Goal: Feedback & Contribution: Submit feedback/report problem

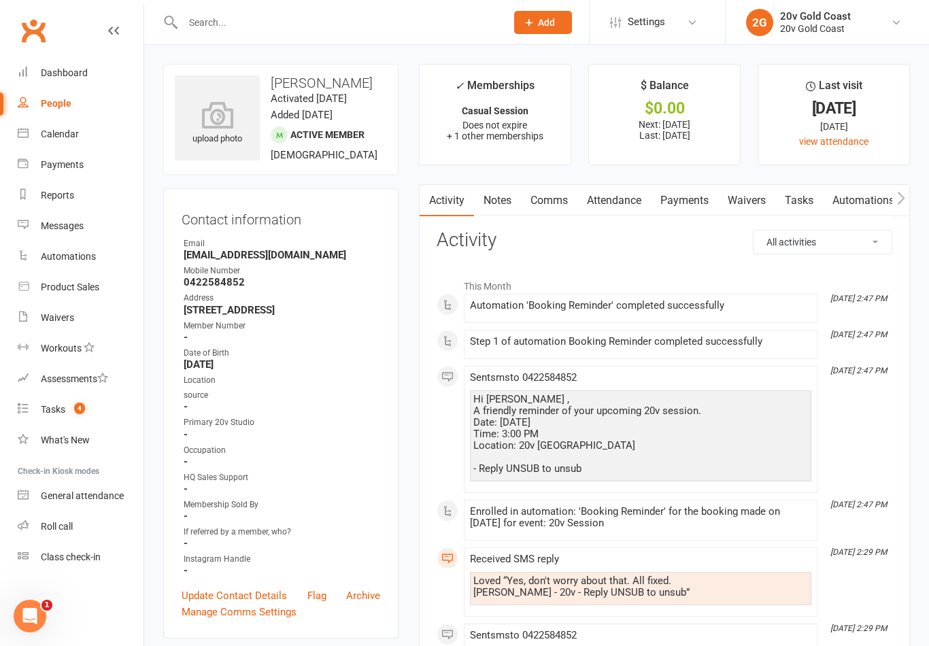
click at [84, 133] on link "Calendar" at bounding box center [81, 134] width 126 height 31
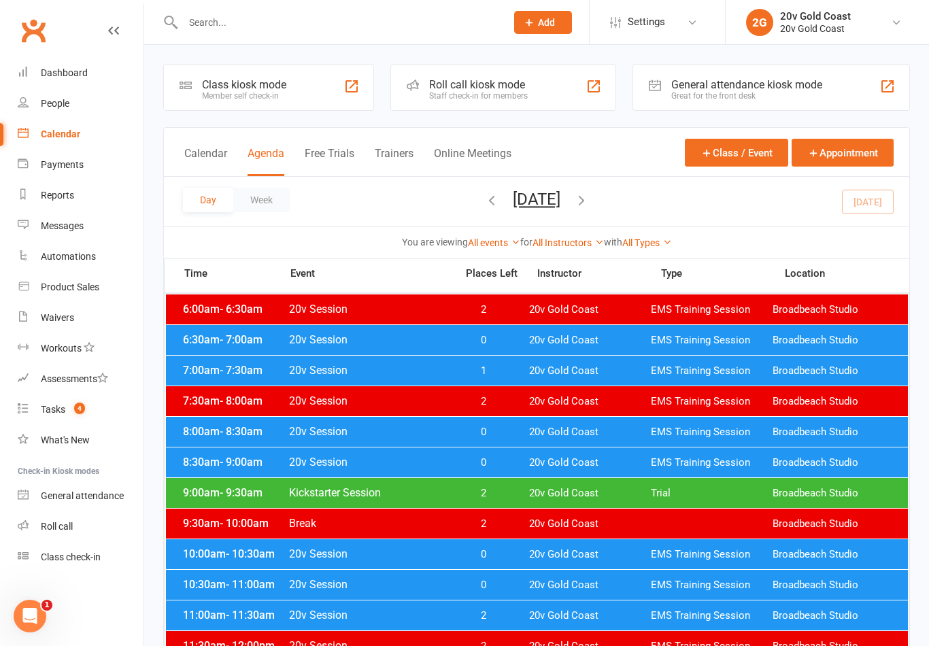
click at [543, 207] on button "Wednesday, Aug 13, 2025" at bounding box center [537, 199] width 48 height 19
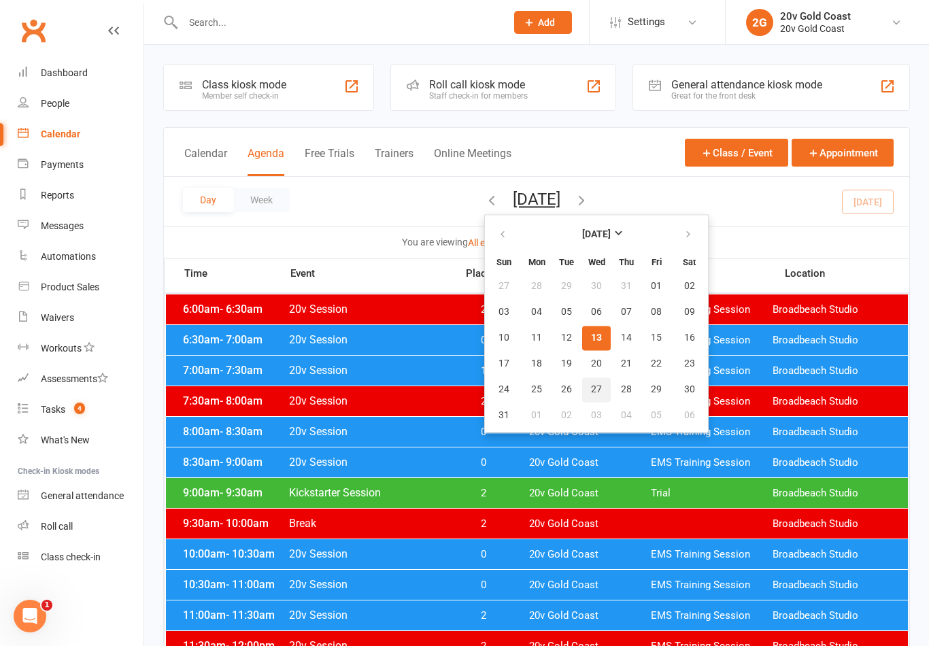
click at [591, 385] on span "27" at bounding box center [596, 389] width 11 height 11
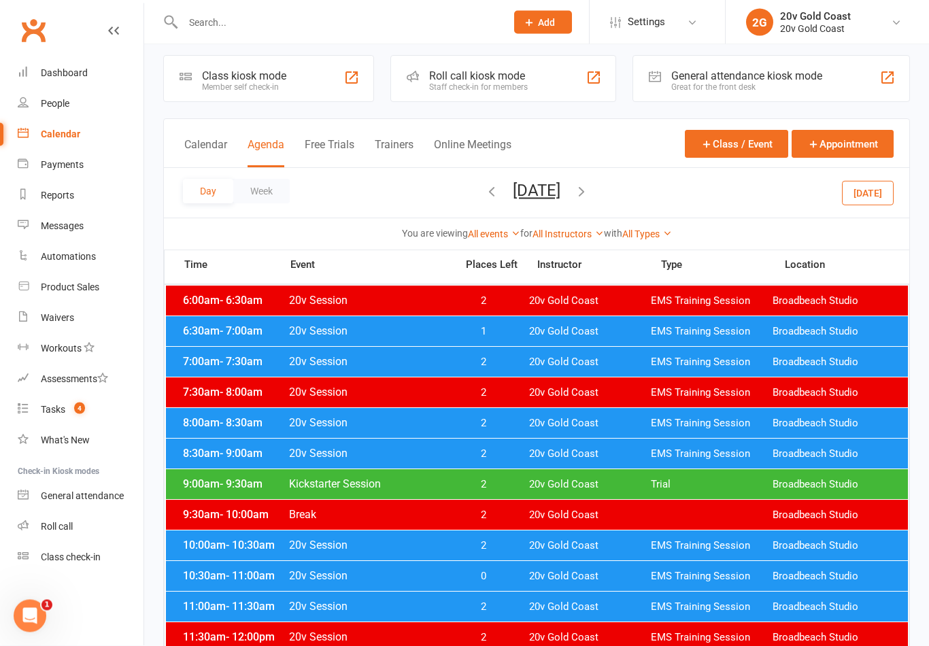
click at [486, 374] on div "7:00am - 7:30am 20v Session 2 20v Gold Coast EMS Training Session Broadbeach St…" at bounding box center [537, 362] width 742 height 30
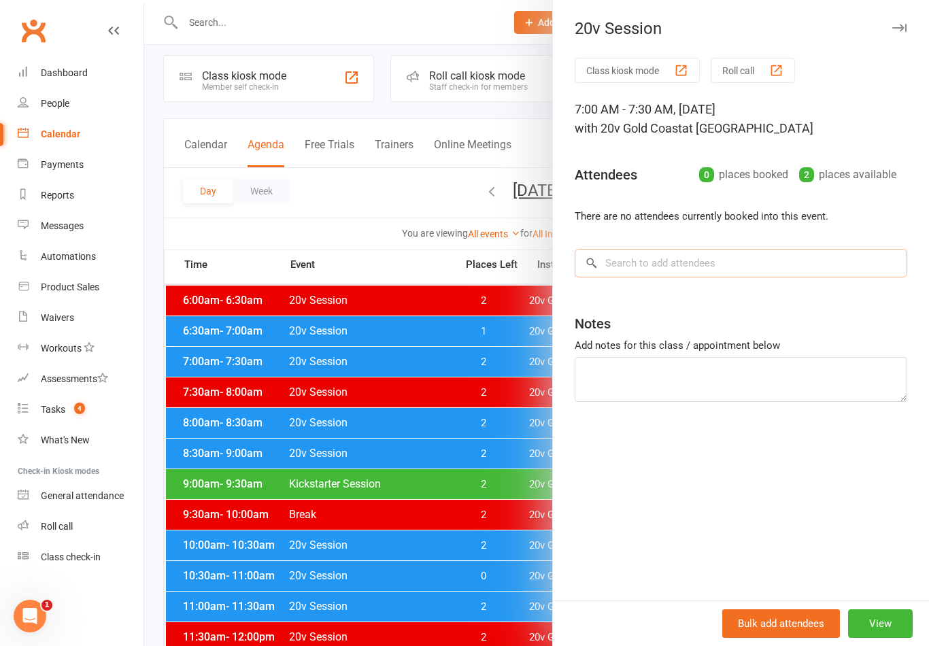
click at [702, 265] on input "search" at bounding box center [741, 263] width 333 height 29
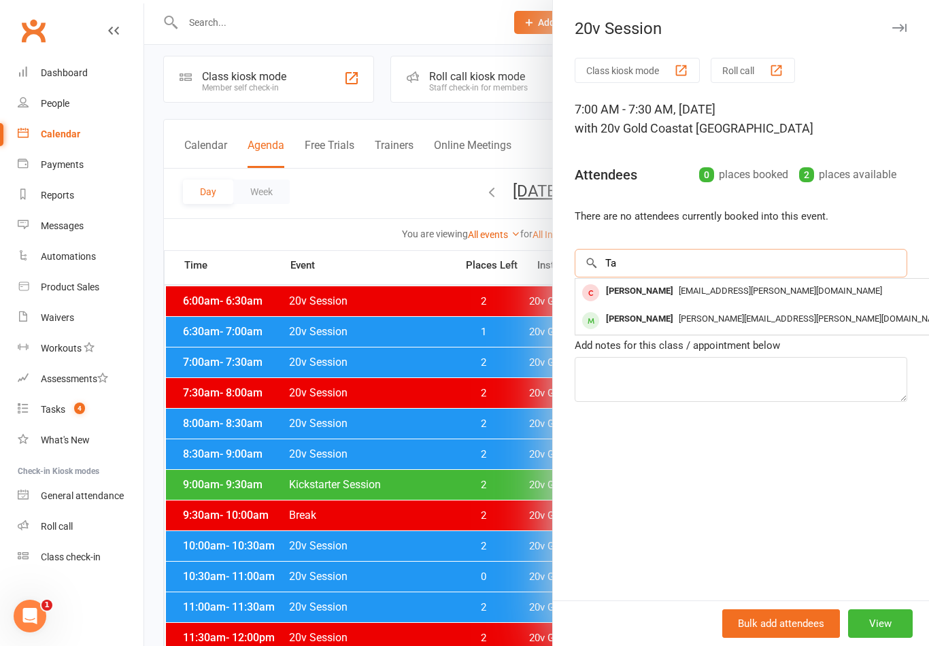
type input "T"
type input "Henman"
click at [723, 297] on div "henman.tamara@gmail.com" at bounding box center [779, 292] width 396 height 20
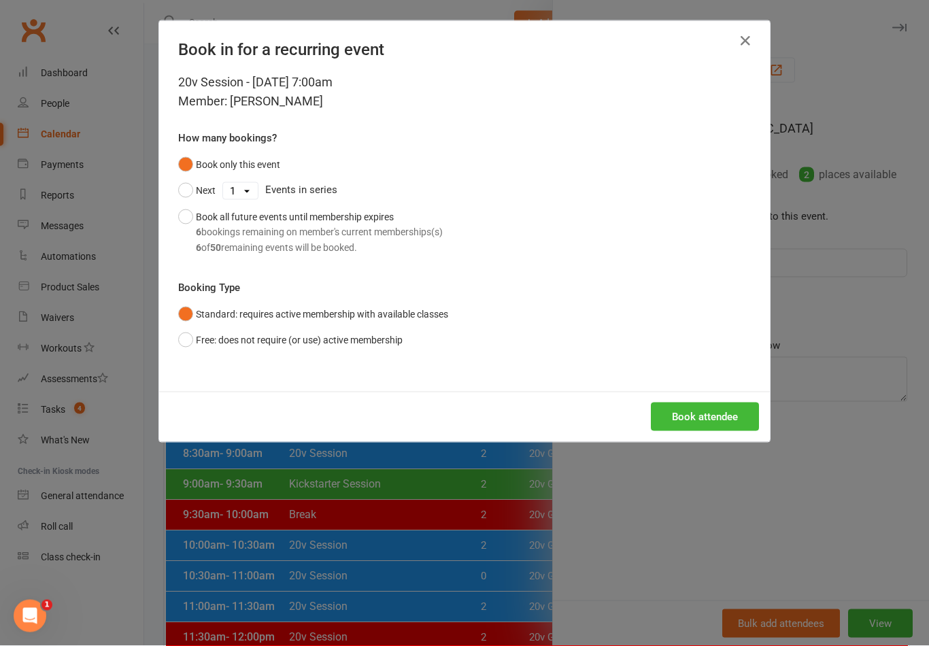
scroll to position [9, 0]
click at [704, 427] on button "Book attendee" at bounding box center [705, 417] width 108 height 29
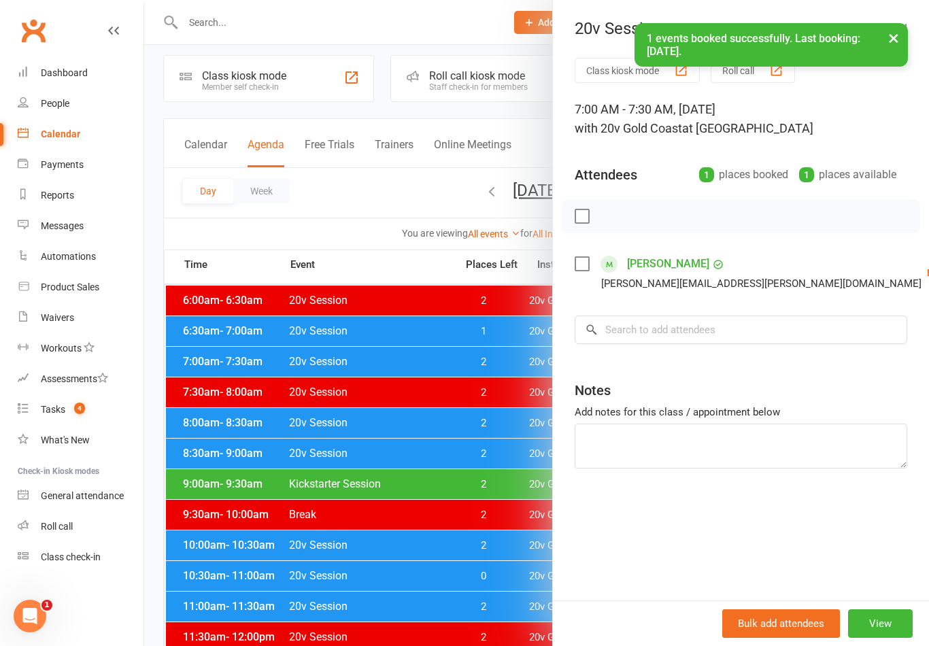
click at [675, 259] on link "Tamara Henman" at bounding box center [668, 264] width 82 height 22
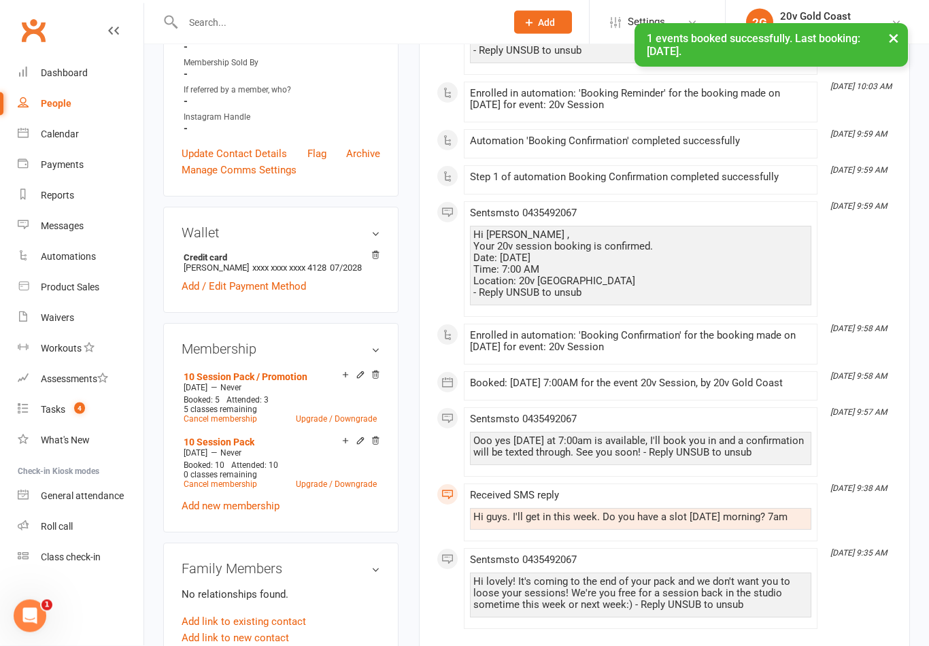
scroll to position [454, 0]
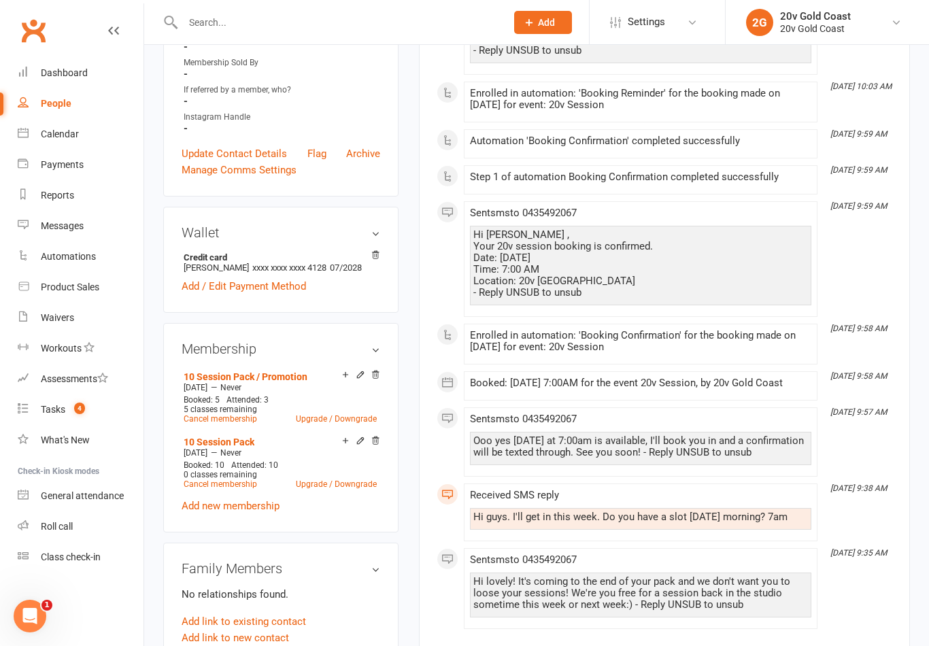
click at [68, 131] on div "Calendar" at bounding box center [60, 134] width 38 height 11
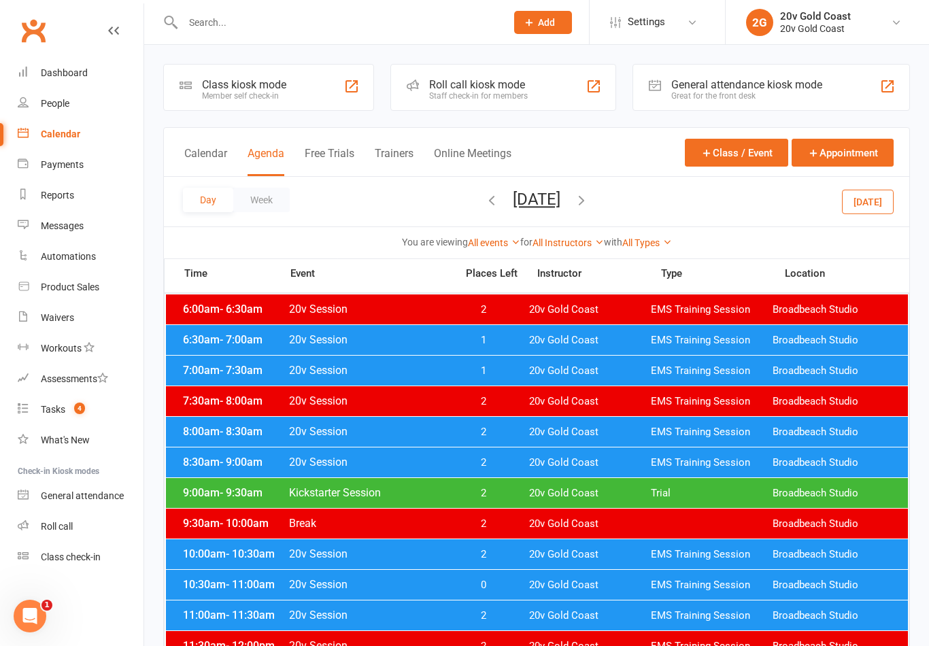
click at [860, 197] on button "Today" at bounding box center [868, 201] width 52 height 24
click at [709, 336] on span "EMS Training Session" at bounding box center [712, 340] width 122 height 13
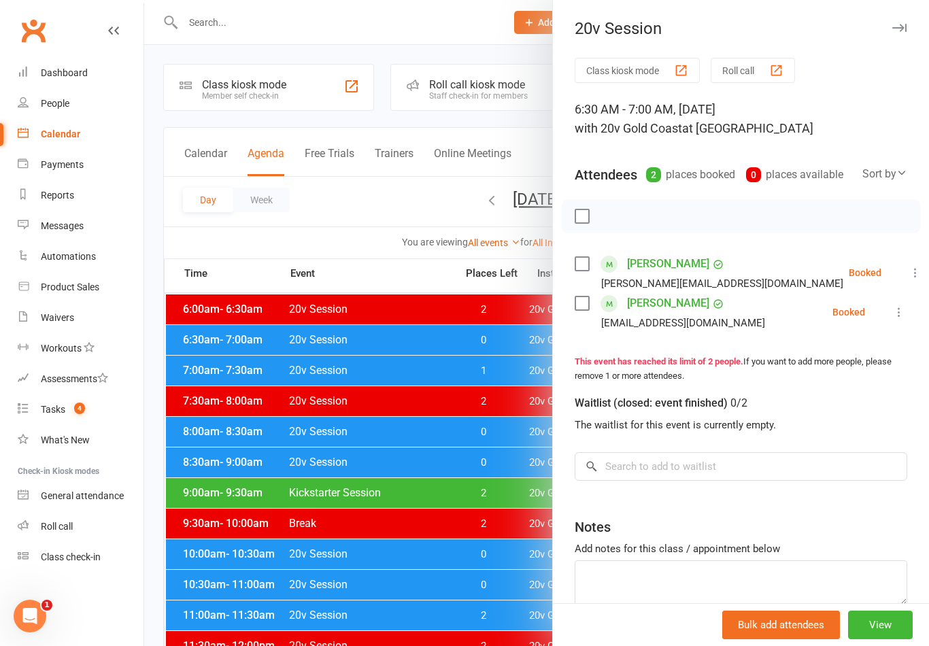
click at [908, 276] on icon at bounding box center [915, 273] width 14 height 14
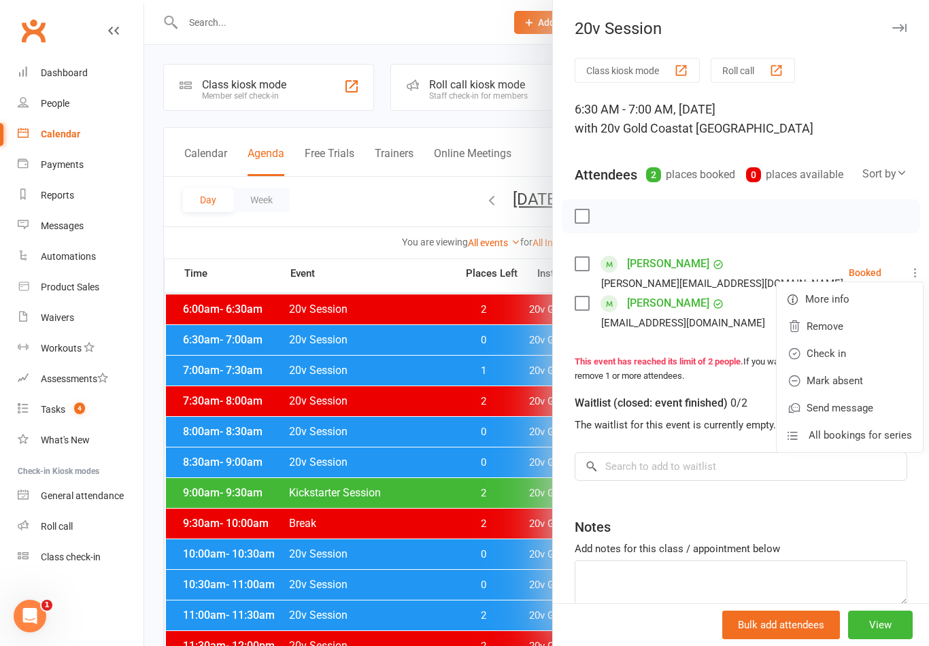
click at [838, 356] on link "Check in" at bounding box center [850, 353] width 146 height 27
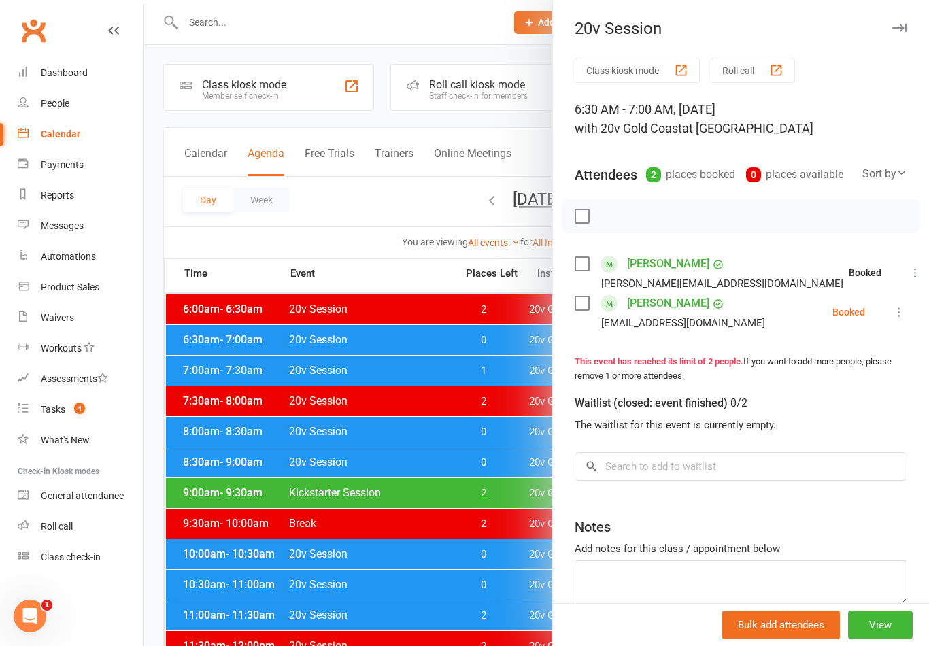
click at [891, 311] on button at bounding box center [899, 312] width 16 height 16
click at [849, 420] on link "Mark absent" at bounding box center [833, 420] width 146 height 27
click at [440, 587] on div at bounding box center [536, 323] width 785 height 646
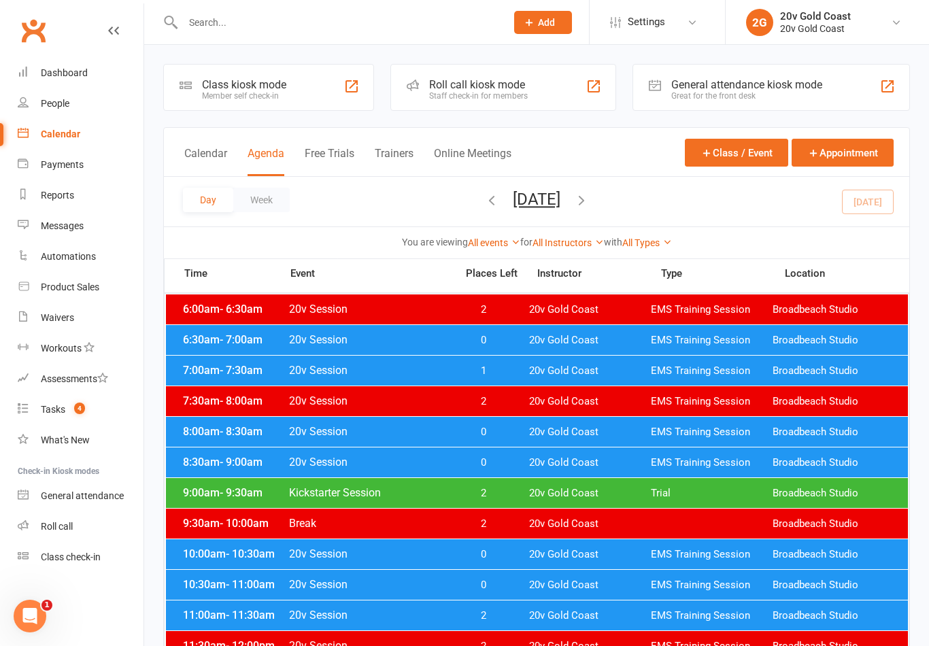
click at [530, 380] on div "7:00am - 7:30am 20v Session 1 20v Gold Coast EMS Training Session Broadbeach St…" at bounding box center [537, 371] width 742 height 30
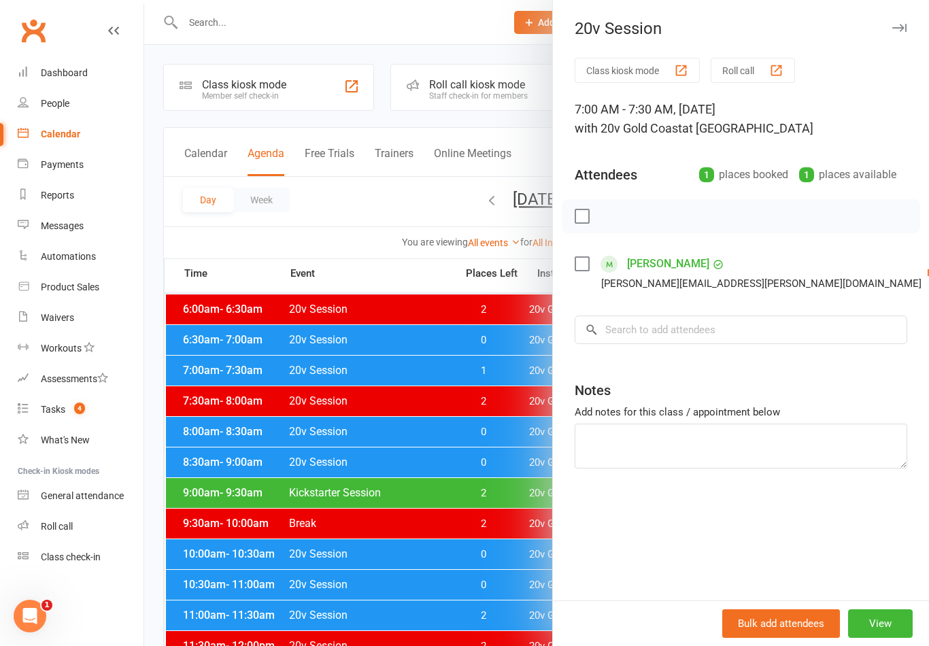
click at [855, 356] on link "Check in" at bounding box center [928, 353] width 146 height 27
click at [495, 609] on div at bounding box center [536, 323] width 785 height 646
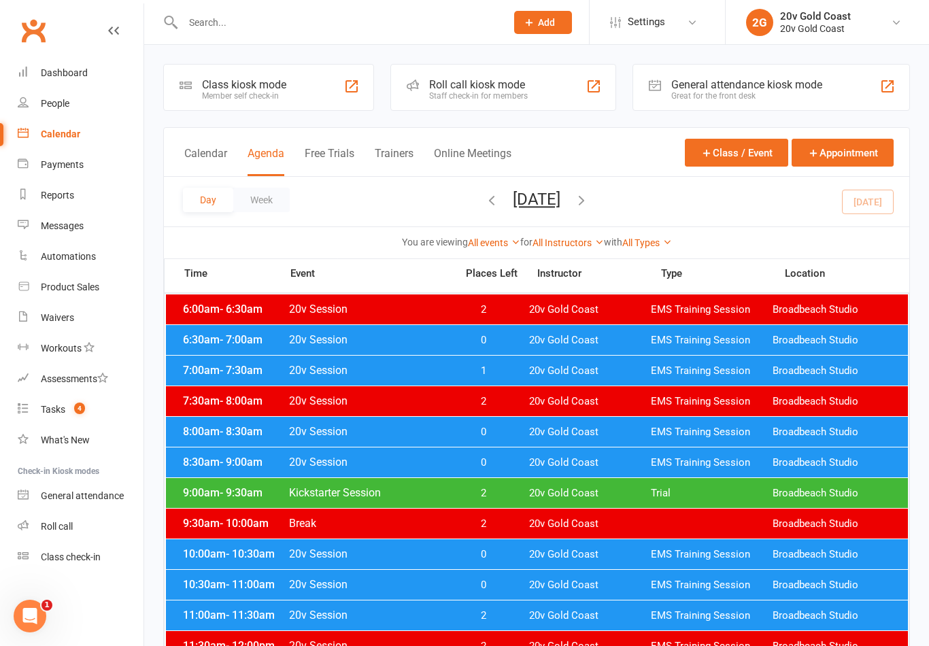
click at [561, 434] on span "20v Gold Coast" at bounding box center [590, 432] width 122 height 13
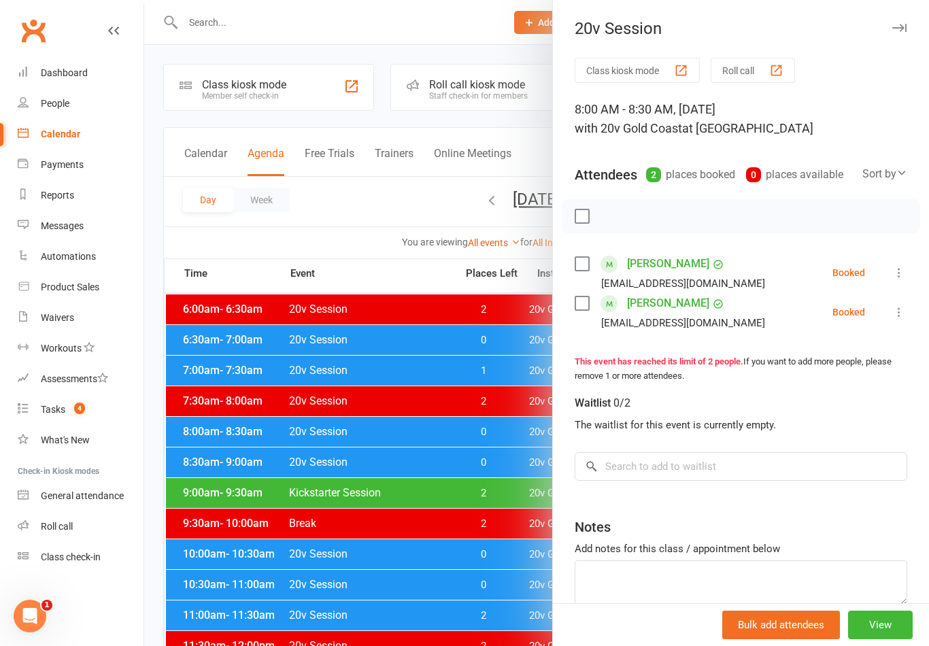
click at [73, 398] on link "Tasks 4" at bounding box center [81, 409] width 126 height 31
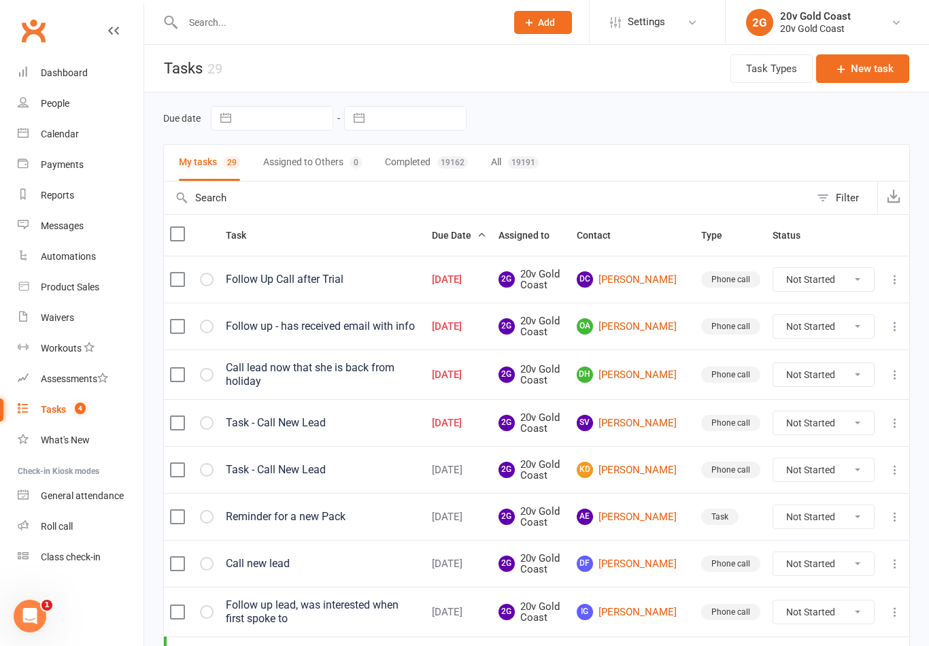
click at [73, 133] on div "Calendar" at bounding box center [60, 134] width 38 height 11
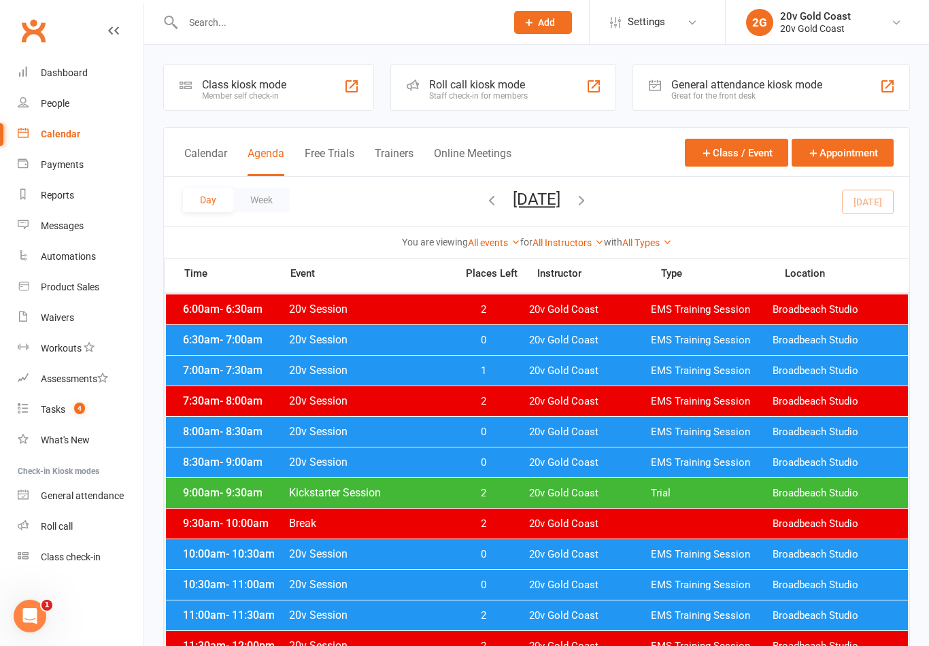
click at [879, 207] on div "Day Week Wednesday, Aug 13, 2025 August 2025 Sun Mon Tue Wed Thu Fri Sat 27 28 …" at bounding box center [536, 202] width 745 height 50
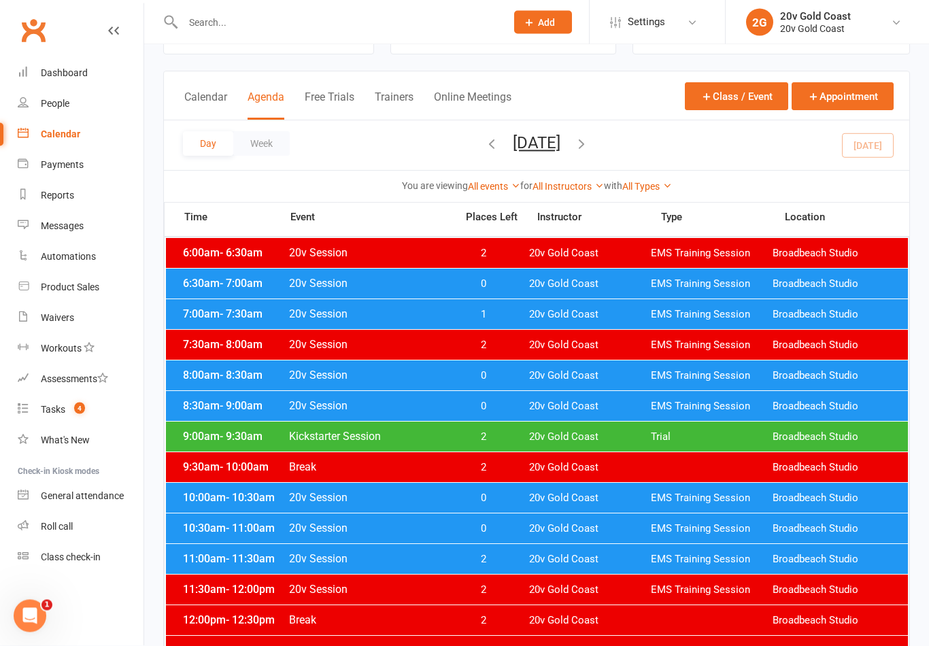
click at [507, 372] on span "0" at bounding box center [482, 376] width 71 height 13
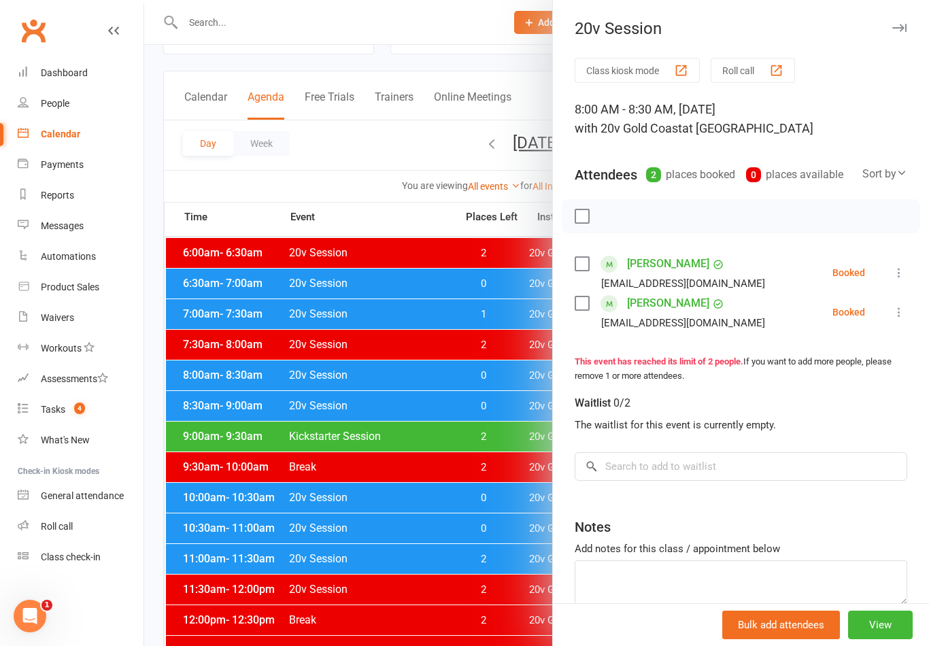
click at [517, 367] on div at bounding box center [536, 323] width 785 height 646
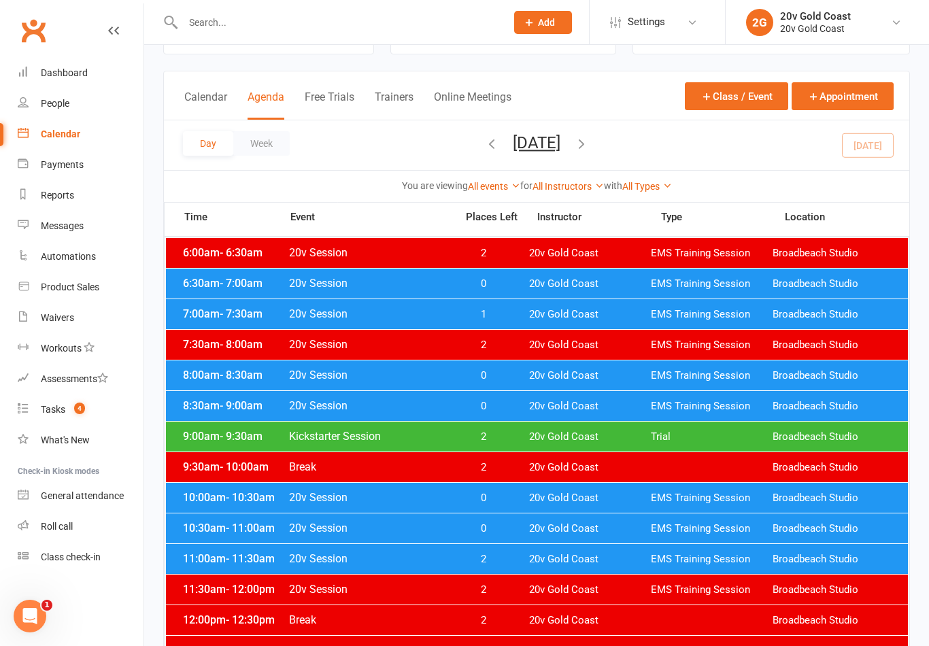
click at [517, 406] on span "0" at bounding box center [482, 406] width 71 height 13
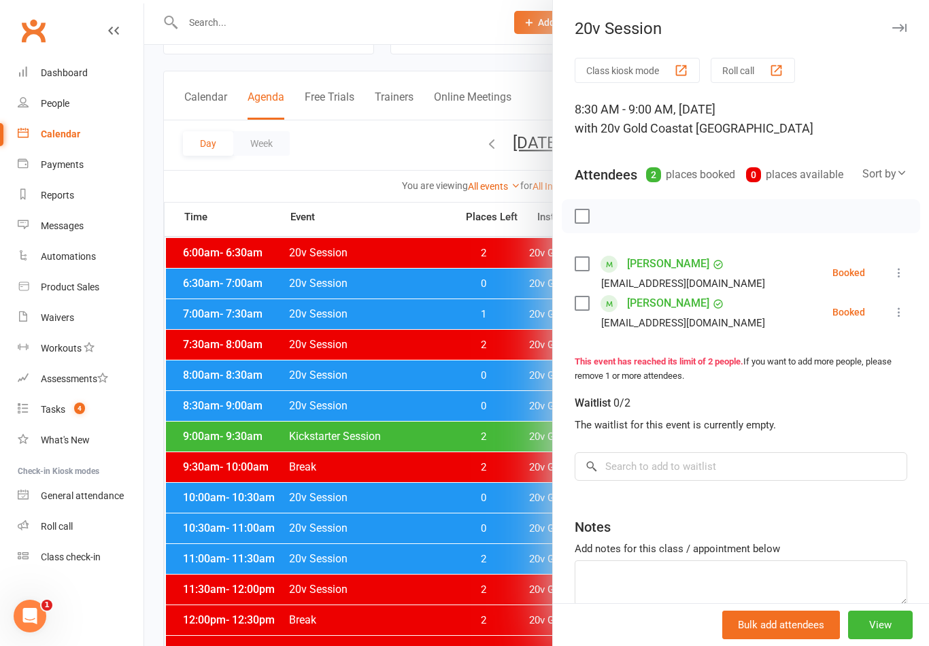
click at [516, 408] on div at bounding box center [536, 323] width 785 height 646
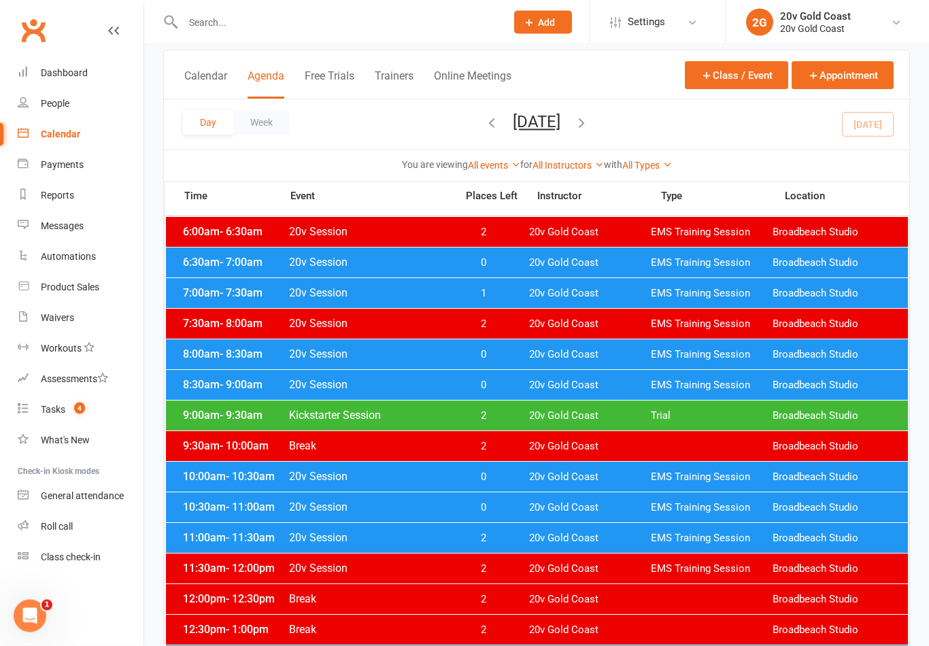
scroll to position [78, 0]
click at [512, 473] on span "0" at bounding box center [482, 477] width 71 height 13
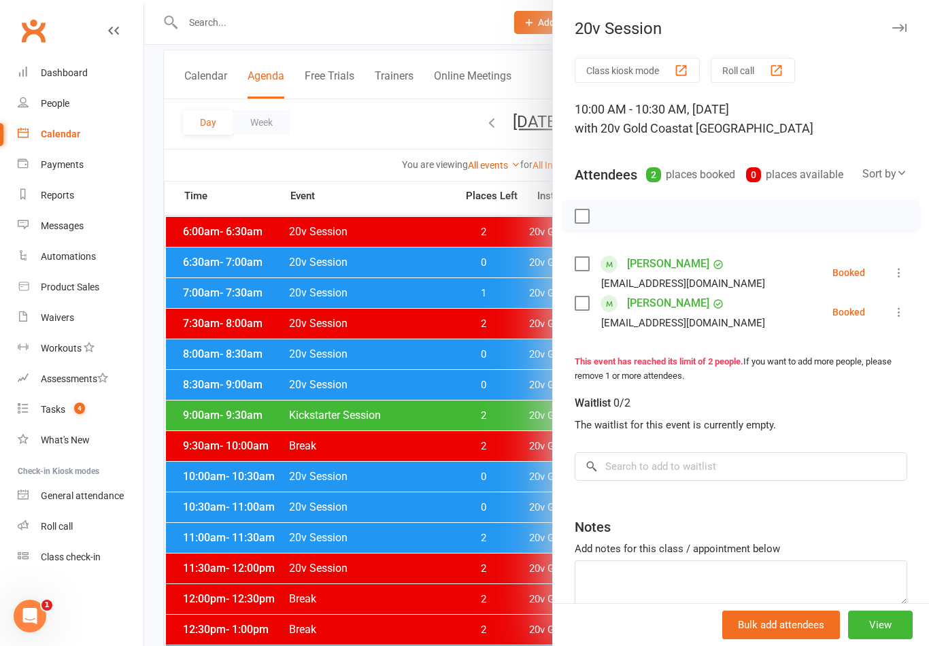
click at [519, 468] on div at bounding box center [536, 323] width 785 height 646
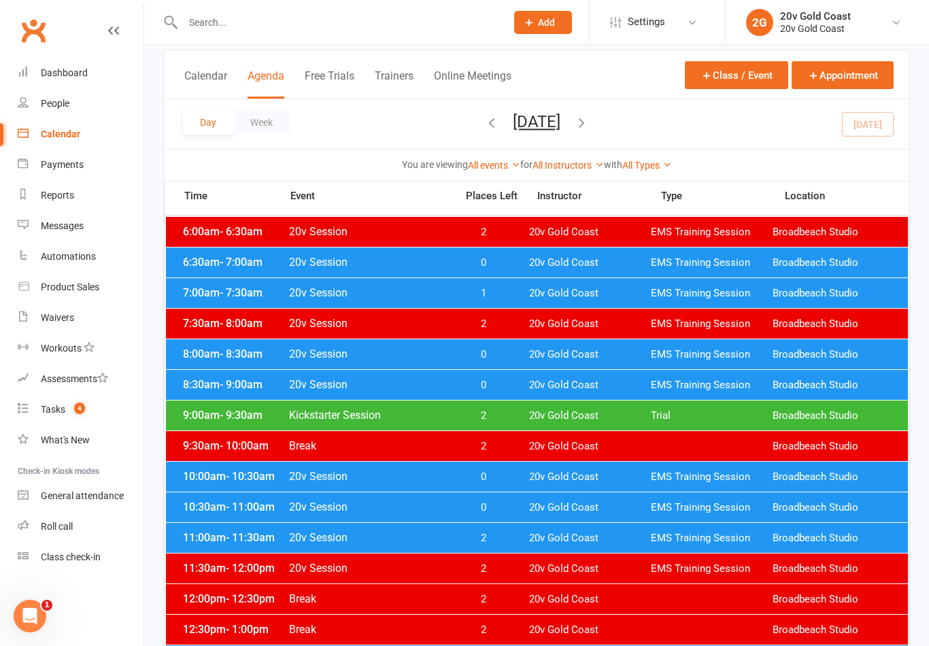
click at [510, 505] on span "0" at bounding box center [482, 507] width 71 height 13
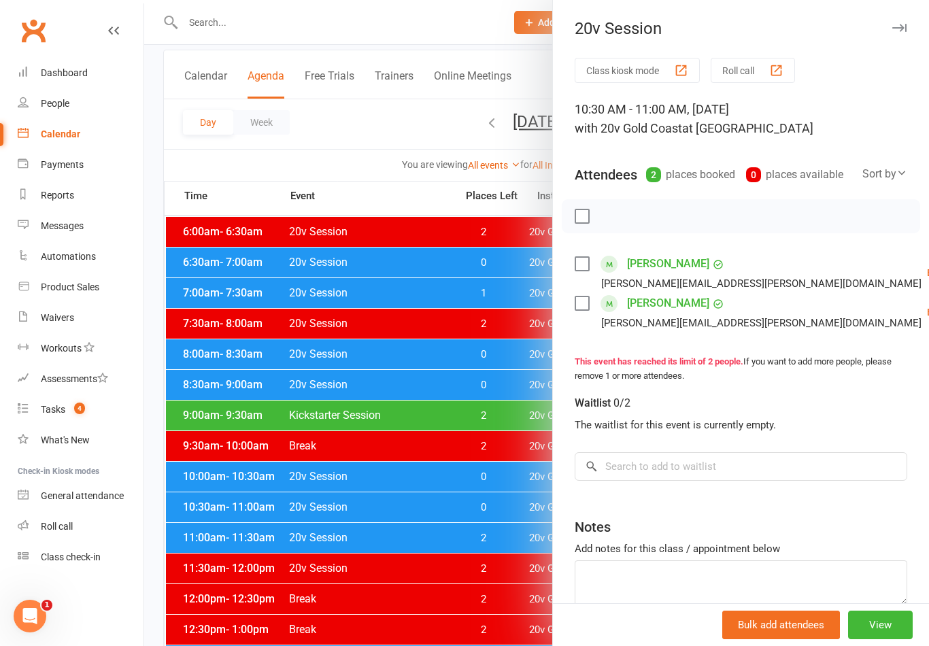
click at [513, 510] on div at bounding box center [536, 323] width 785 height 646
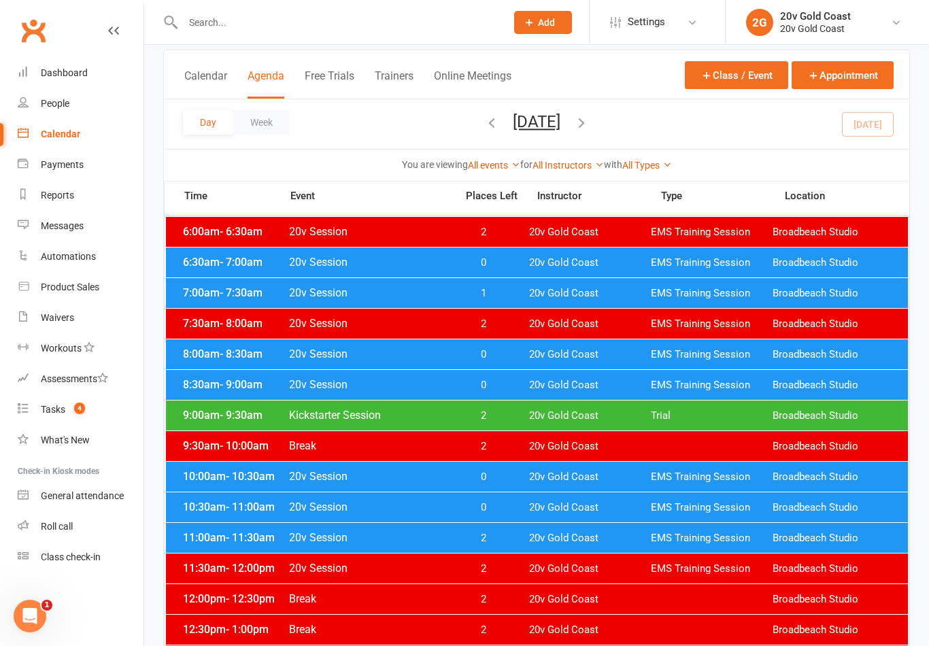
click at [497, 512] on span "0" at bounding box center [482, 507] width 71 height 13
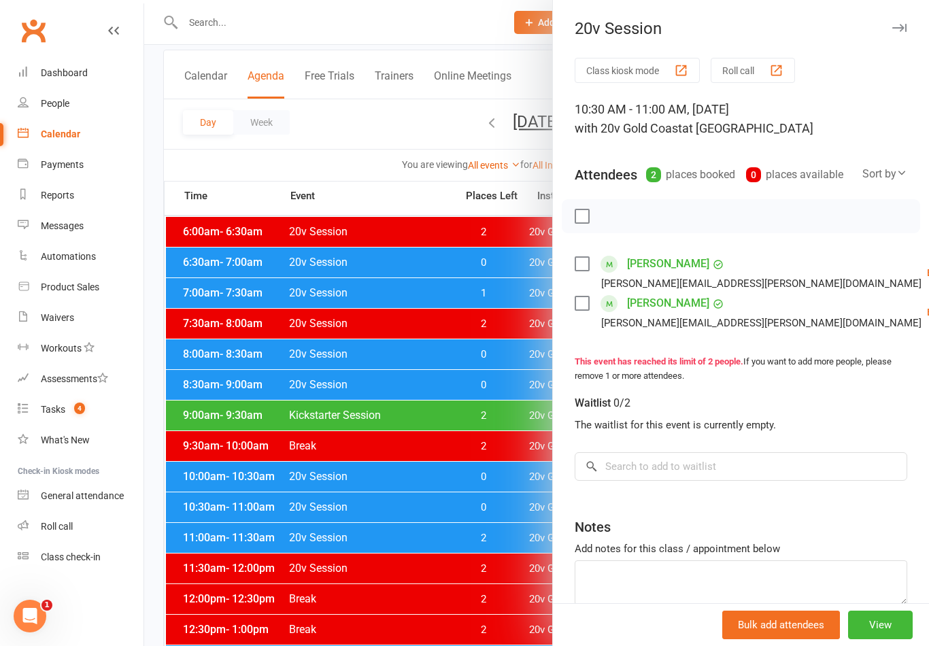
click at [516, 509] on div at bounding box center [536, 323] width 785 height 646
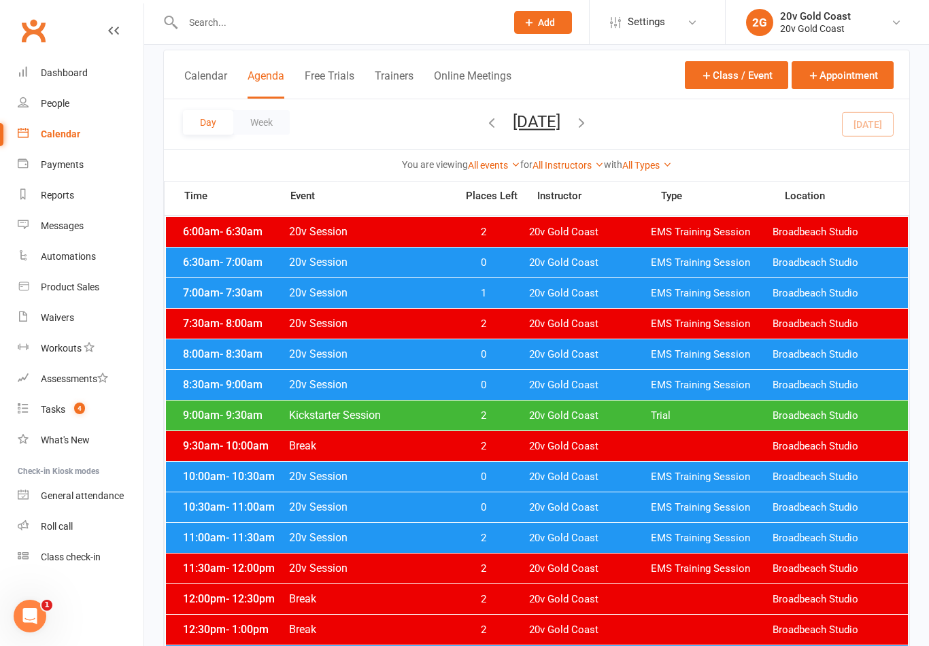
click at [508, 465] on div "10:00am - 10:30am 20v Session 0 20v Gold Coast EMS Training Session Broadbeach …" at bounding box center [537, 477] width 742 height 30
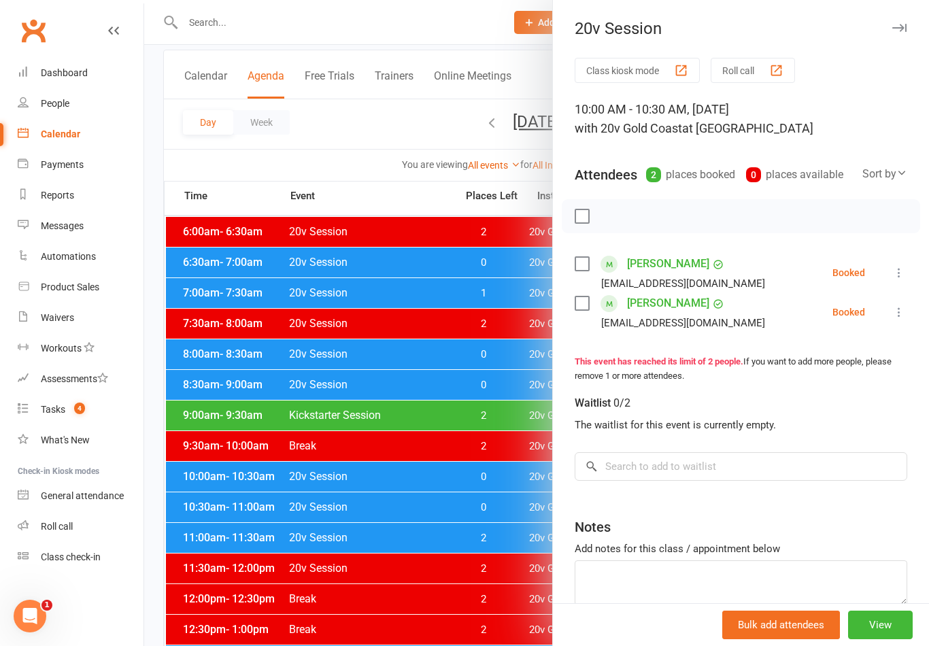
click at [520, 490] on div at bounding box center [536, 323] width 785 height 646
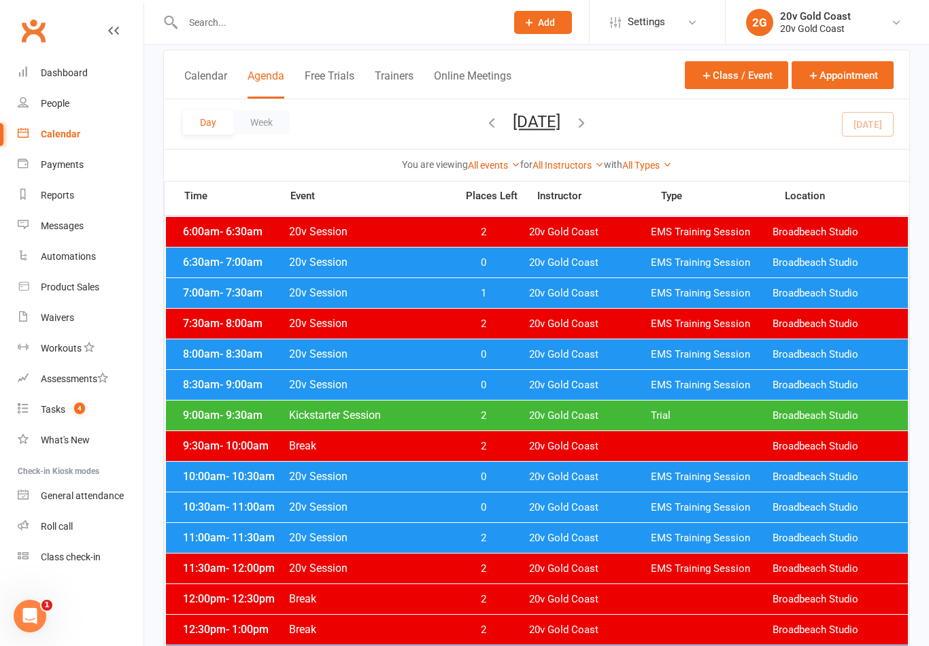
click at [504, 355] on span "0" at bounding box center [482, 354] width 71 height 13
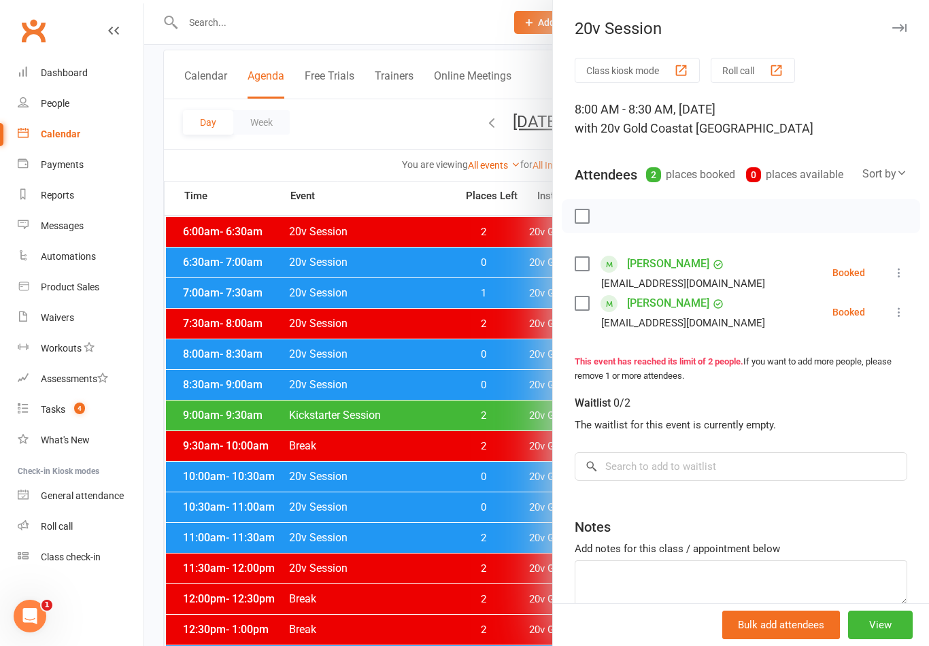
click at [519, 344] on div at bounding box center [536, 323] width 785 height 646
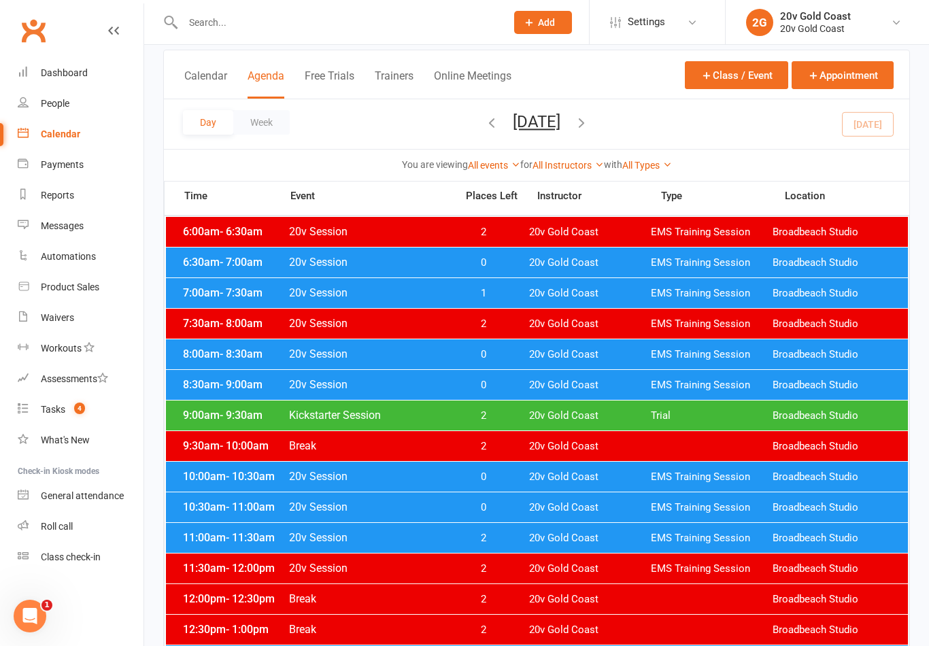
click at [500, 388] on span "0" at bounding box center [482, 385] width 71 height 13
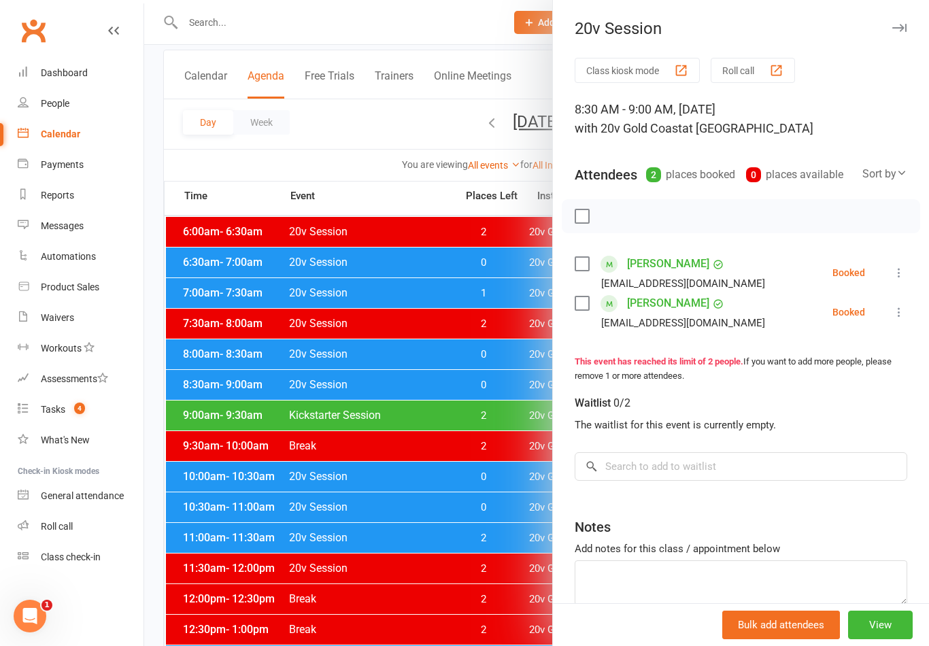
click at [509, 377] on div at bounding box center [536, 323] width 785 height 646
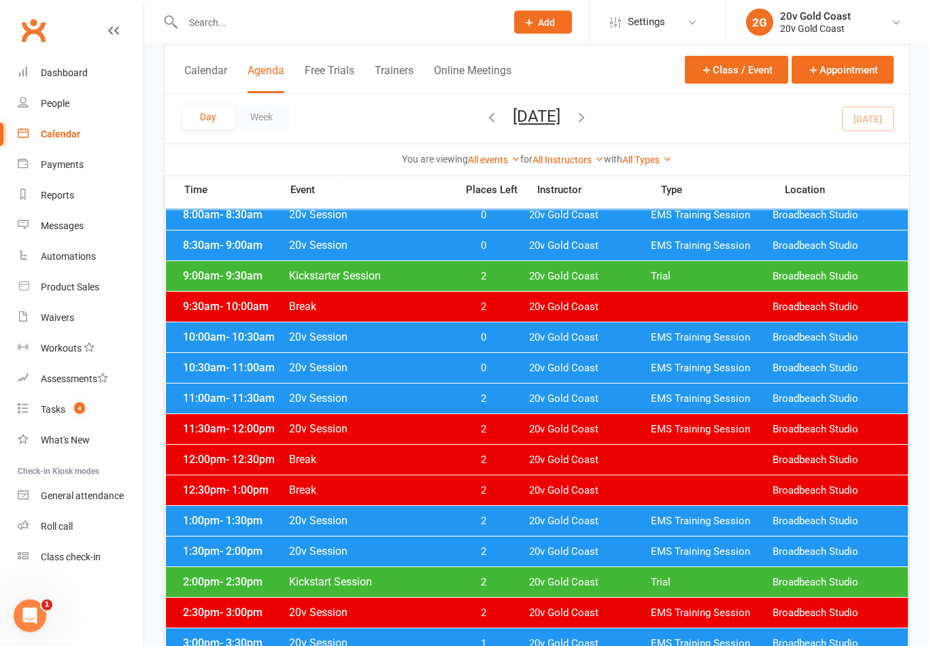
scroll to position [205, 0]
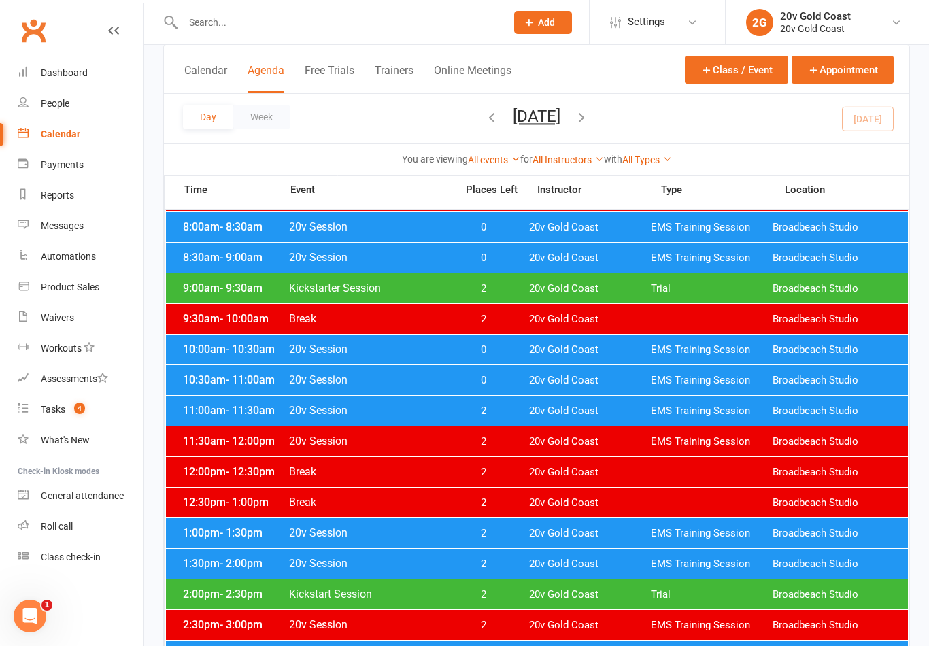
click at [500, 351] on span "0" at bounding box center [482, 349] width 71 height 13
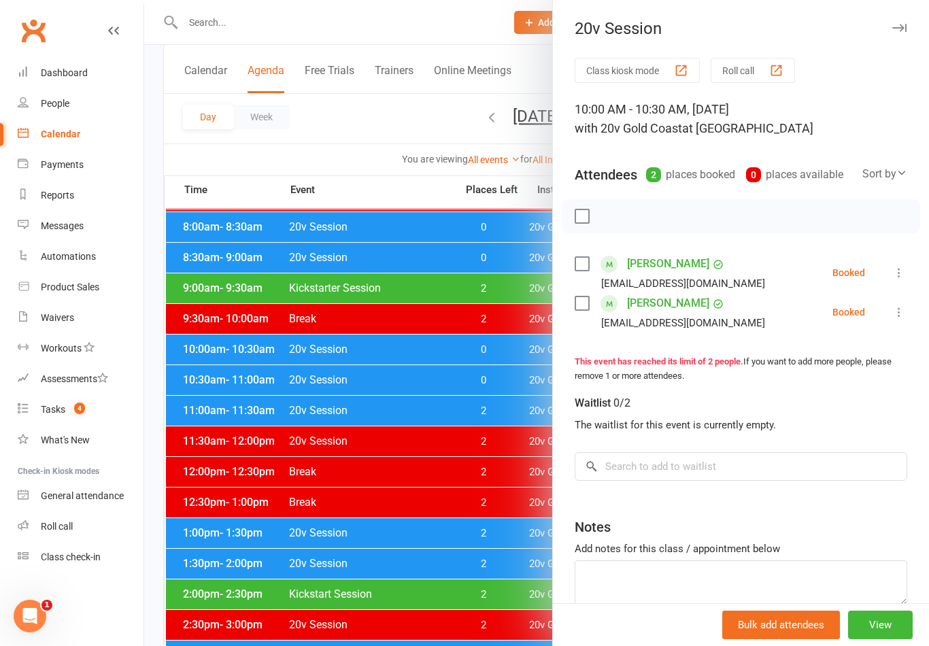
click at [515, 341] on div at bounding box center [536, 323] width 785 height 646
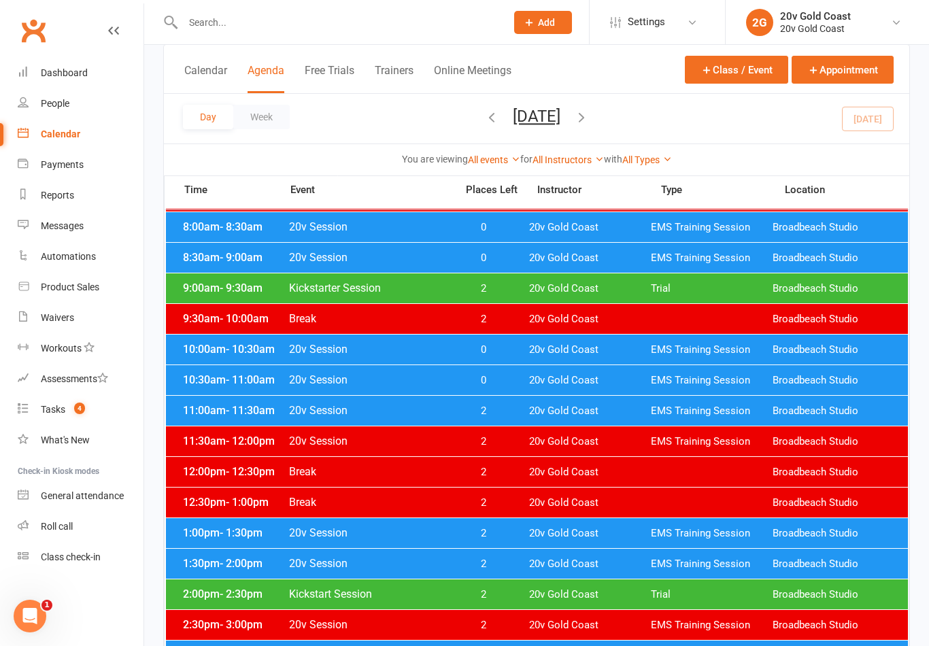
click at [516, 387] on div "10:30am - 11:00am 20v Session 0 20v Gold Coast EMS Training Session Broadbeach …" at bounding box center [537, 380] width 742 height 30
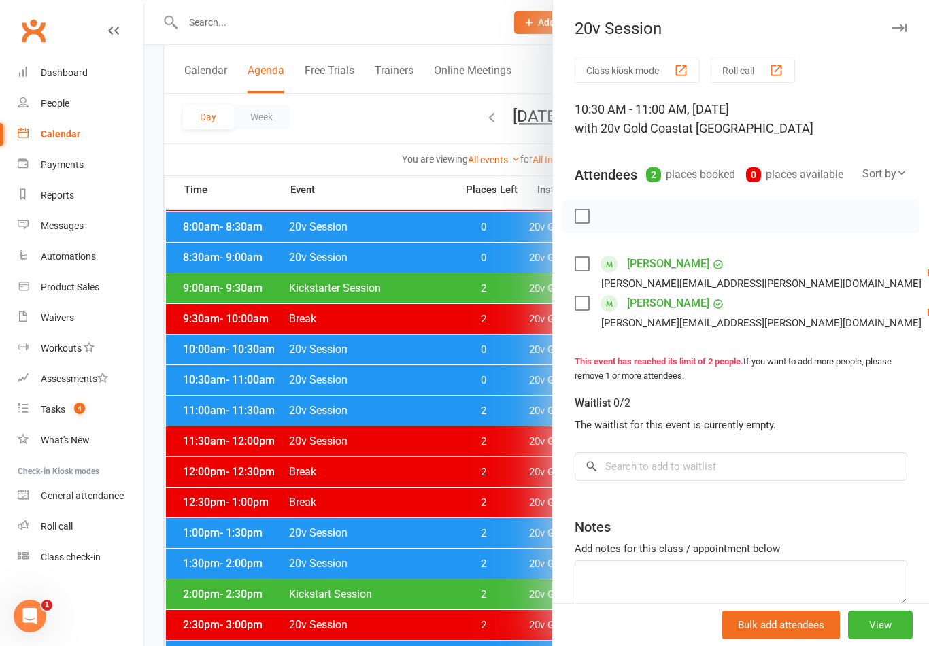
click at [340, 494] on div at bounding box center [536, 323] width 785 height 646
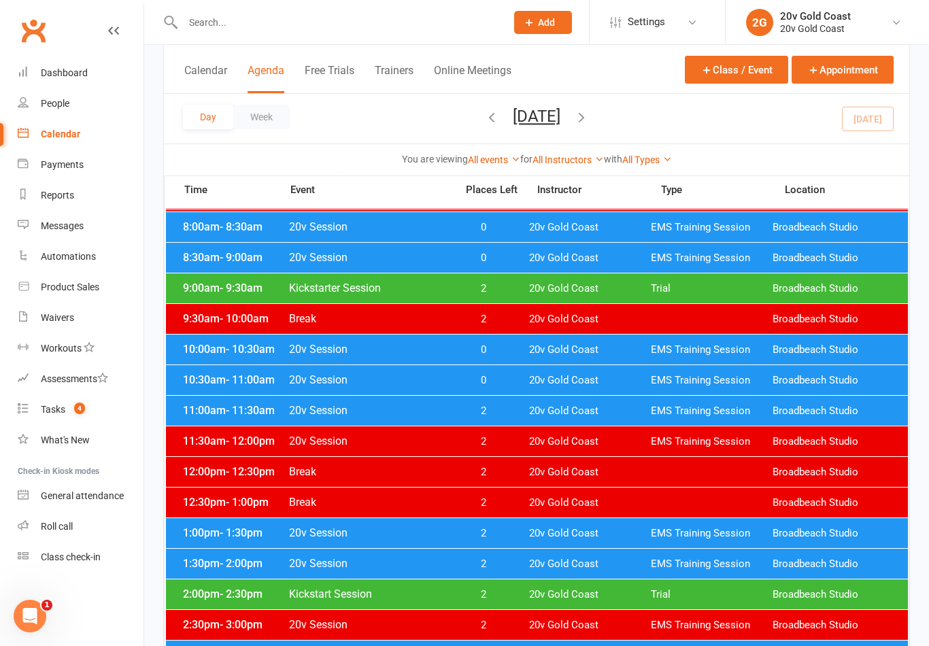
click at [82, 408] on span "4" at bounding box center [79, 409] width 11 height 12
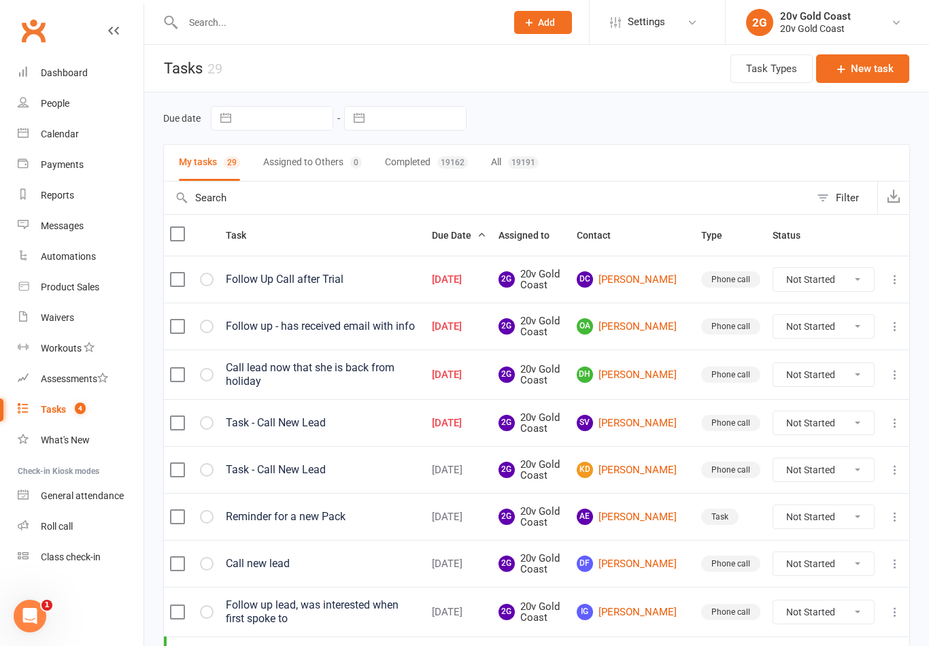
click at [56, 134] on div "Calendar" at bounding box center [60, 134] width 38 height 11
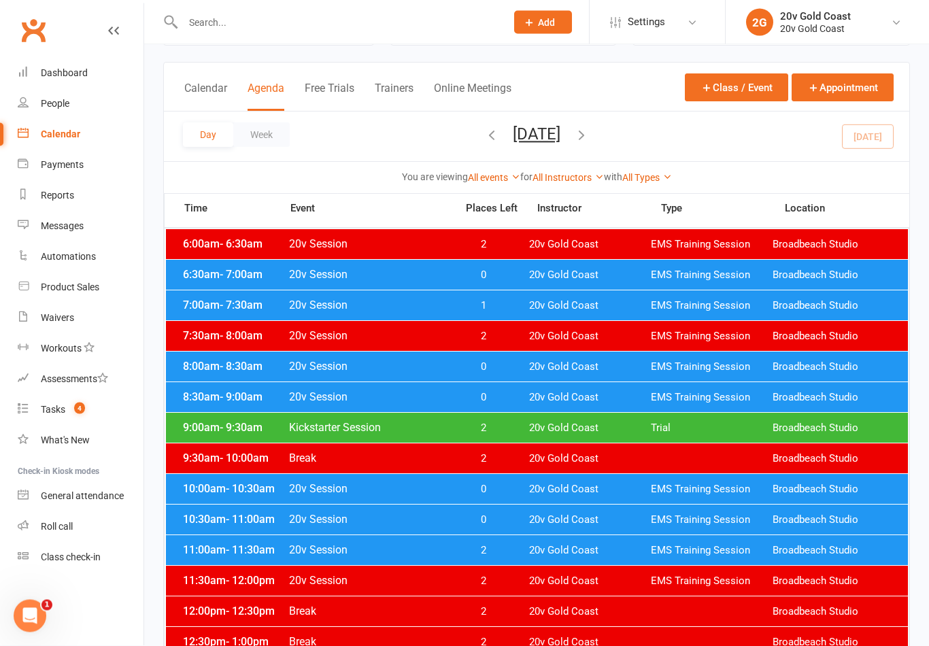
scroll to position [65, 0]
click at [500, 367] on span "0" at bounding box center [482, 366] width 71 height 13
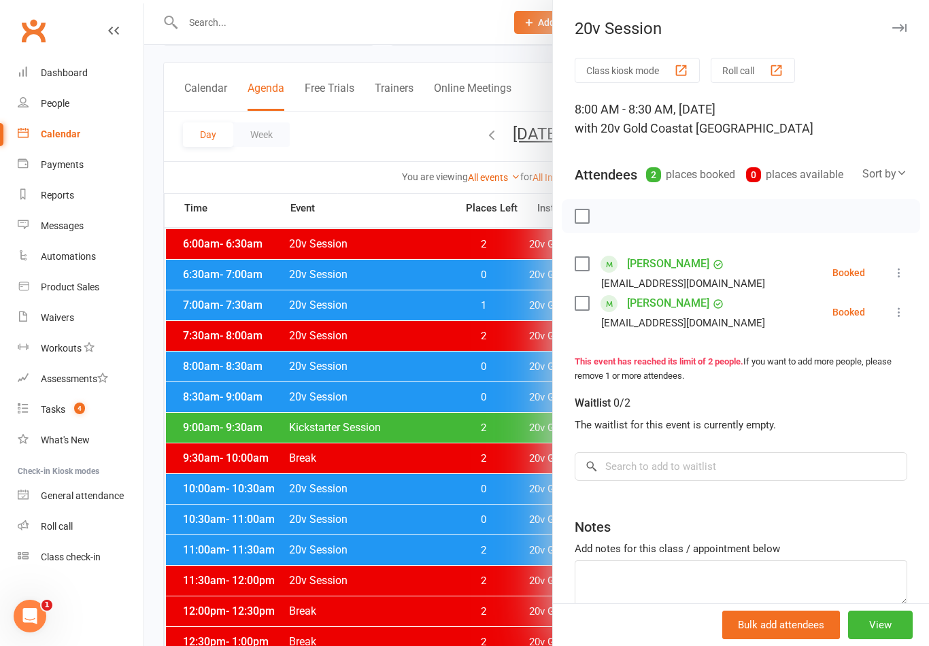
click at [515, 376] on div at bounding box center [536, 323] width 785 height 646
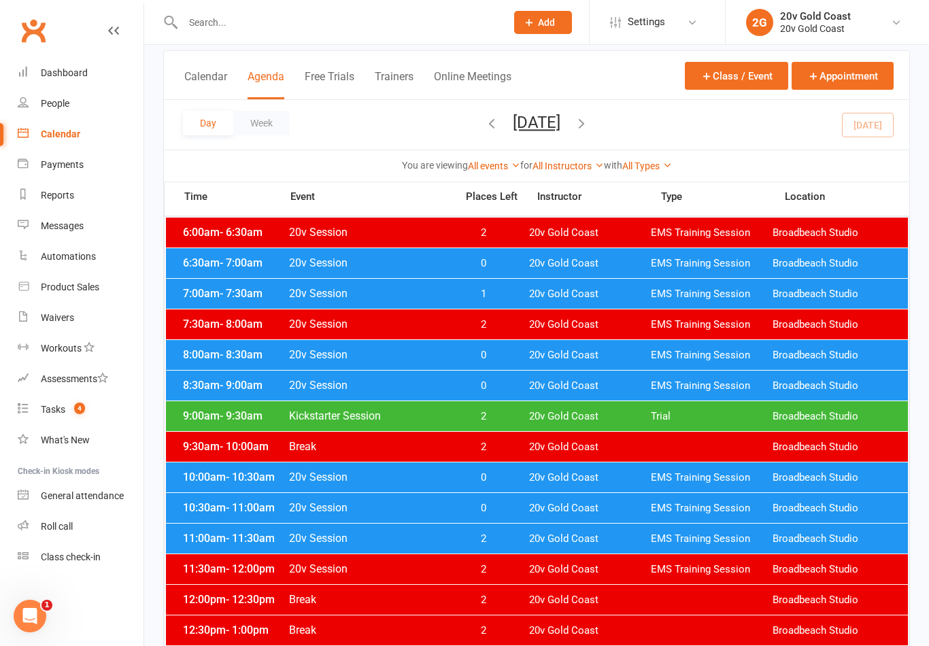
scroll to position [78, 0]
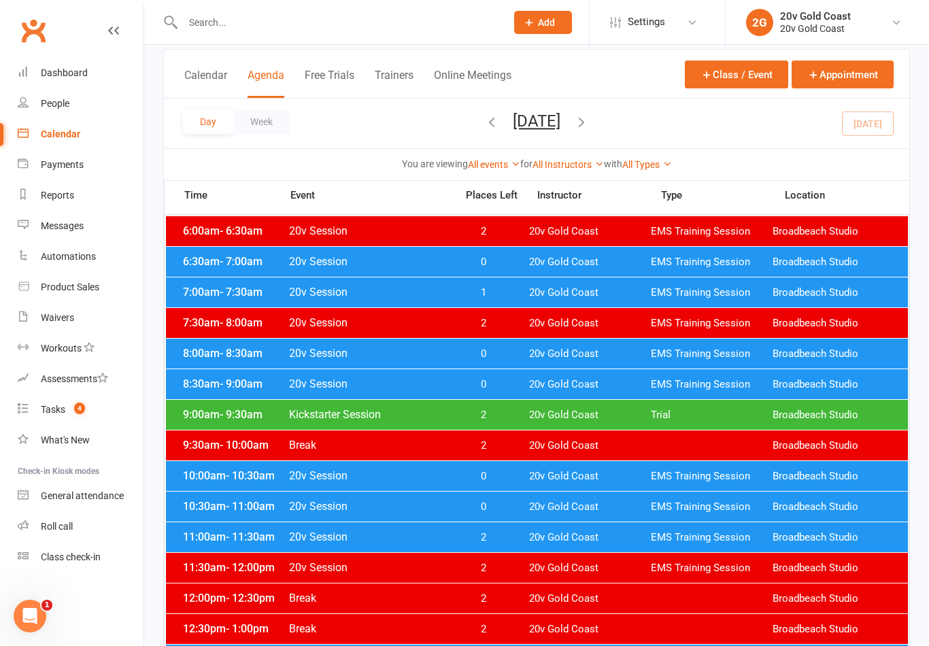
click at [500, 253] on div "6:30am - 7:00am 20v Session 0 20v Gold Coast EMS Training Session Broadbeach St…" at bounding box center [537, 262] width 742 height 30
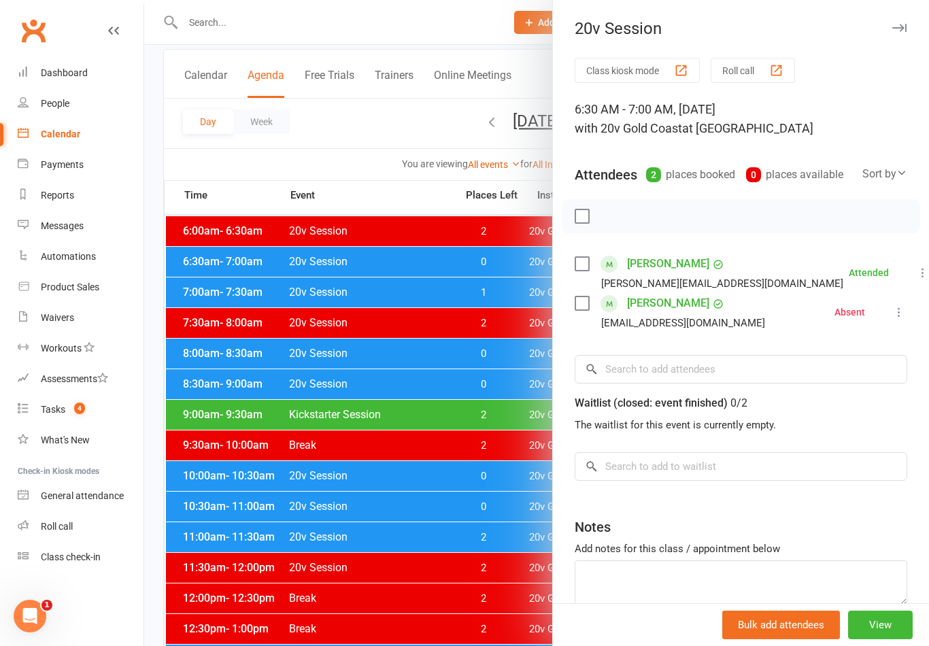
click at [514, 249] on div at bounding box center [536, 323] width 785 height 646
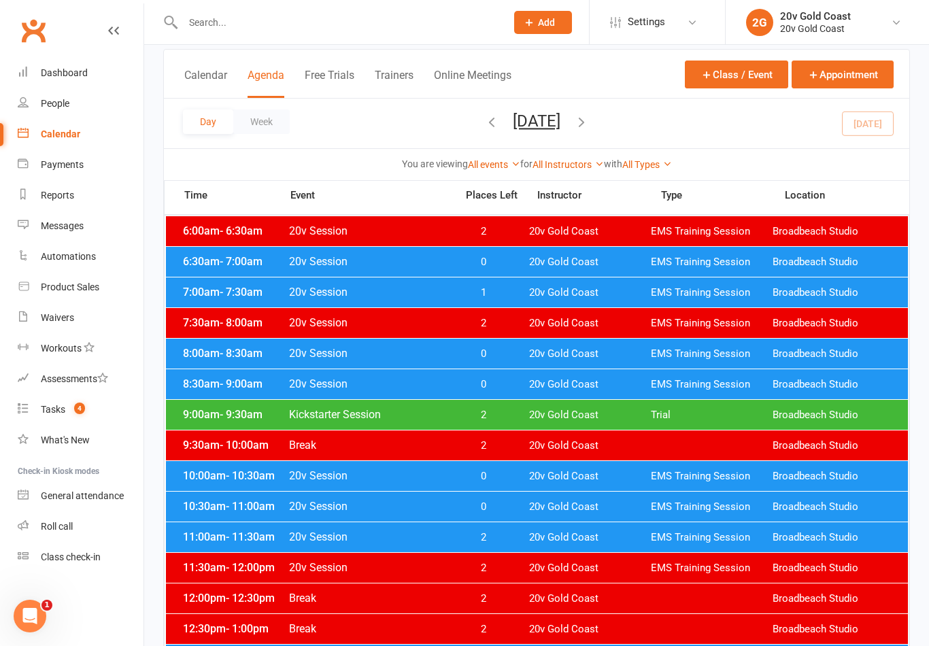
click at [515, 293] on span "1" at bounding box center [482, 292] width 71 height 13
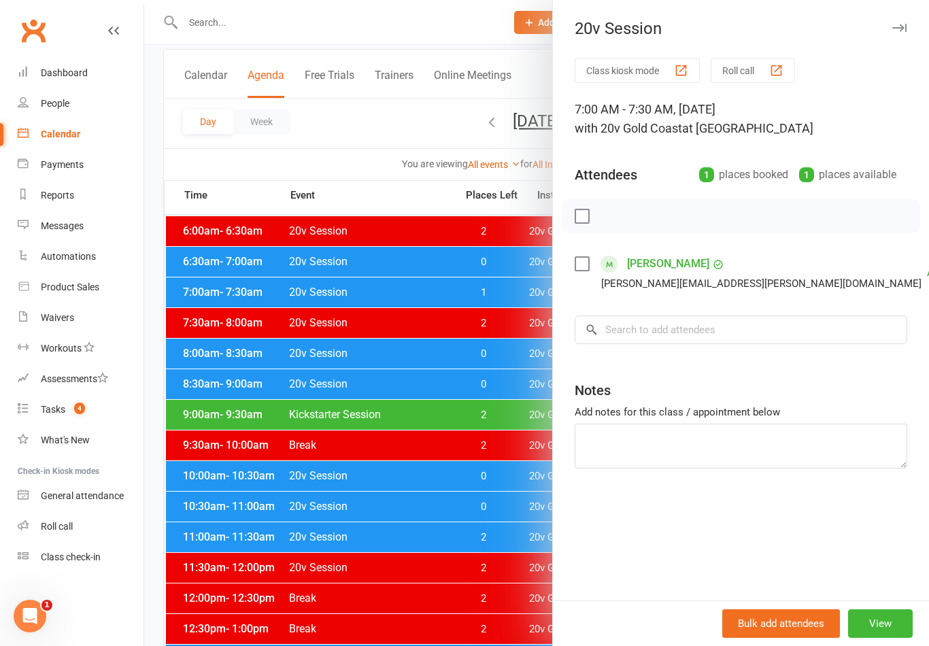
click at [515, 296] on div at bounding box center [536, 323] width 785 height 646
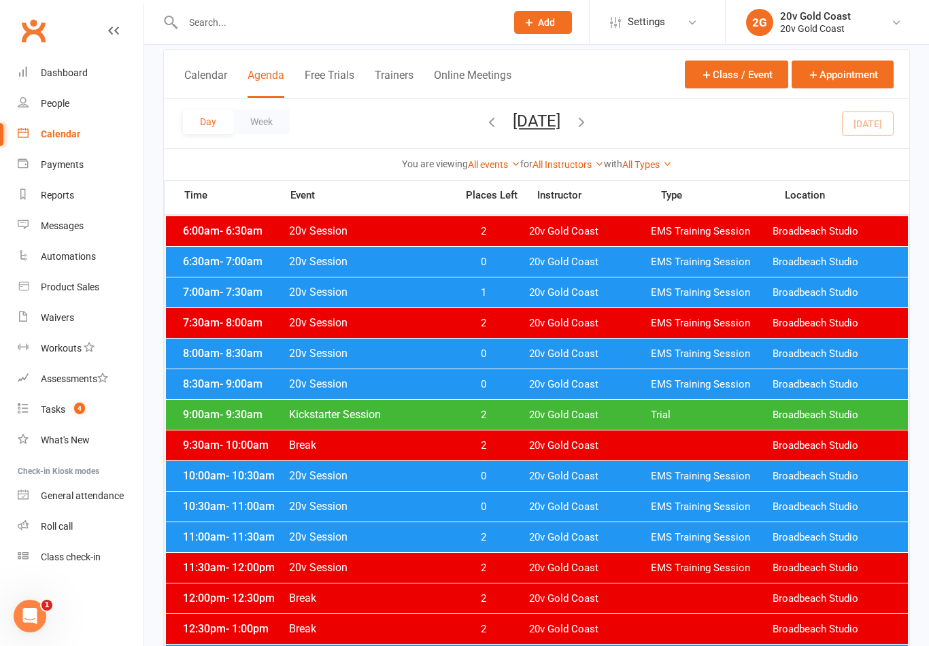
click at [513, 347] on div "8:00am - 8:30am 20v Session 0 20v Gold Coast EMS Training Session Broadbeach St…" at bounding box center [537, 354] width 742 height 30
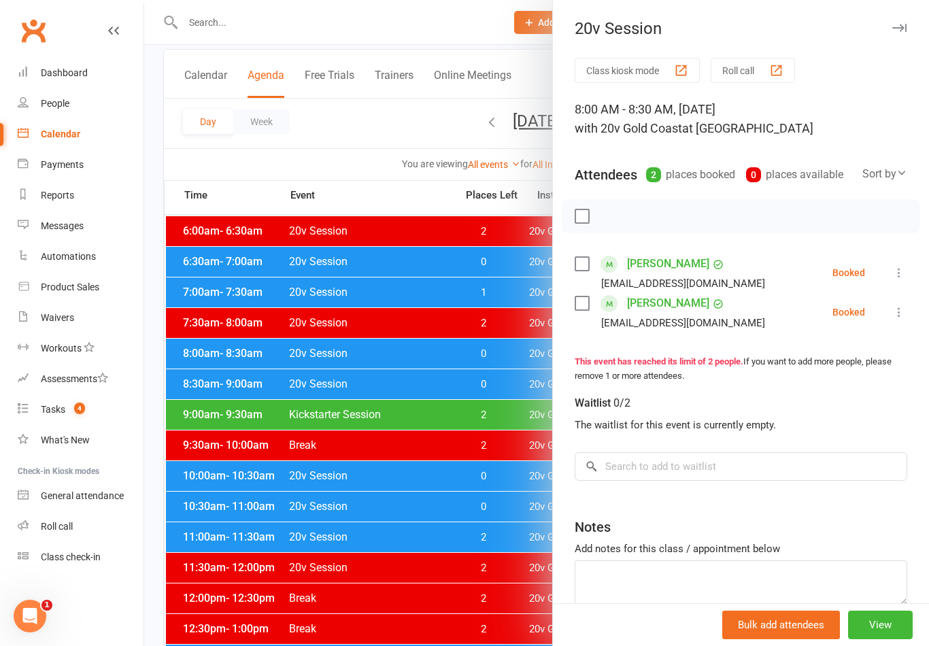
click at [519, 342] on div at bounding box center [536, 323] width 785 height 646
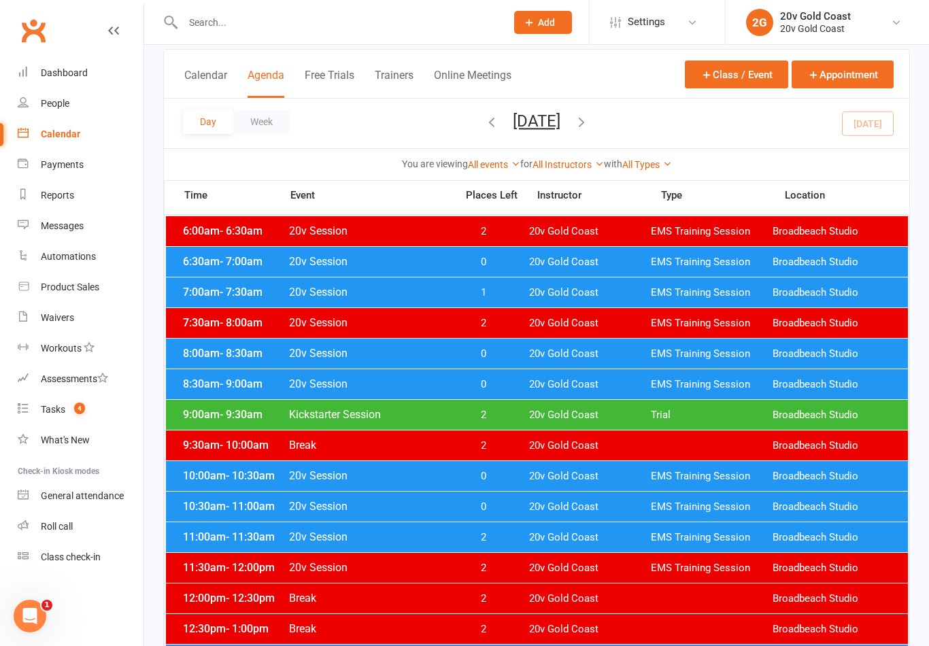
click at [513, 386] on span "0" at bounding box center [482, 384] width 71 height 13
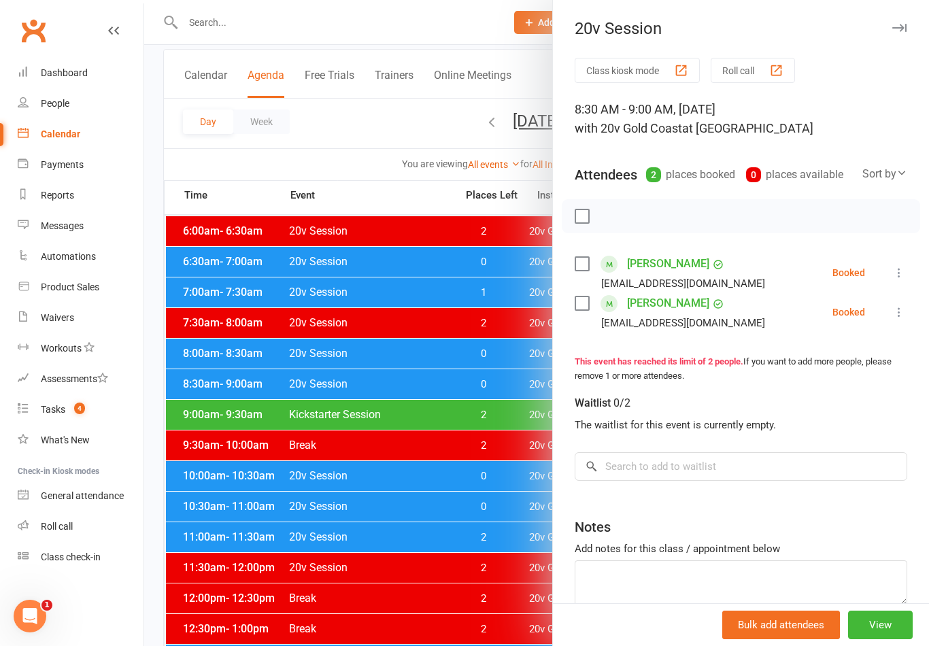
click at [511, 379] on div at bounding box center [536, 323] width 785 height 646
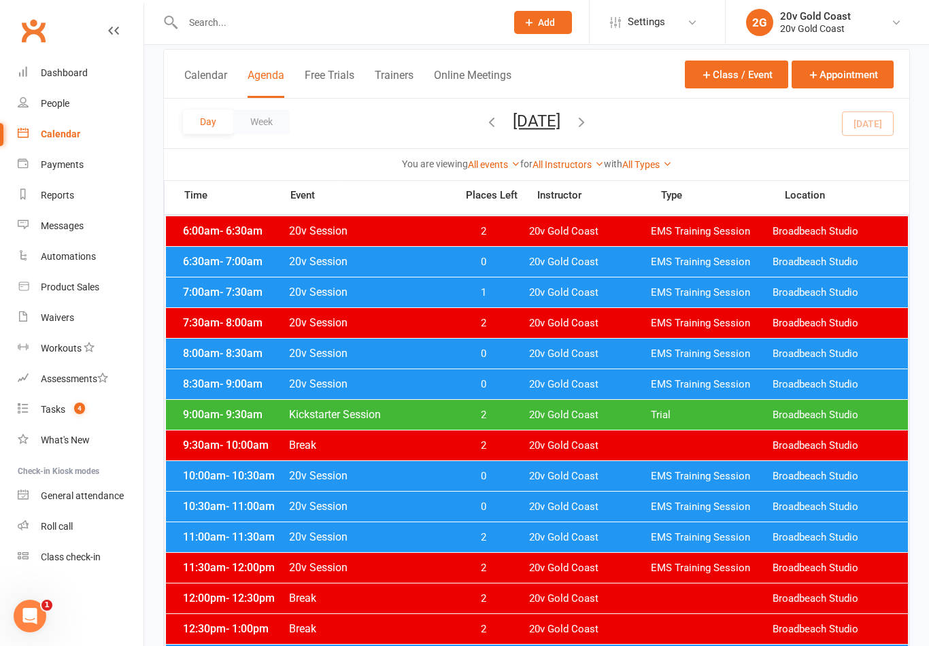
scroll to position [69, 0]
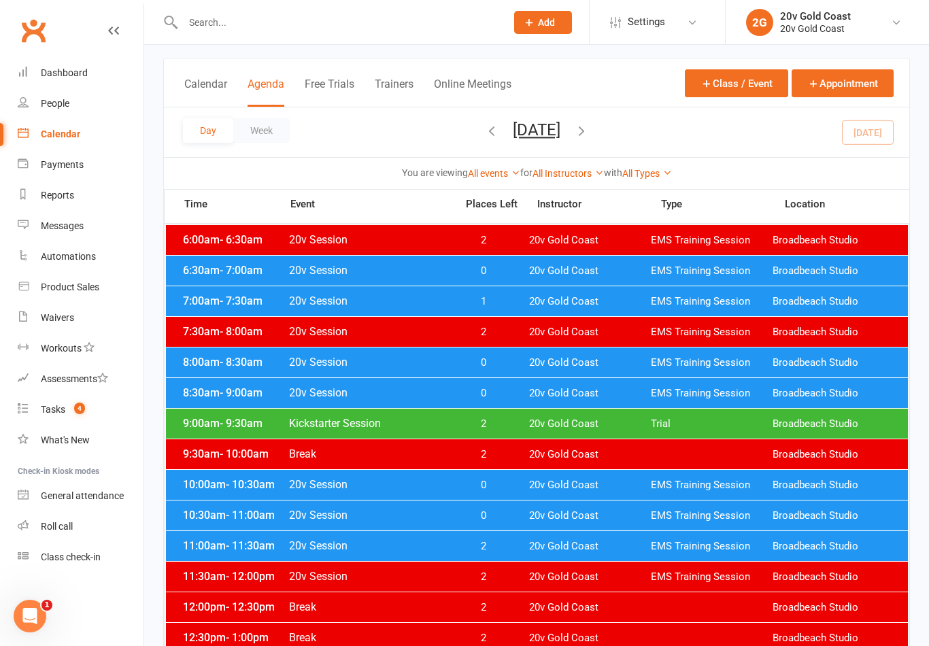
click at [507, 481] on span "0" at bounding box center [482, 485] width 71 height 13
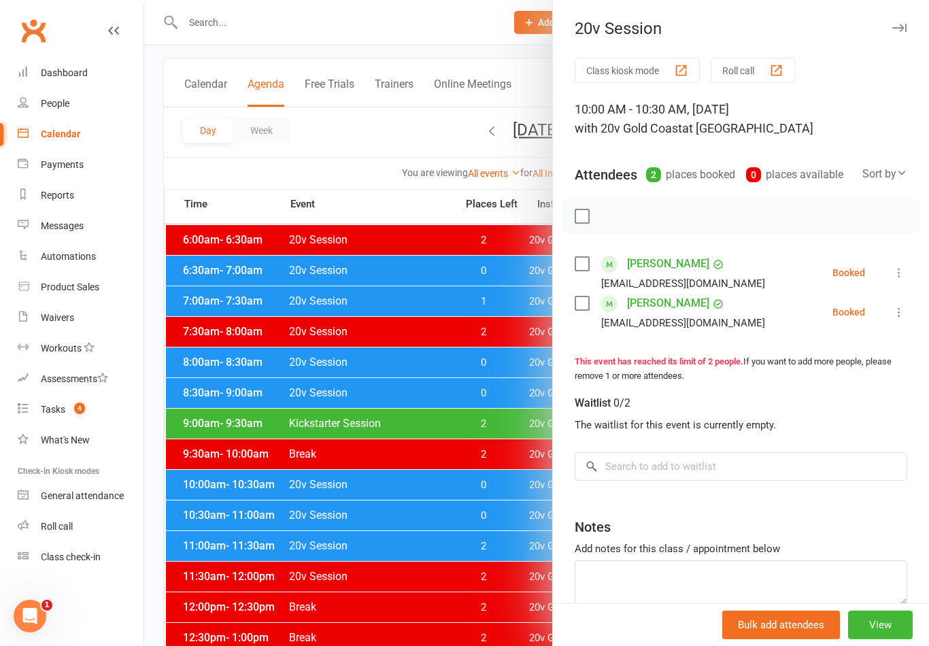
click at [513, 477] on div at bounding box center [536, 323] width 785 height 646
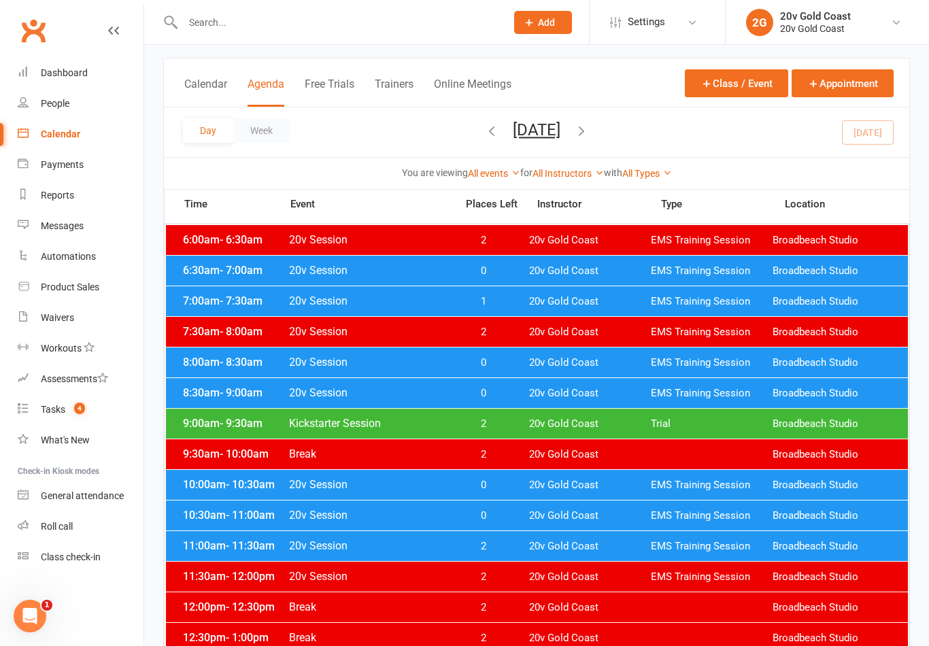
click at [507, 519] on span "0" at bounding box center [482, 515] width 71 height 13
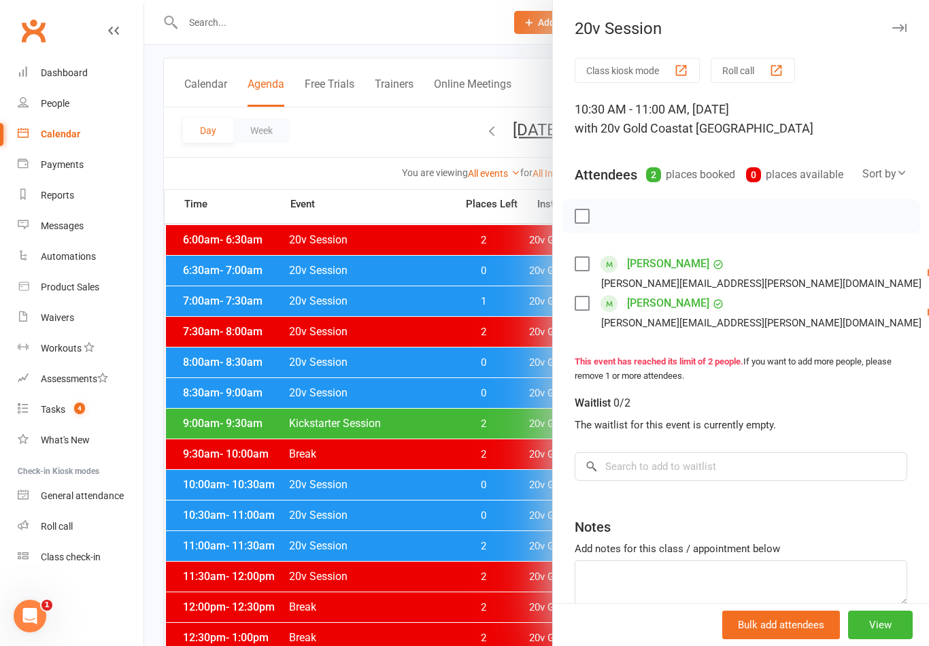
click at [506, 520] on div at bounding box center [536, 323] width 785 height 646
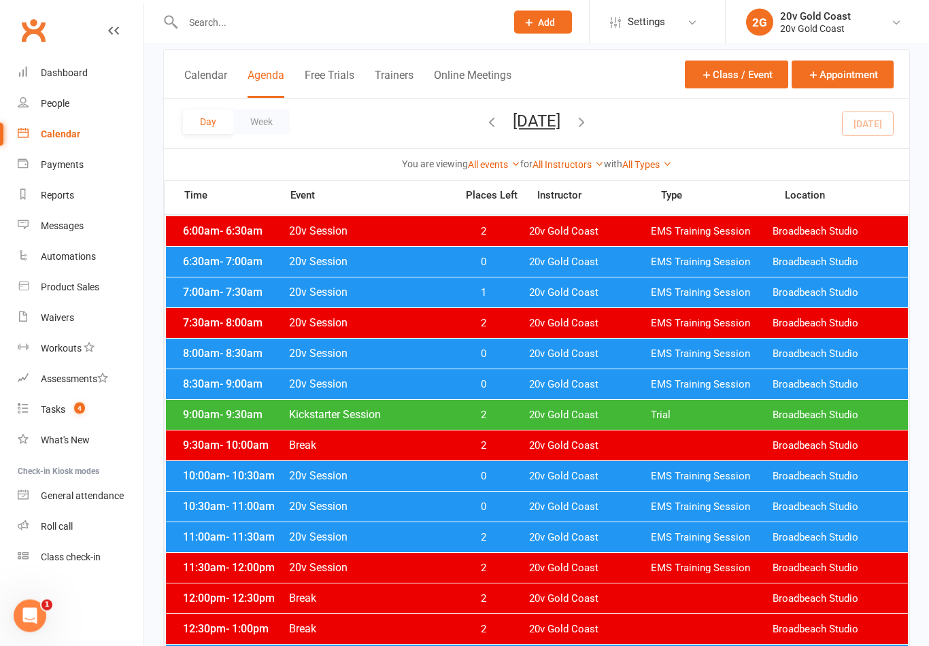
scroll to position [82, 0]
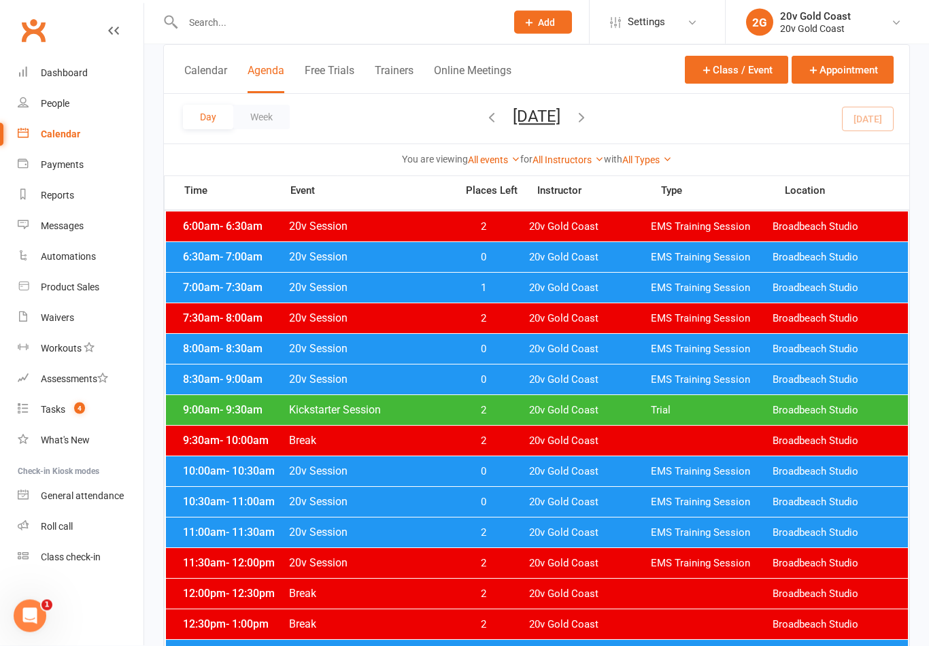
click at [504, 463] on div "10:00am - 10:30am 20v Session 0 20v Gold Coast EMS Training Session Broadbeach …" at bounding box center [537, 472] width 742 height 30
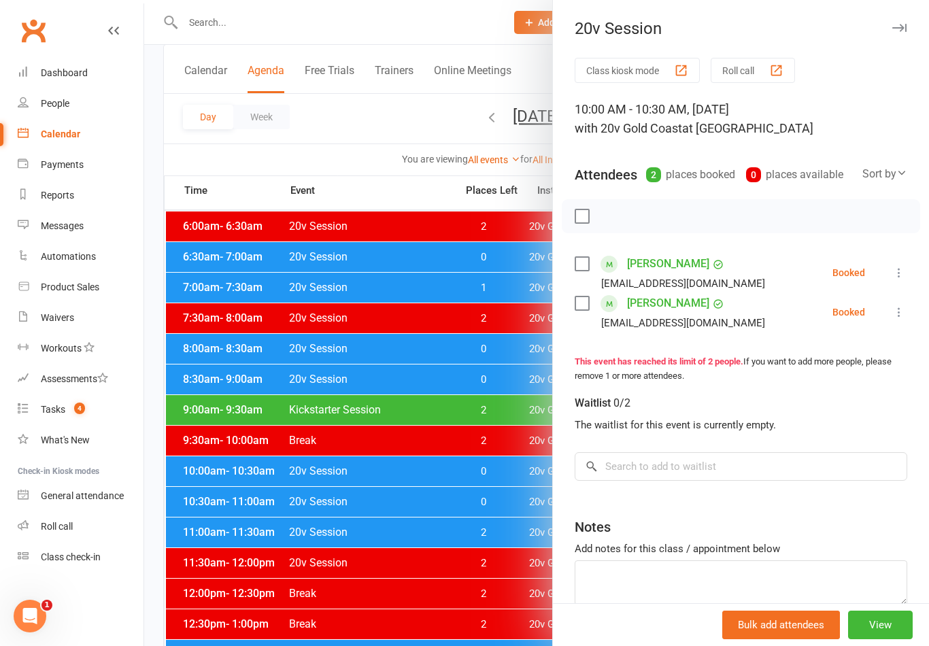
click at [514, 466] on div at bounding box center [536, 323] width 785 height 646
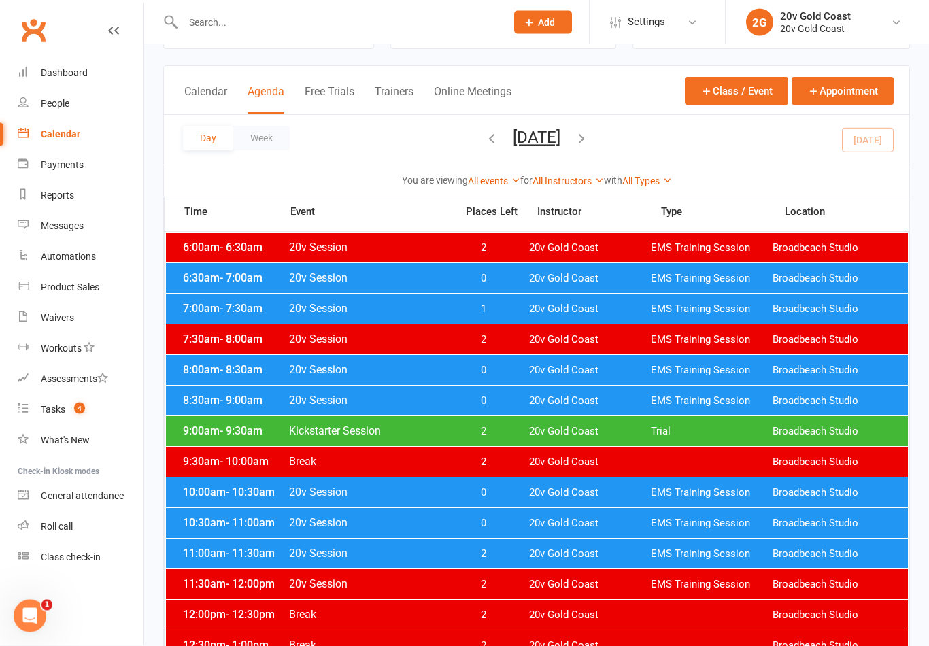
scroll to position [61, 0]
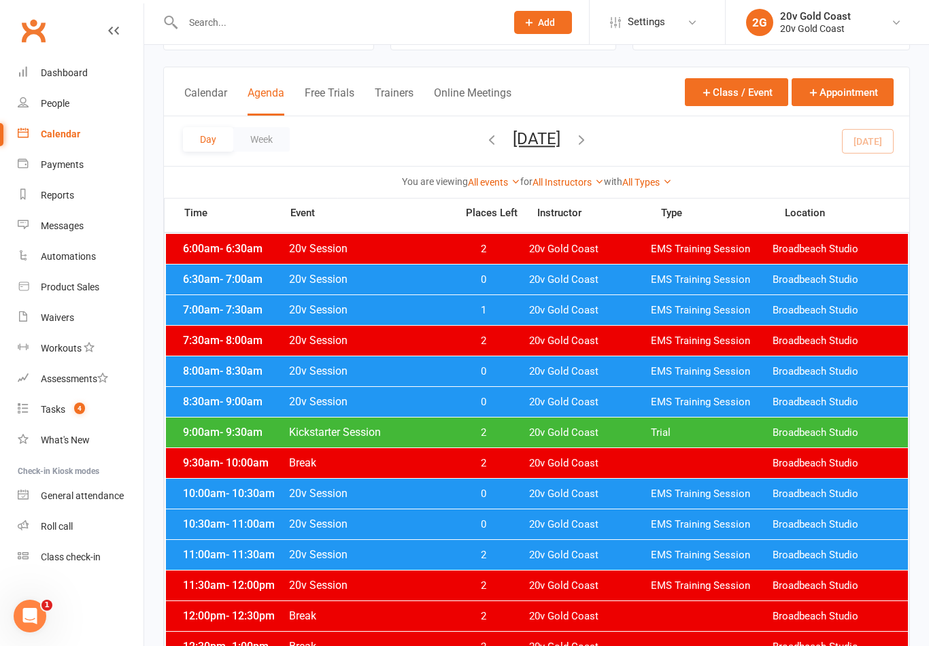
click at [505, 402] on span "0" at bounding box center [482, 402] width 71 height 13
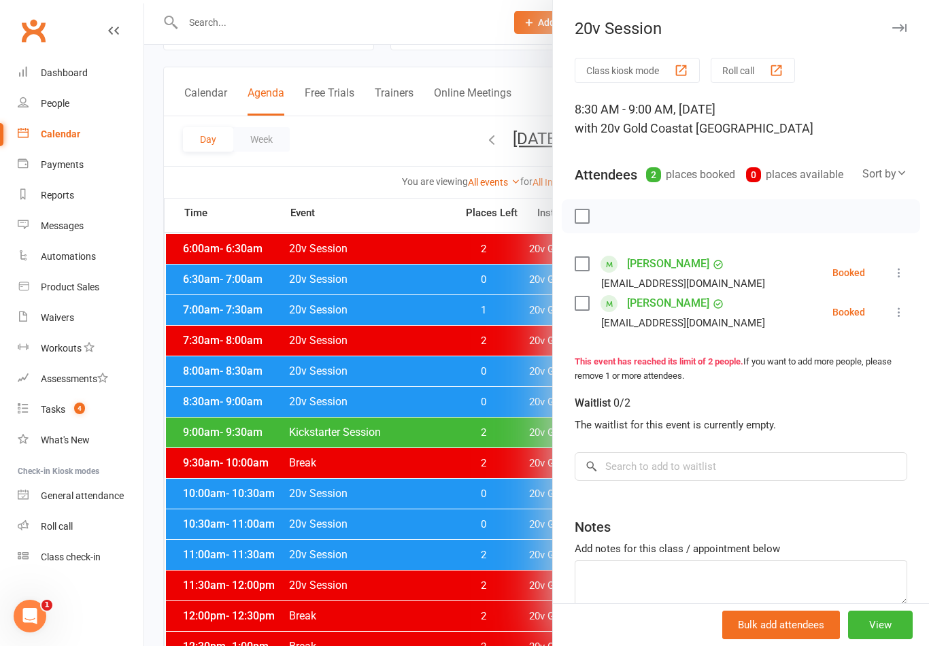
click at [517, 401] on div at bounding box center [536, 323] width 785 height 646
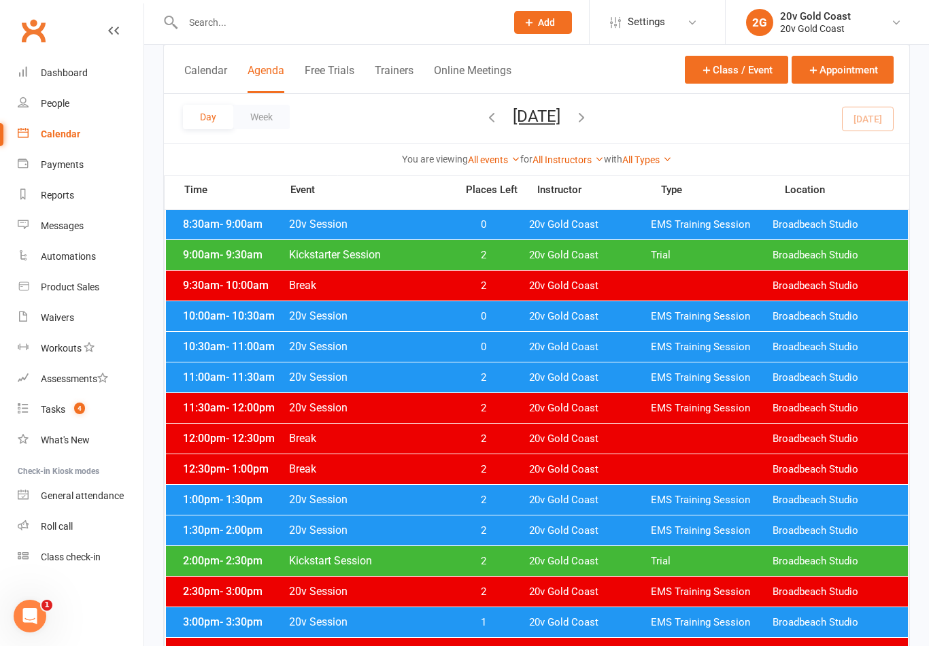
scroll to position [259, 0]
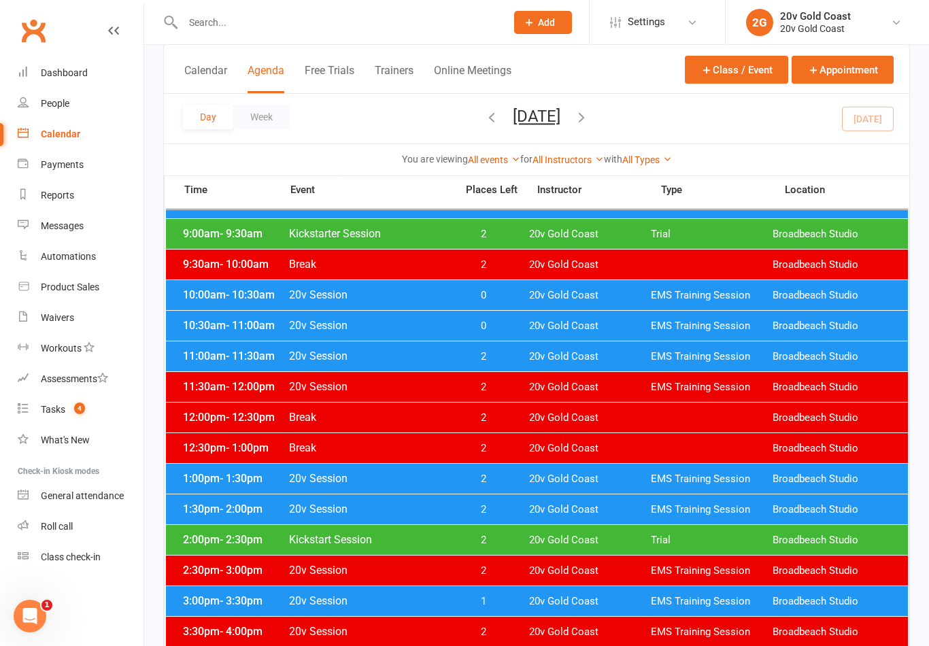
click at [869, 121] on div "Day Week Wednesday, Aug 13, 2025 August 2025 Sun Mon Tue Wed Thu Fri Sat 27 28 …" at bounding box center [536, 119] width 745 height 50
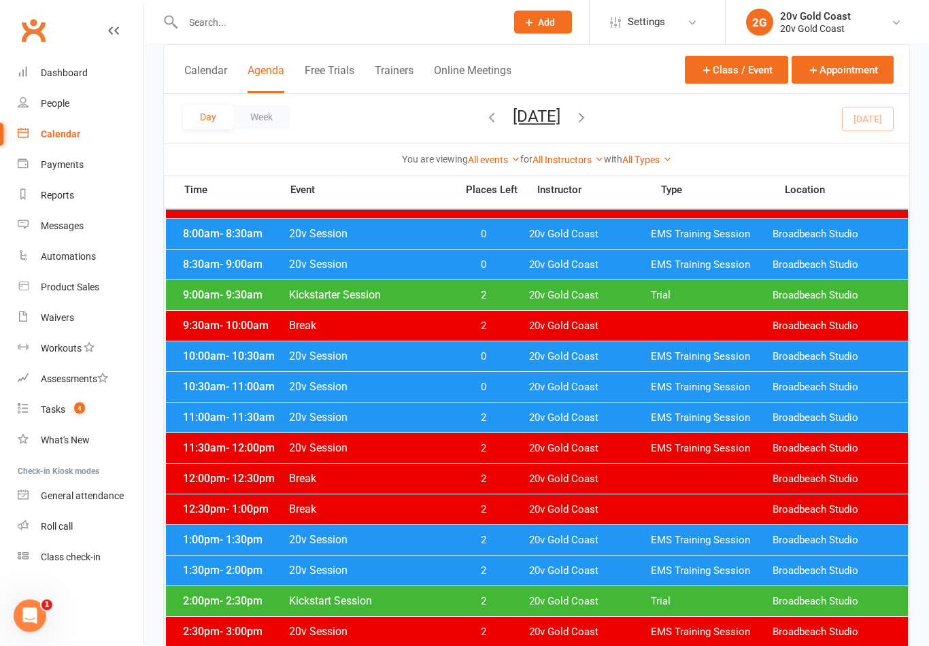
scroll to position [201, 0]
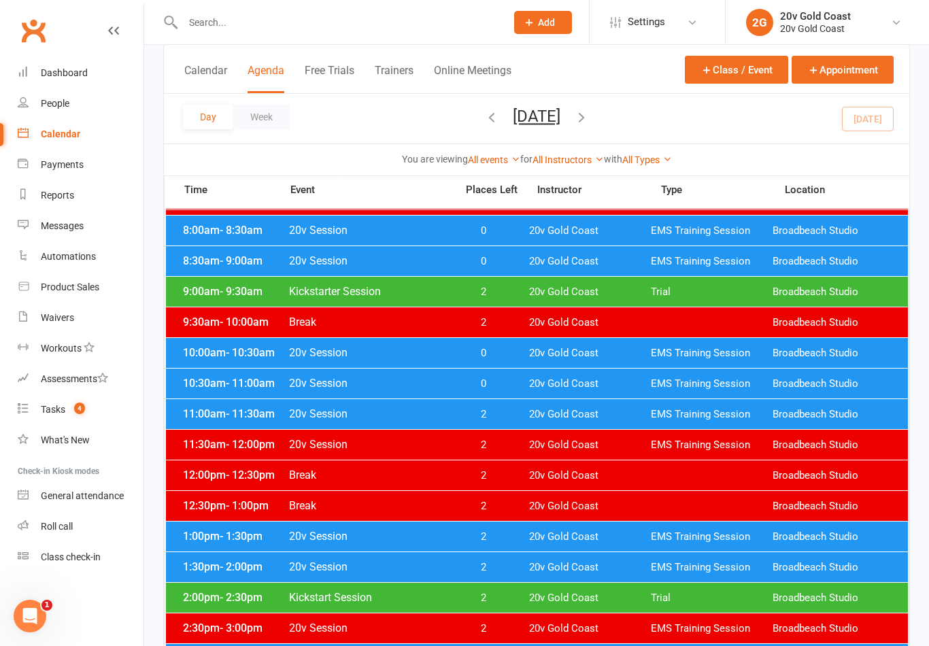
click at [872, 119] on div "Day Week Wednesday, Aug 13, 2025 August 2025 Sun Mon Tue Wed Thu Fri Sat 27 28 …" at bounding box center [536, 119] width 745 height 50
click at [499, 350] on span "0" at bounding box center [482, 353] width 71 height 13
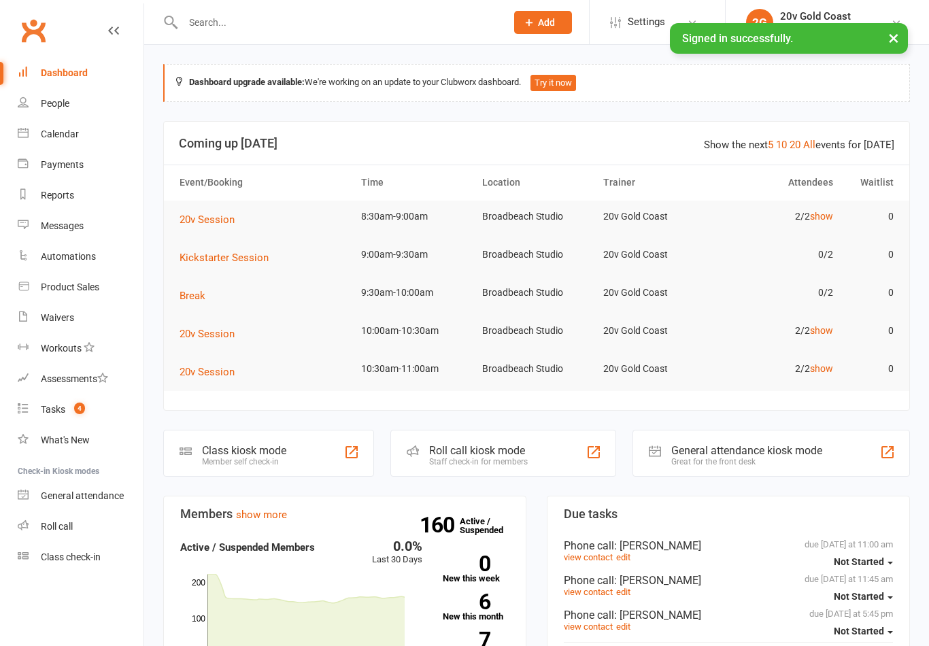
click at [73, 122] on link "Calendar" at bounding box center [81, 134] width 126 height 31
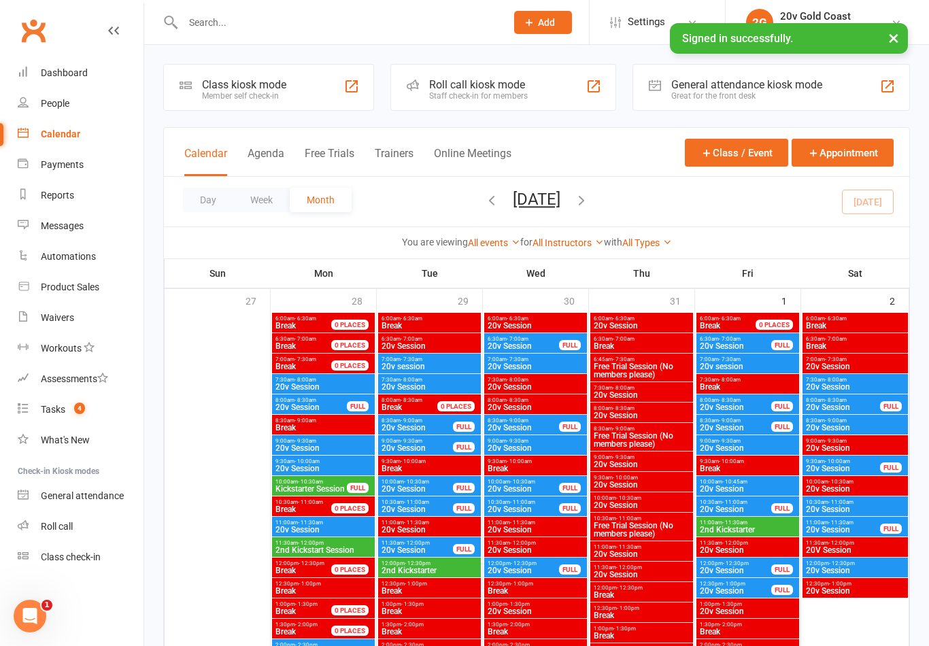
click at [284, 156] on button "Agenda" at bounding box center [266, 161] width 37 height 29
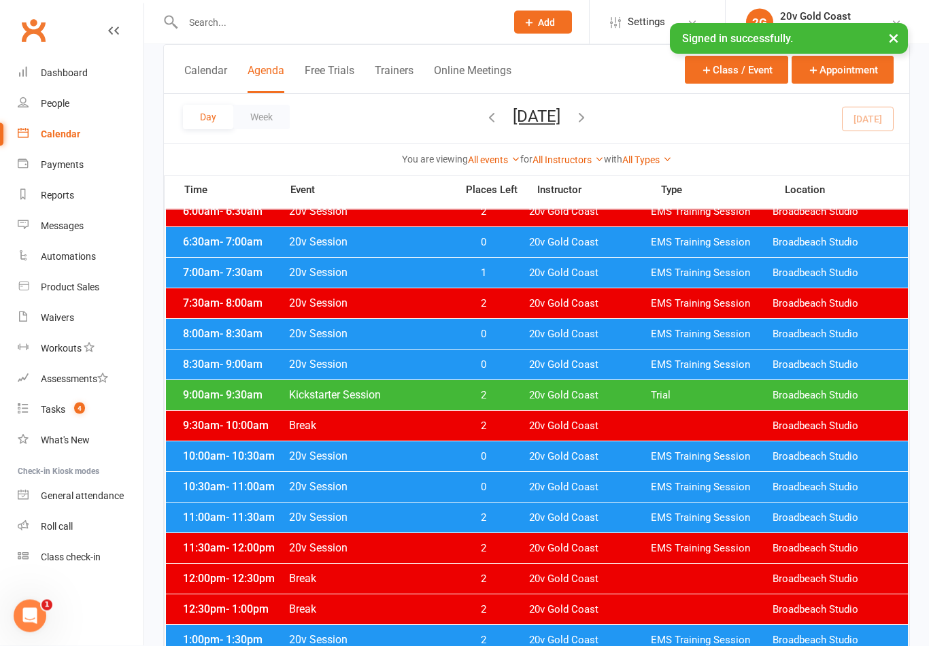
scroll to position [96, 0]
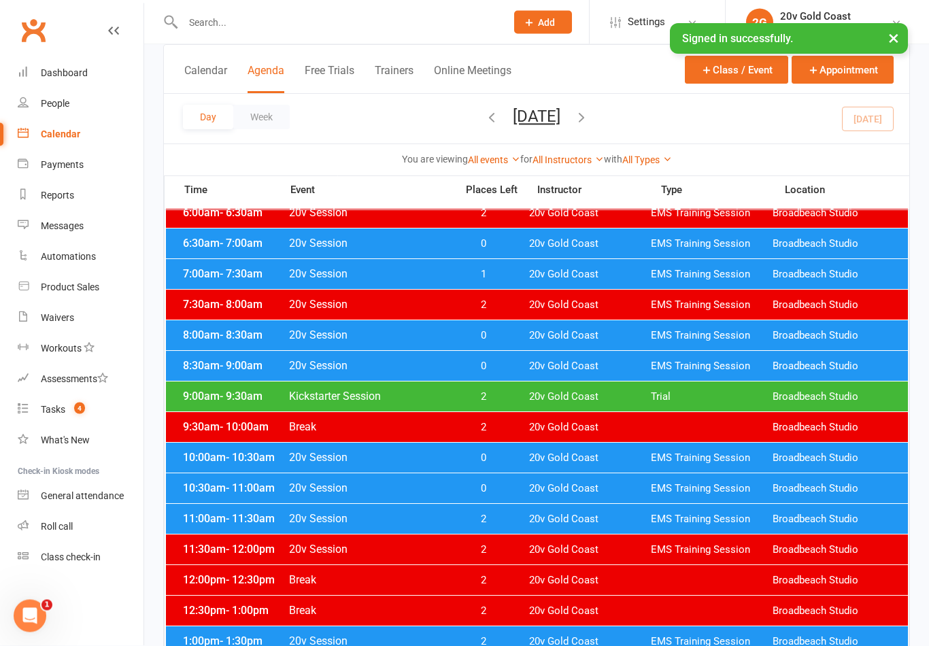
click at [500, 462] on span "0" at bounding box center [482, 458] width 71 height 13
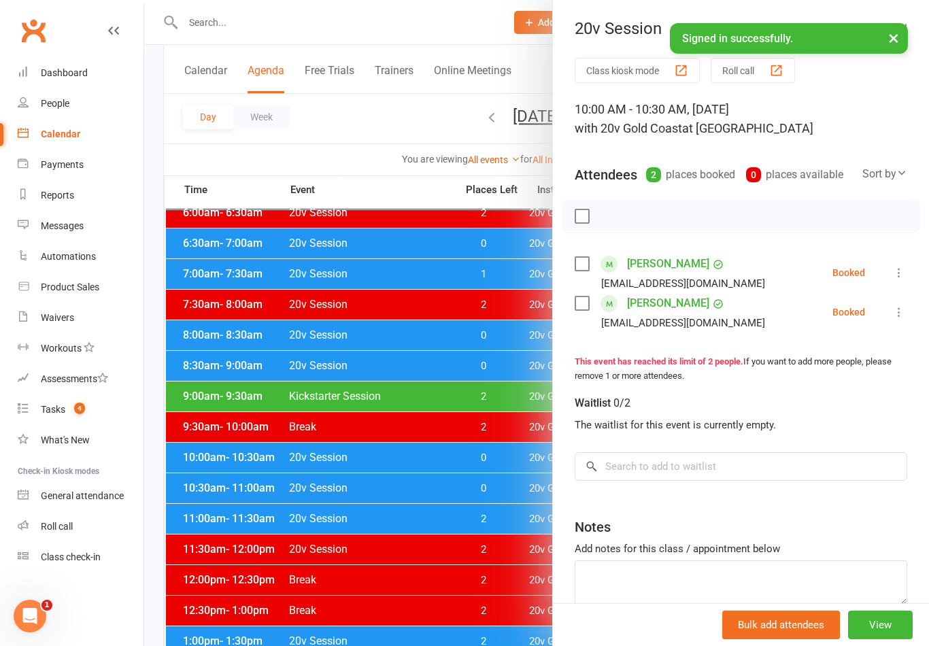
click at [504, 456] on div at bounding box center [536, 323] width 785 height 646
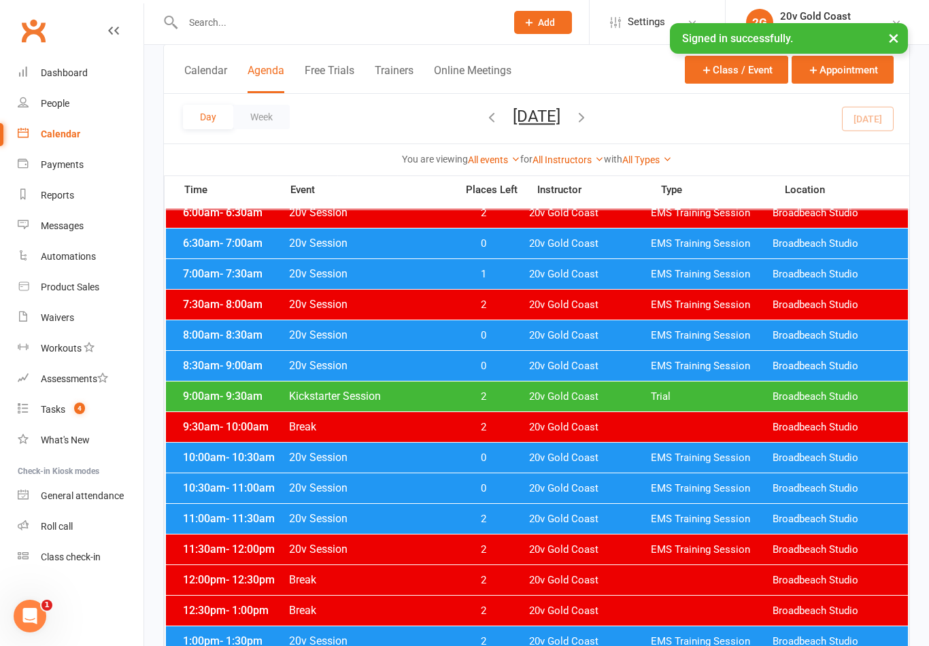
click at [498, 367] on span "0" at bounding box center [482, 366] width 71 height 13
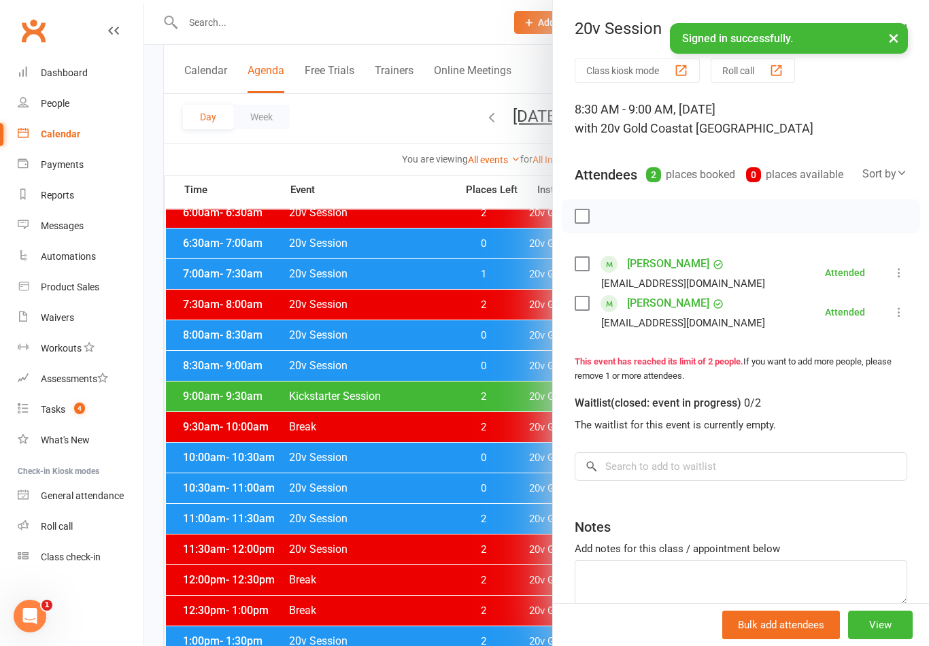
click at [508, 369] on div at bounding box center [536, 323] width 785 height 646
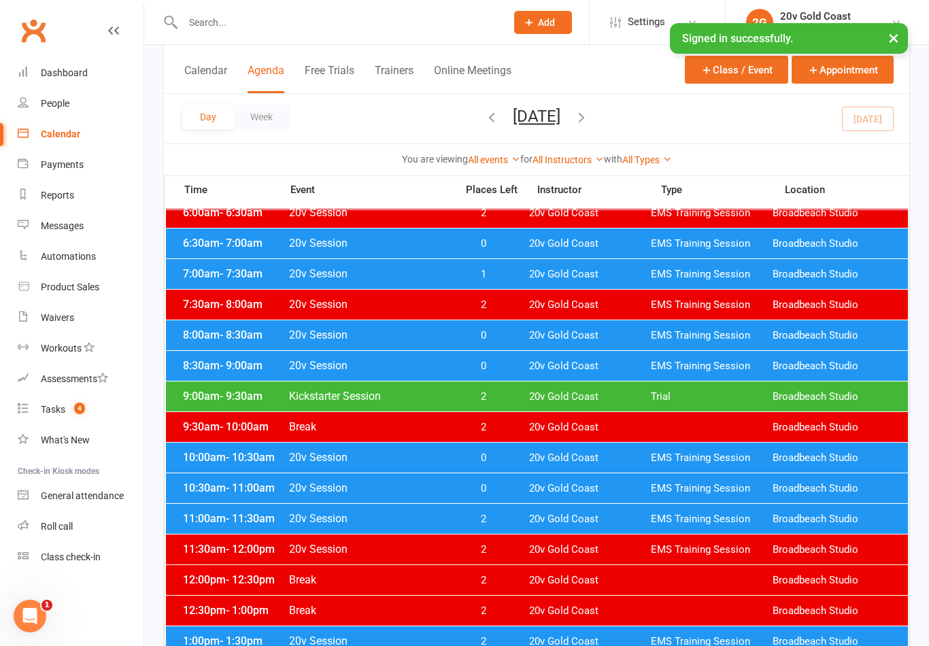
click at [509, 331] on span "0" at bounding box center [482, 335] width 71 height 13
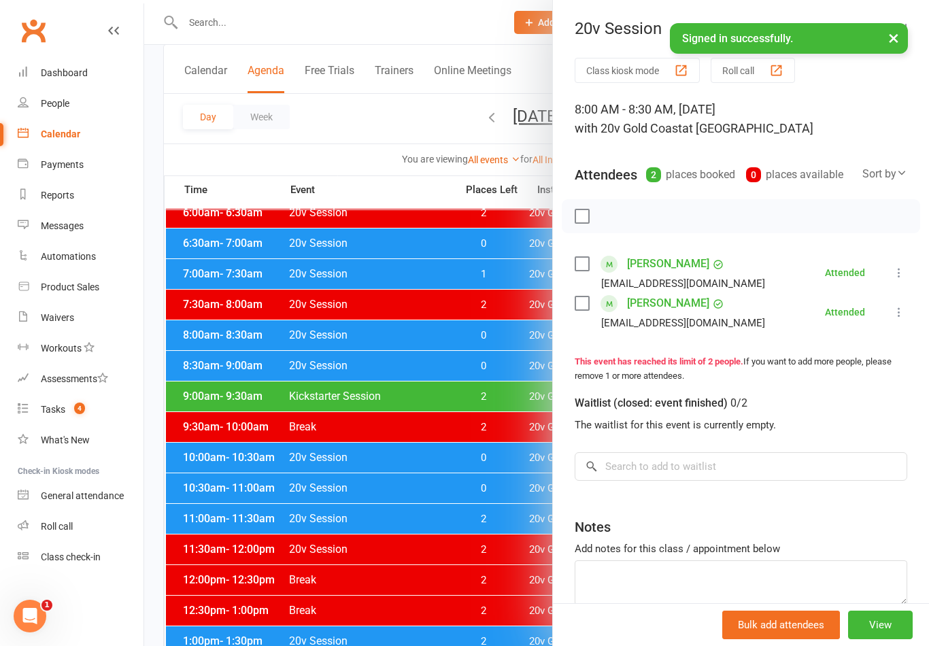
click at [501, 331] on div at bounding box center [536, 323] width 785 height 646
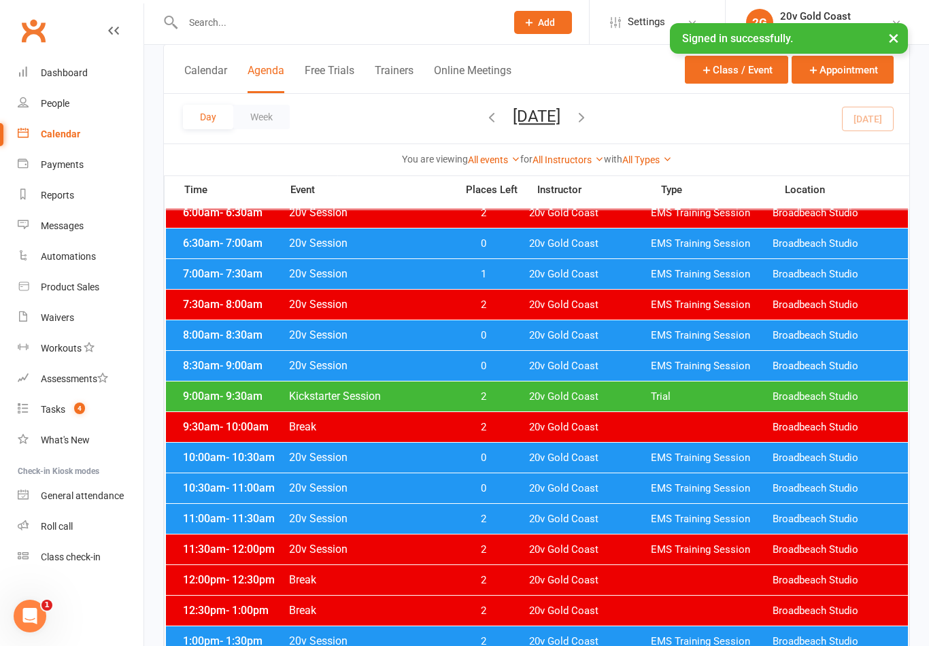
click at [503, 364] on span "0" at bounding box center [482, 366] width 71 height 13
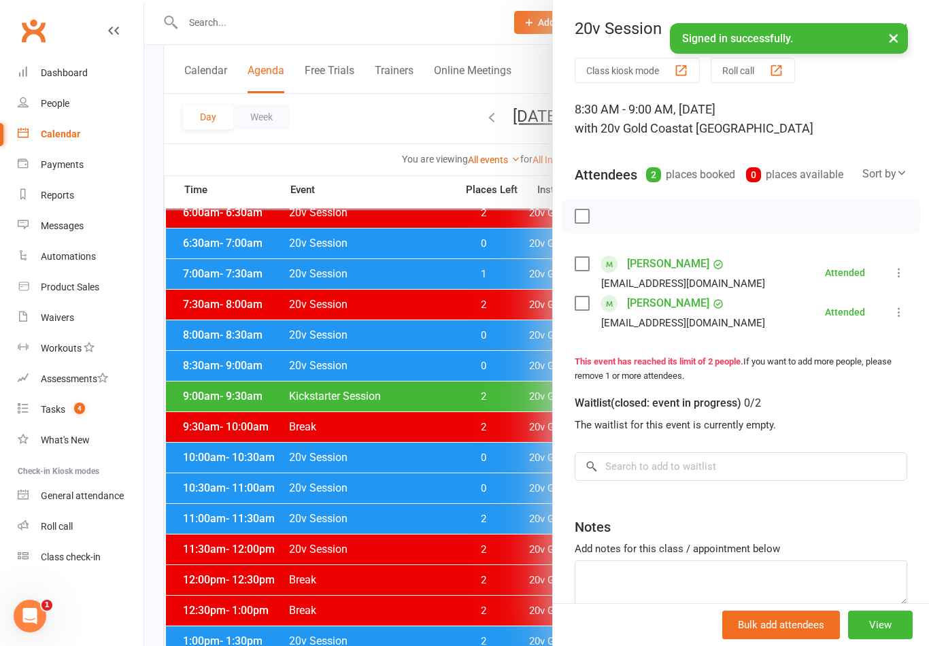
click at [505, 374] on div at bounding box center [536, 323] width 785 height 646
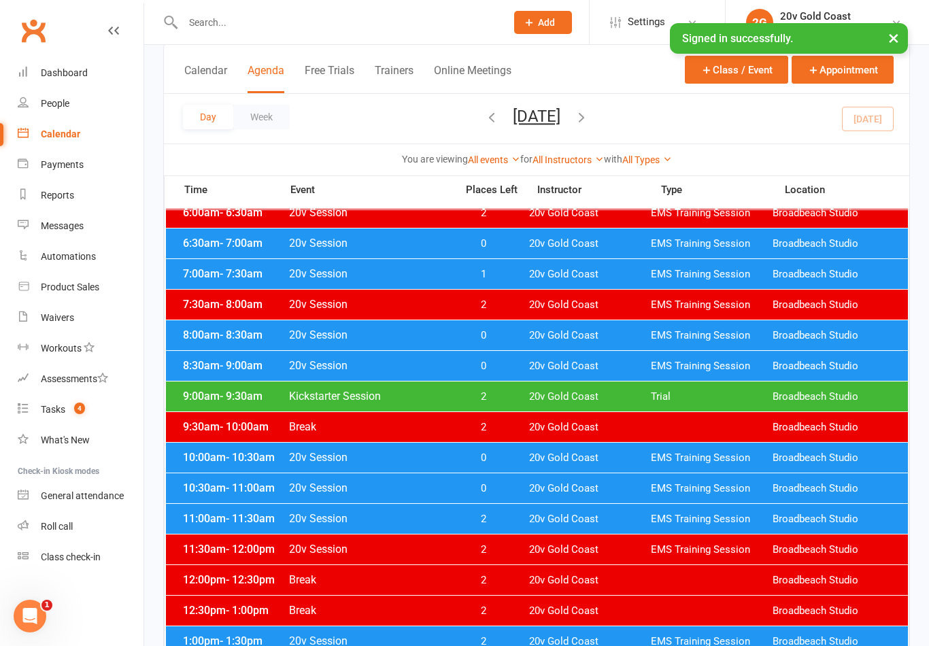
click at [517, 436] on div at bounding box center [536, 323] width 785 height 646
click at [504, 458] on span "0" at bounding box center [482, 457] width 71 height 13
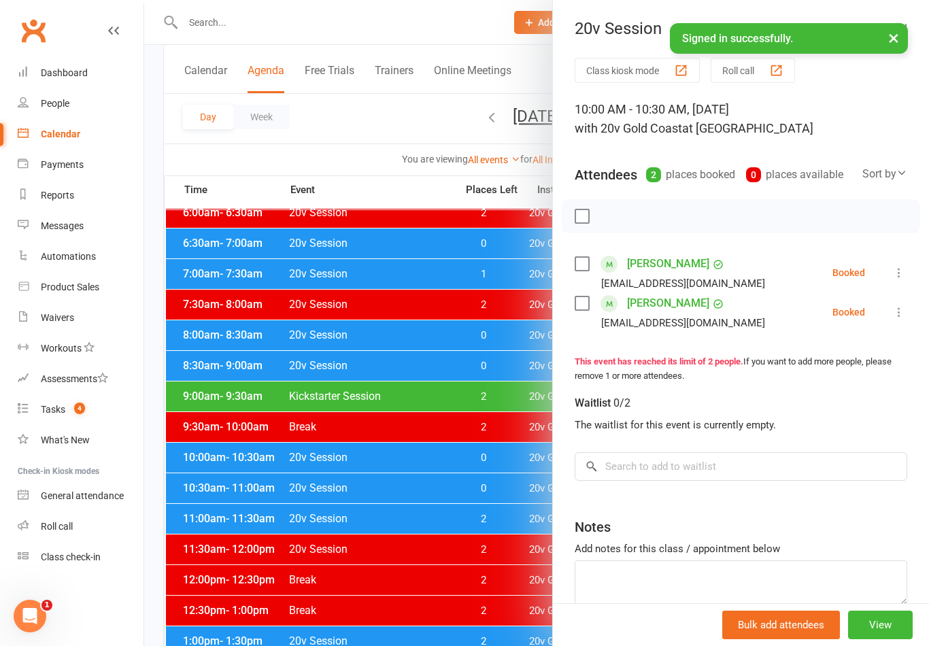
click at [504, 460] on div at bounding box center [536, 323] width 785 height 646
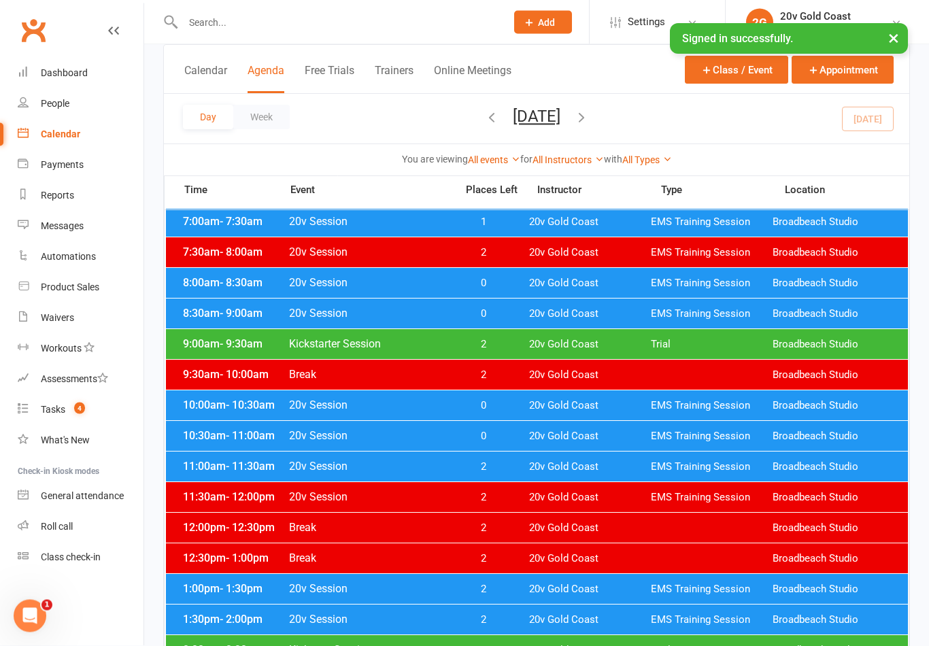
scroll to position [149, 0]
click at [86, 411] on link "Tasks 4" at bounding box center [81, 409] width 126 height 31
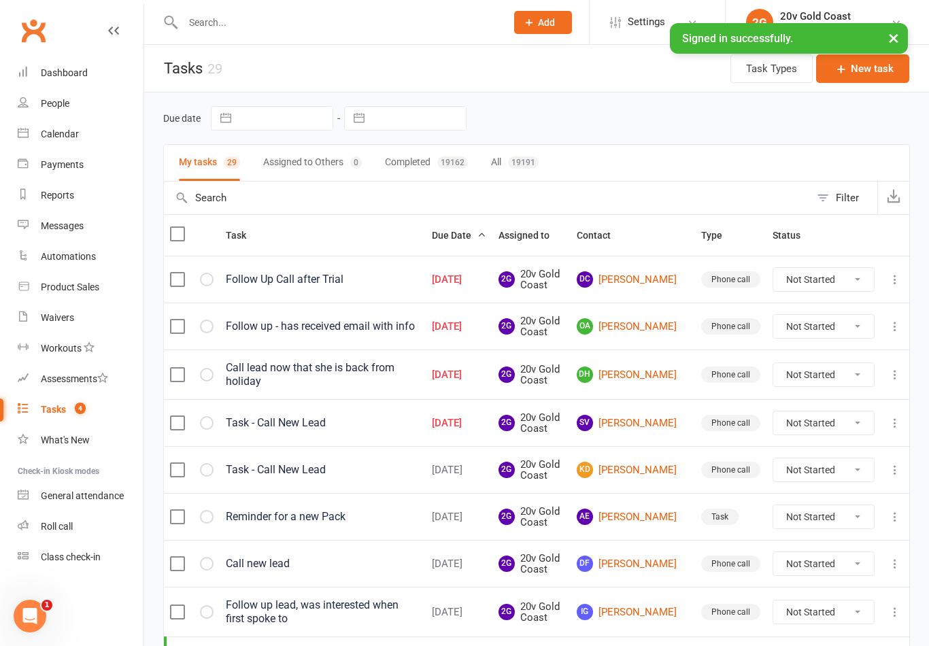
click at [54, 96] on link "People" at bounding box center [81, 103] width 126 height 31
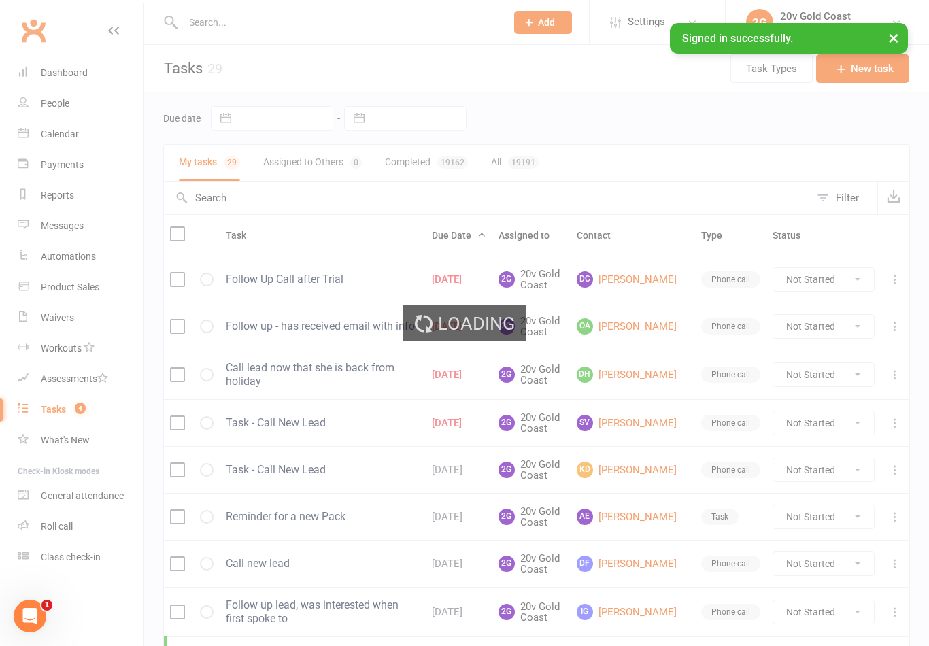
select select "100"
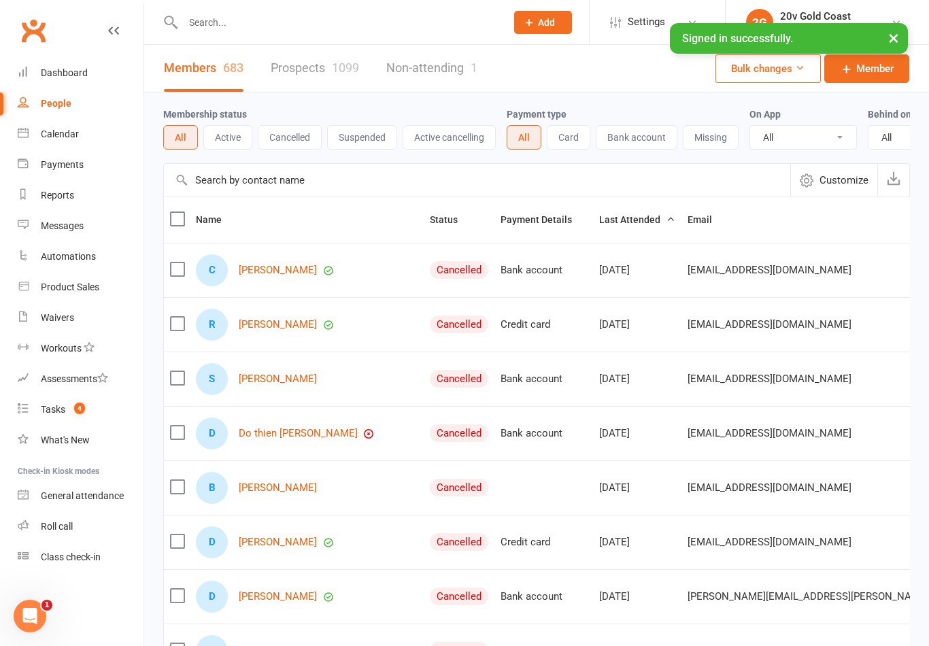
click at [290, 69] on link "Prospects 1099" at bounding box center [315, 68] width 88 height 47
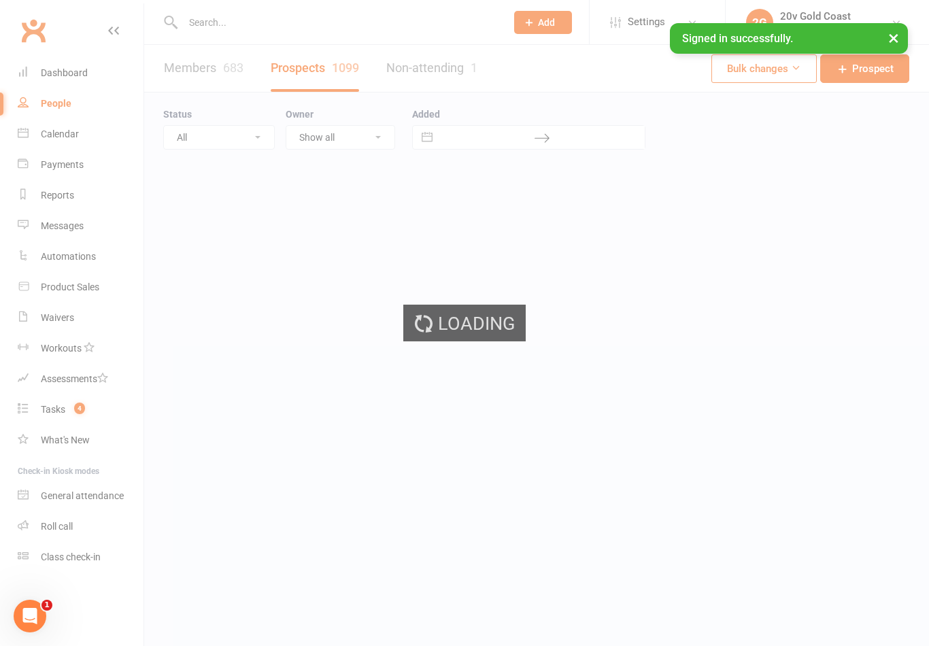
select select "100"
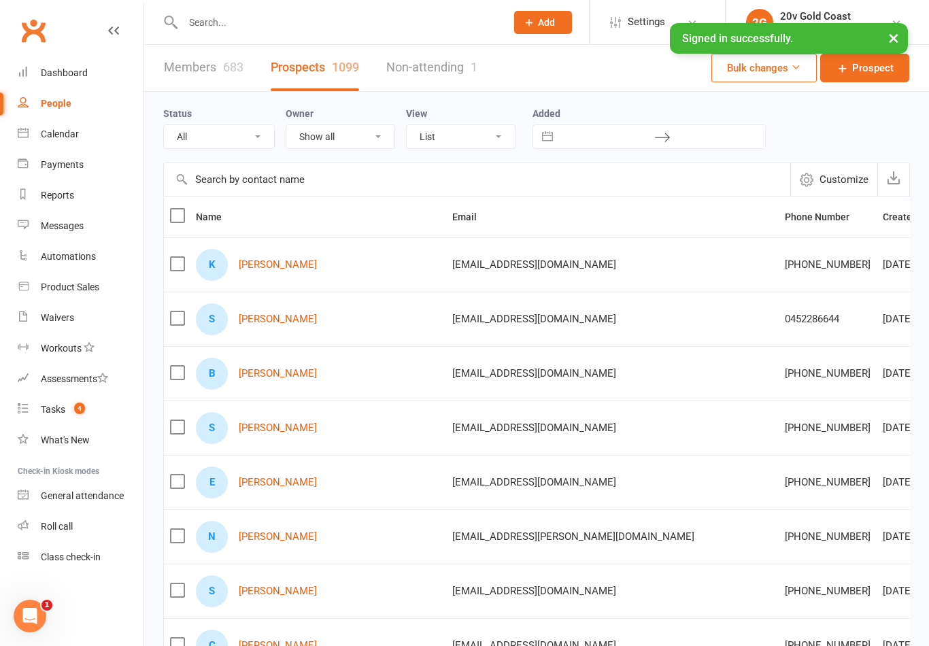
click at [275, 254] on div "K Krista Drake" at bounding box center [318, 265] width 244 height 32
click at [277, 256] on div "K Krista Drake" at bounding box center [318, 265] width 244 height 32
click at [261, 256] on div "K Krista Drake" at bounding box center [318, 265] width 244 height 32
click at [267, 269] on link "Krista Drake" at bounding box center [278, 265] width 78 height 12
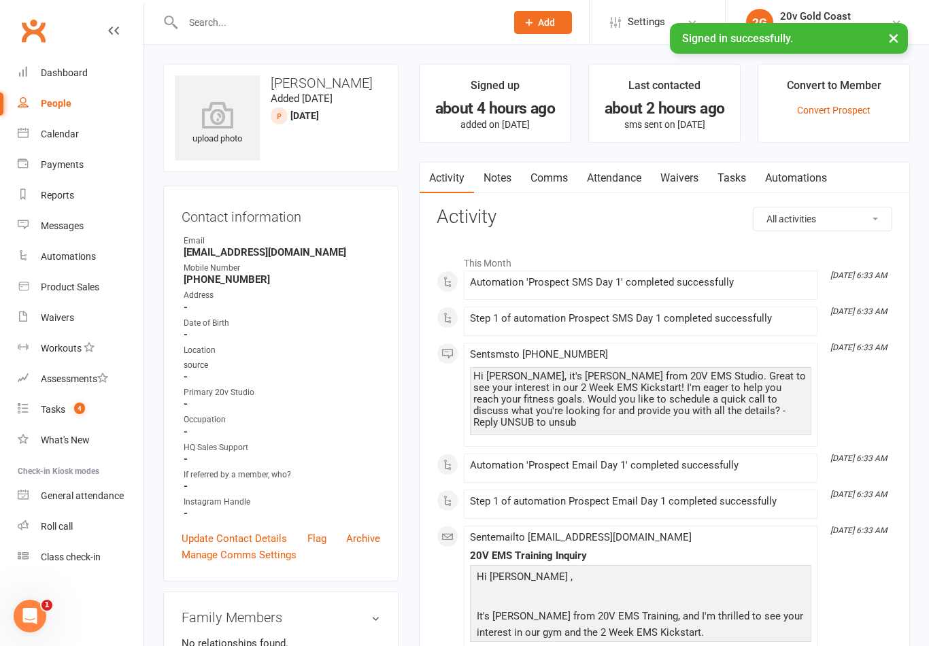
click at [492, 189] on link "Notes" at bounding box center [497, 178] width 47 height 31
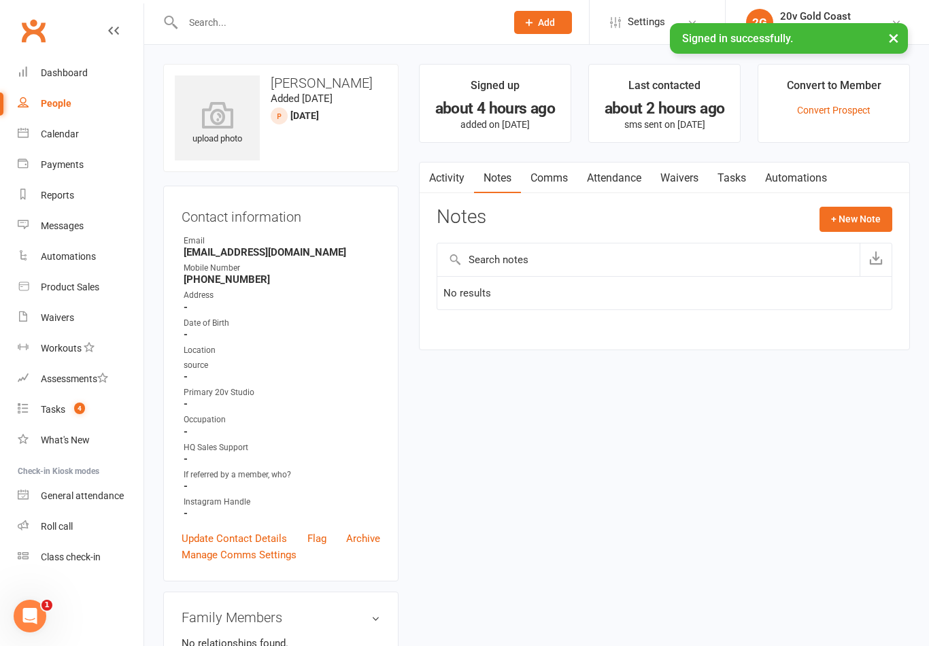
click at [48, 207] on link "Reports" at bounding box center [81, 195] width 126 height 31
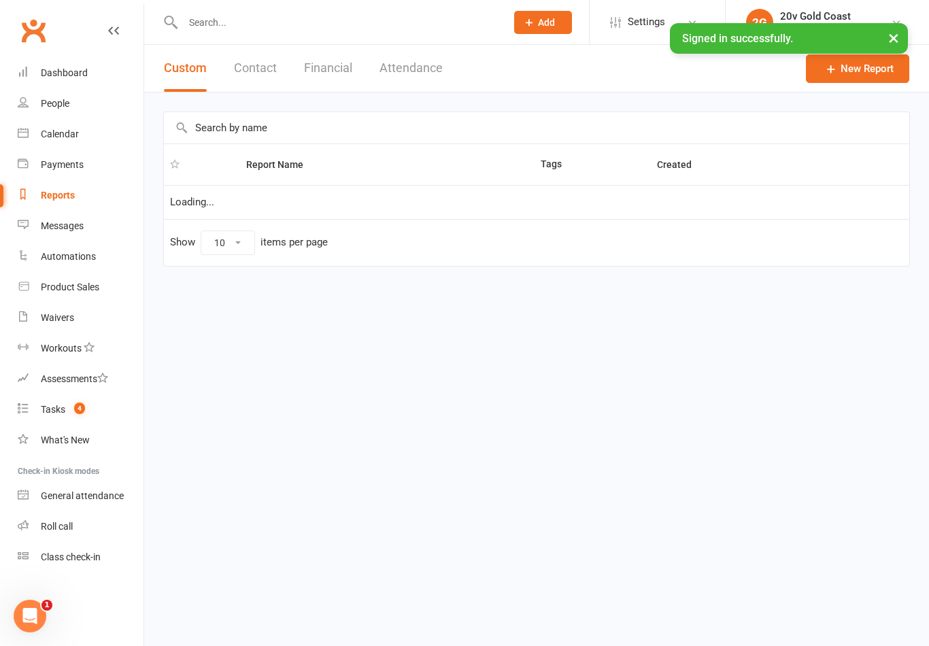
select select "100"
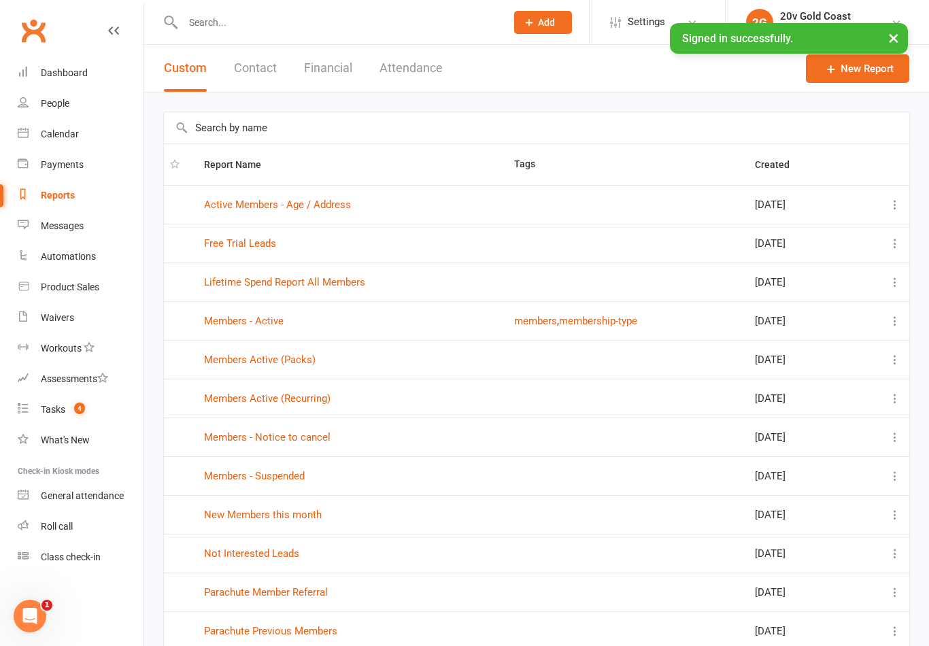
click at [62, 219] on link "Messages" at bounding box center [81, 226] width 126 height 31
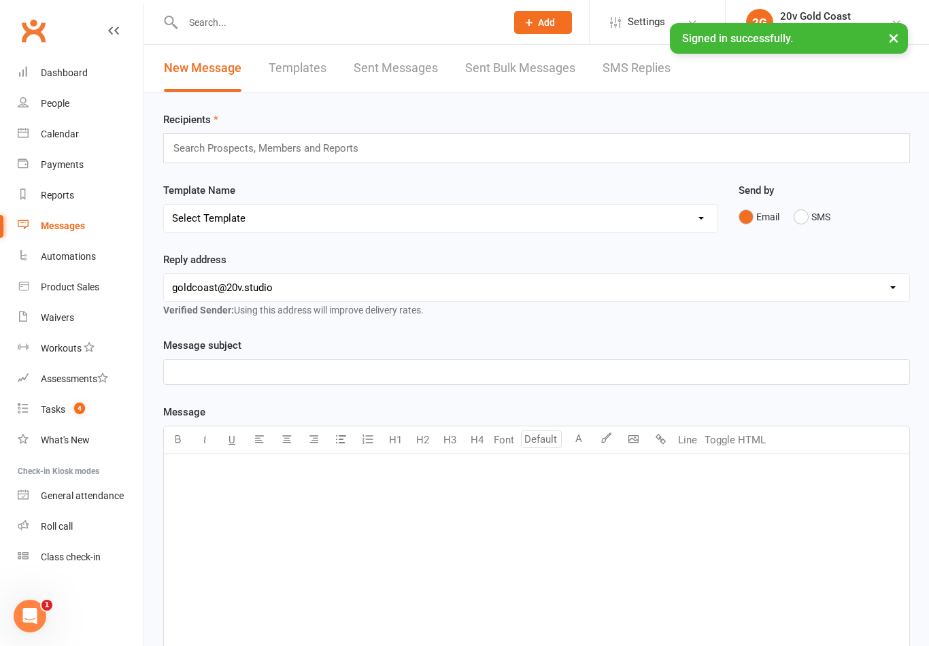
click at [298, 61] on link "Templates" at bounding box center [298, 68] width 58 height 47
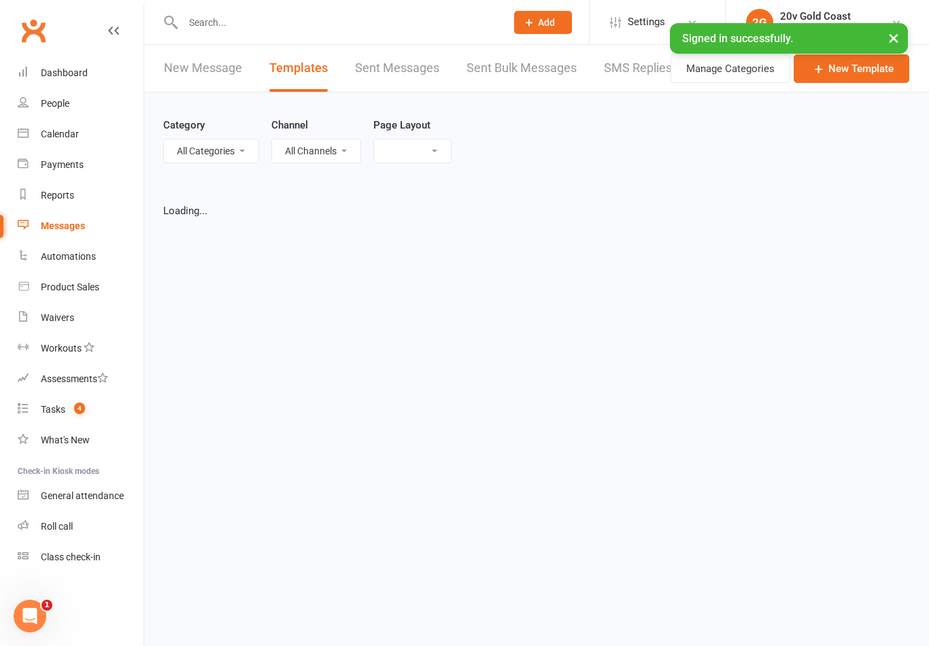
select select "grid"
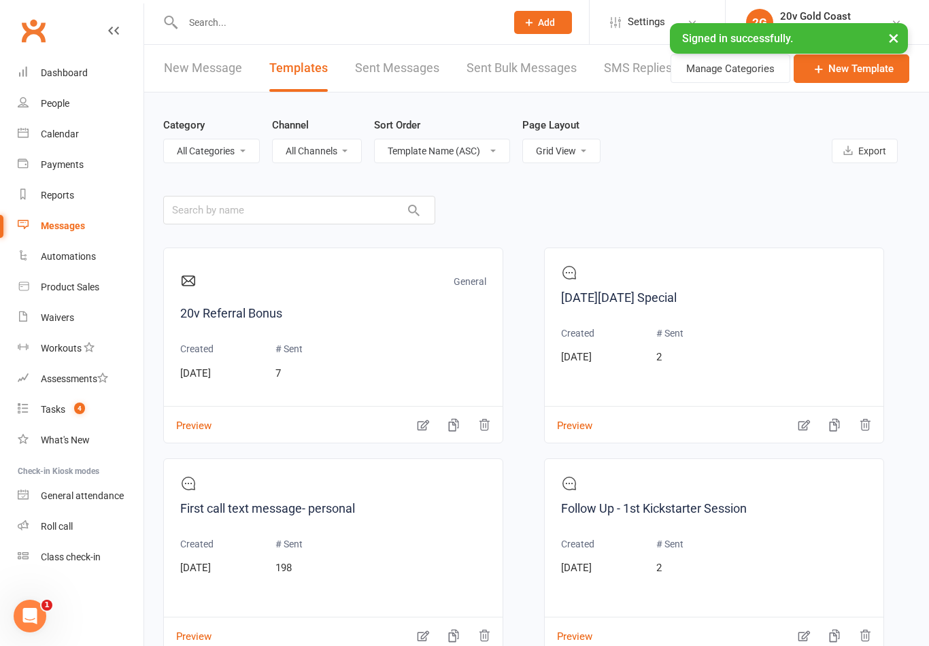
click at [78, 118] on link "People" at bounding box center [81, 103] width 126 height 31
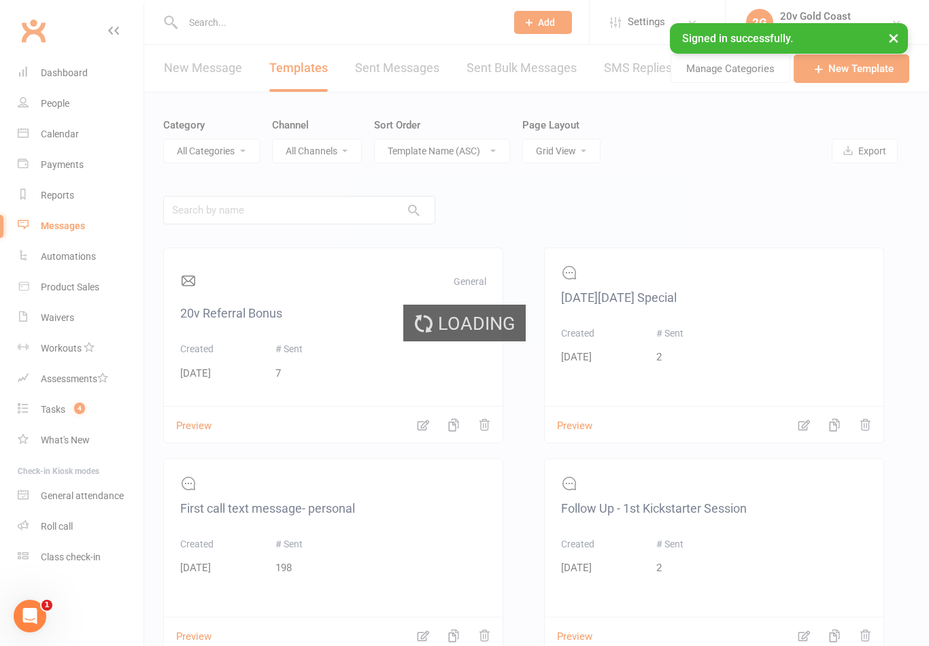
select select "100"
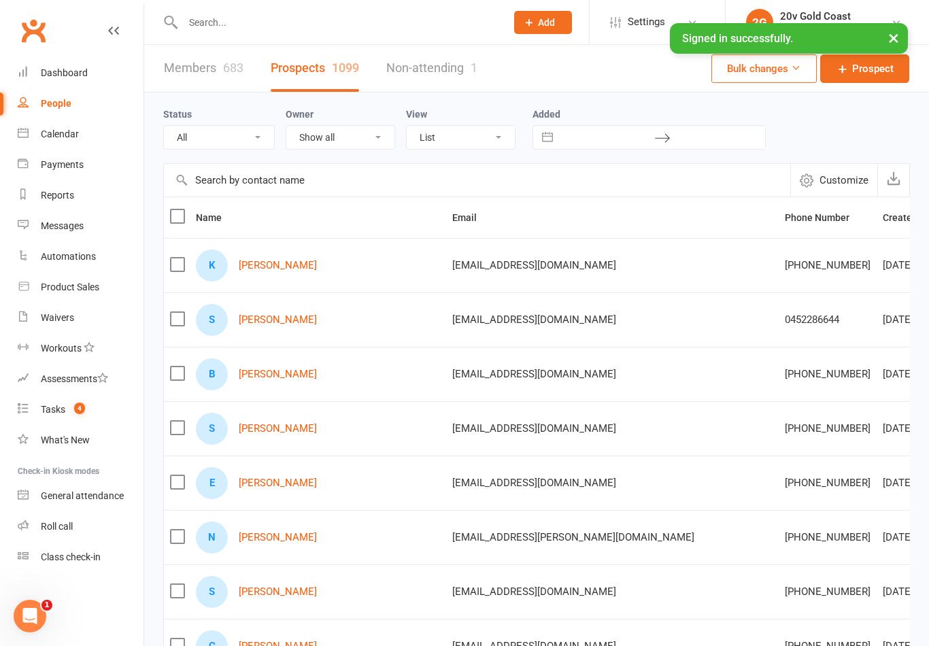
click at [271, 267] on link "Krista Drake" at bounding box center [278, 266] width 78 height 12
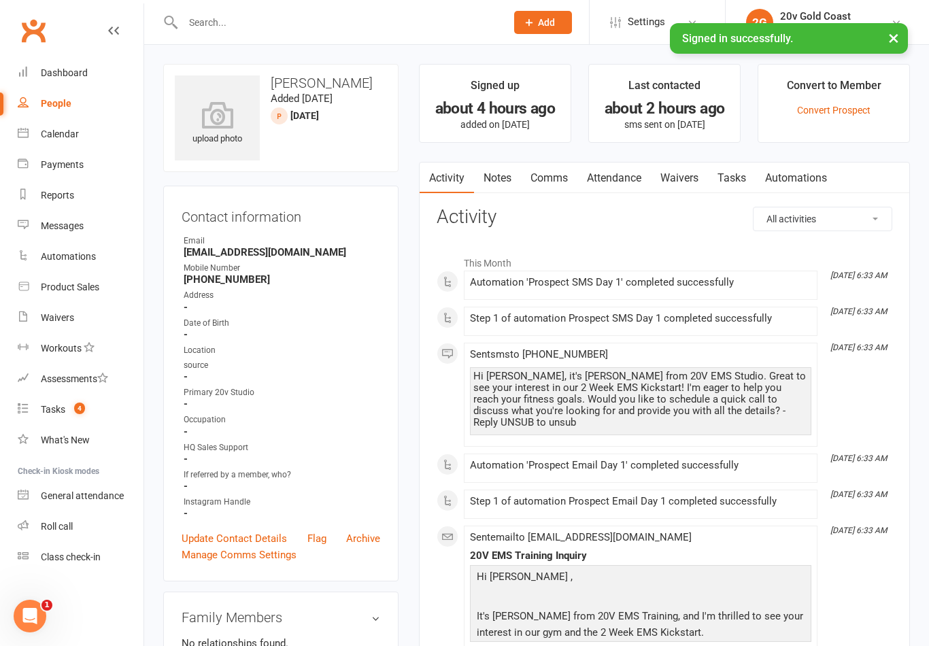
click at [7, 636] on nav "Clubworx Dashboard People Calendar Payments Reports Messages Automations Produc…" at bounding box center [72, 326] width 144 height 646
click at [506, 186] on link "Notes" at bounding box center [497, 178] width 47 height 31
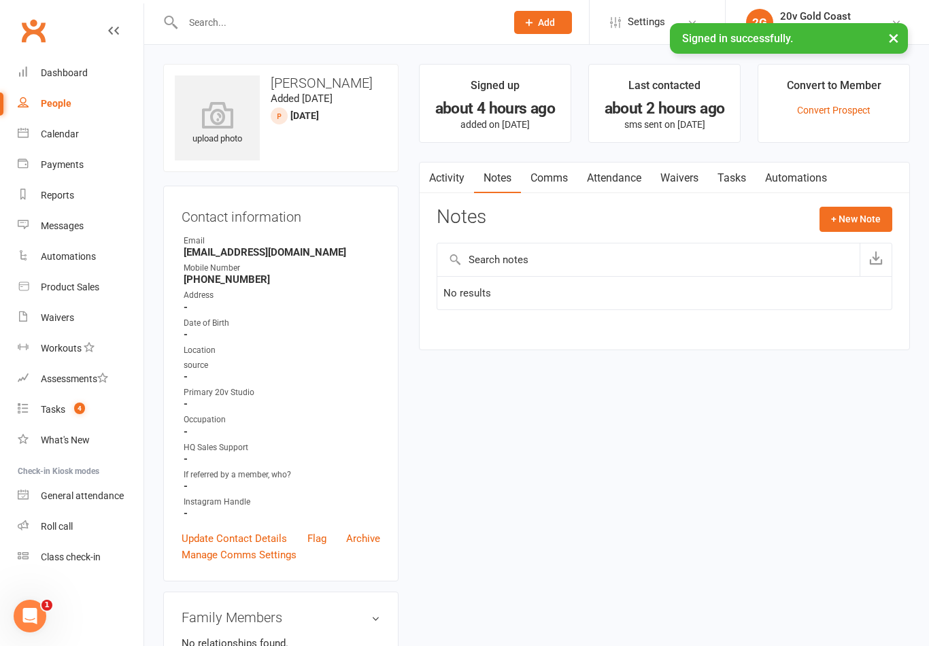
click at [842, 227] on button "+ New Note" at bounding box center [855, 219] width 73 height 24
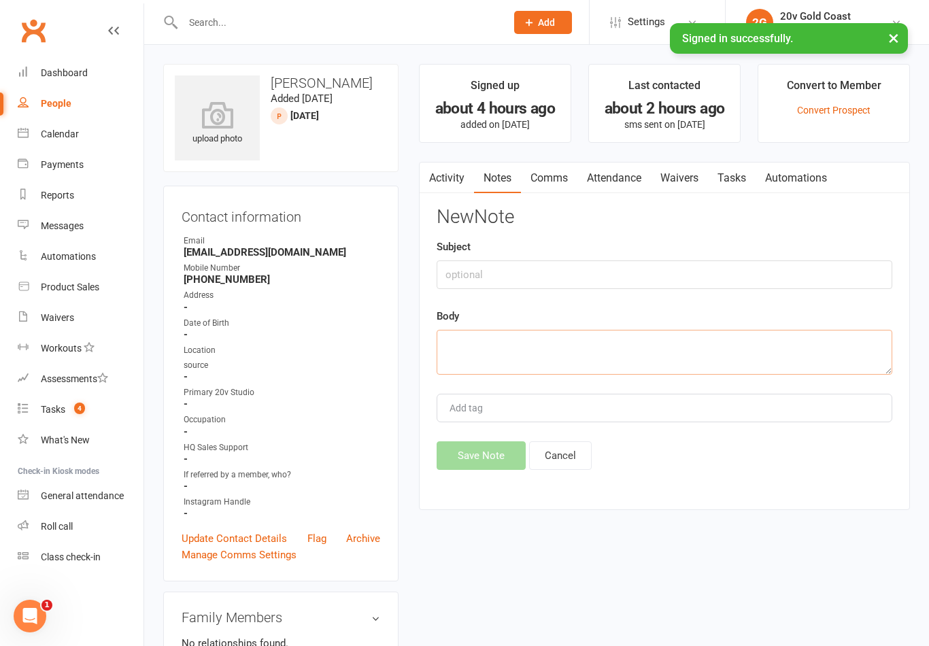
click at [719, 343] on textarea at bounding box center [665, 352] width 456 height 45
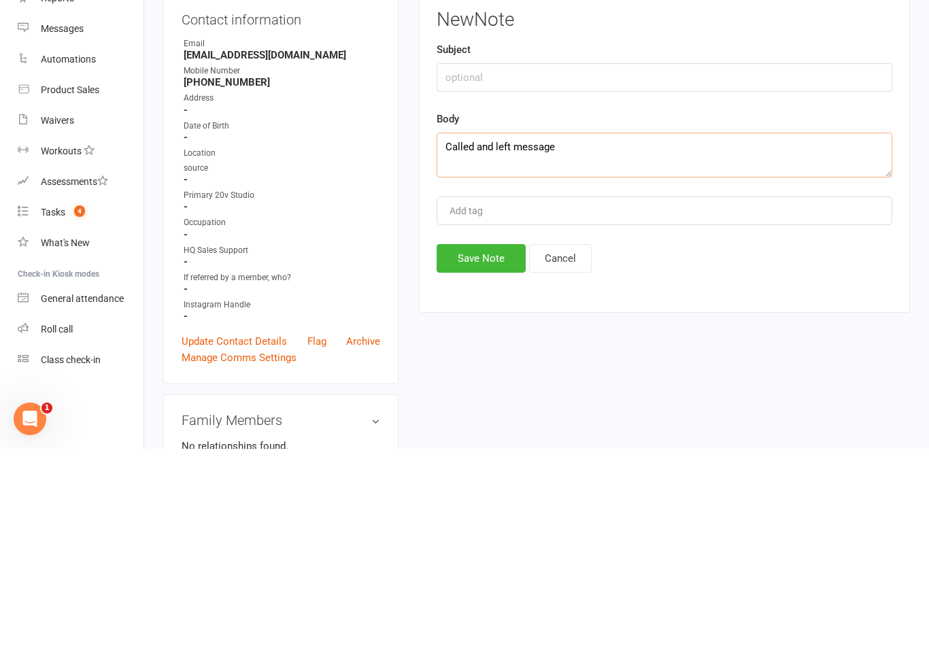
type textarea "Called and left message"
click at [512, 441] on button "Save Note" at bounding box center [481, 455] width 89 height 29
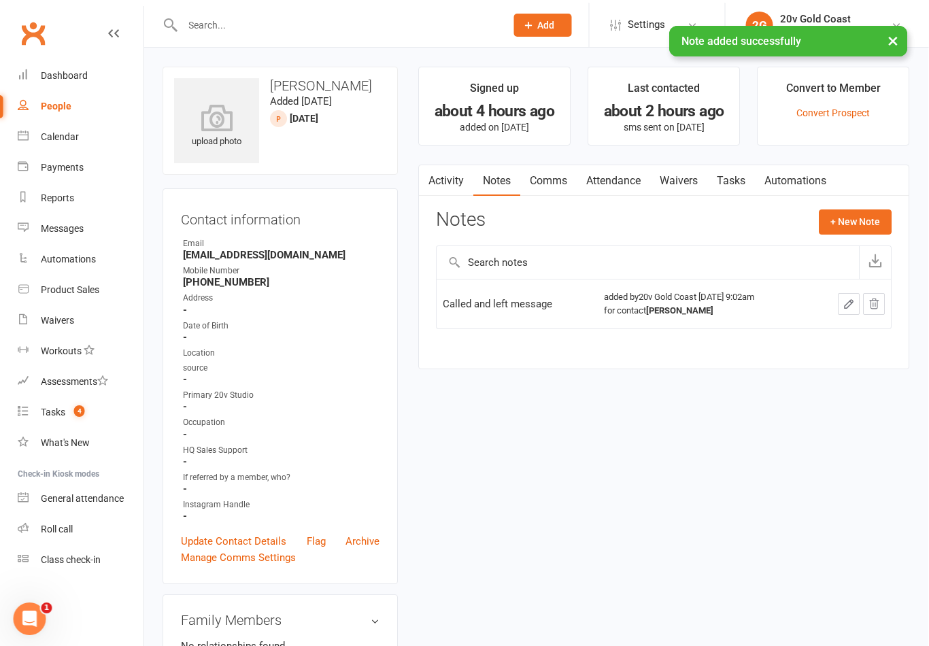
scroll to position [0, 44]
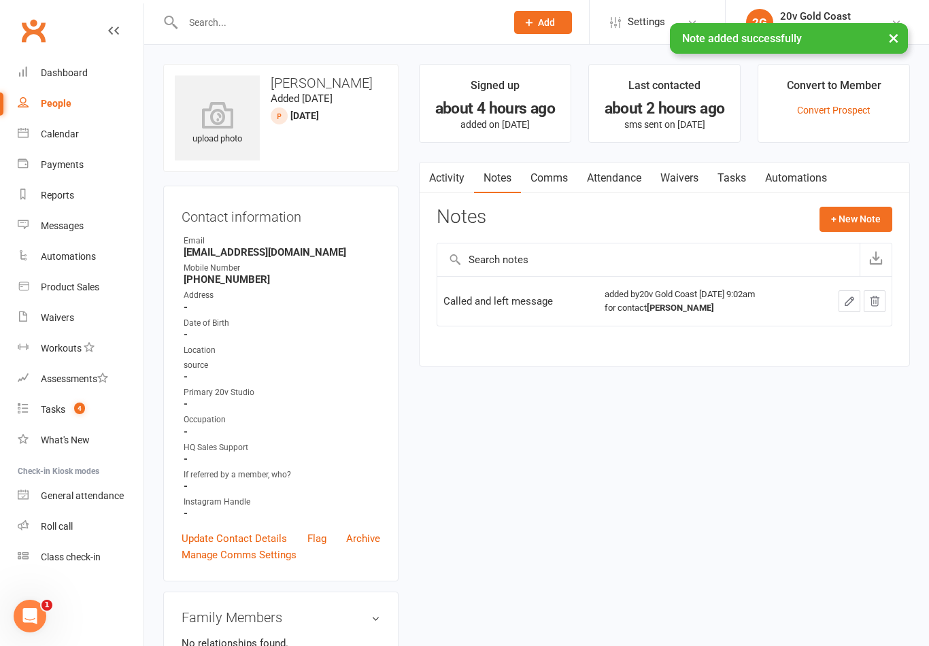
click at [72, 108] on link "People" at bounding box center [81, 103] width 126 height 31
select select "100"
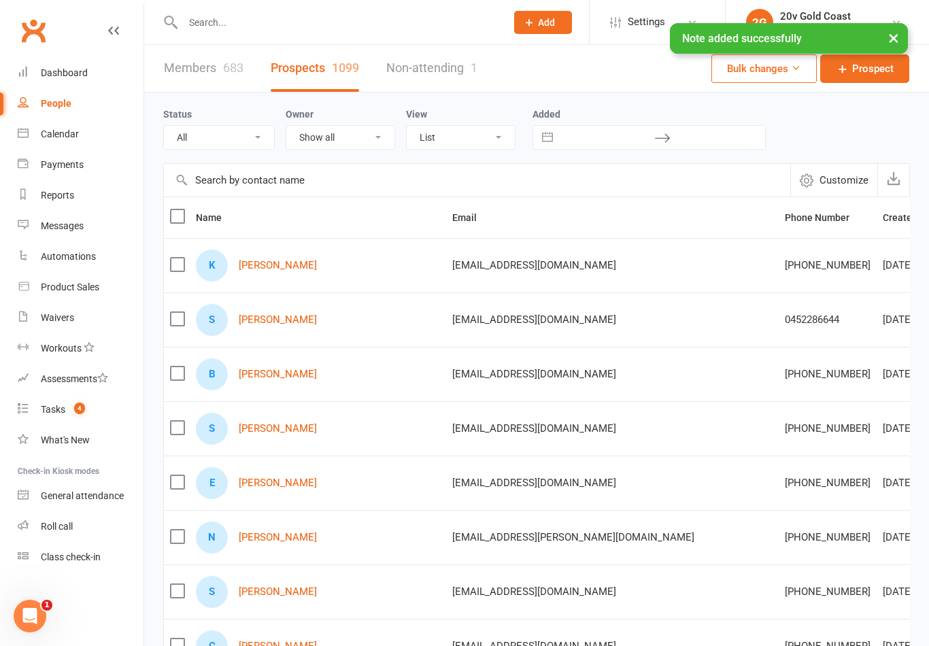
click at [254, 136] on select "All (No status set) (Invalid status) Parachute Referrals In Communication Call …" at bounding box center [219, 137] width 110 height 23
select select "14Aug25"
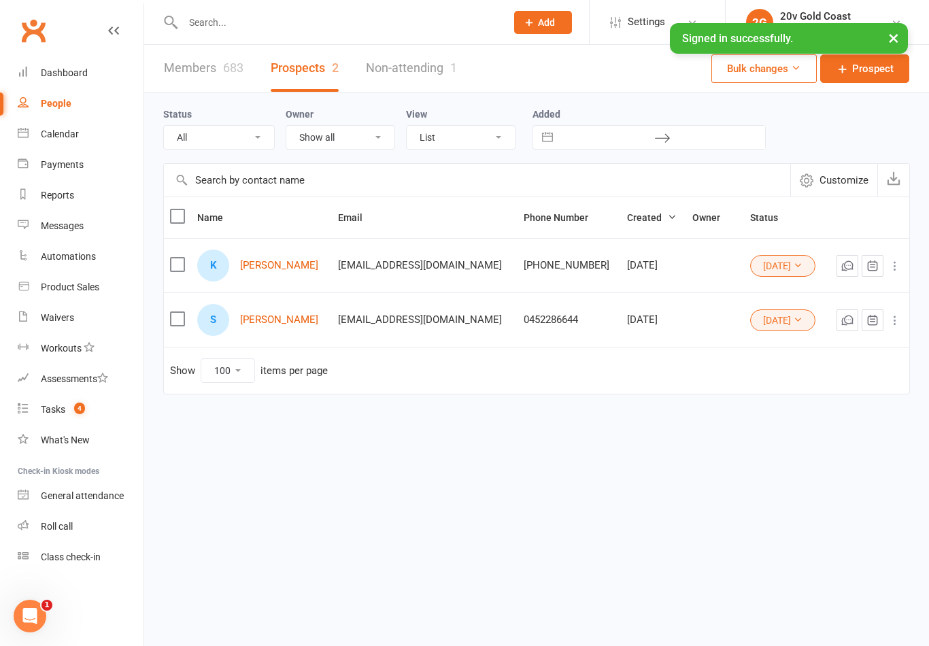
click at [283, 323] on link "Sarah Venables" at bounding box center [279, 320] width 78 height 12
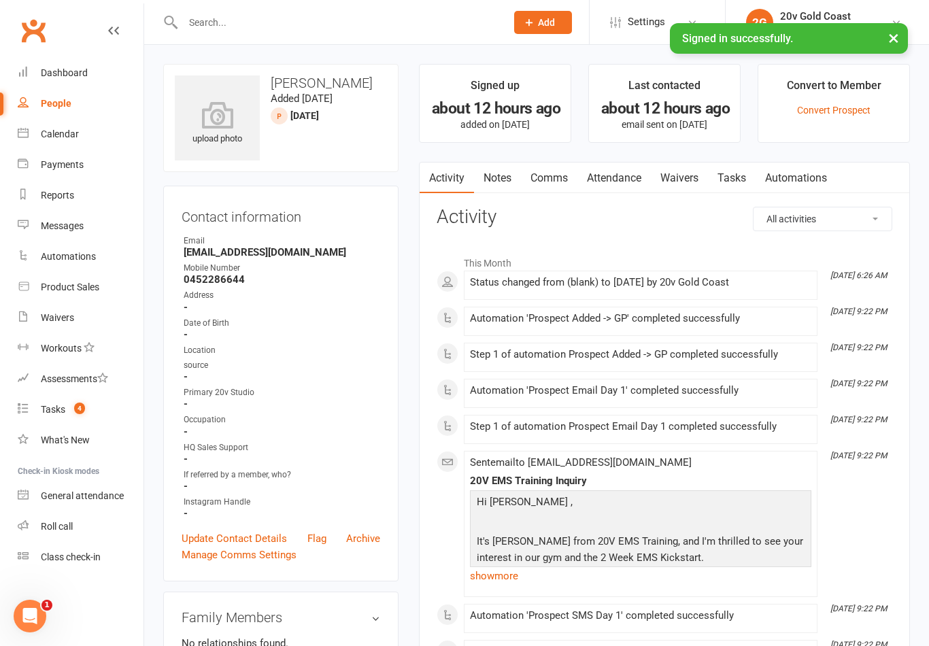
click at [511, 184] on link "Notes" at bounding box center [497, 178] width 47 height 31
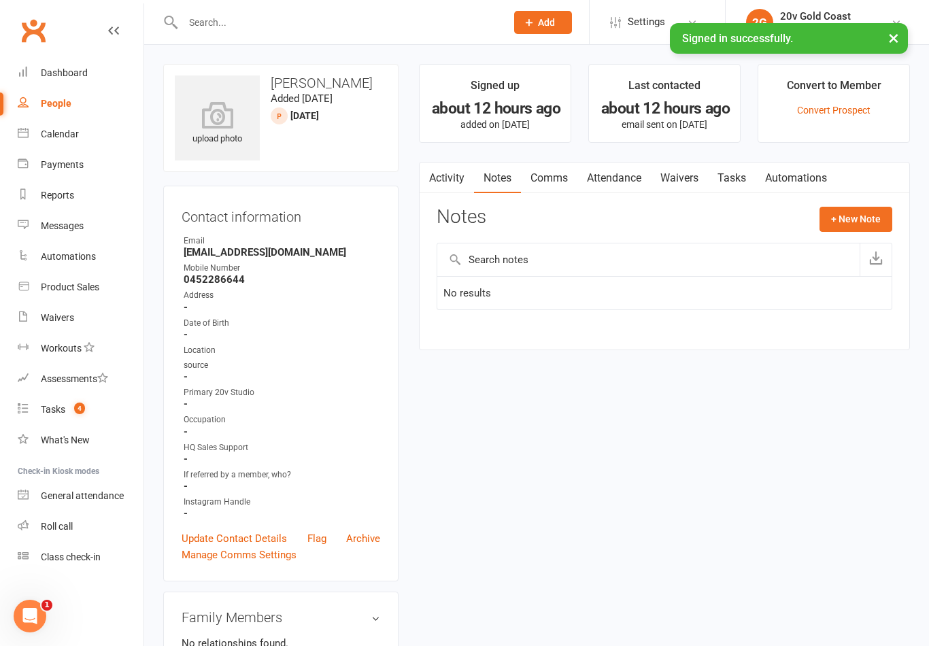
click at [876, 213] on button "+ New Note" at bounding box center [855, 219] width 73 height 24
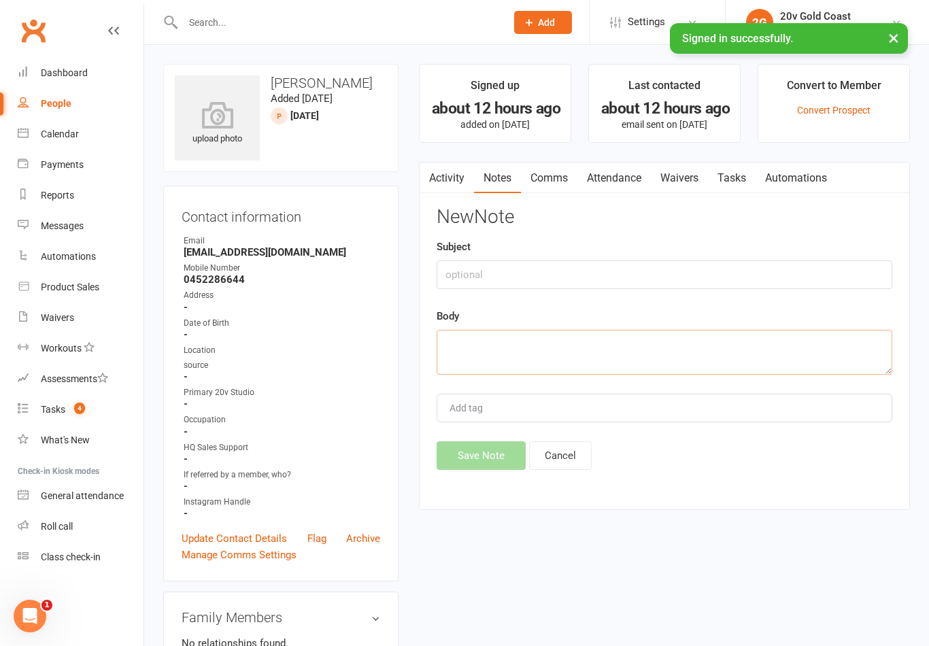
click at [770, 344] on textarea at bounding box center [665, 352] width 456 height 45
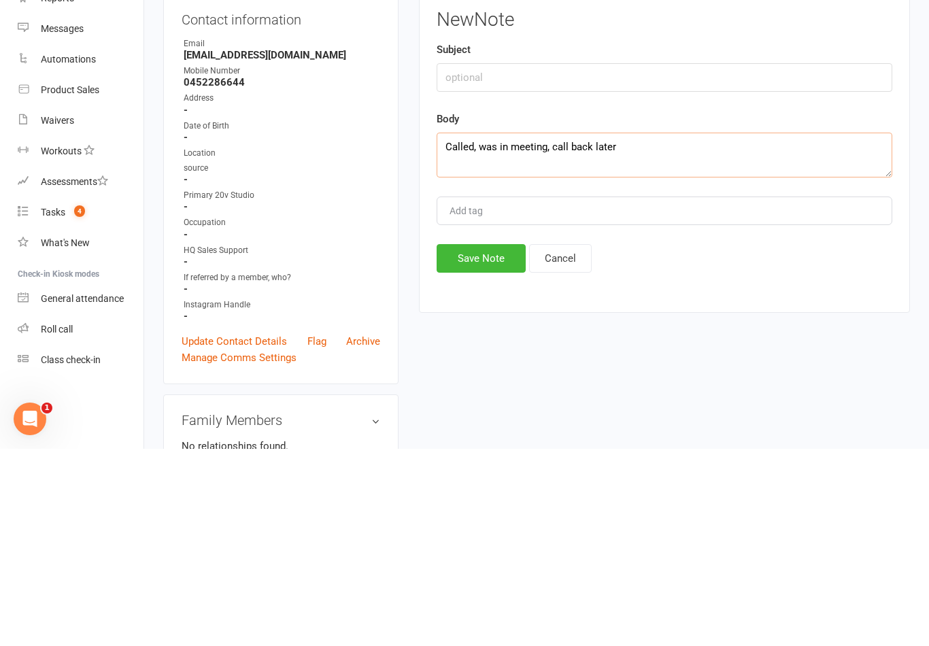
type textarea "Called, was in meeting, call back later"
click at [484, 441] on button "Save Note" at bounding box center [481, 455] width 89 height 29
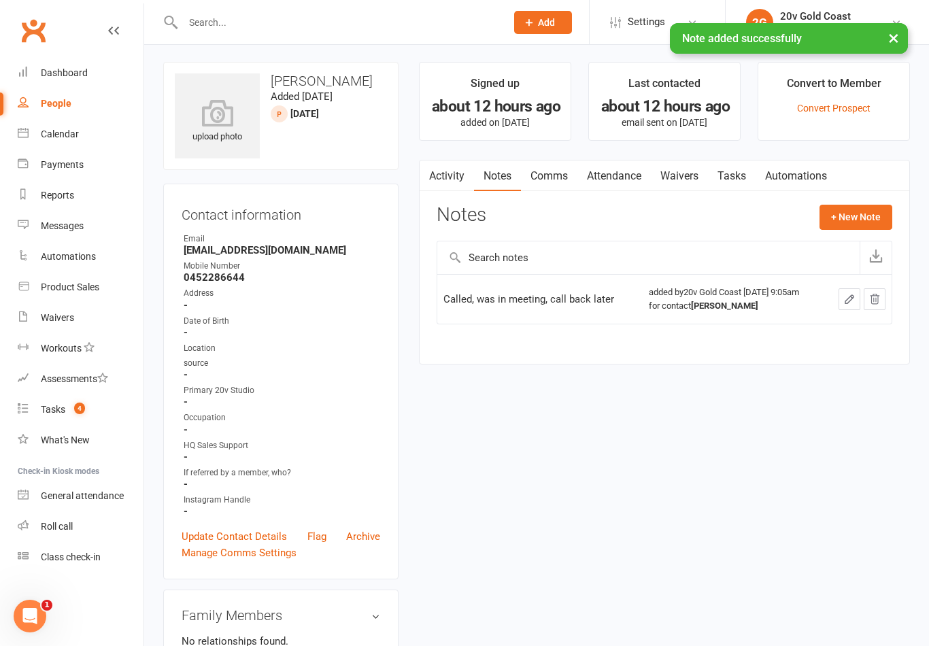
scroll to position [3, 0]
click at [732, 180] on link "Tasks" at bounding box center [732, 175] width 48 height 31
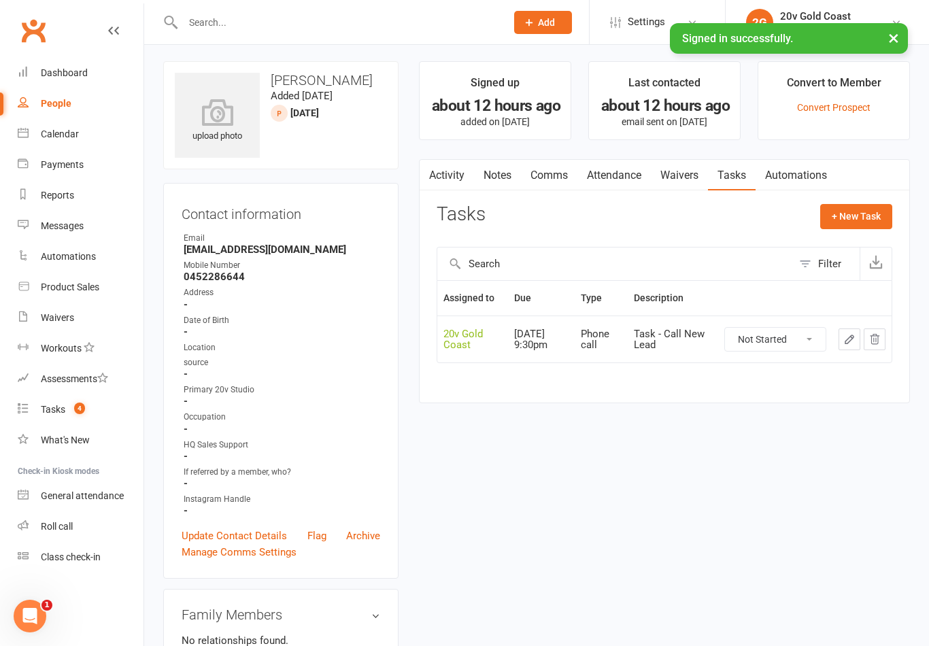
click at [785, 341] on select "Not Started In Progress Waiting Complete" at bounding box center [775, 339] width 101 height 23
click at [853, 210] on button "+ New Task" at bounding box center [856, 216] width 72 height 24
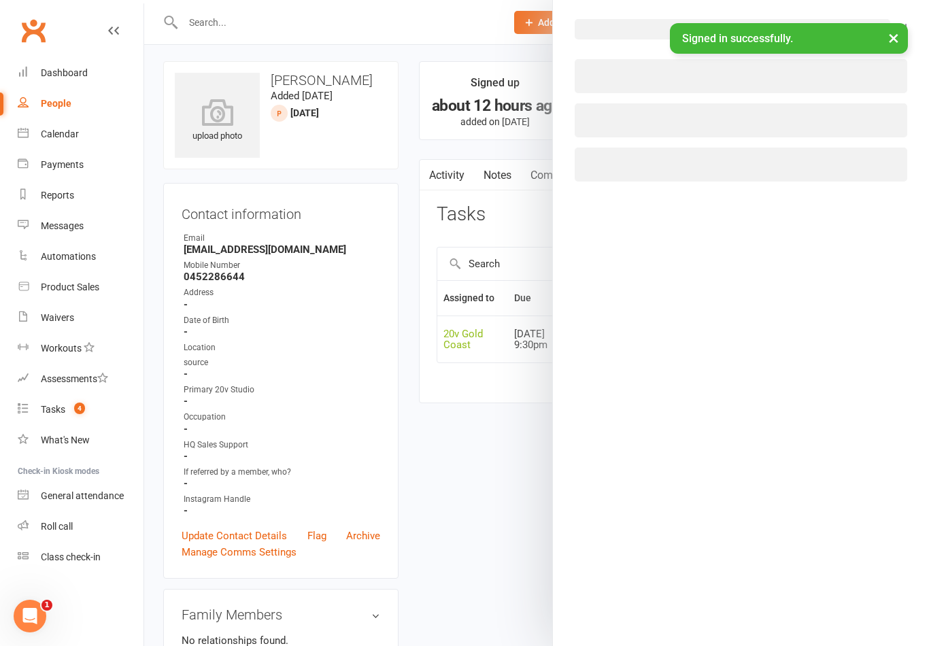
select select "45734"
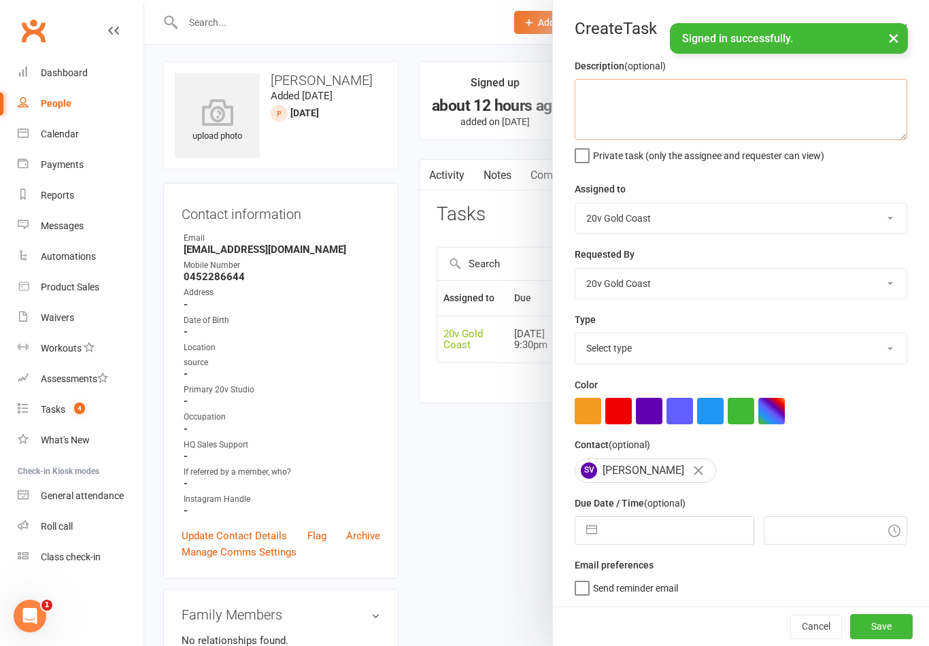
click at [825, 103] on textarea at bounding box center [741, 109] width 333 height 61
type textarea "Called, was in meeting - call afternoon"
click at [876, 167] on div "Description (optional) Called, was in meeting - call afternoon Private task (on…" at bounding box center [741, 332] width 376 height 549
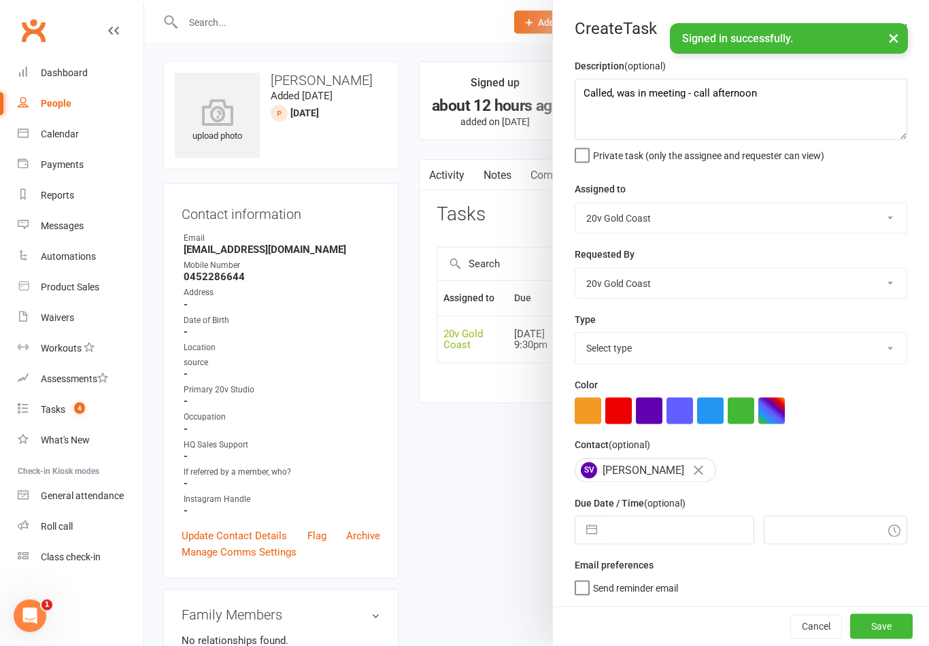
click at [596, 533] on button "button" at bounding box center [591, 530] width 24 height 27
select select "6"
select select "2025"
select select "7"
select select "2025"
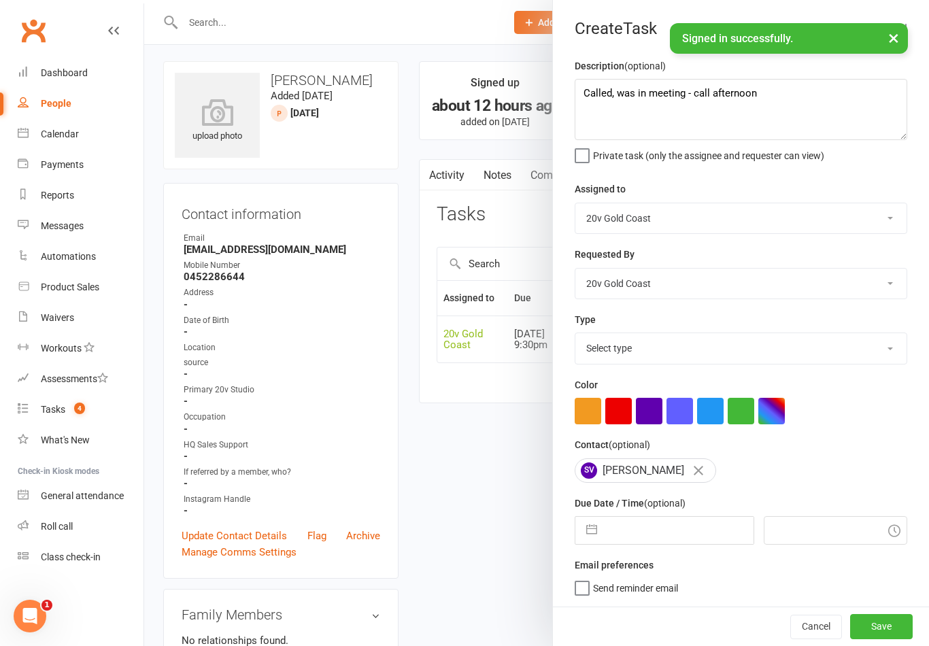
select select "8"
select select "2025"
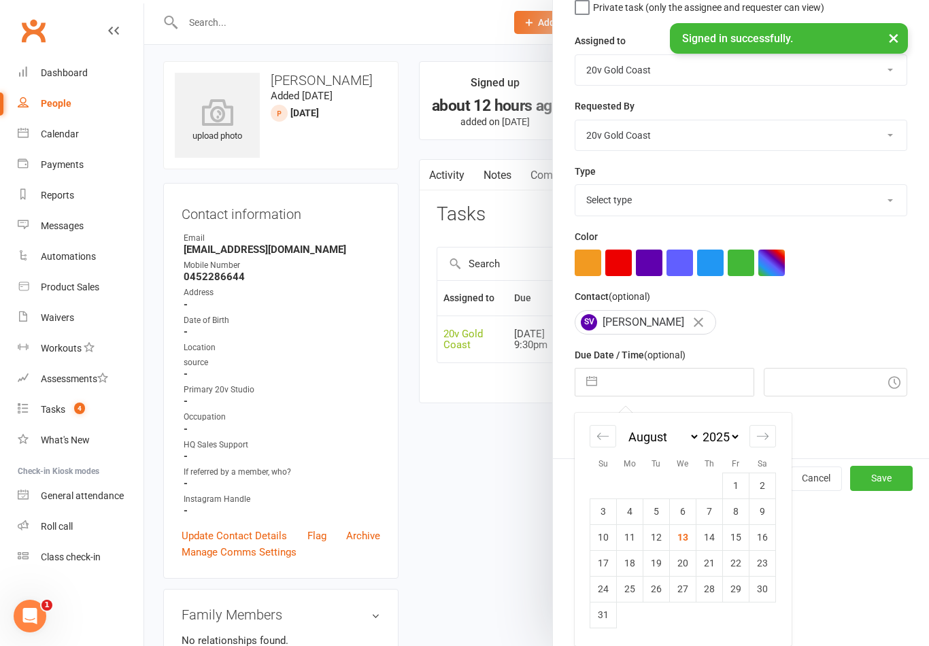
click at [686, 539] on td "13" at bounding box center [683, 537] width 27 height 26
type input "13 Aug 2025"
type input "9:15am"
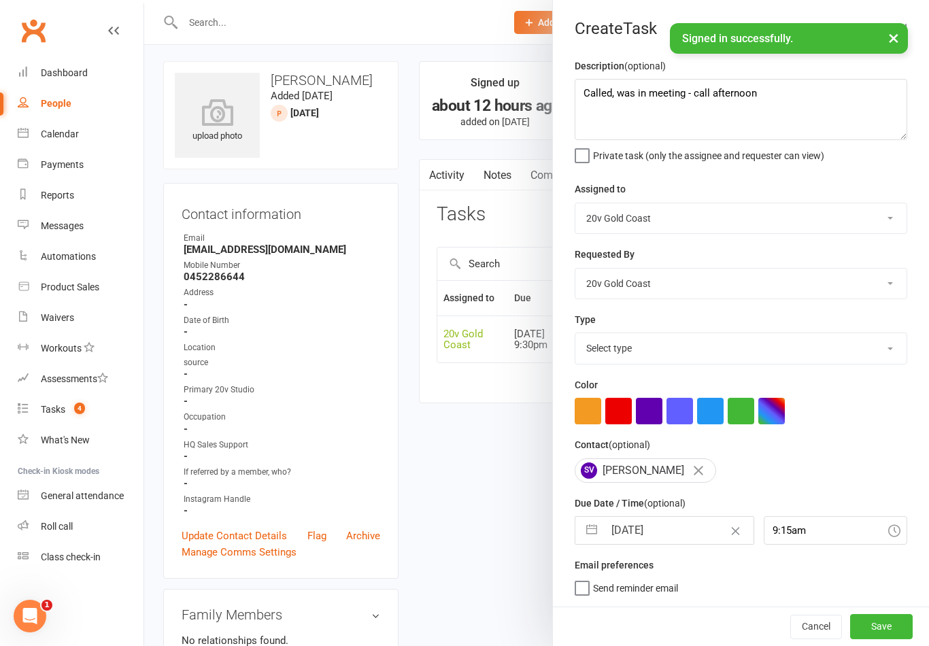
click at [885, 627] on button "Save" at bounding box center [881, 626] width 63 height 24
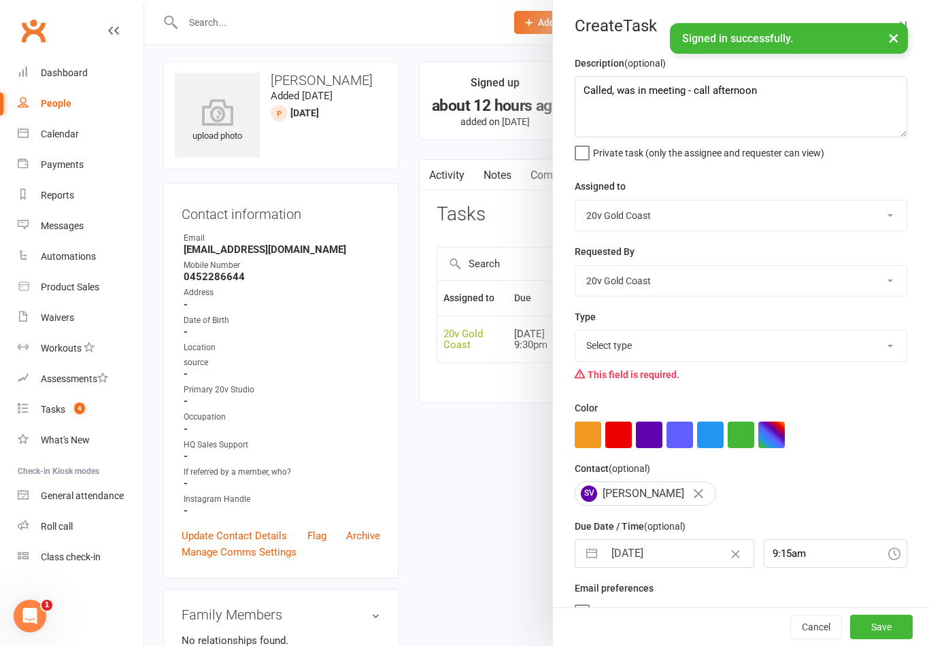
click at [822, 348] on select "Select type Call to confirm trial Cancel down Cancel down natasha and brent jam…" at bounding box center [740, 345] width 331 height 30
select select "22375"
click at [887, 634] on button "Save" at bounding box center [881, 627] width 63 height 24
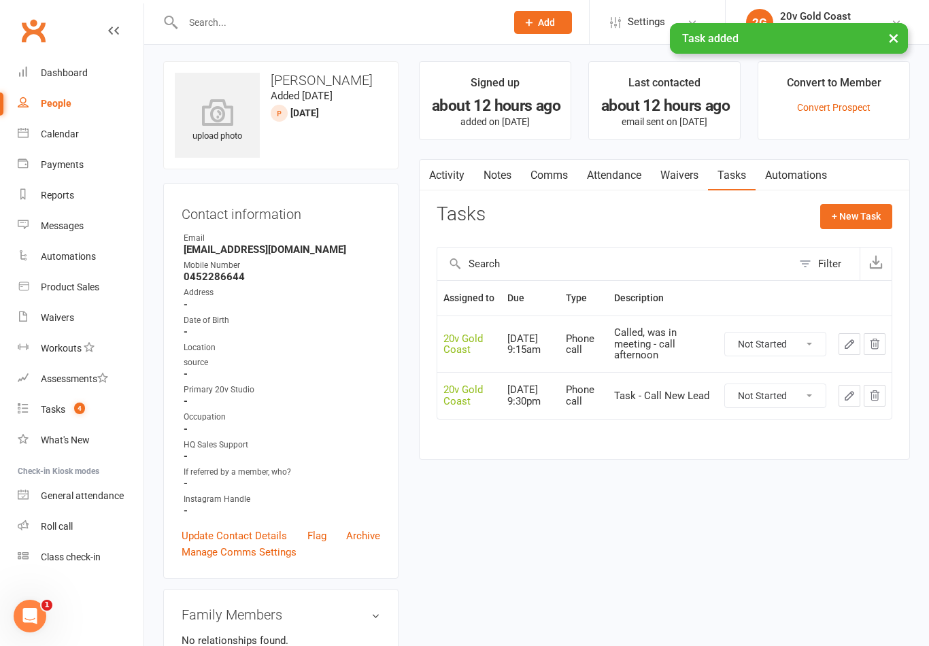
click at [76, 405] on span "4" at bounding box center [79, 409] width 11 height 12
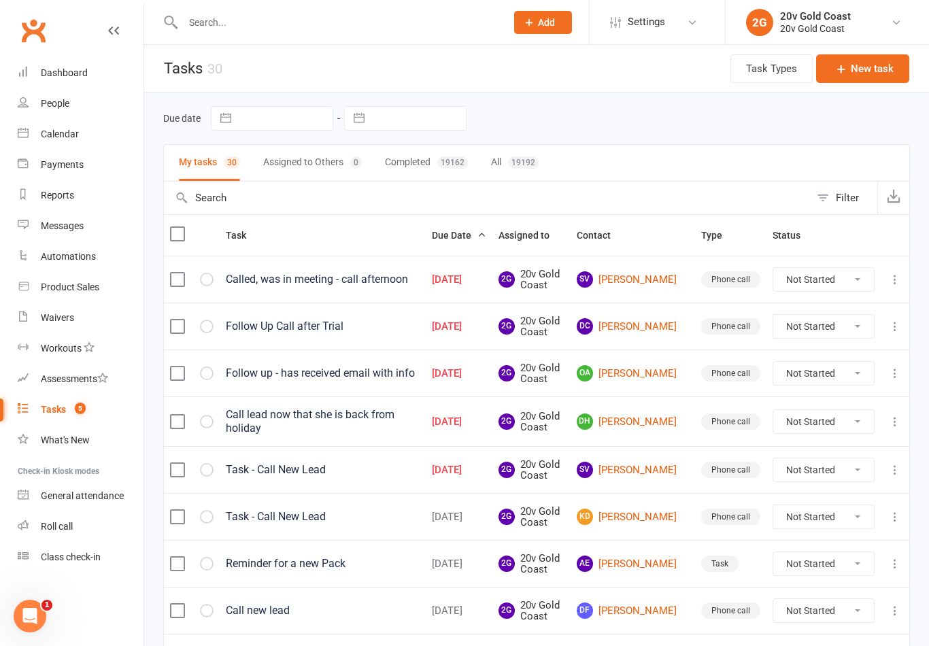
click at [832, 471] on select "Not Started In Progress Waiting Complete" at bounding box center [823, 469] width 101 height 23
select select "unstarted"
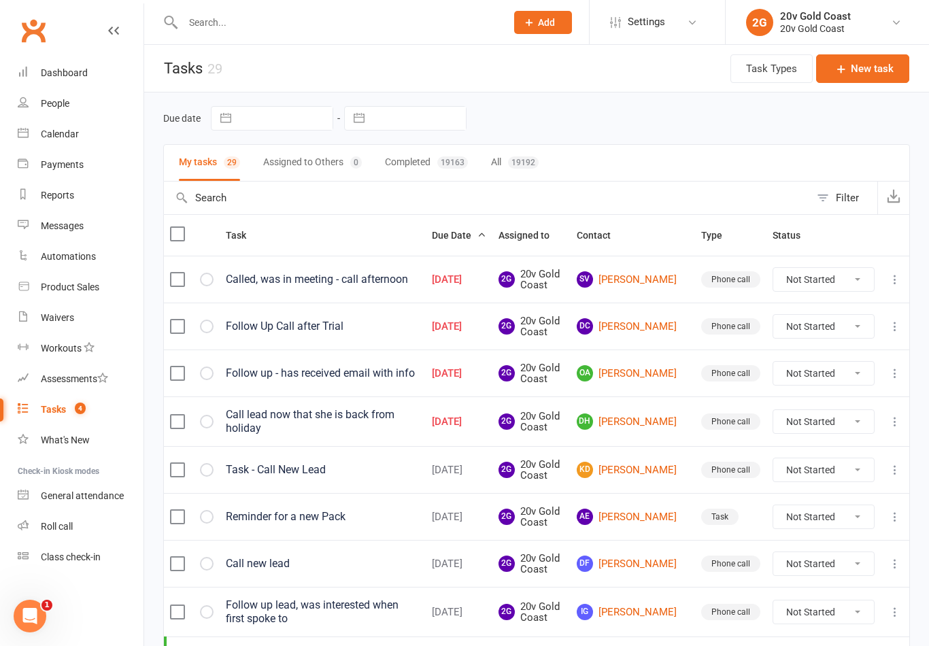
click at [60, 104] on div "People" at bounding box center [55, 103] width 29 height 11
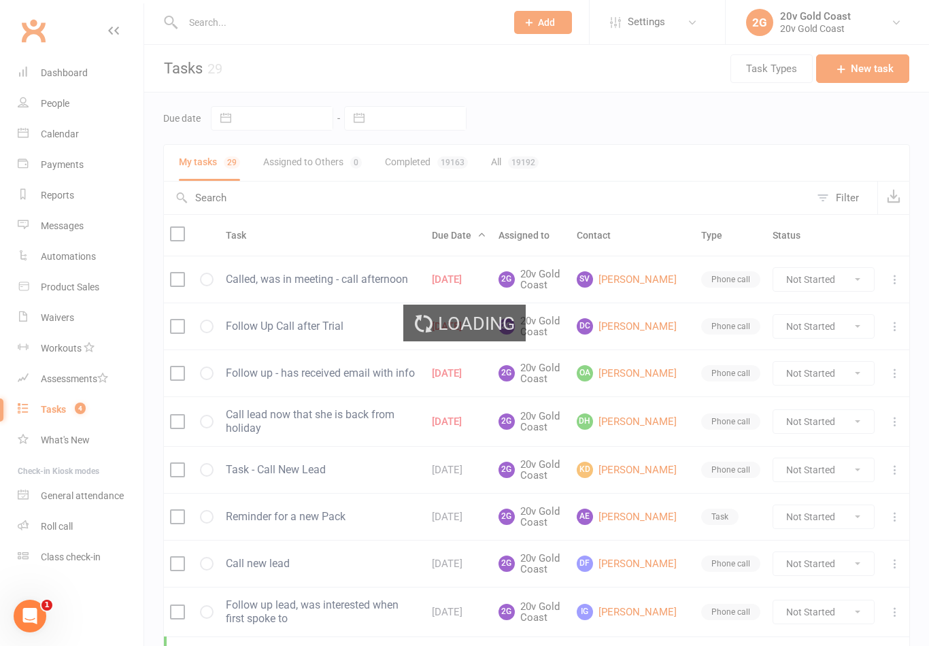
select select "100"
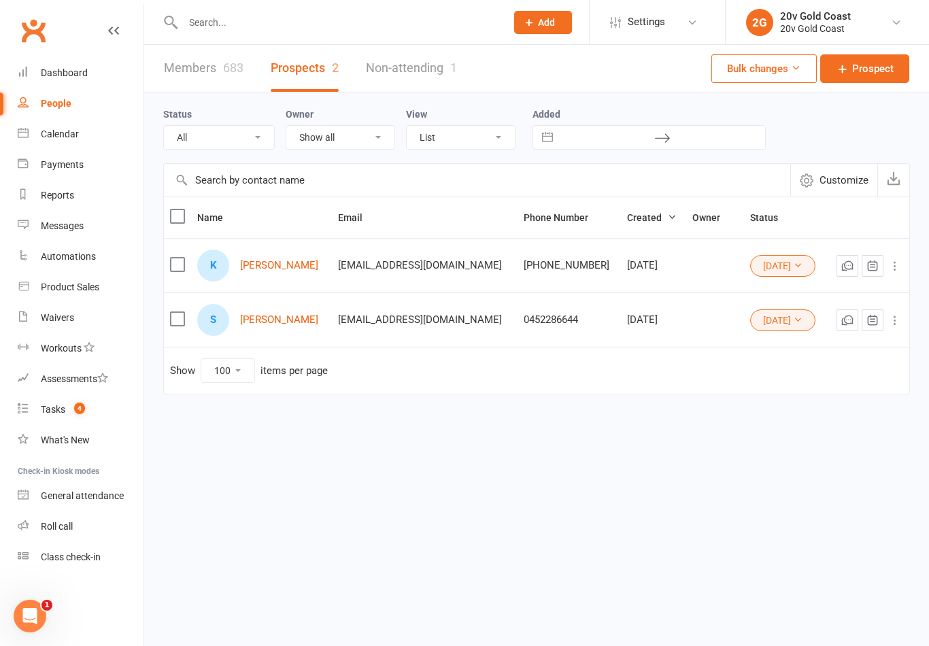
click at [250, 127] on select "All (No status set) (Invalid status) Parachute Referrals In Communication Call …" at bounding box center [219, 137] width 110 height 23
select select "7Aug25"
click at [258, 265] on link "Corey Cxo" at bounding box center [279, 266] width 78 height 12
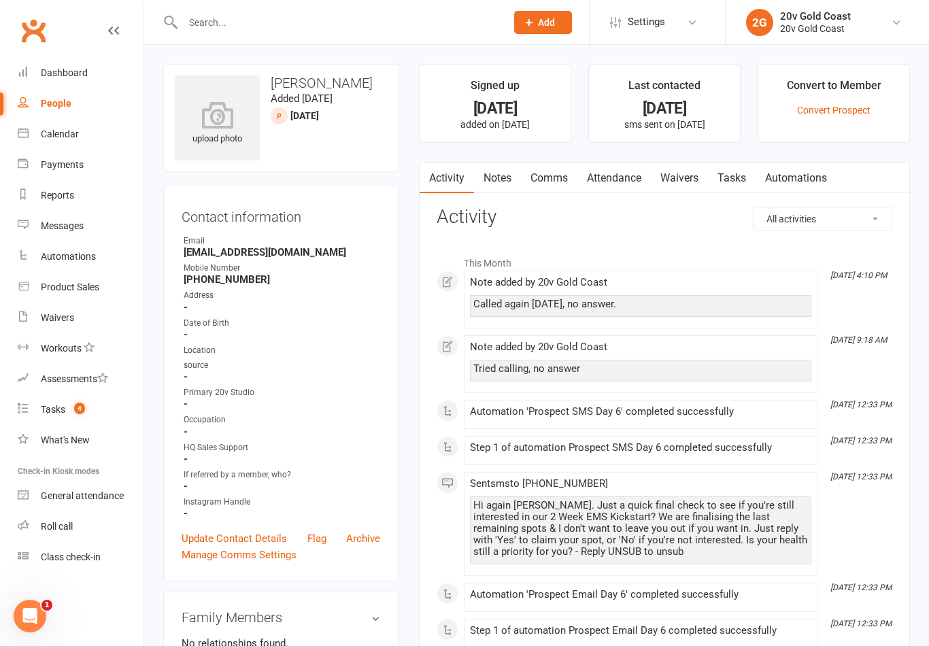
click at [68, 97] on link "People" at bounding box center [81, 103] width 126 height 31
select select "100"
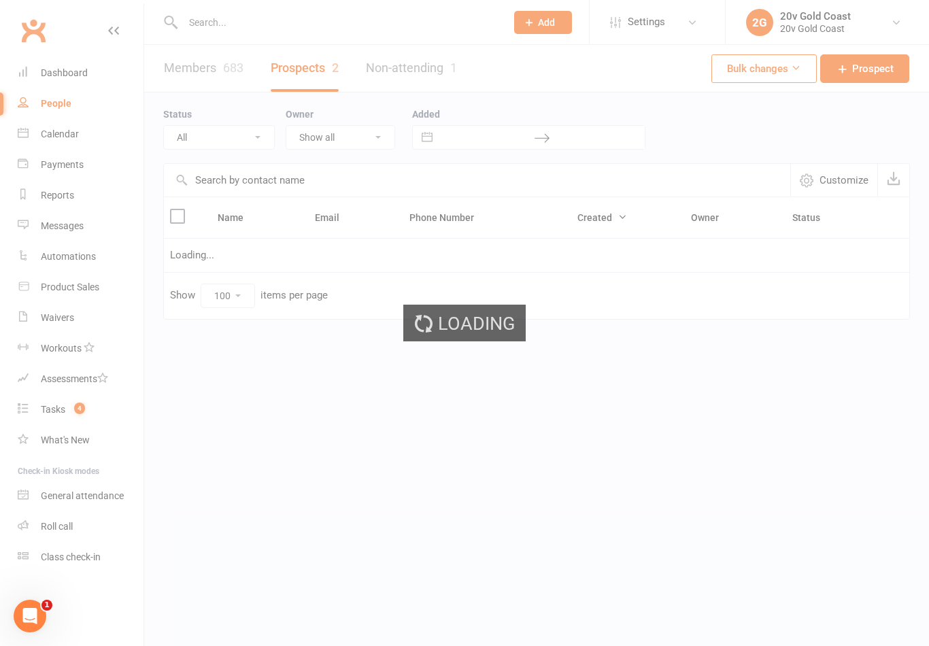
select select "7Aug25"
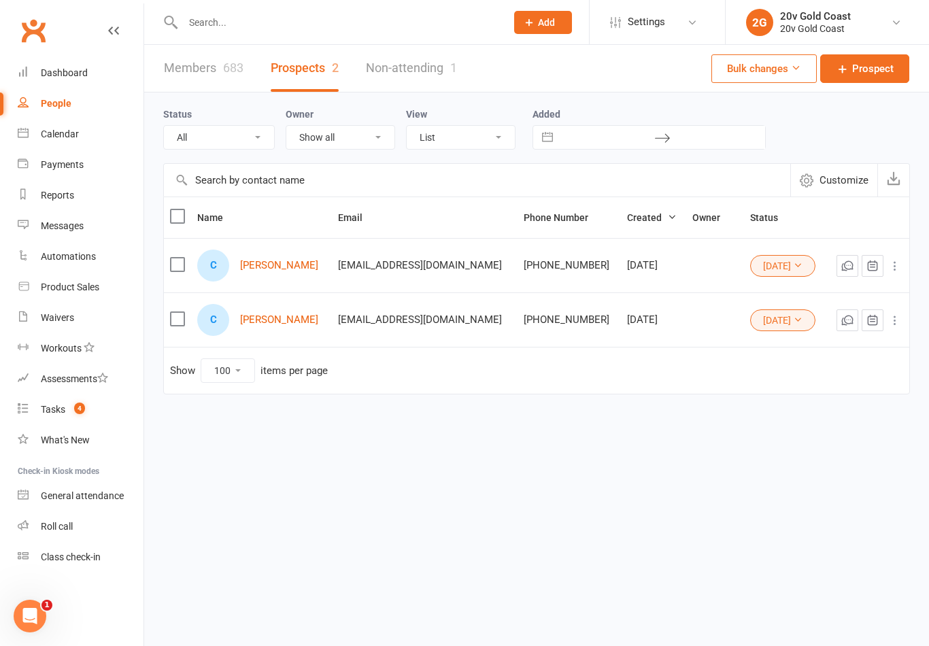
click at [267, 256] on div "C Corey Cxo" at bounding box center [261, 266] width 129 height 32
click at [254, 324] on link "Cass Lee" at bounding box center [279, 320] width 78 height 12
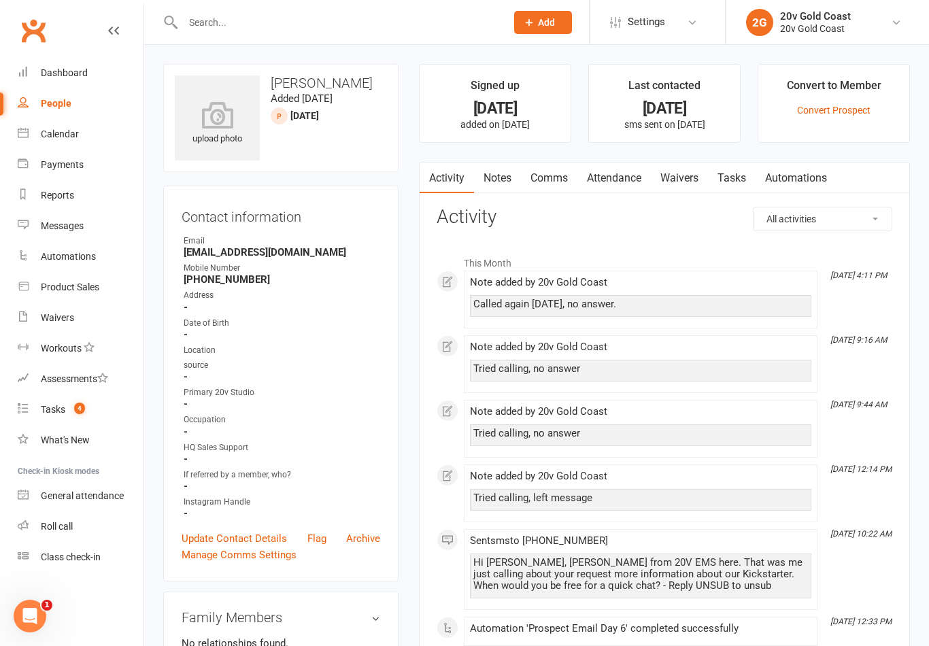
click at [59, 101] on div "People" at bounding box center [56, 103] width 31 height 11
select select "100"
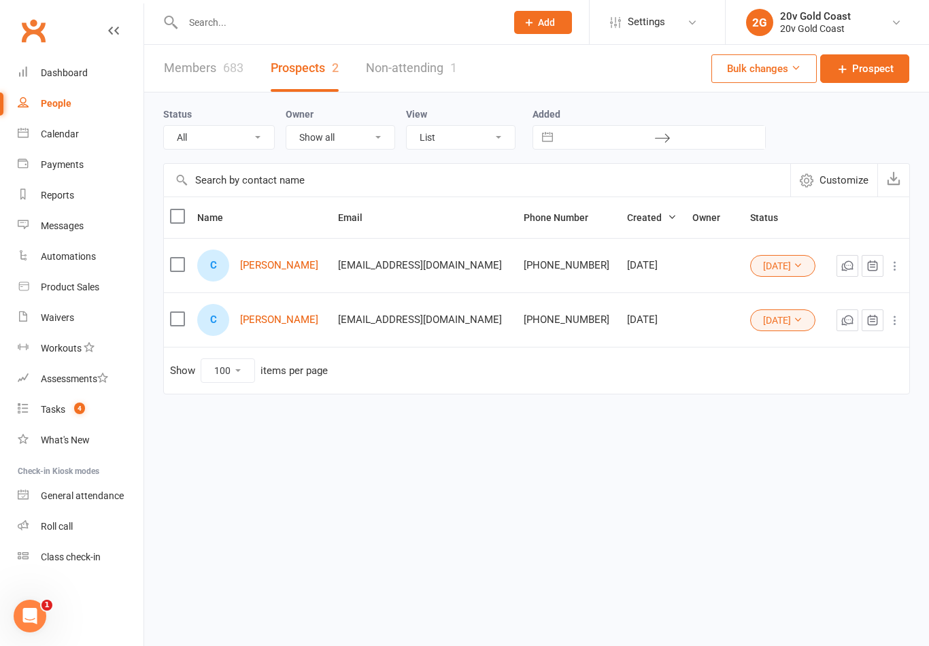
click at [219, 141] on select "All (No status set) (Invalid status) Parachute Referrals In Communication Call …" at bounding box center [219, 137] width 110 height 23
select select "31Jul25"
click at [287, 279] on div "T Theo Onoufriou" at bounding box center [261, 266] width 129 height 32
click at [276, 269] on link "Theo Onoufriou" at bounding box center [279, 266] width 78 height 12
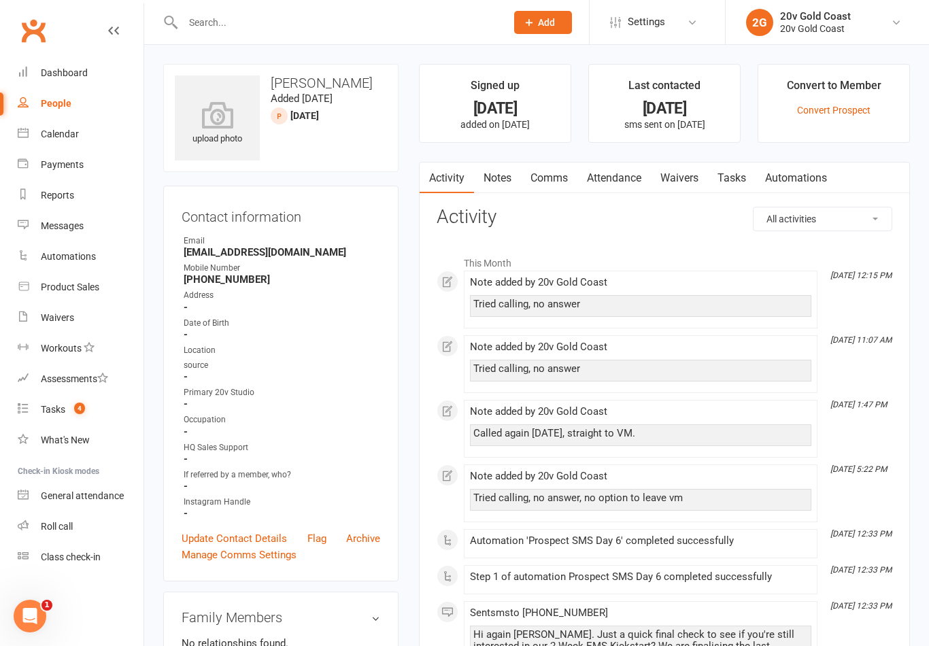
click at [480, 192] on link "Notes" at bounding box center [497, 178] width 47 height 31
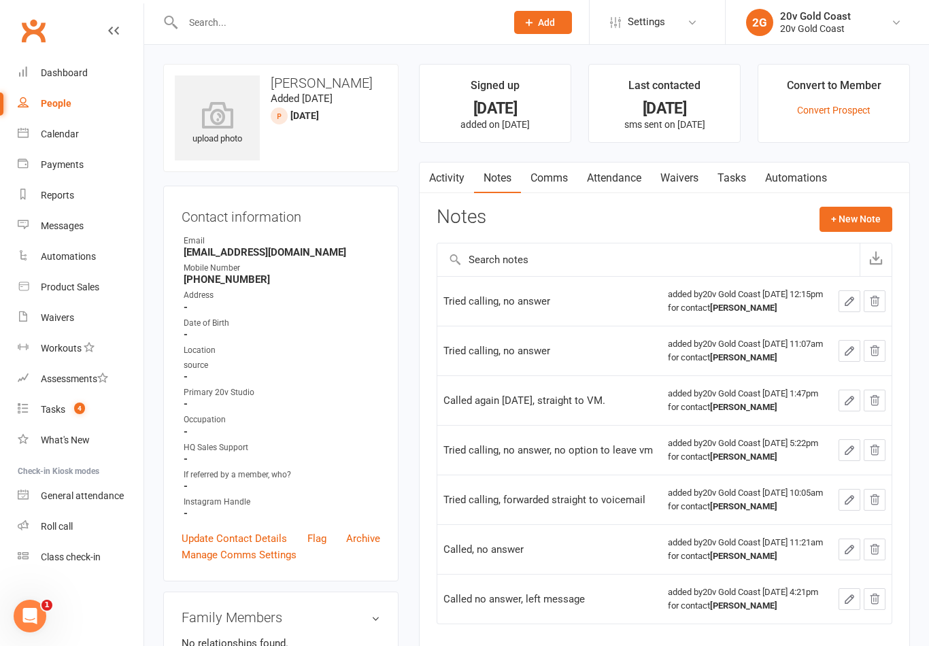
click at [850, 218] on button "+ New Note" at bounding box center [855, 219] width 73 height 24
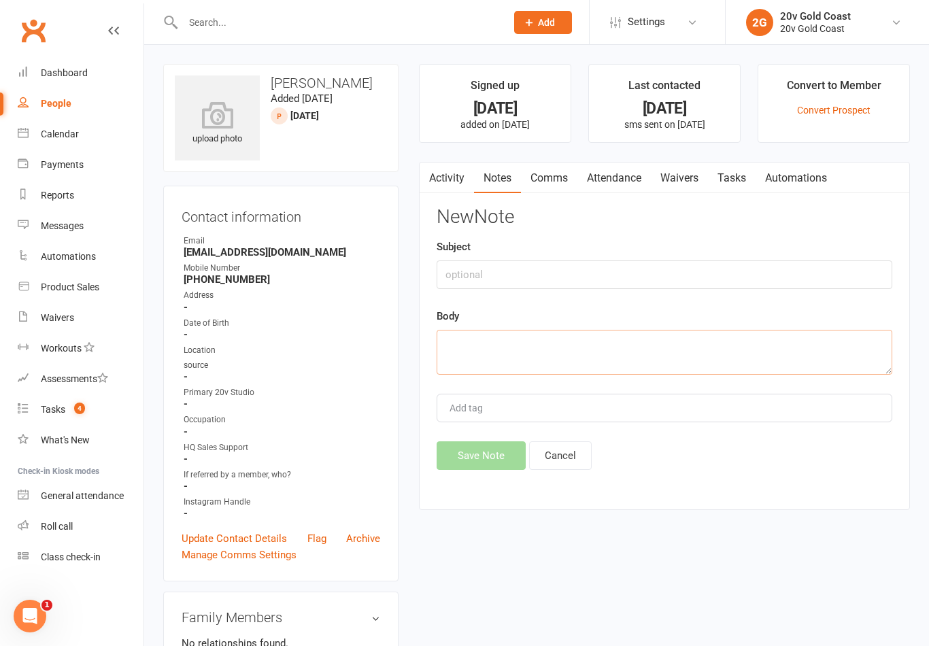
click at [643, 356] on textarea at bounding box center [665, 352] width 456 height 45
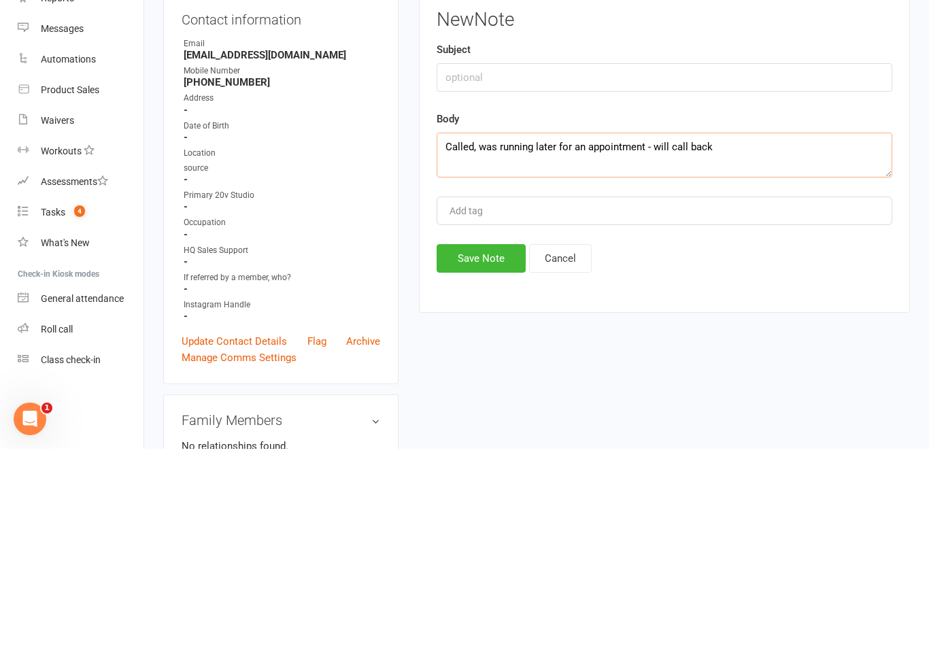
type textarea "Called, was running later for an appointment - will call back"
click at [504, 441] on button "Save Note" at bounding box center [481, 455] width 89 height 29
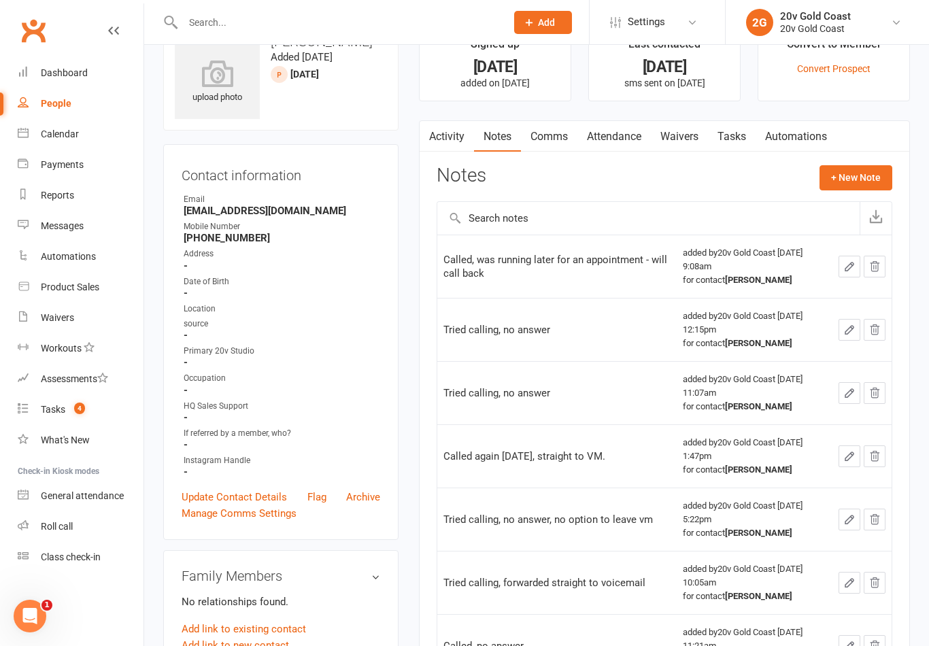
scroll to position [35, 0]
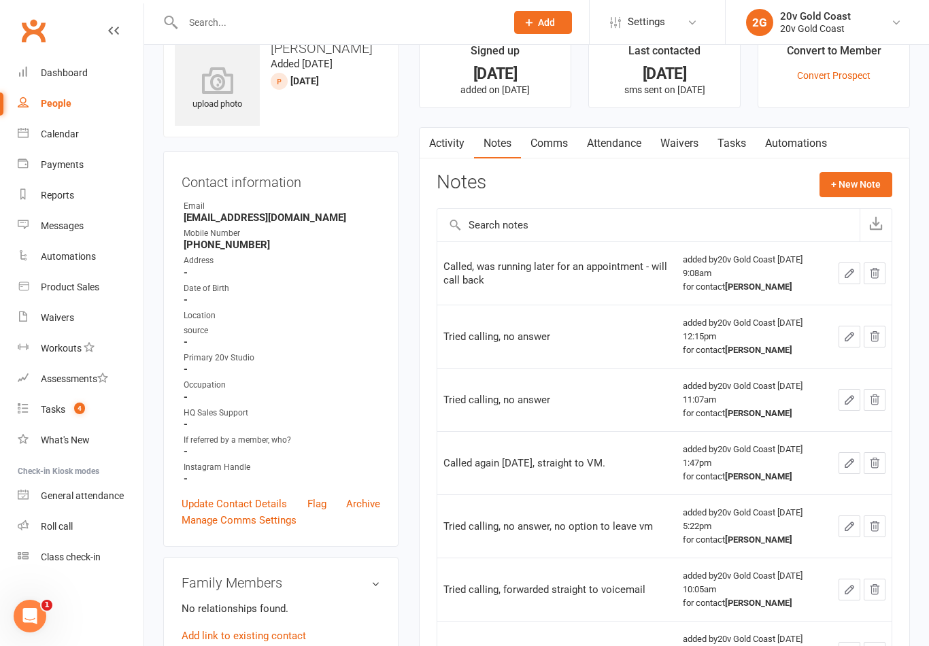
click at [745, 129] on link "Tasks" at bounding box center [732, 143] width 48 height 31
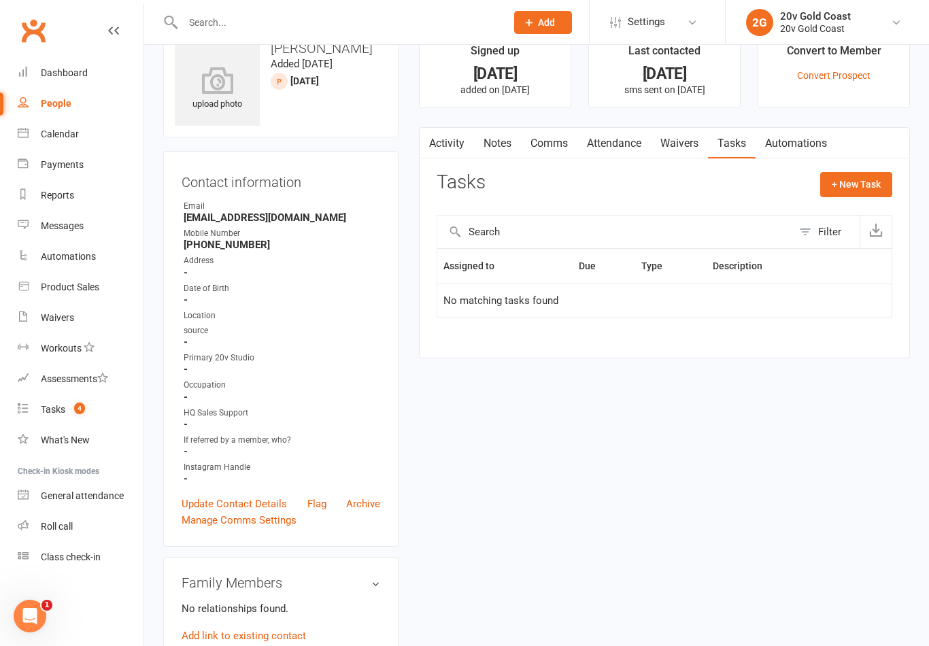
click at [865, 194] on button "+ New Task" at bounding box center [856, 184] width 72 height 24
select select "45734"
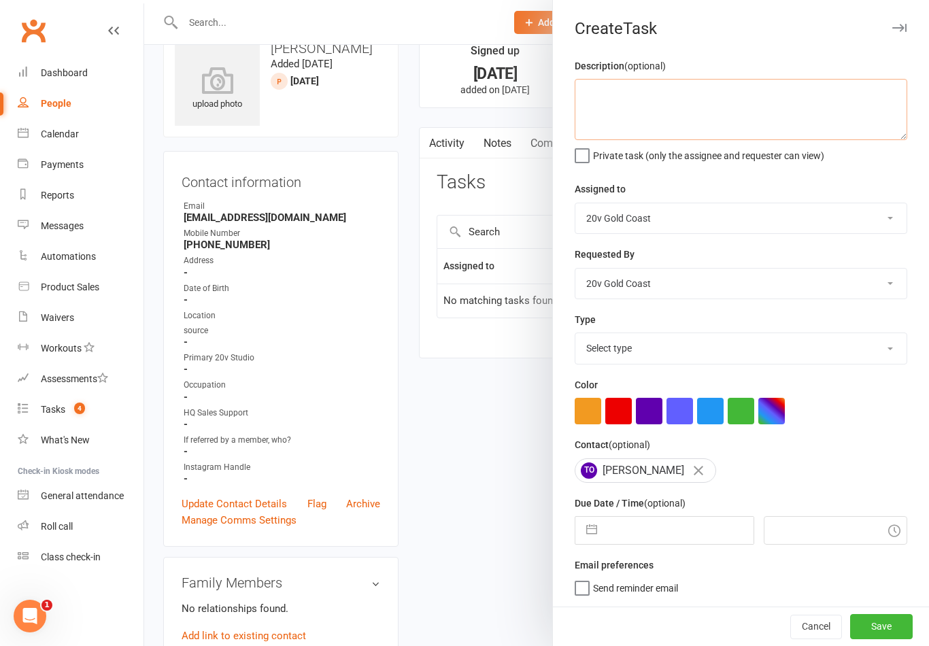
click at [824, 114] on textarea at bounding box center [741, 109] width 333 height 61
type textarea "Call lead in afternoon when free - didn’t have time to talk before"
click at [864, 165] on div "Description (optional) Call lead in afternoon when free - didn’t have time to t…" at bounding box center [741, 332] width 376 height 549
click at [687, 358] on select "Select type Call to confirm trial Cancel down Cancel down natasha and brent jam…" at bounding box center [740, 348] width 331 height 30
select select "22375"
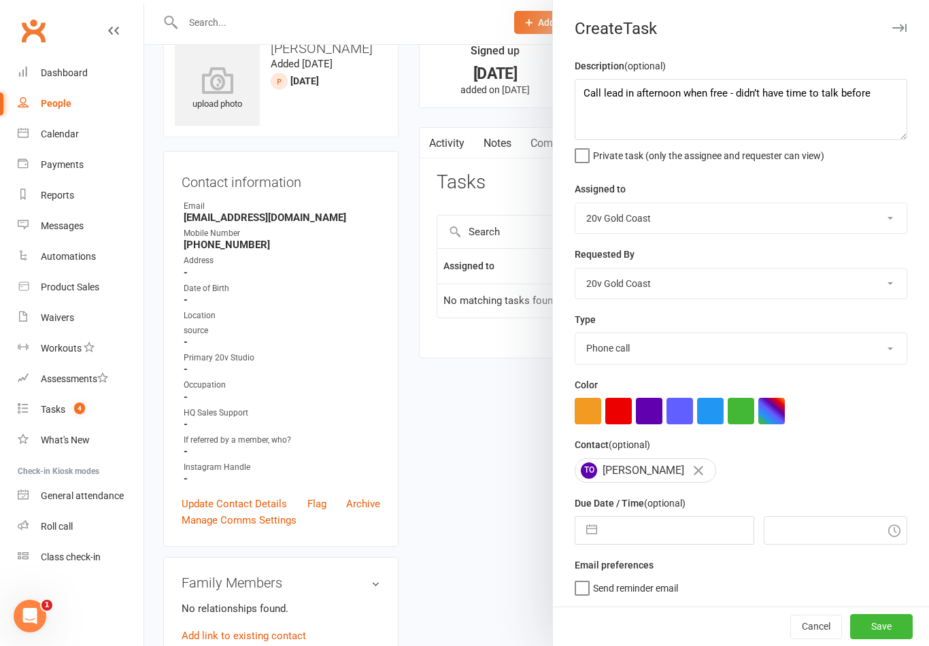
click at [626, 539] on input "text" at bounding box center [678, 530] width 149 height 27
select select "6"
select select "2025"
select select "7"
select select "2025"
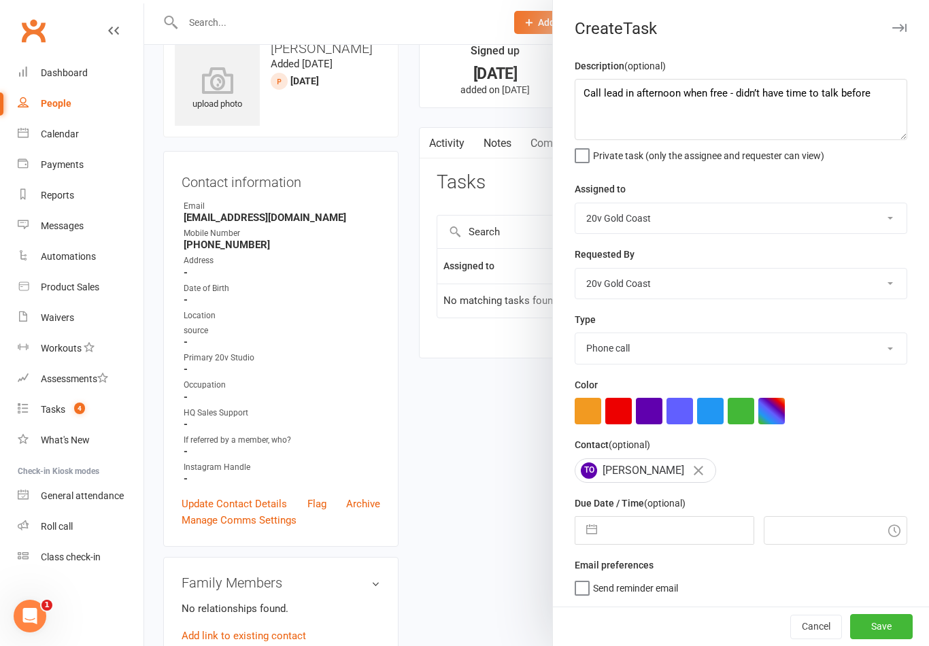
select select "8"
select select "2025"
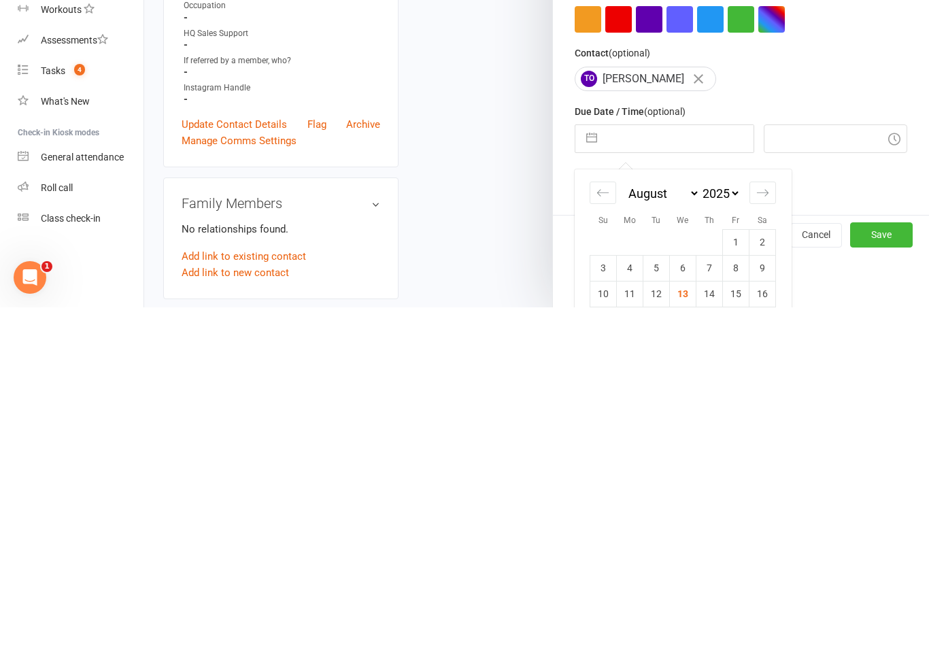
scroll to position [98, 0]
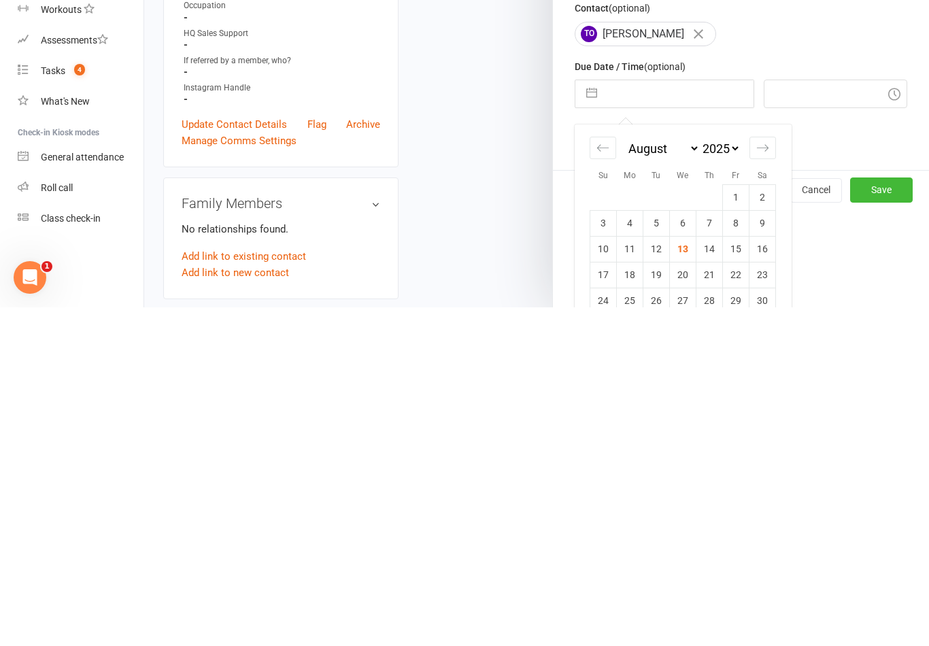
click at [683, 575] on td "13" at bounding box center [683, 588] width 27 height 26
type input "13 Aug 2025"
type input "9:15am"
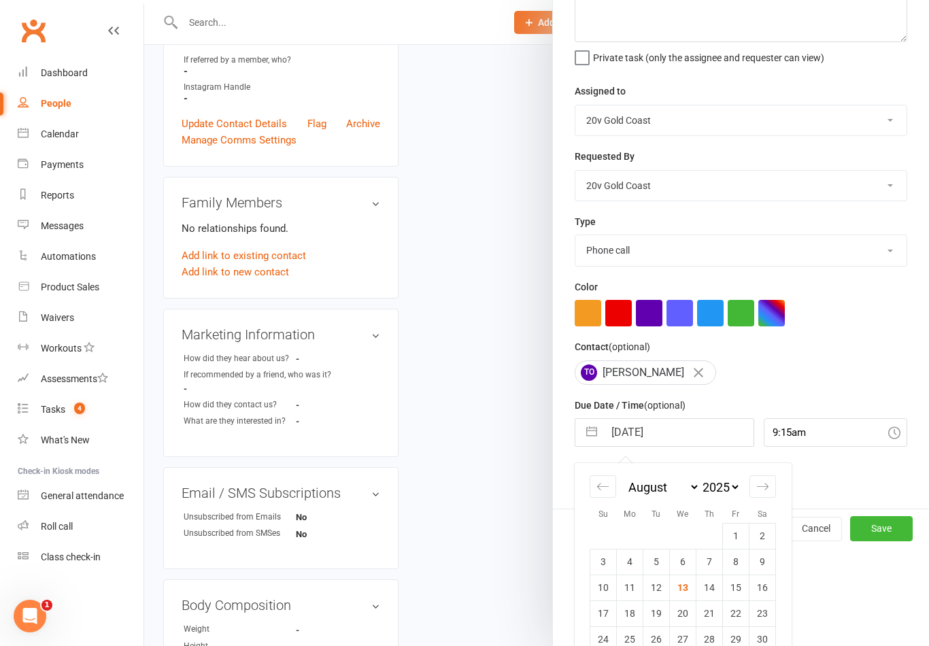
scroll to position [3, 0]
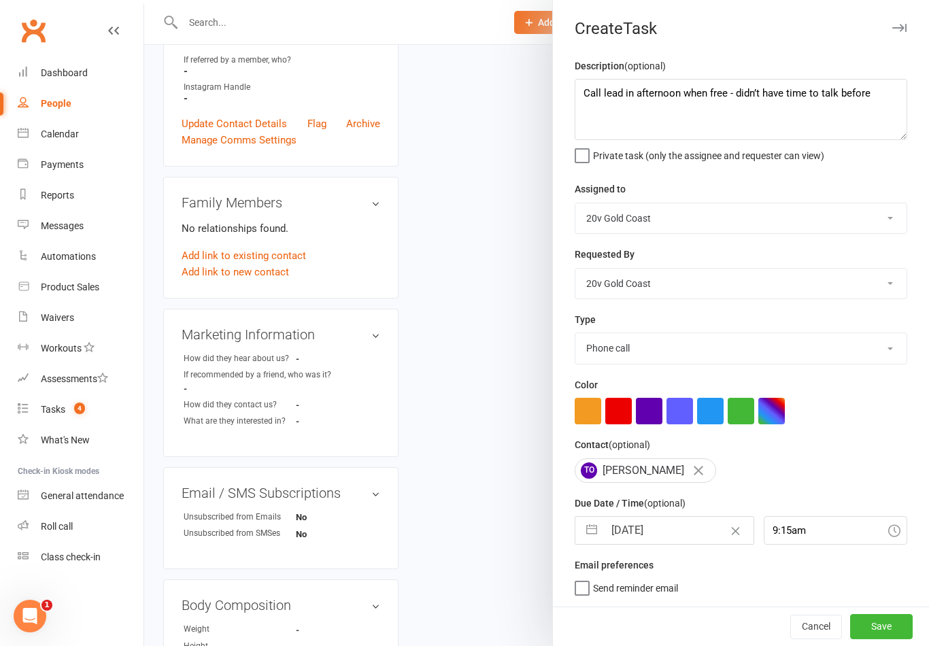
click at [881, 633] on button "Save" at bounding box center [881, 626] width 63 height 24
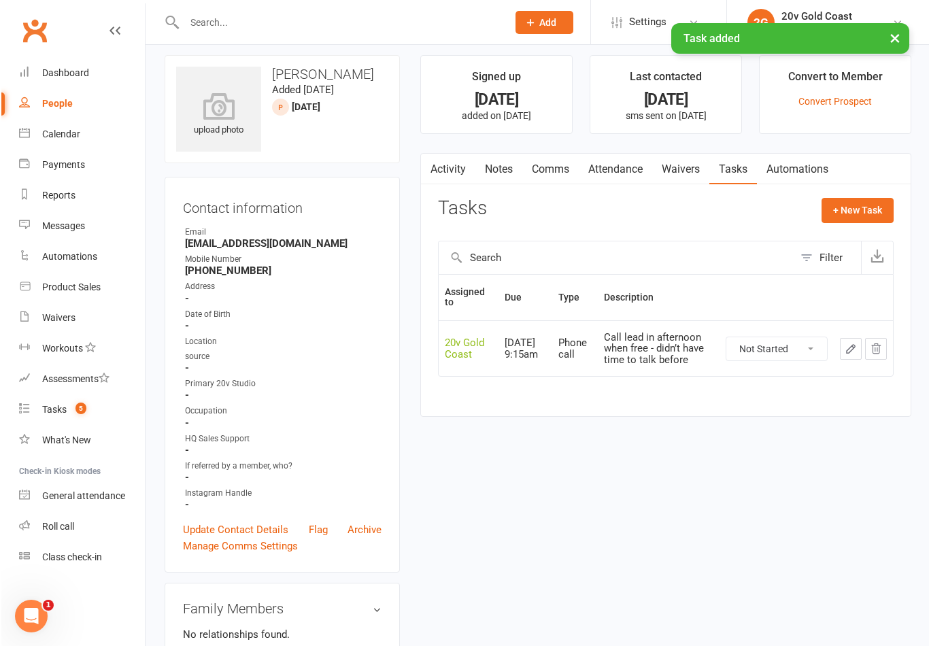
scroll to position [0, 0]
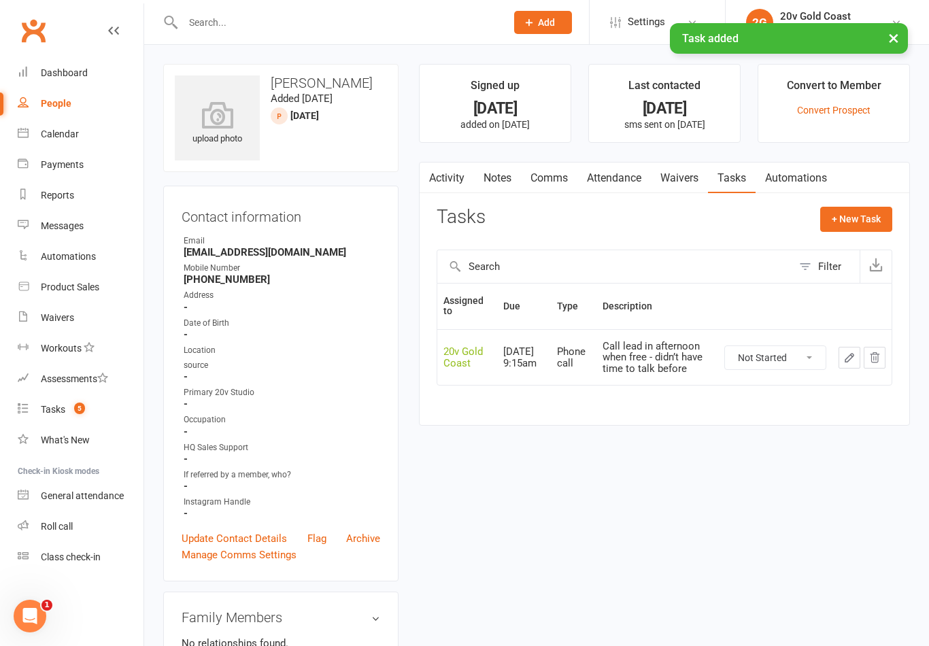
click at [65, 109] on div "People" at bounding box center [56, 103] width 31 height 11
select select "100"
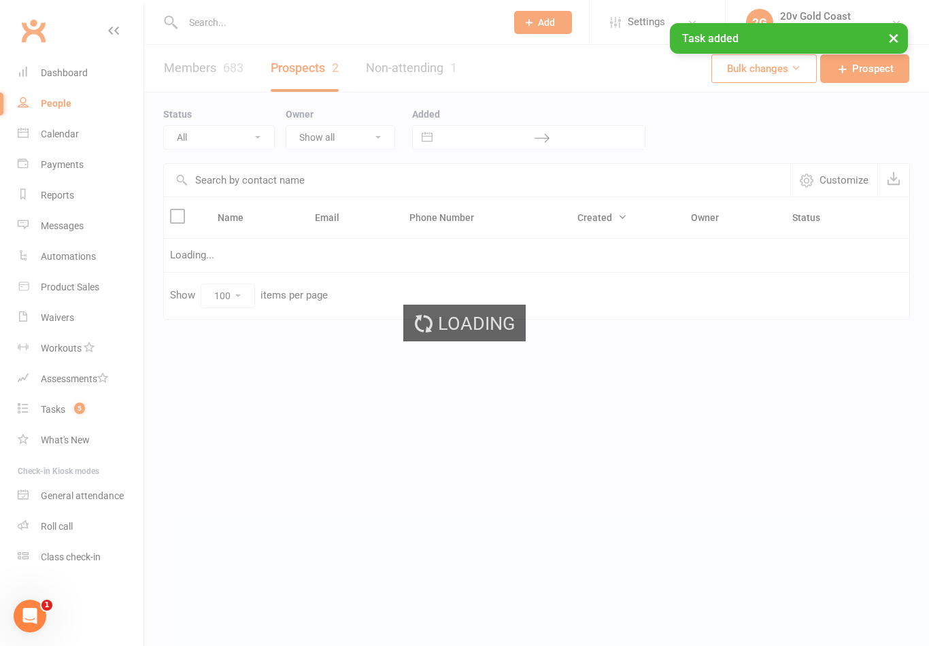
select select "31Jul25"
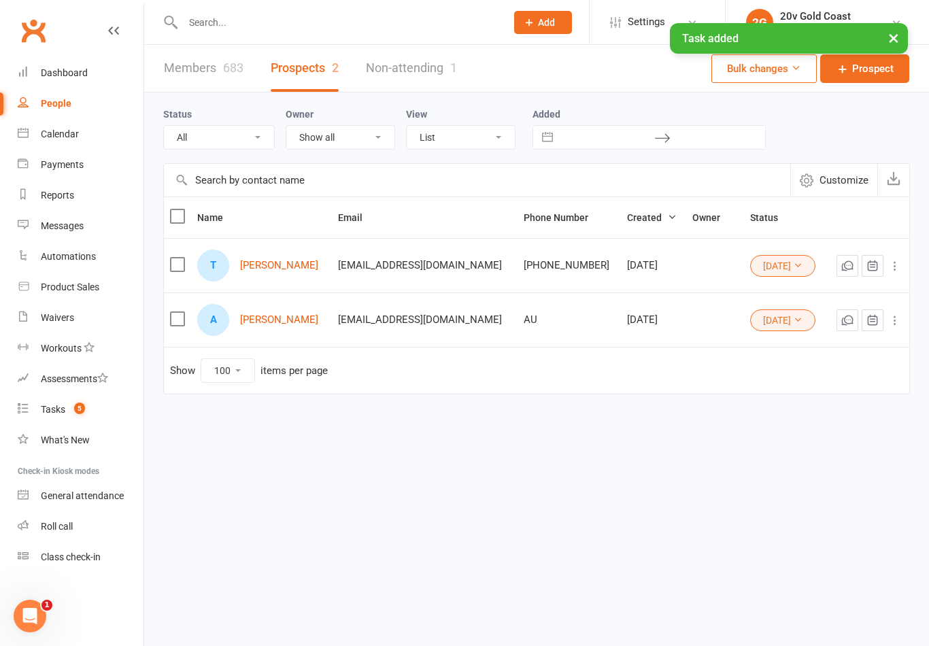
click at [259, 326] on link "Angie Lourie" at bounding box center [279, 320] width 78 height 12
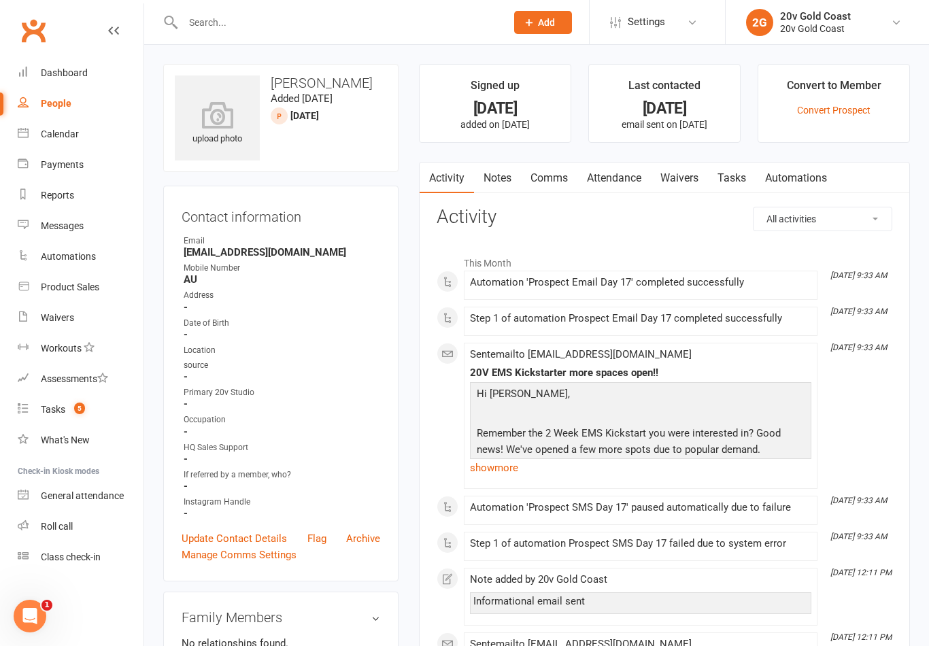
click at [499, 167] on link "Notes" at bounding box center [497, 178] width 47 height 31
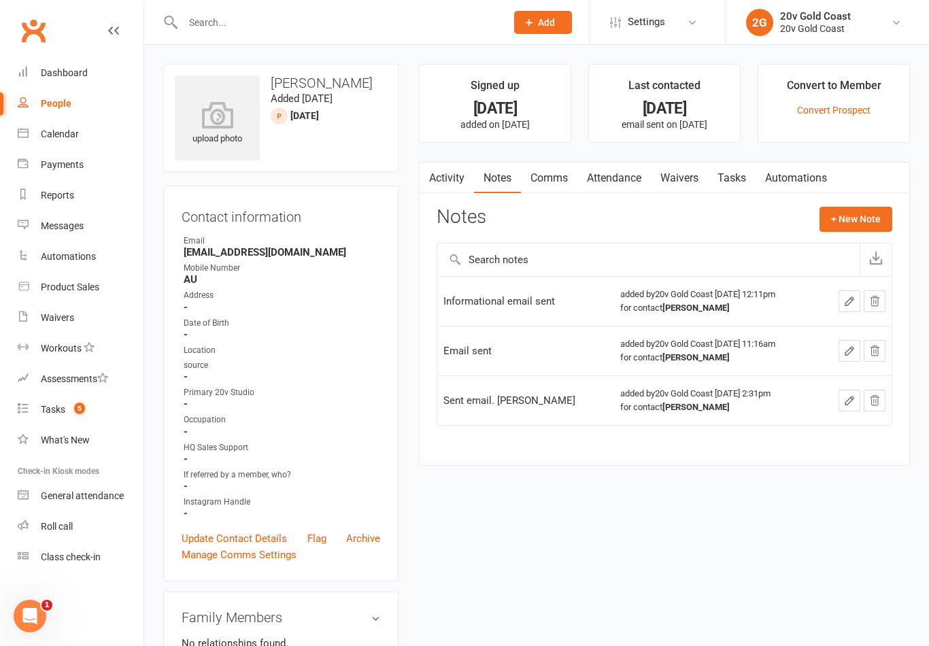
click at [77, 143] on link "Calendar" at bounding box center [81, 134] width 126 height 31
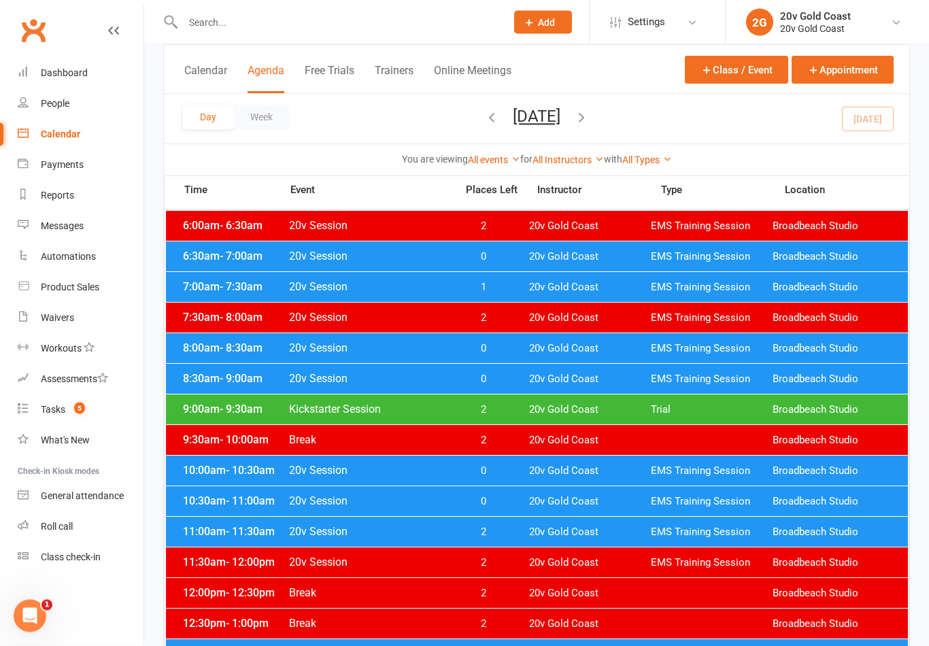
scroll to position [84, 0]
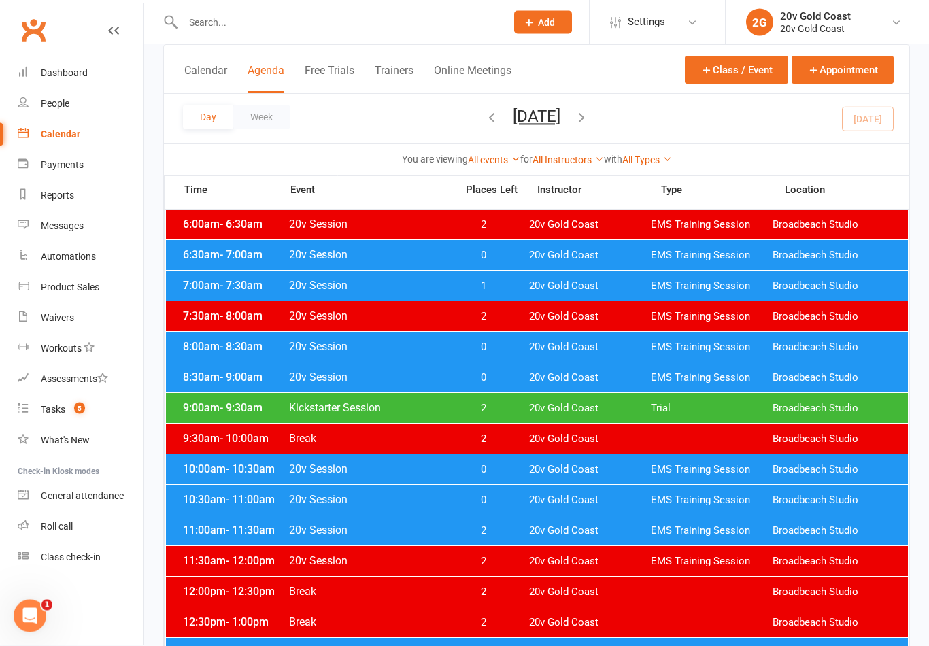
click at [77, 411] on span "5" at bounding box center [79, 409] width 11 height 12
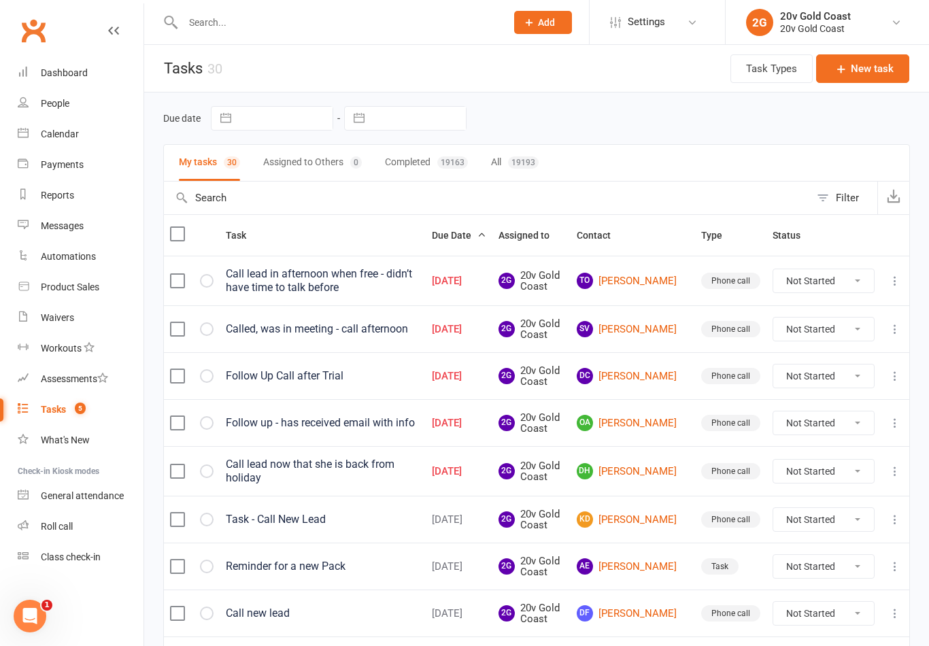
click at [89, 101] on link "People" at bounding box center [81, 103] width 126 height 31
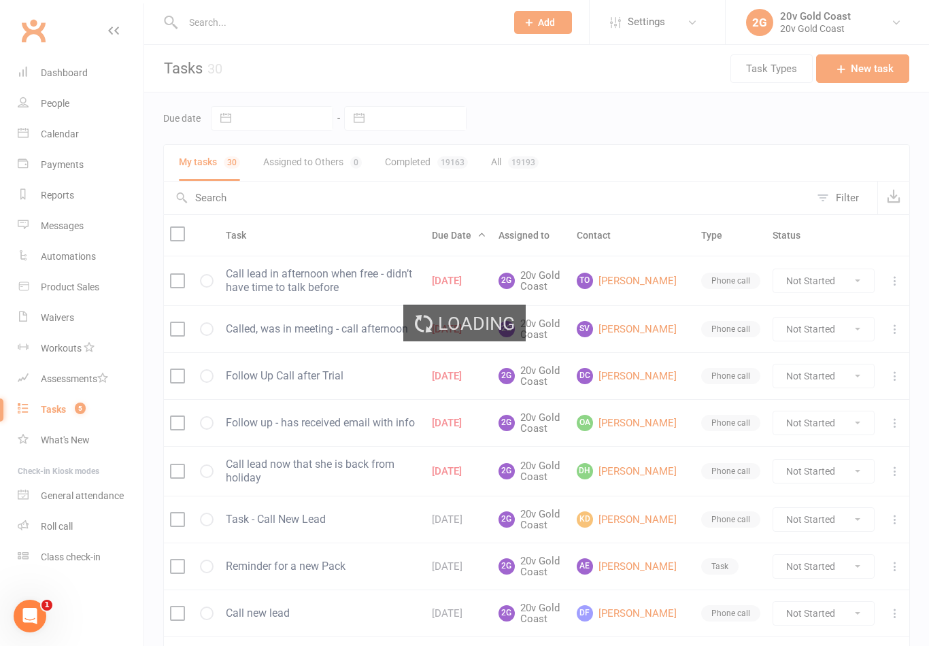
select select "100"
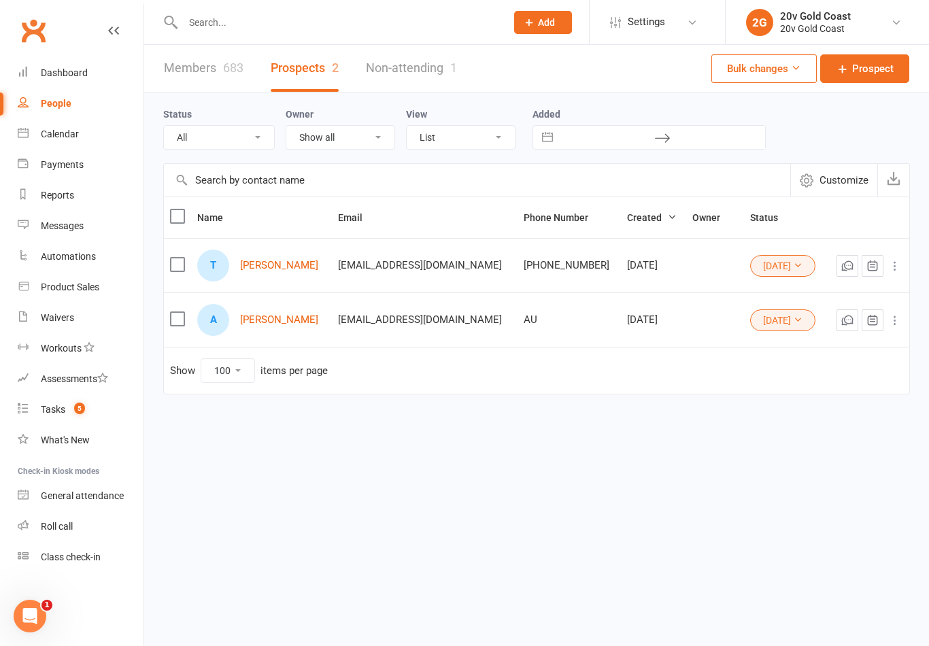
click at [250, 146] on select "All (No status set) (Invalid status) Parachute Referrals In Communication Call …" at bounding box center [219, 137] width 110 height 23
select select "Call Later Task Comms"
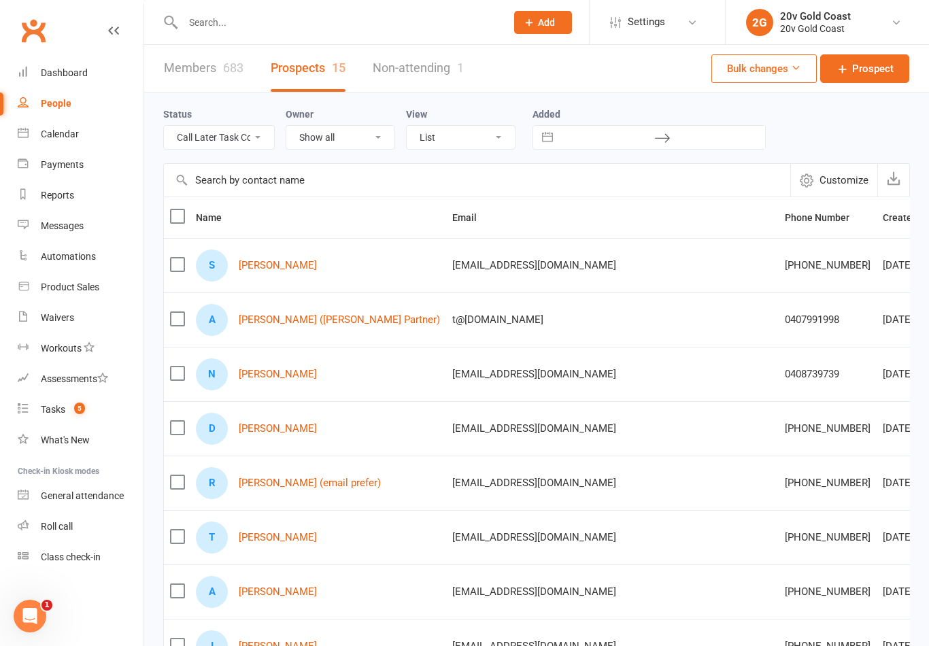
click at [299, 271] on link "Suzanne McGee" at bounding box center [278, 266] width 78 height 12
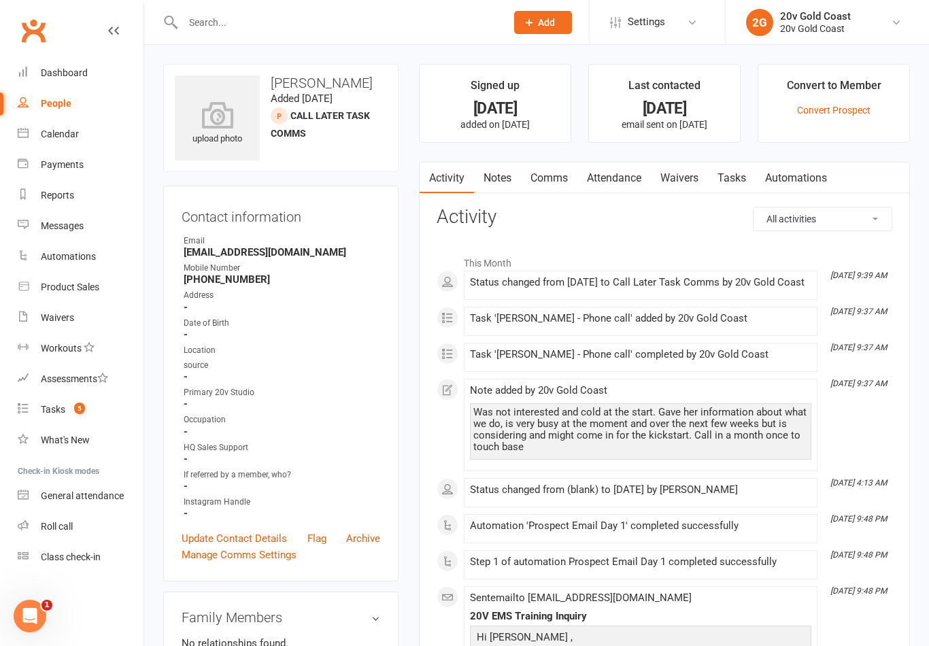
click at [728, 169] on link "Tasks" at bounding box center [732, 178] width 48 height 31
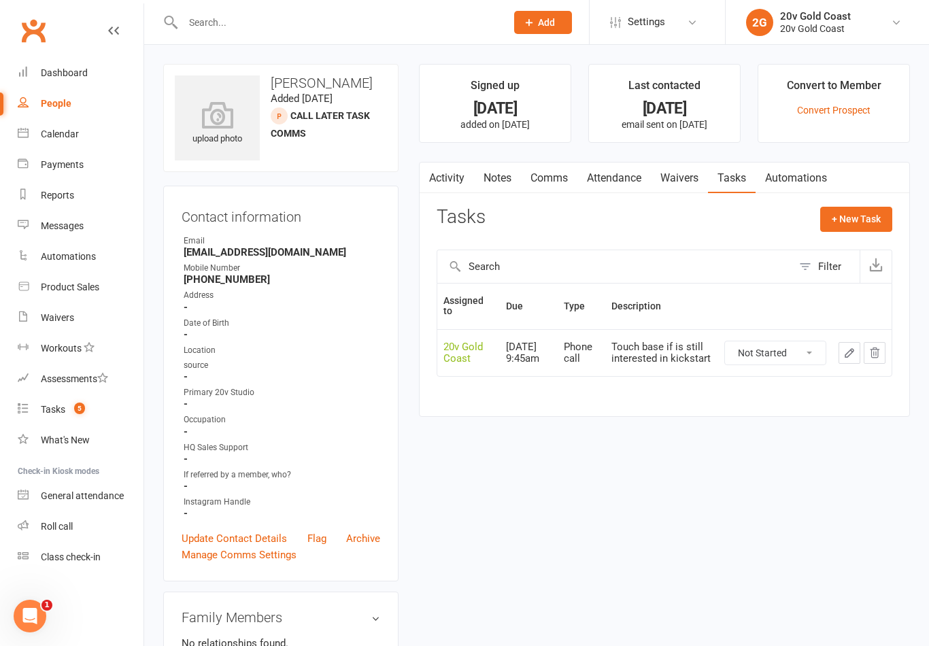
click at [75, 104] on link "People" at bounding box center [81, 103] width 126 height 31
select select "100"
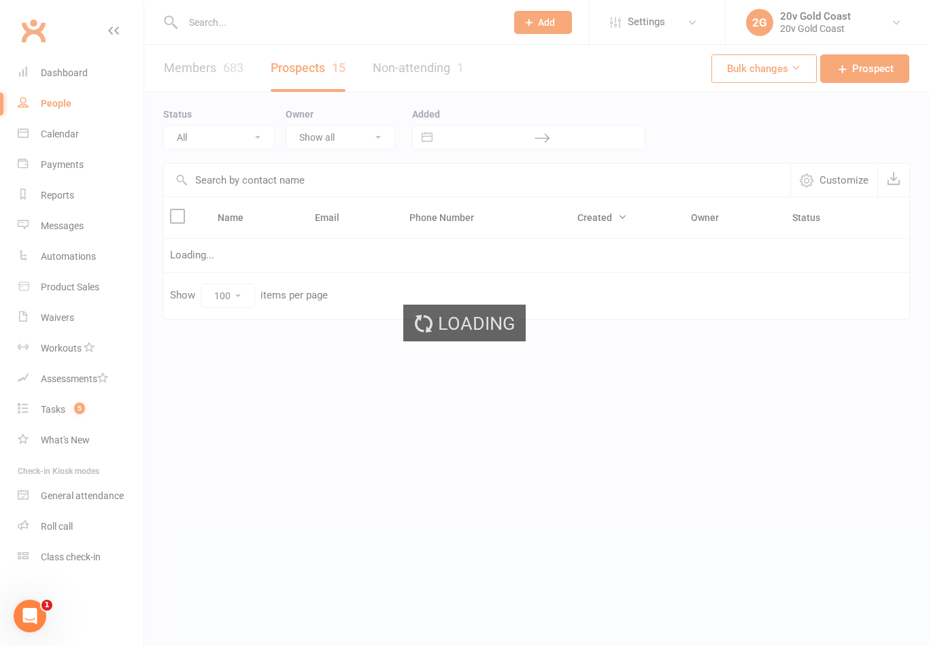
select select "Call Later Task Comms"
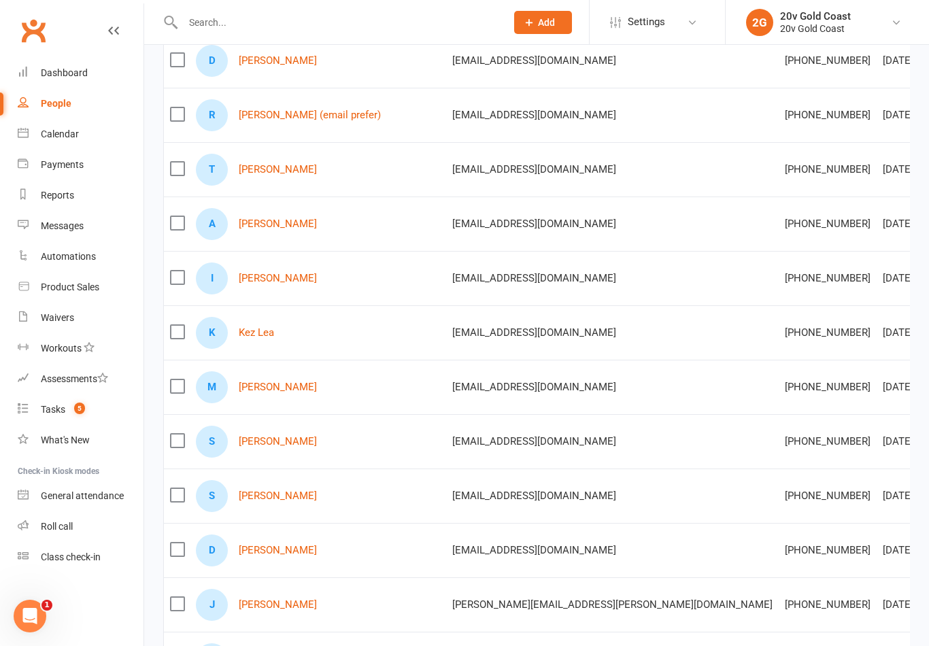
scroll to position [519, 0]
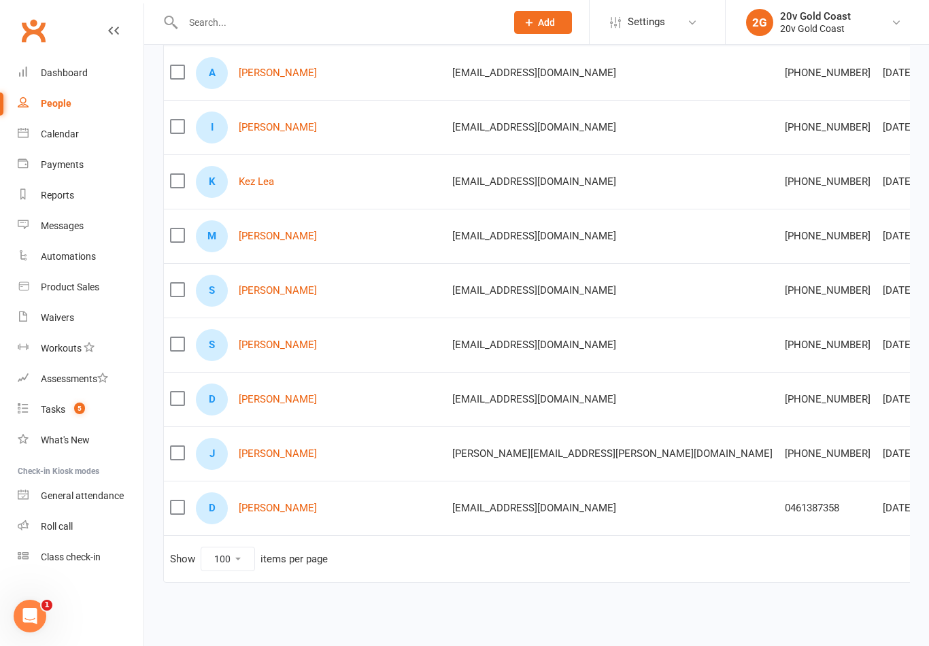
click at [313, 509] on link "Danielle Hewitson" at bounding box center [278, 508] width 78 height 12
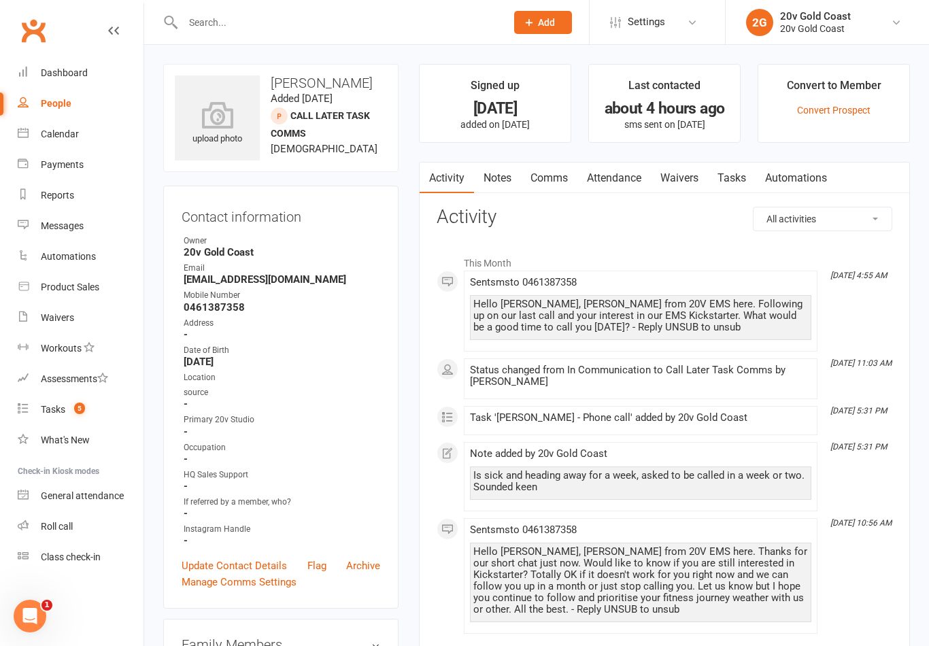
click at [728, 181] on link "Tasks" at bounding box center [732, 178] width 48 height 31
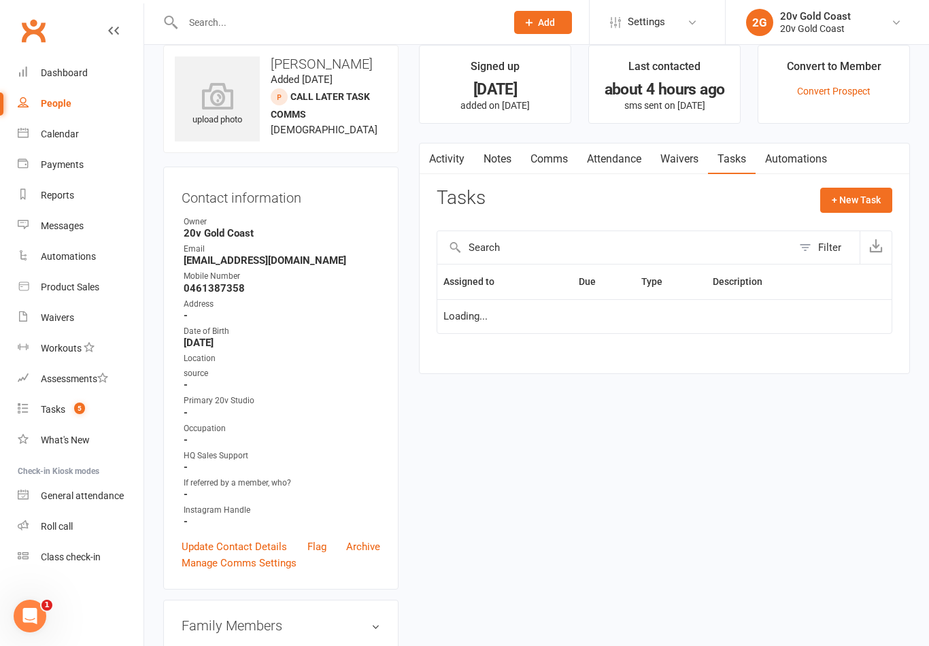
scroll to position [21, 0]
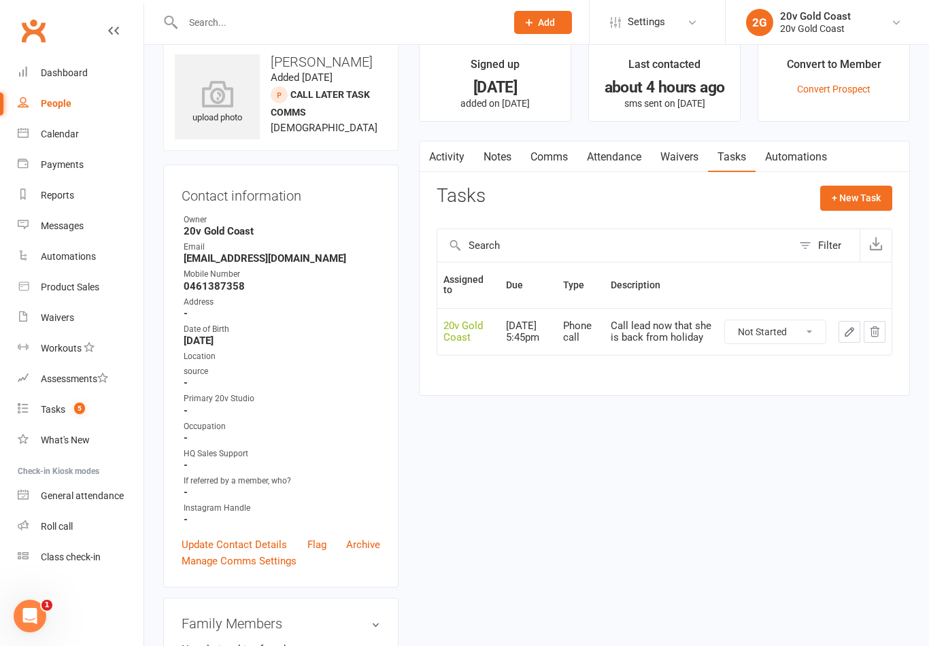
click at [453, 142] on link "Activity" at bounding box center [447, 156] width 54 height 31
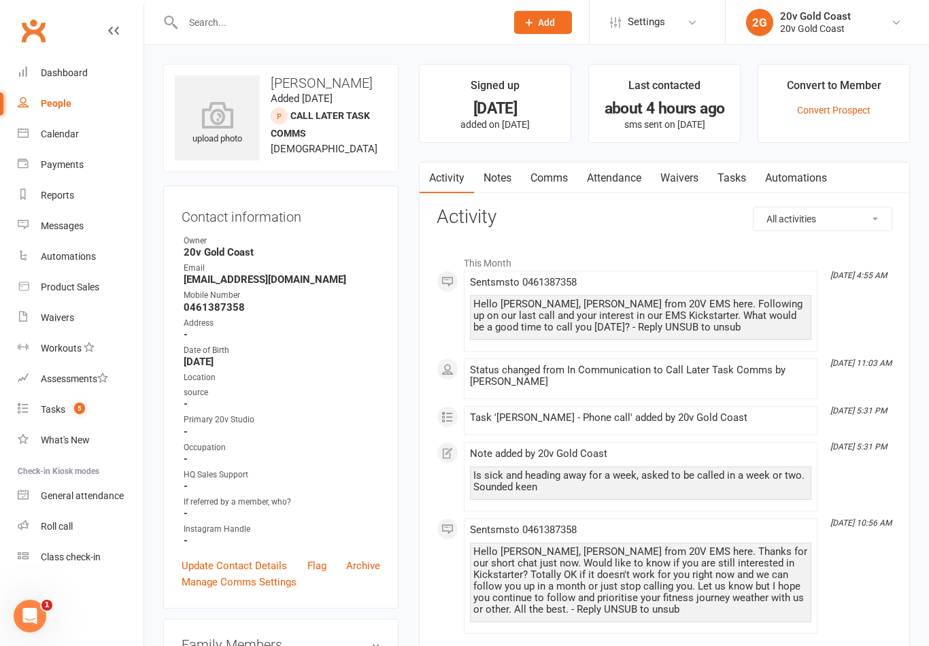
click at [494, 175] on link "Notes" at bounding box center [497, 178] width 47 height 31
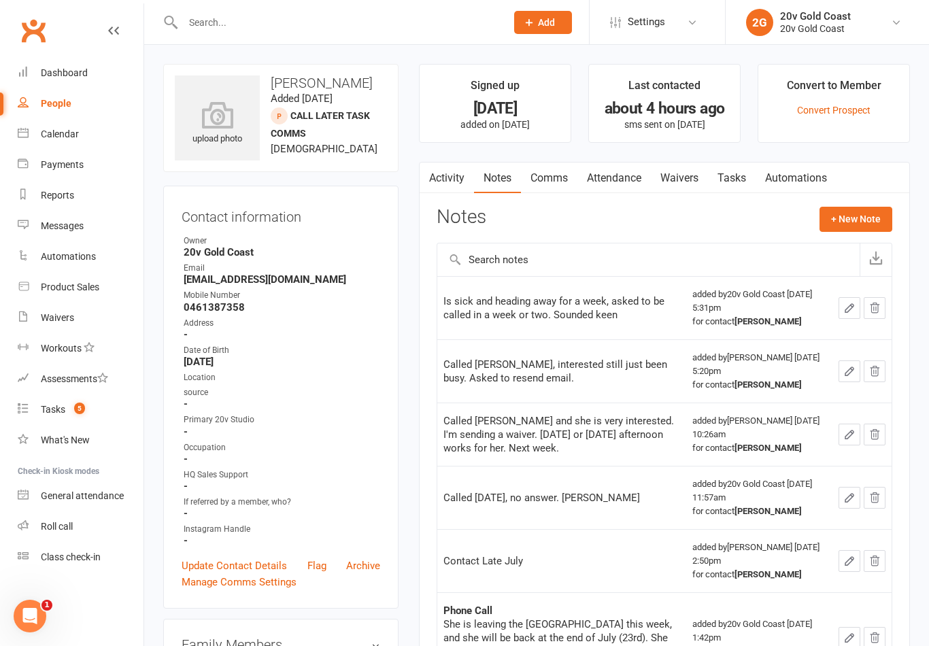
click at [859, 222] on button "+ New Note" at bounding box center [855, 219] width 73 height 24
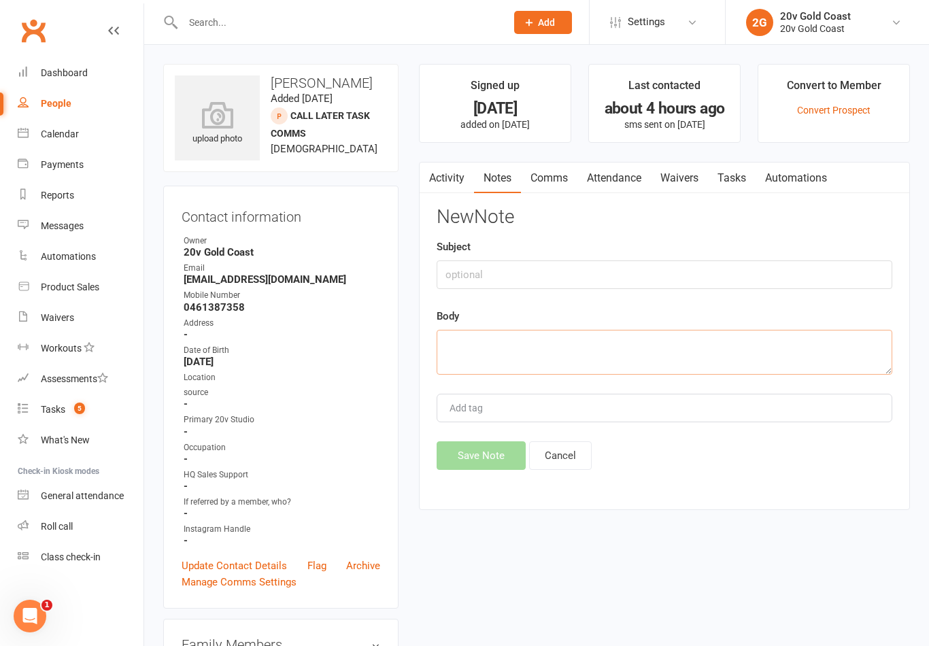
click at [698, 343] on textarea at bounding box center [665, 352] width 456 height 45
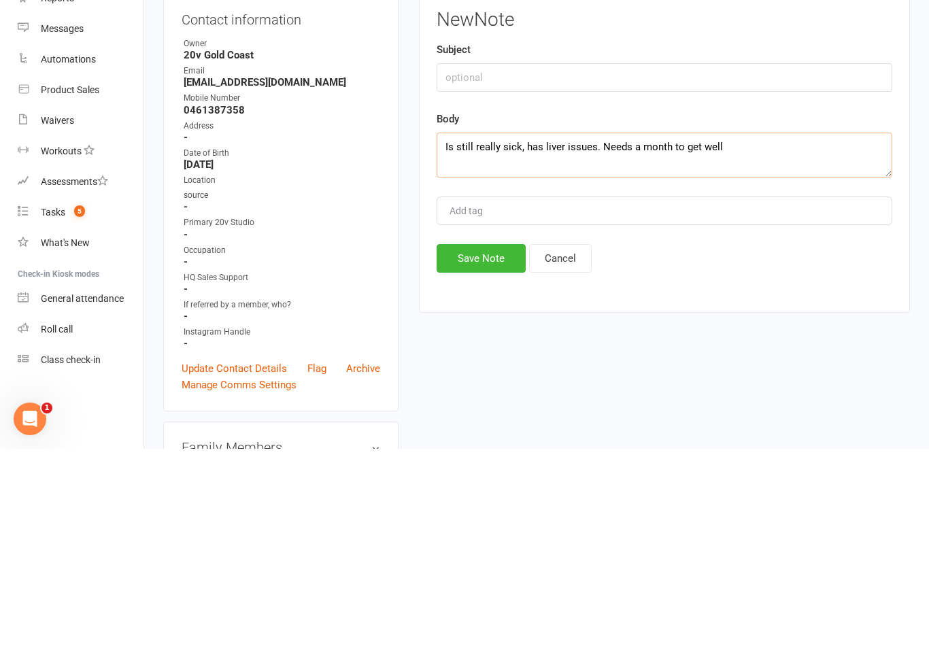
type textarea "Is still really sick, has liver issues. Needs a month to get well"
click at [447, 441] on button "Save Note" at bounding box center [481, 455] width 89 height 29
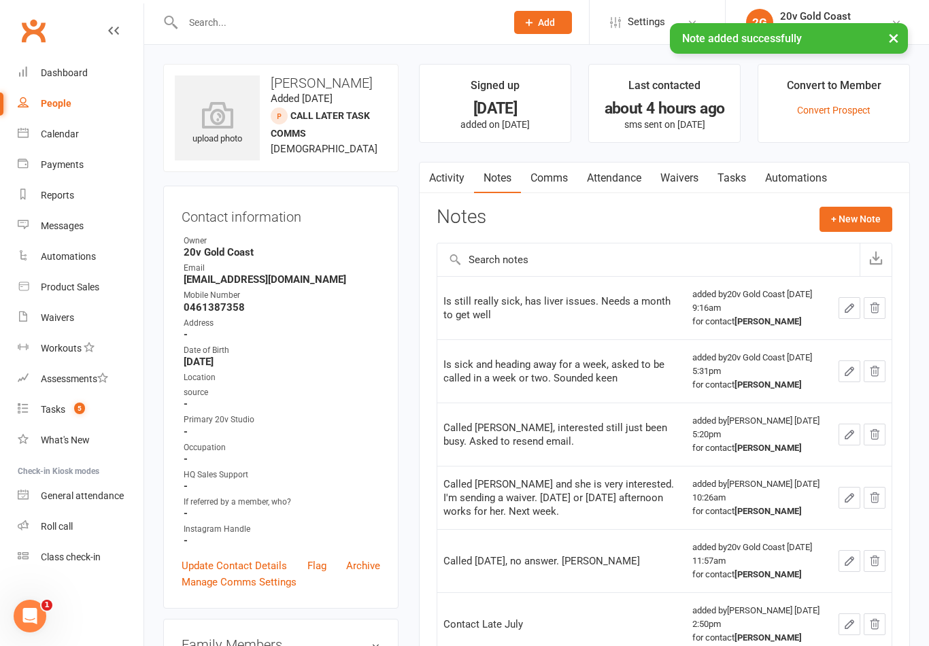
click at [717, 173] on link "Tasks" at bounding box center [732, 178] width 48 height 31
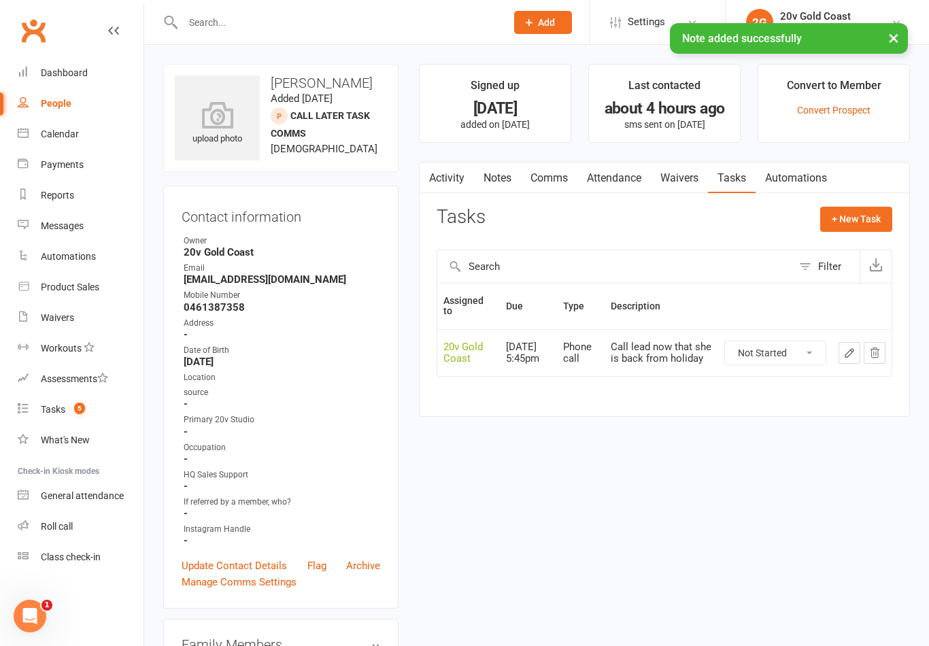
click at [789, 361] on select "Not Started In Progress Waiting Complete" at bounding box center [775, 352] width 101 height 23
select select "unstarted"
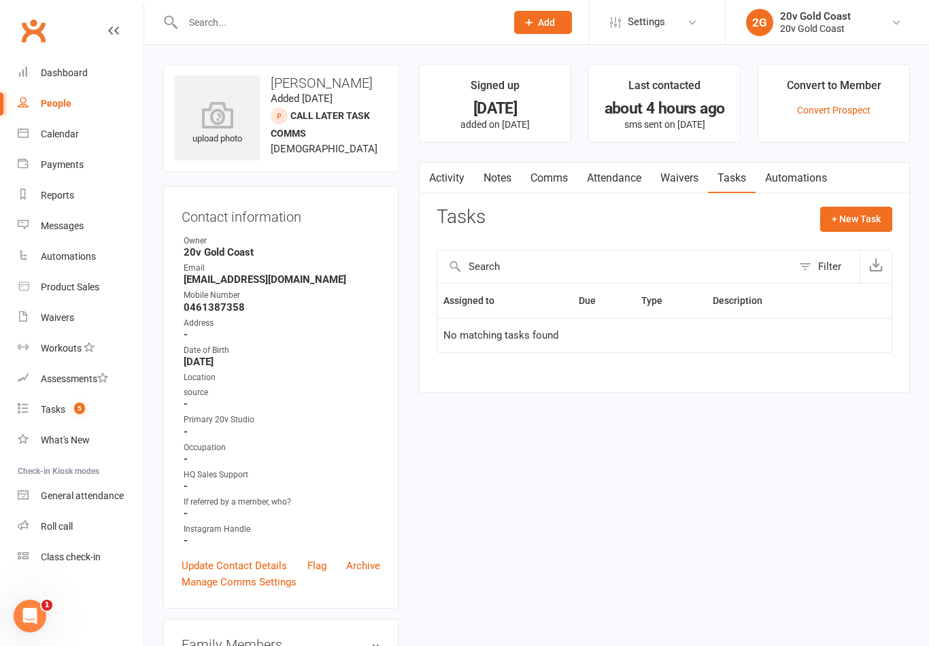
click at [864, 216] on button "+ New Task" at bounding box center [856, 219] width 72 height 24
select select "45734"
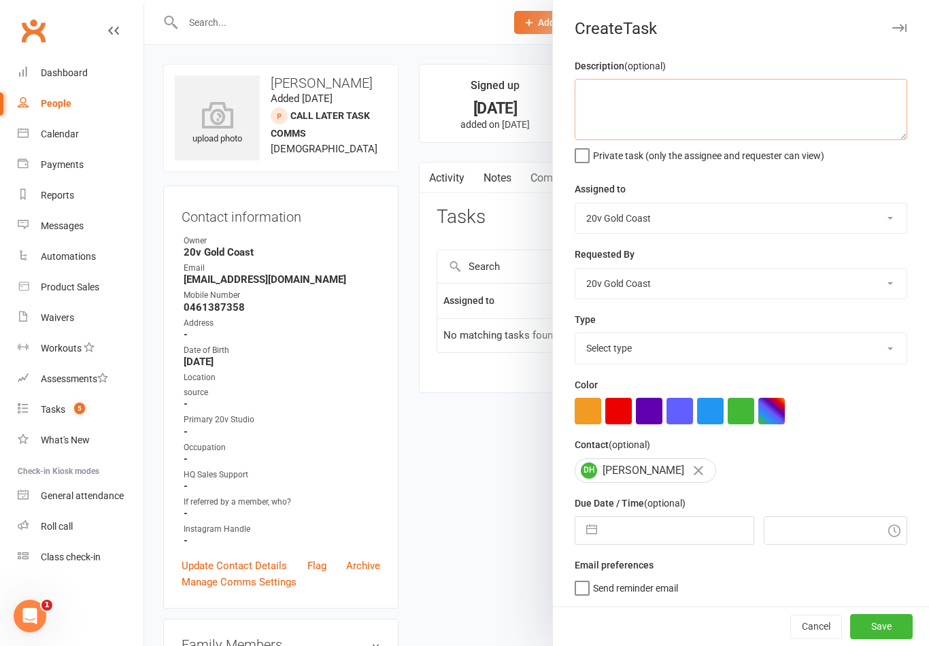
click at [855, 107] on textarea at bounding box center [741, 109] width 333 height 61
type textarea "Call lead - has been sick"
click at [814, 183] on div "Assigned to Daniel Pearson Eds Rabelleza 20v Gold Coast Graham Pearson 20v HQ Y…" at bounding box center [741, 207] width 333 height 53
click at [757, 351] on select "Select type Call to confirm trial Cancel down Cancel down natasha and brent jam…" at bounding box center [740, 348] width 331 height 30
select select "22375"
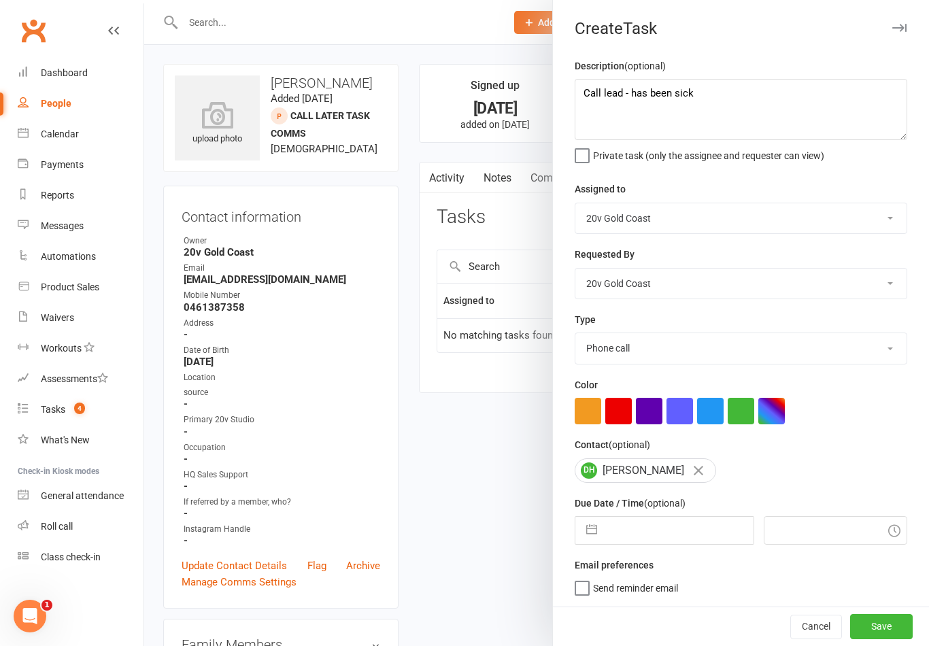
click at [591, 529] on button "button" at bounding box center [591, 530] width 24 height 27
select select "6"
select select "2025"
select select "7"
select select "2025"
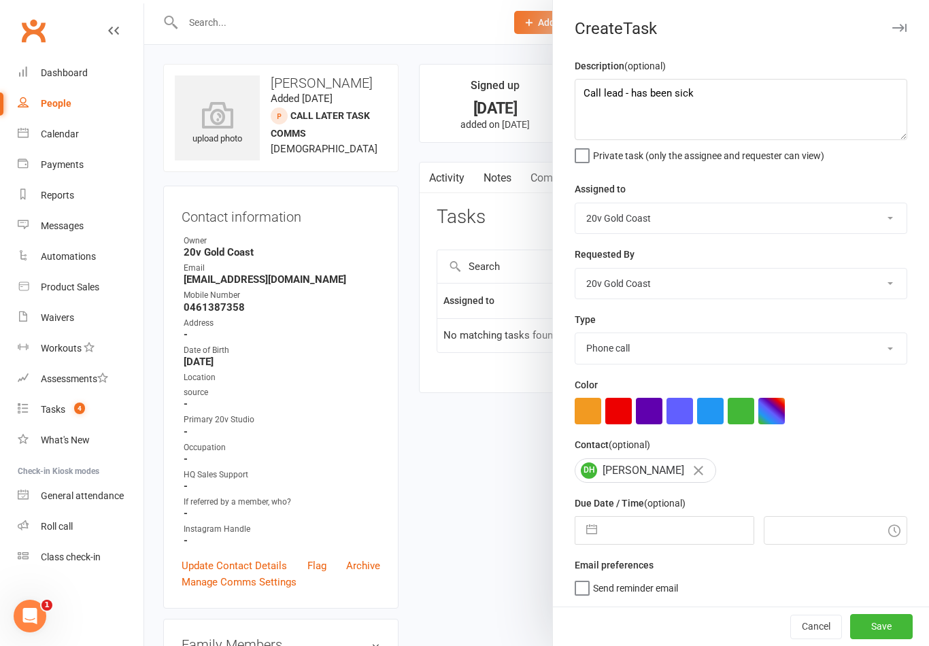
select select "8"
select select "2025"
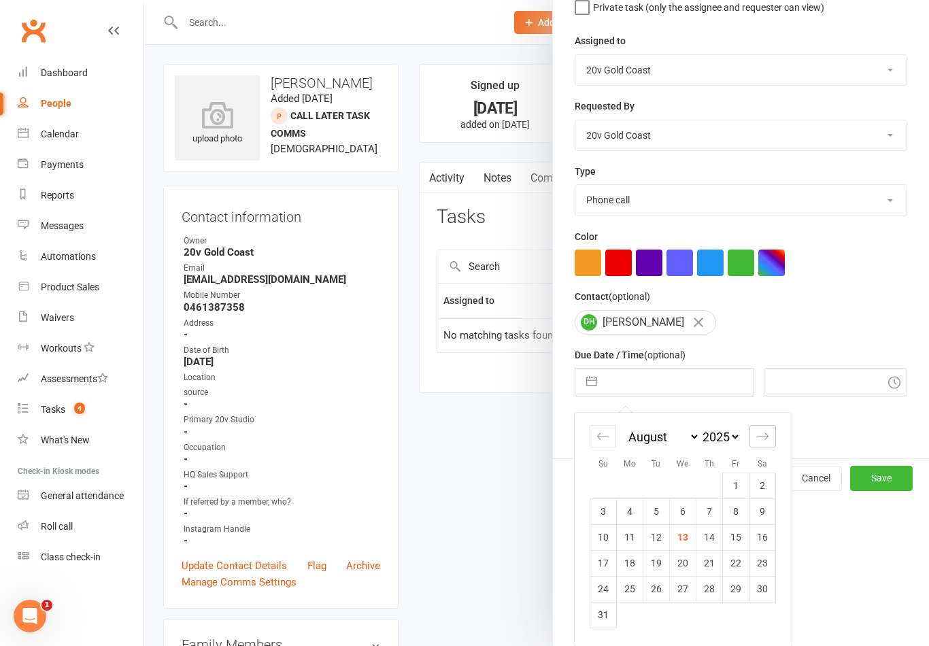
click at [760, 439] on icon "Move forward to switch to the next month." at bounding box center [762, 436] width 13 height 13
select select "9"
select select "2025"
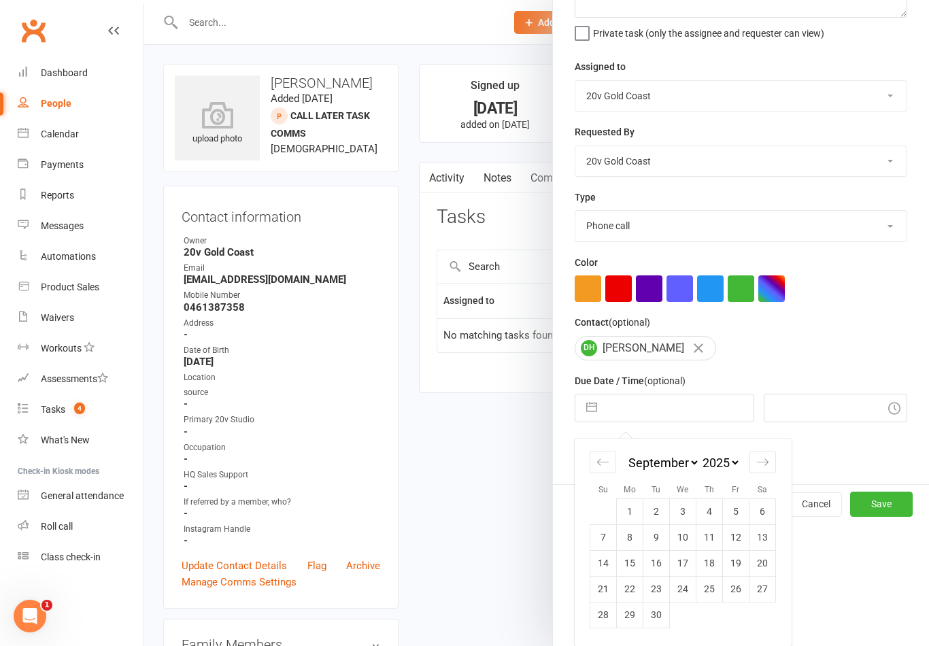
click at [629, 543] on td "8" at bounding box center [630, 537] width 27 height 26
type input "08 Sep 2025"
type input "9:30am"
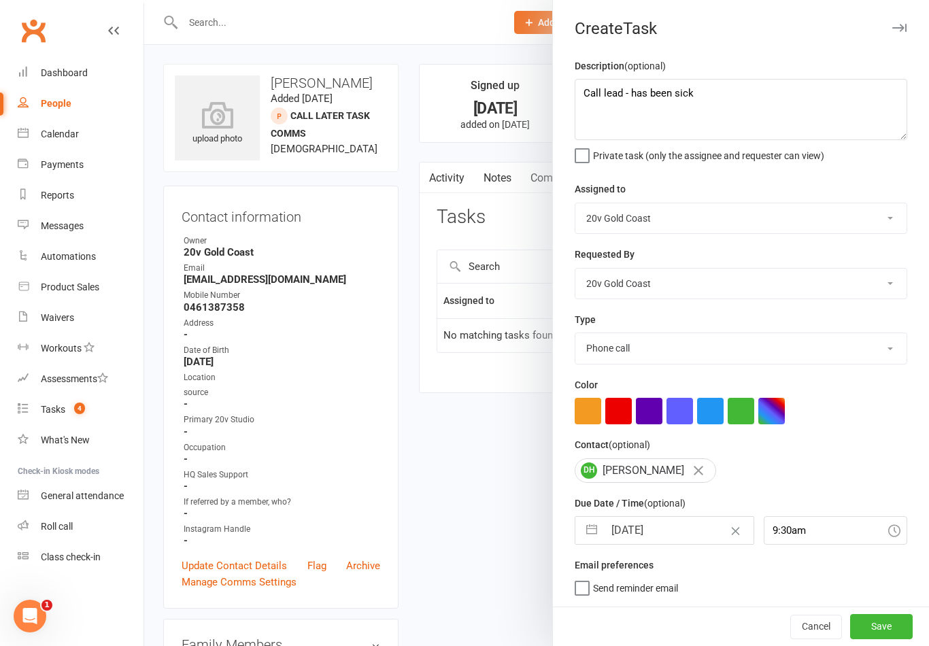
scroll to position [3, 0]
click at [889, 625] on button "Save" at bounding box center [881, 626] width 63 height 24
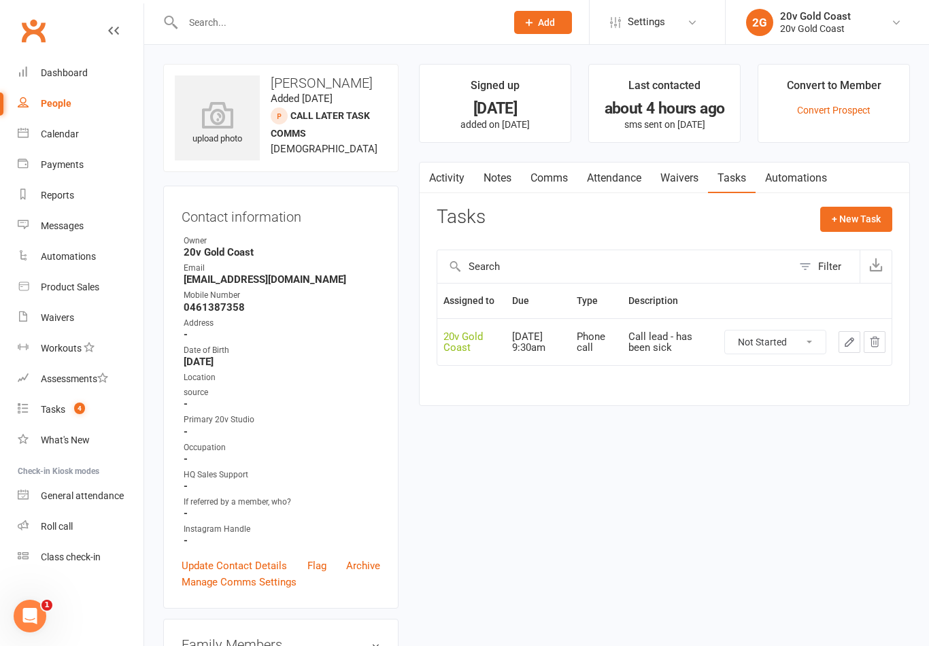
click at [78, 103] on link "People" at bounding box center [81, 103] width 126 height 31
select select "100"
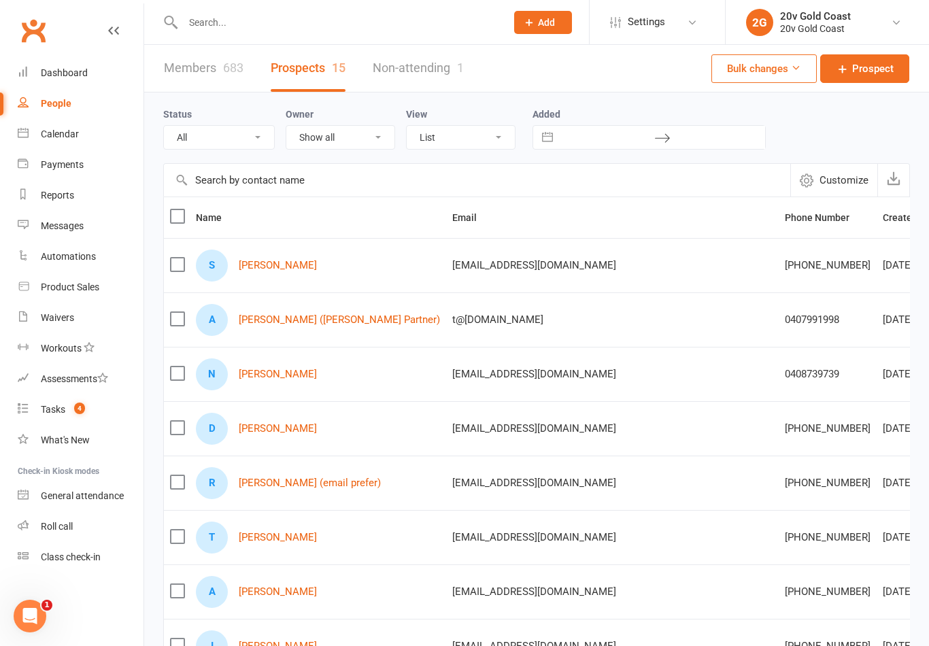
select select "Call Later Task Comms"
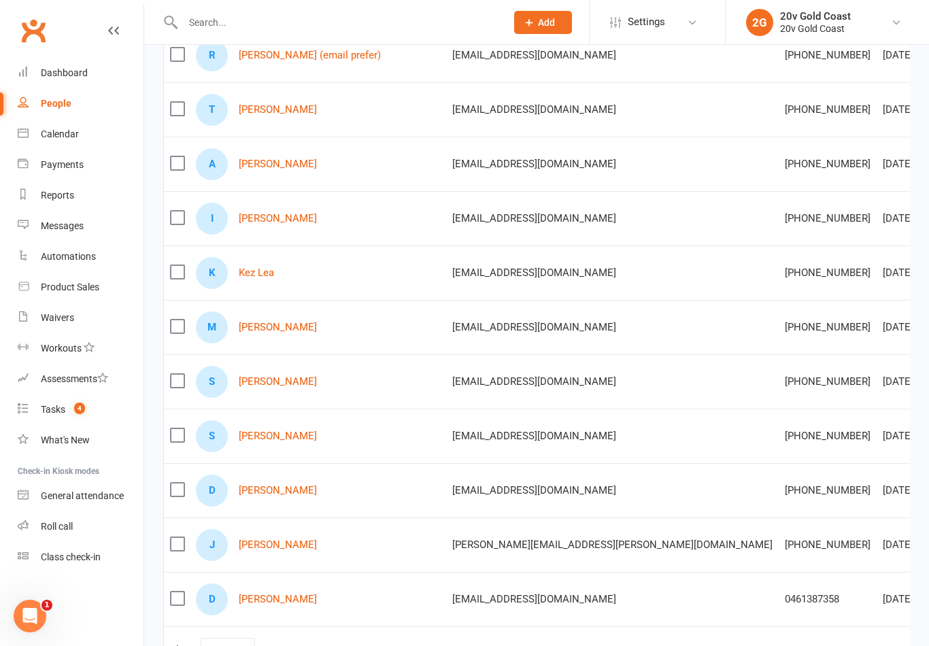
scroll to position [519, 0]
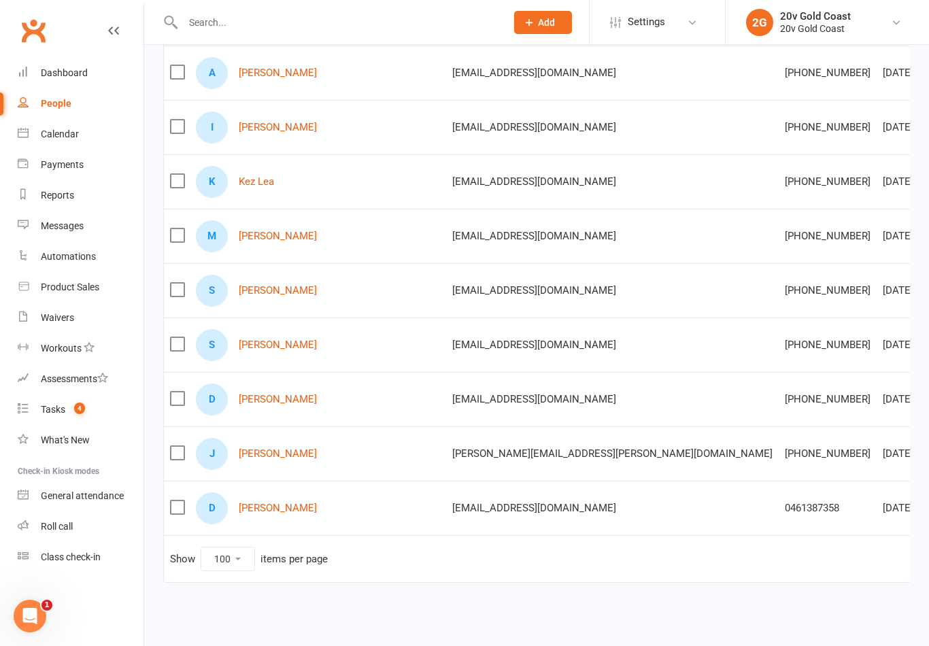
click at [284, 455] on link "Jamie Bryce" at bounding box center [278, 454] width 78 height 12
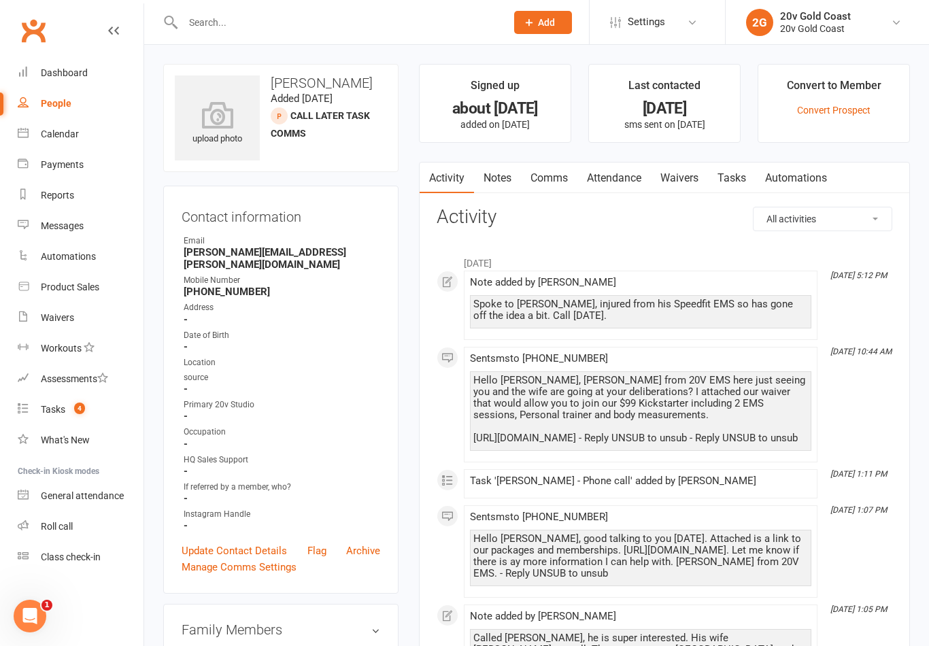
click at [740, 178] on link "Tasks" at bounding box center [732, 178] width 48 height 31
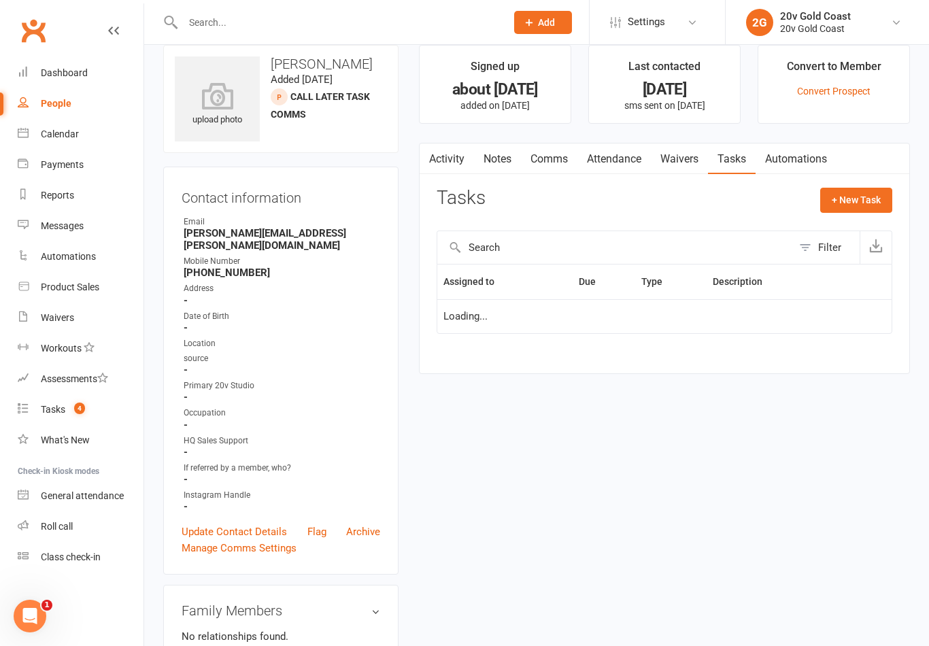
scroll to position [21, 0]
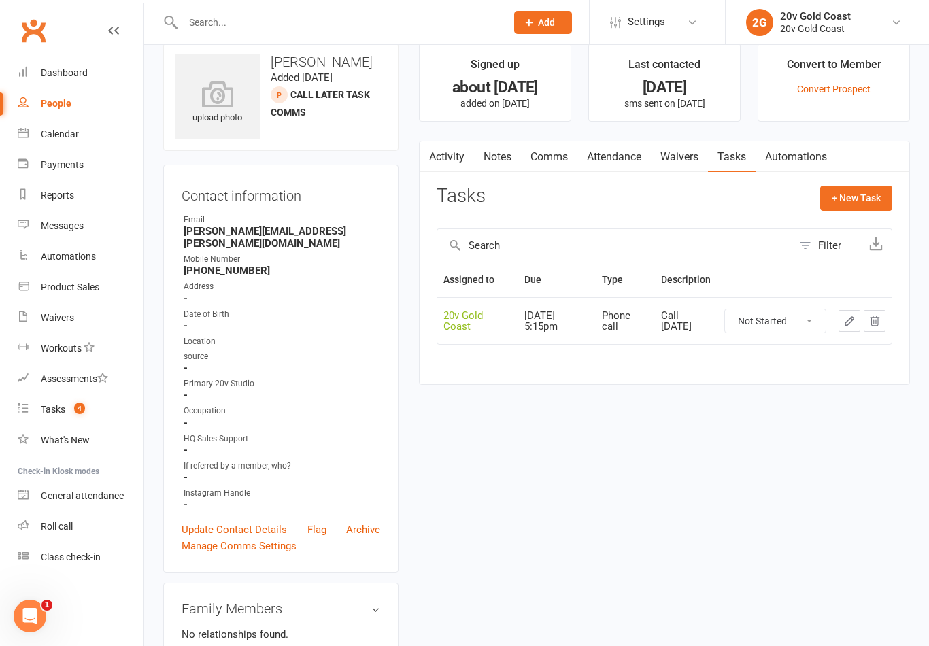
click at [95, 107] on link "People" at bounding box center [81, 103] width 126 height 31
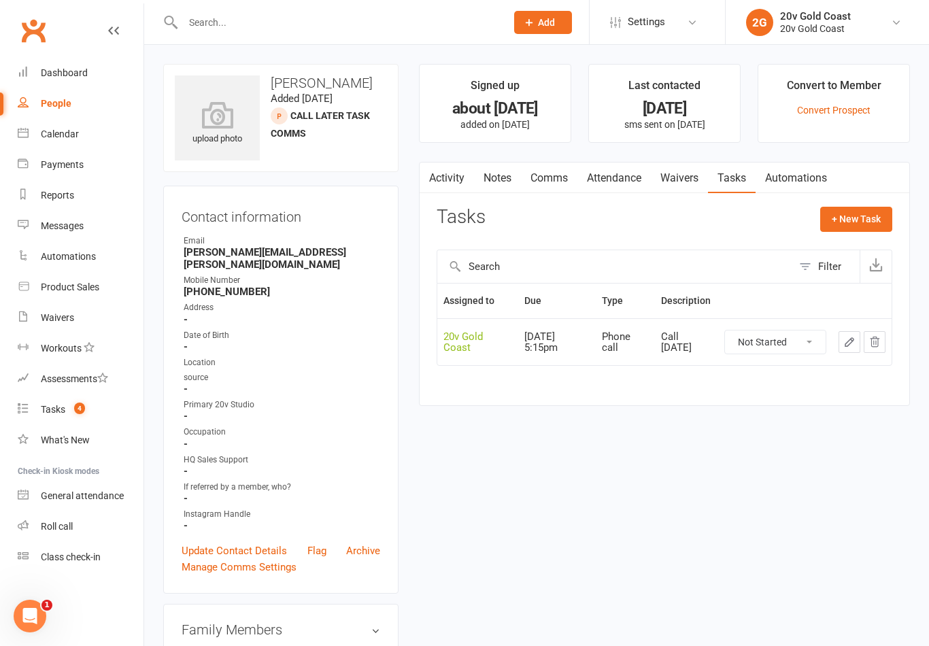
select select "100"
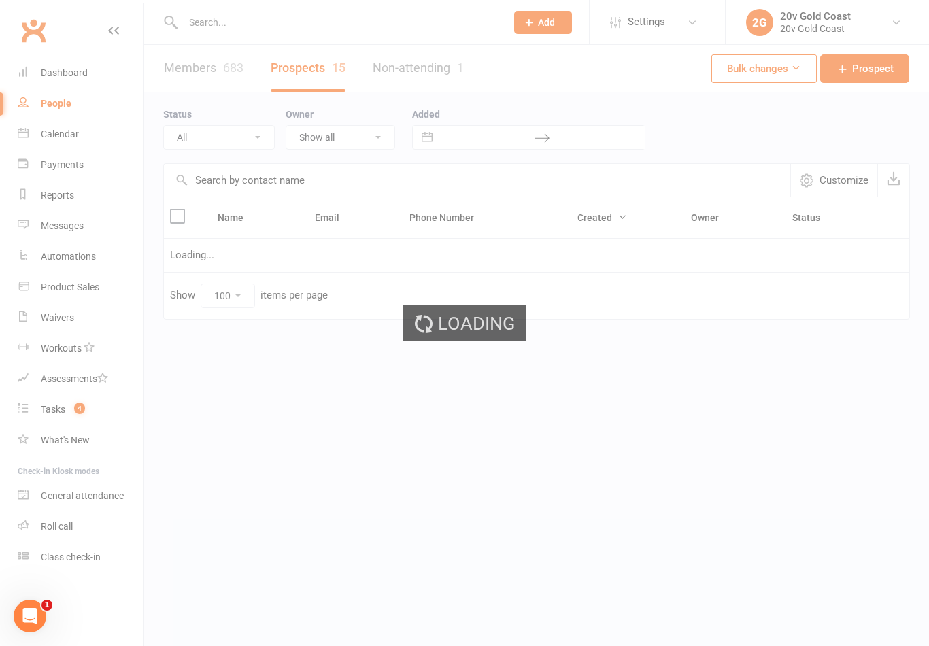
select select "Call Later Task Comms"
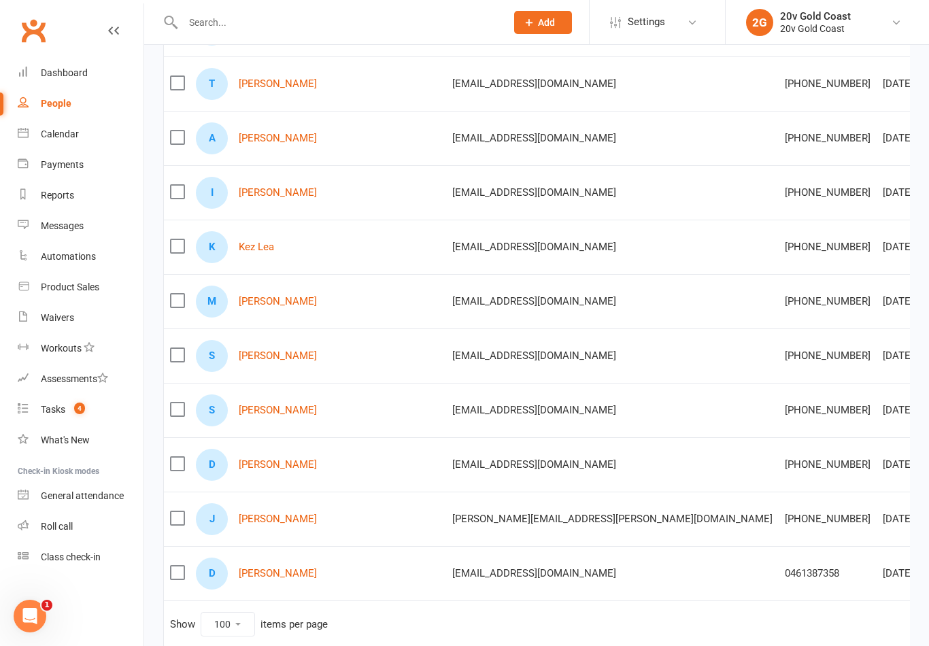
scroll to position [519, 0]
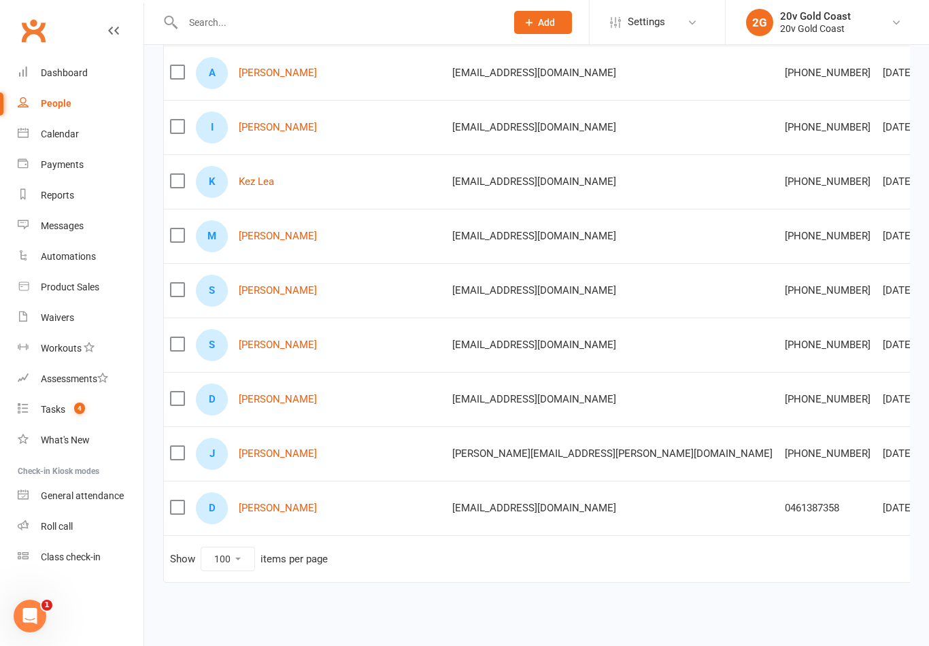
click at [280, 405] on link "Derek Booth" at bounding box center [278, 400] width 78 height 12
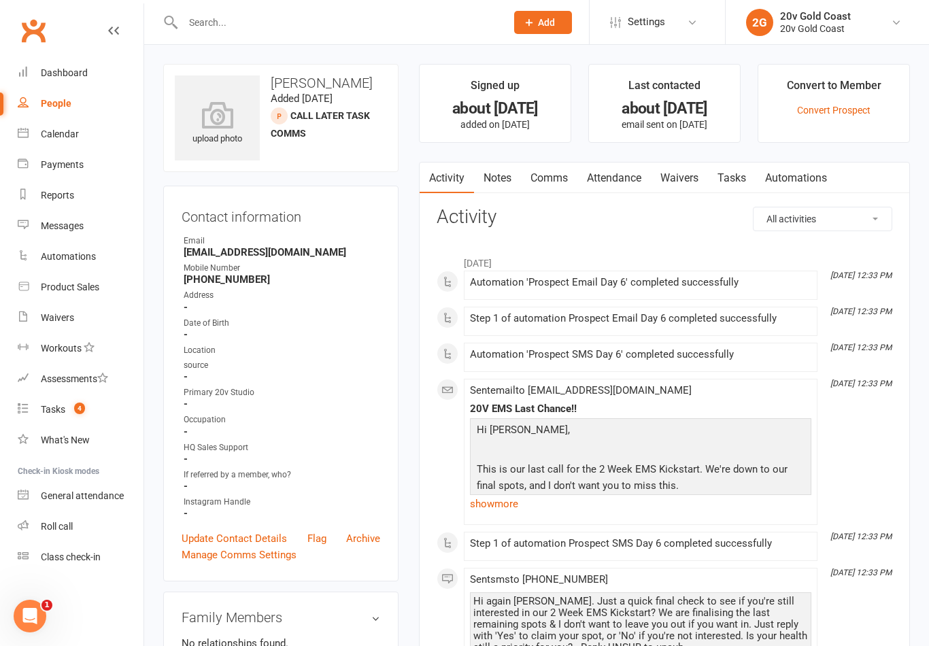
click at [745, 182] on link "Tasks" at bounding box center [732, 178] width 48 height 31
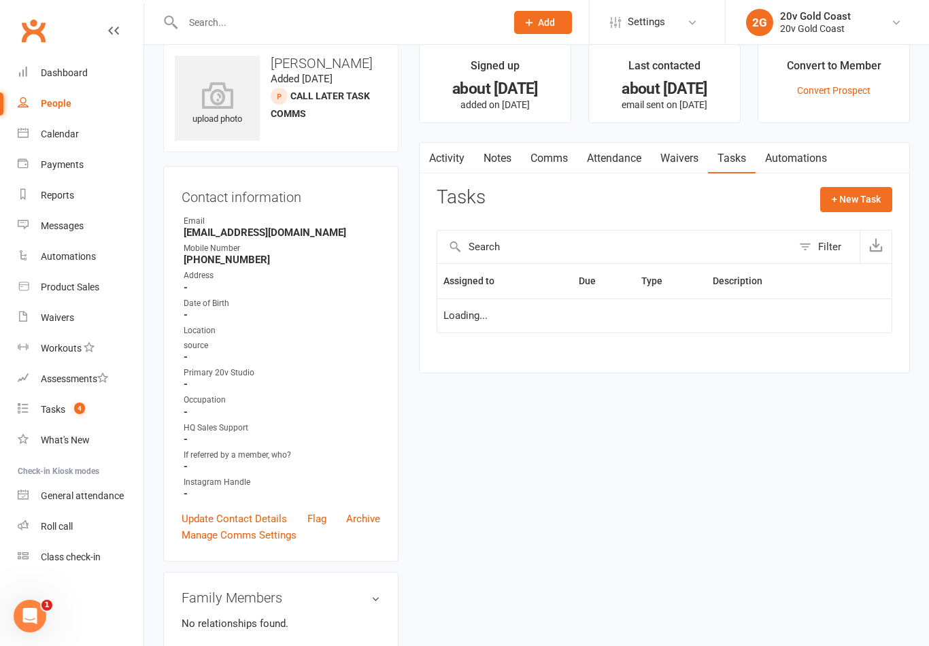
scroll to position [21, 0]
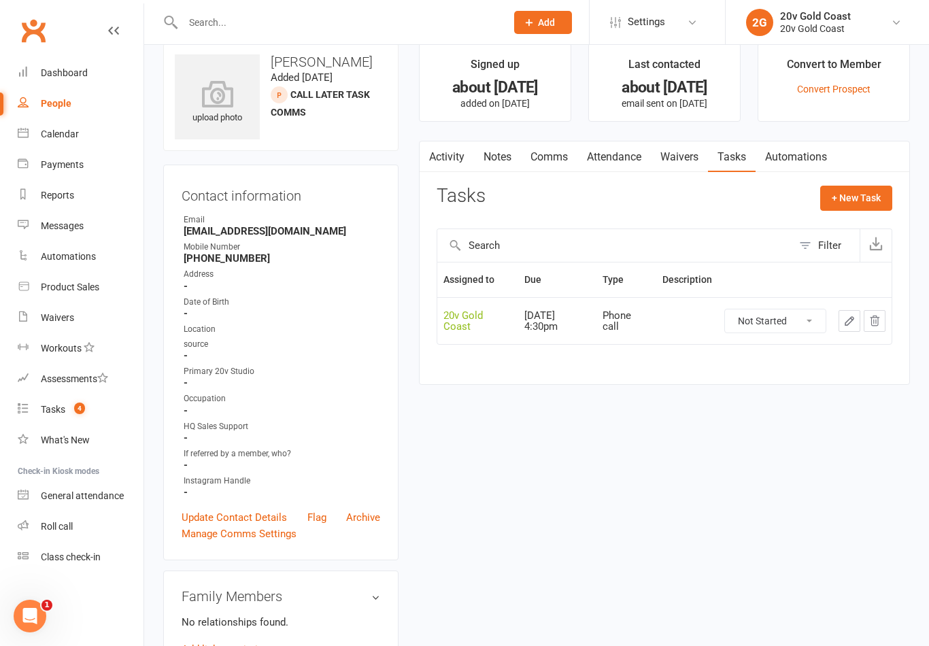
click at [50, 104] on div "People" at bounding box center [56, 103] width 31 height 11
select select "100"
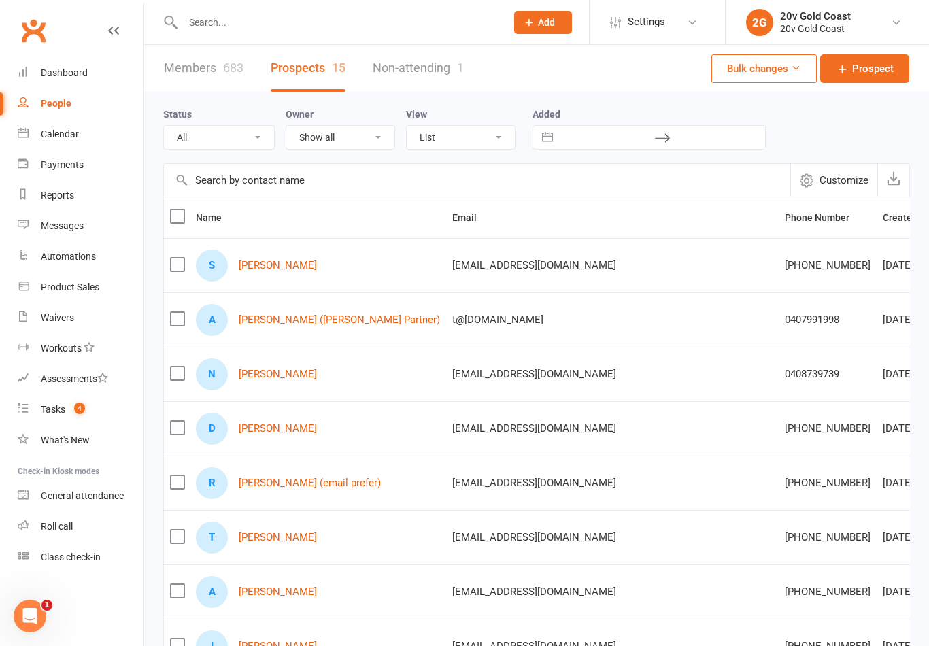
select select "Call Later Task Comms"
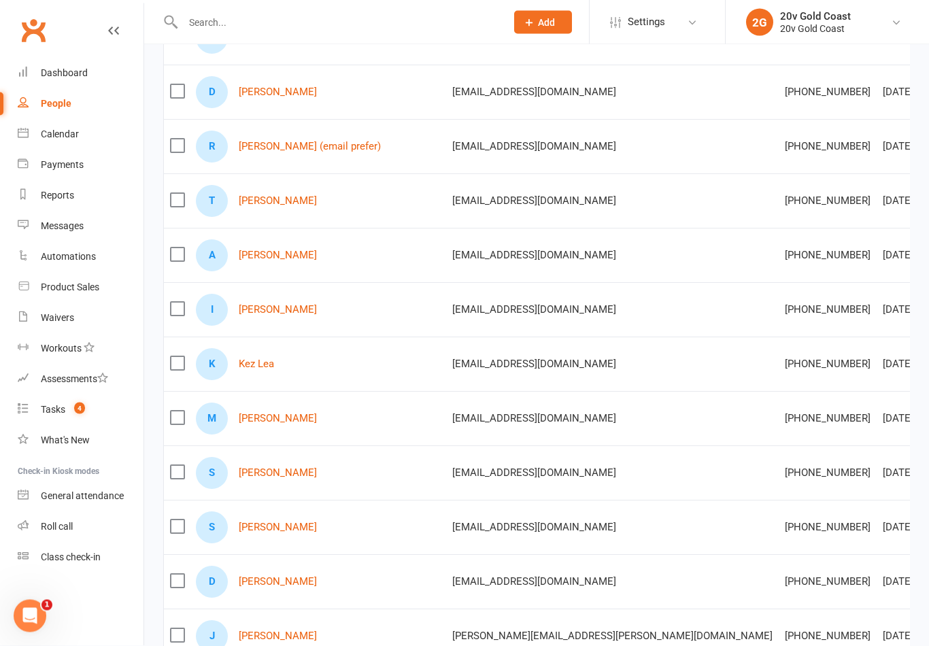
click at [292, 526] on link "Shannon Leigh" at bounding box center [278, 528] width 78 height 12
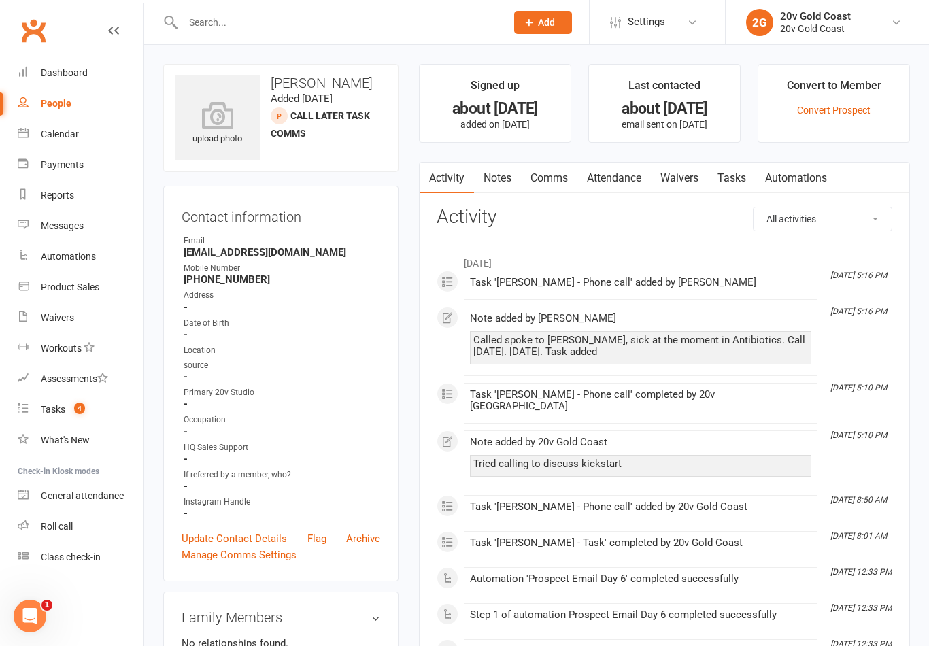
click at [740, 188] on link "Tasks" at bounding box center [732, 178] width 48 height 31
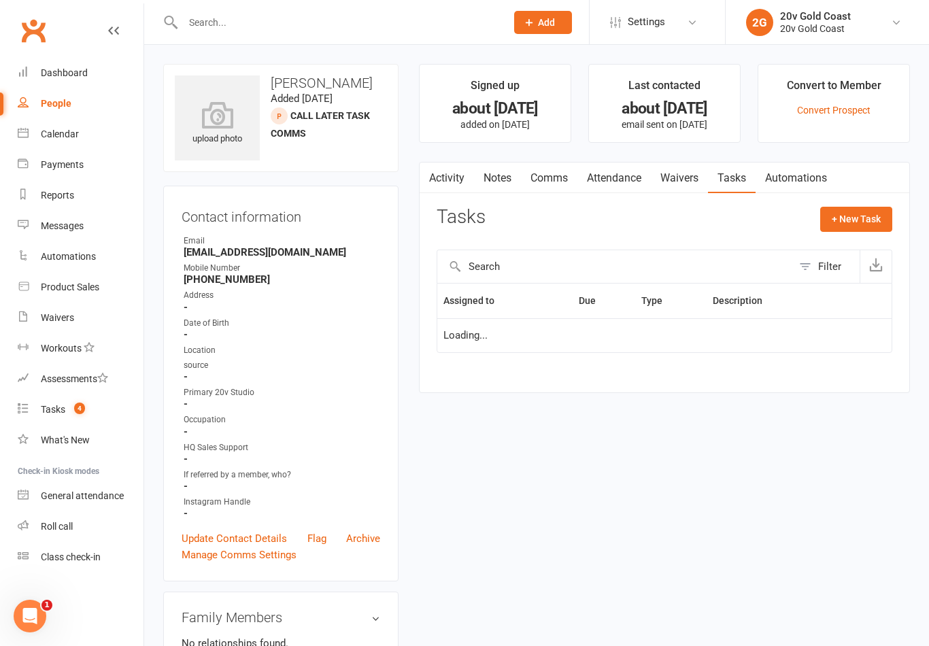
scroll to position [21, 0]
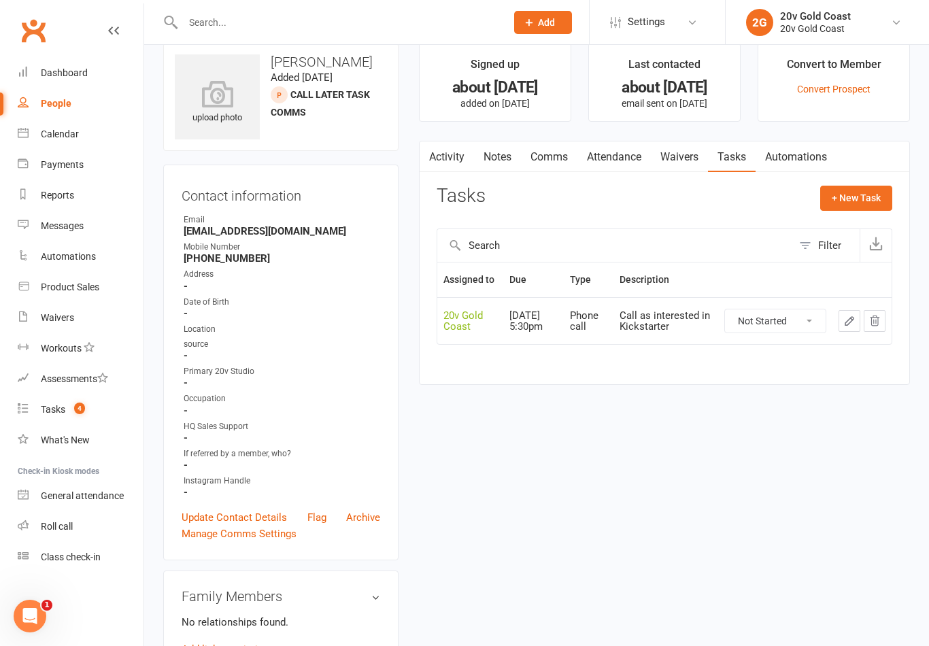
click at [448, 158] on link "Activity" at bounding box center [447, 156] width 54 height 31
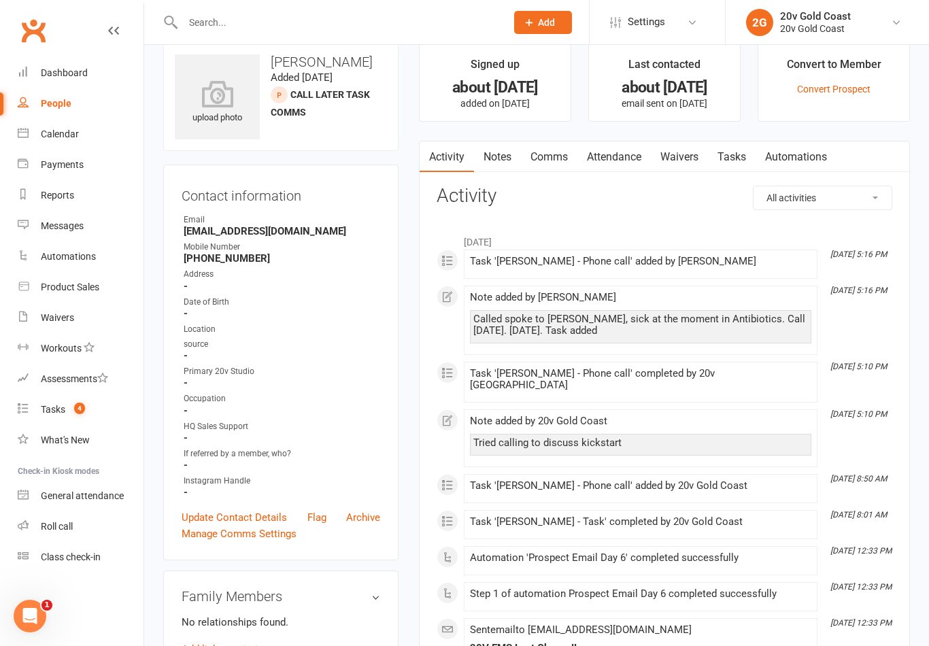
click at [746, 142] on link "Tasks" at bounding box center [732, 156] width 48 height 31
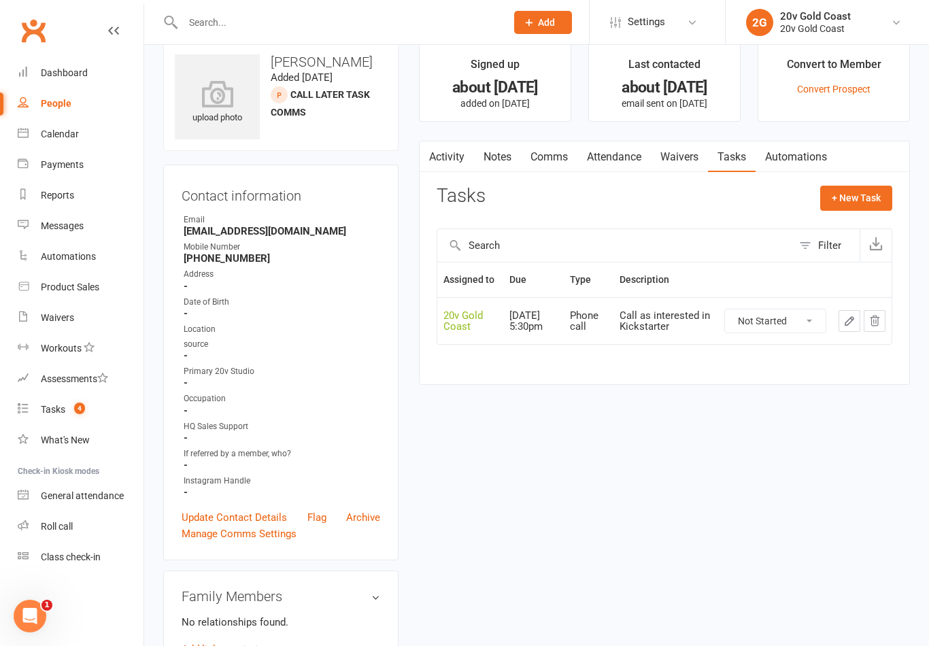
click at [69, 98] on div "People" at bounding box center [56, 103] width 31 height 11
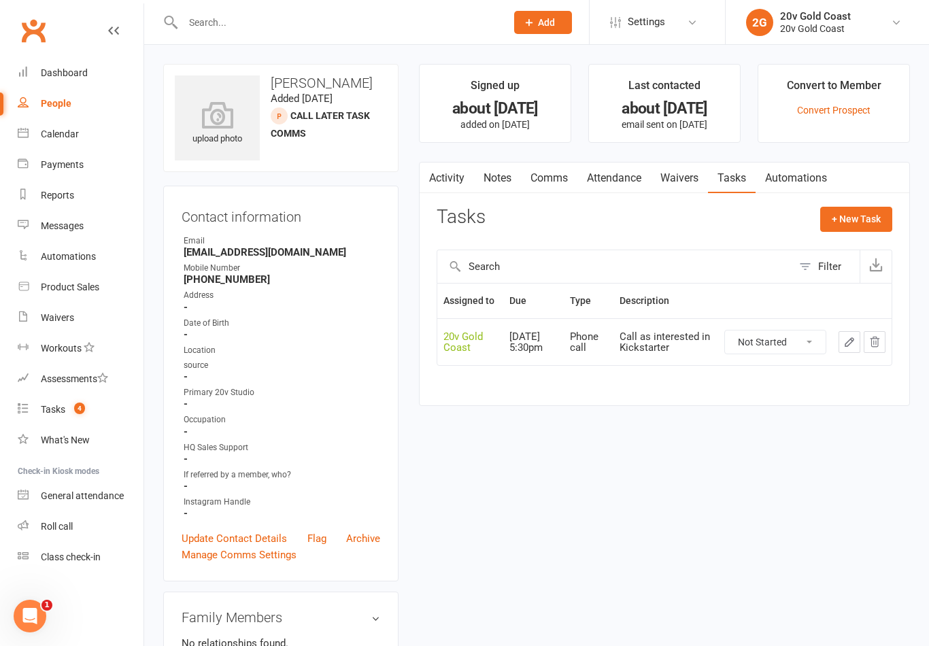
select select "100"
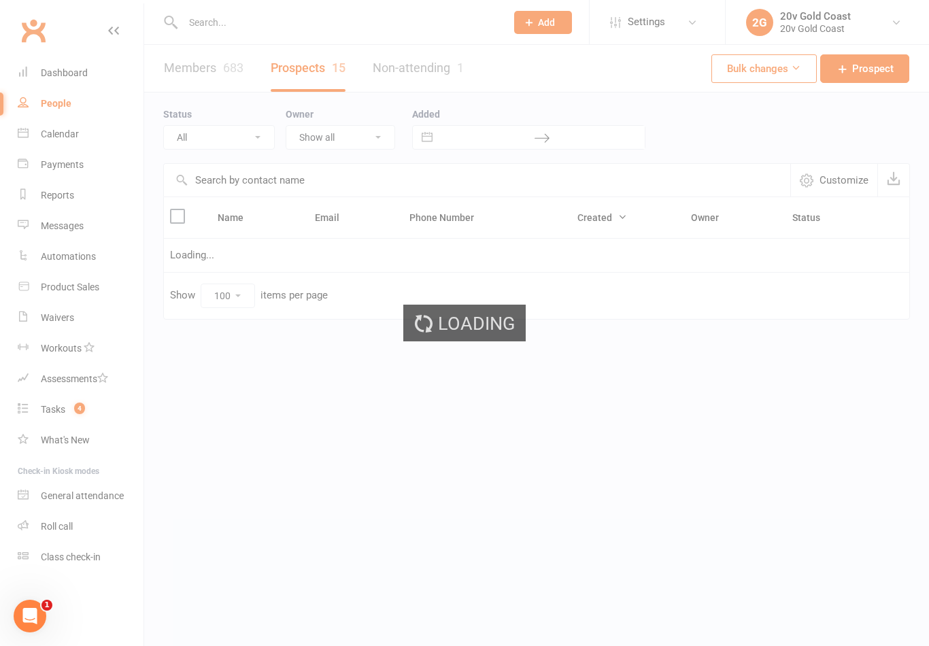
select select "Call Later Task Comms"
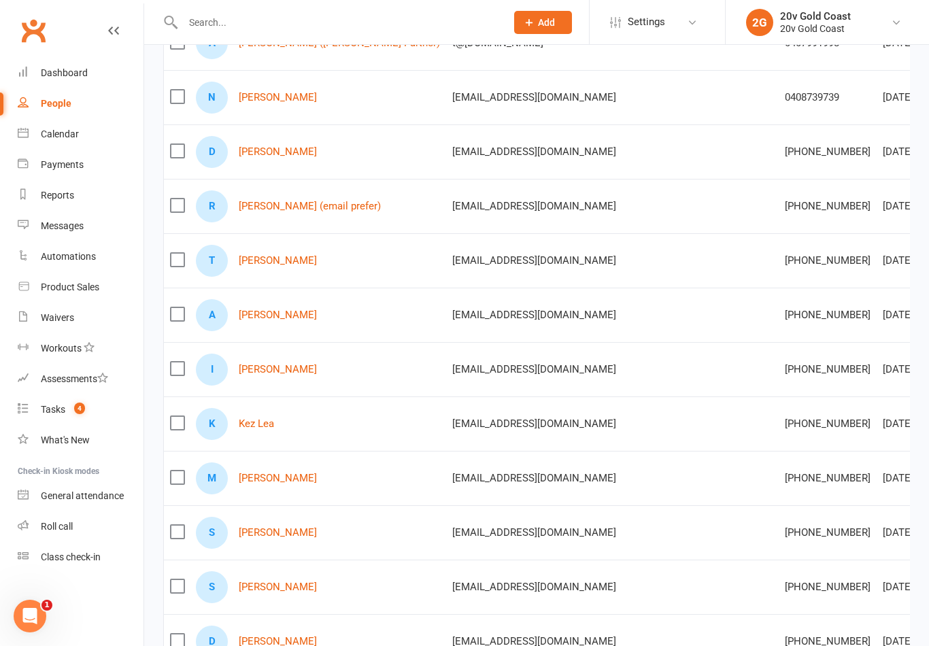
scroll to position [271, 0]
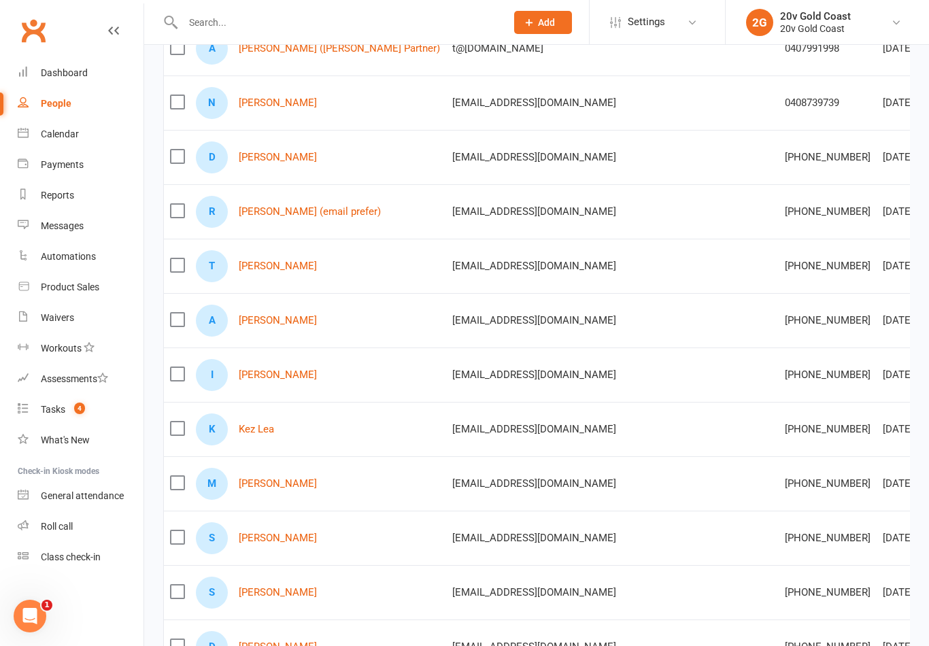
click at [290, 541] on link "Sally Wiseman" at bounding box center [278, 538] width 78 height 12
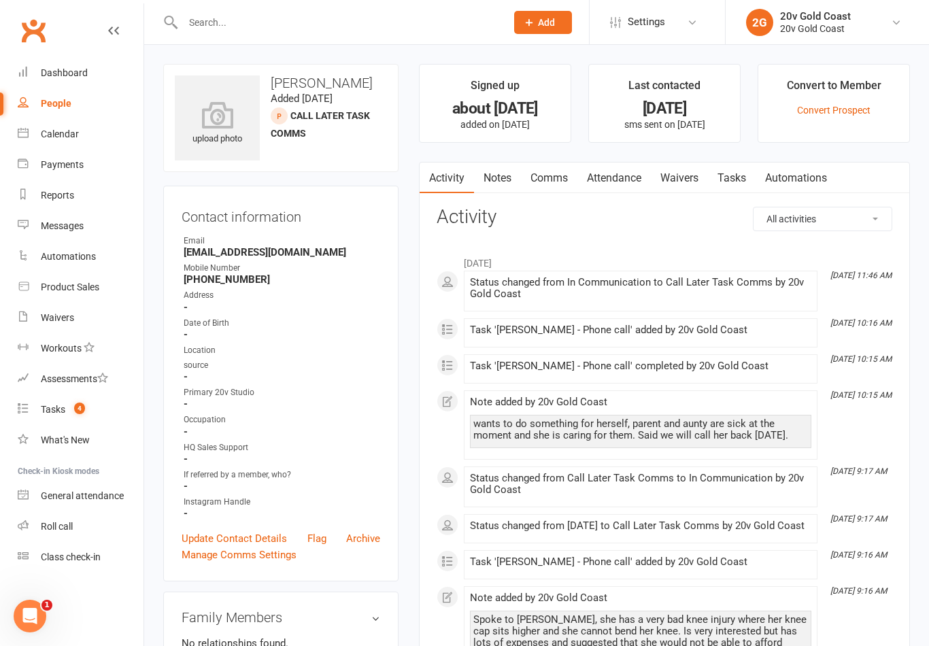
click at [71, 105] on link "People" at bounding box center [81, 103] width 126 height 31
select select "100"
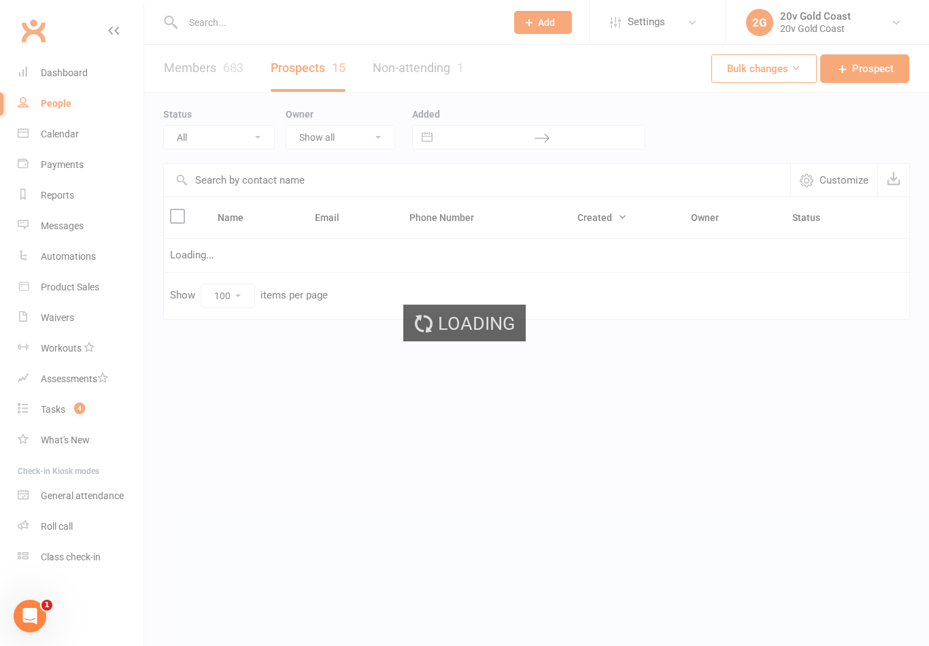
select select "Call Later Task Comms"
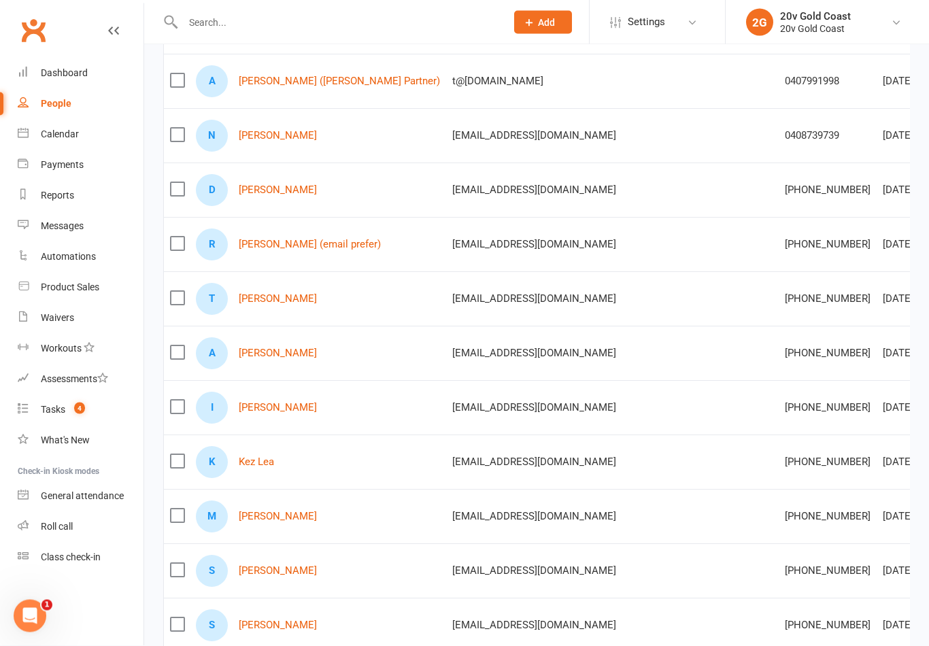
scroll to position [239, 0]
click at [260, 522] on link "Michael Rose" at bounding box center [278, 517] width 78 height 12
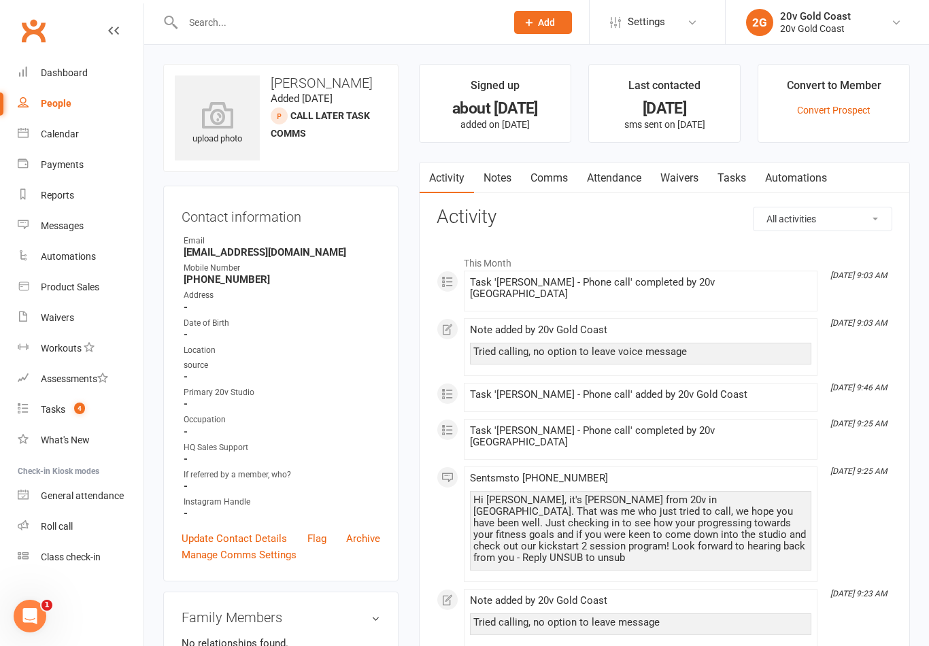
click at [738, 180] on link "Tasks" at bounding box center [732, 178] width 48 height 31
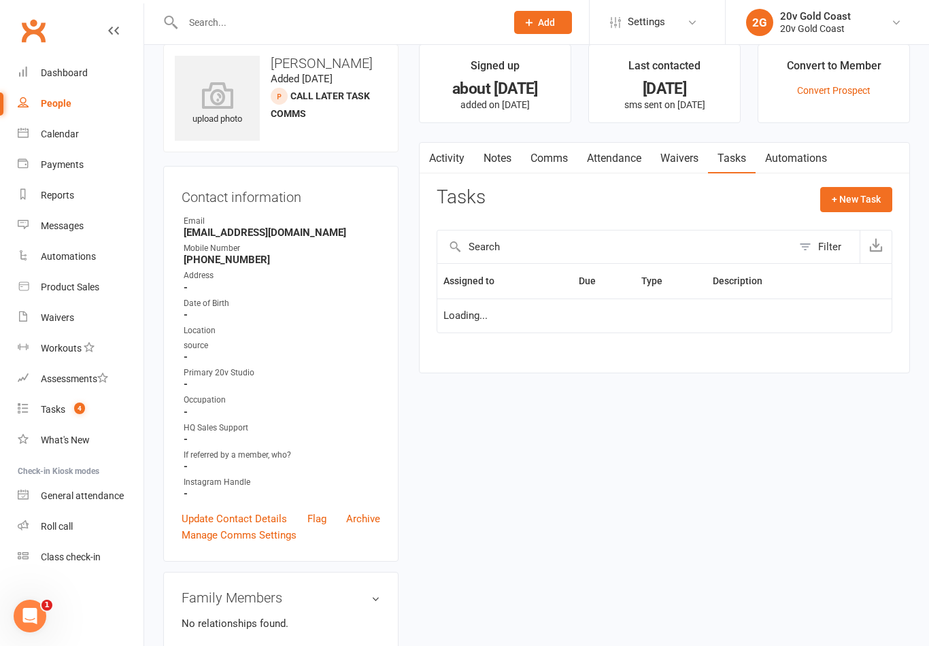
scroll to position [21, 0]
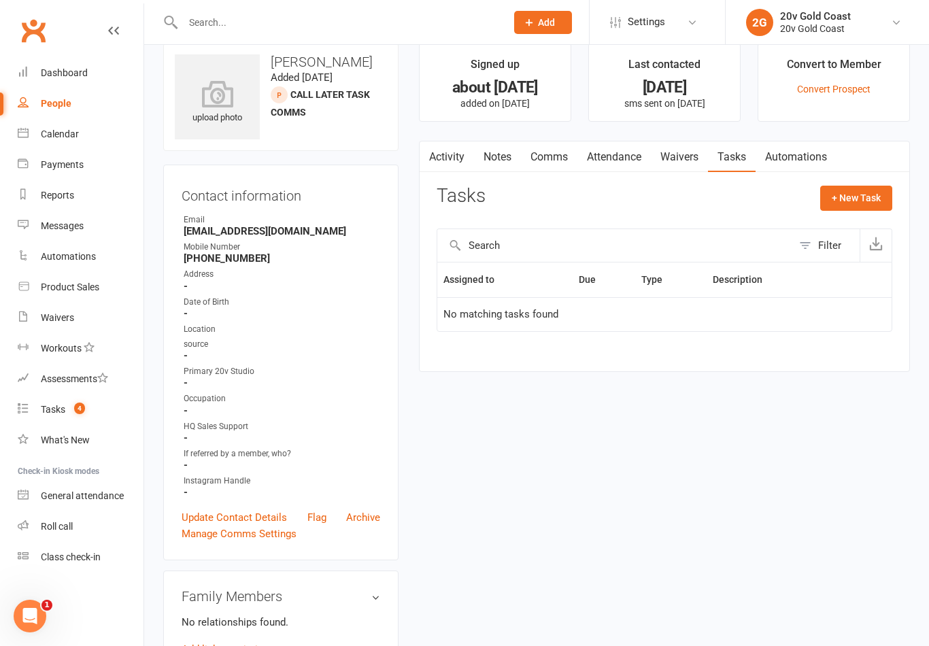
click at [448, 169] on link "Activity" at bounding box center [447, 156] width 54 height 31
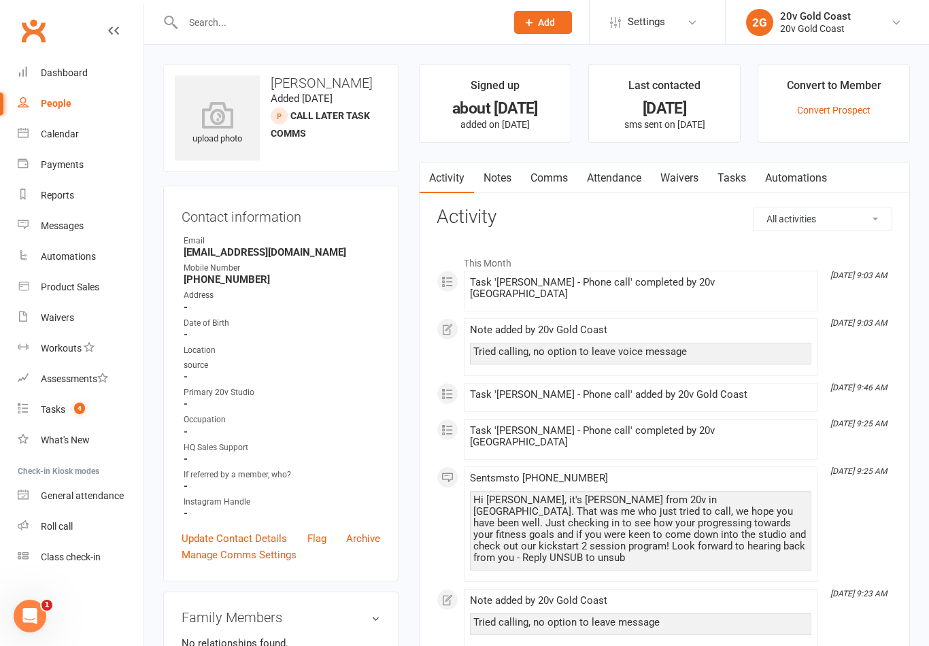
click at [496, 184] on link "Notes" at bounding box center [497, 178] width 47 height 31
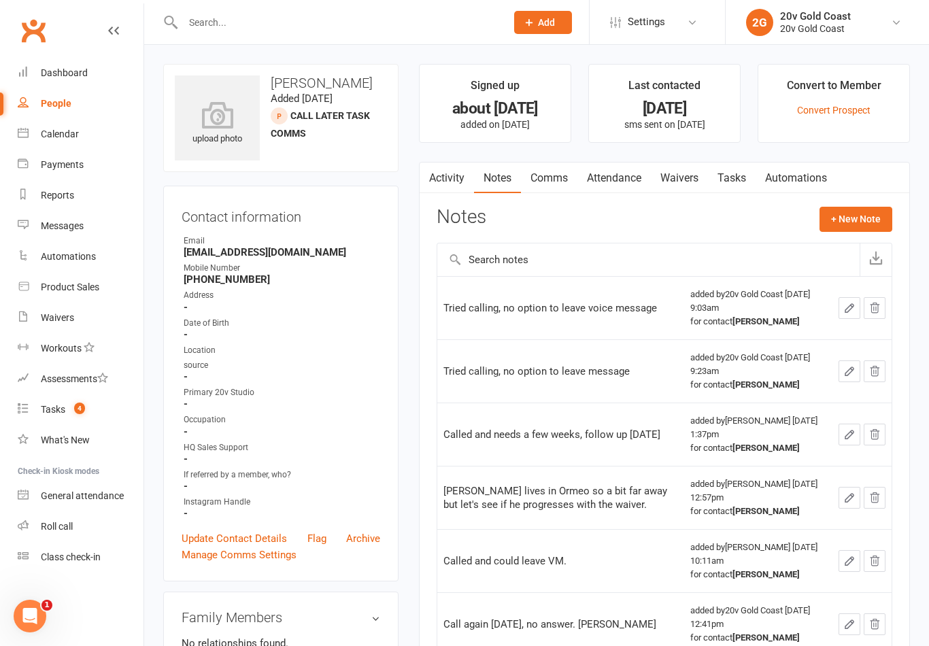
click at [891, 209] on button "+ New Note" at bounding box center [855, 219] width 73 height 24
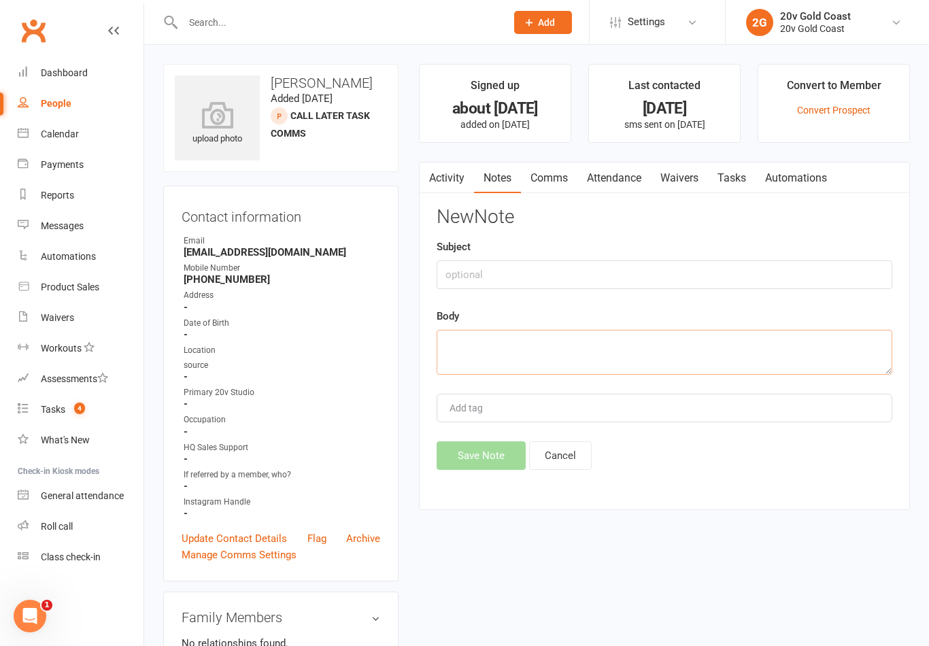
click at [687, 373] on textarea at bounding box center [665, 352] width 456 height 45
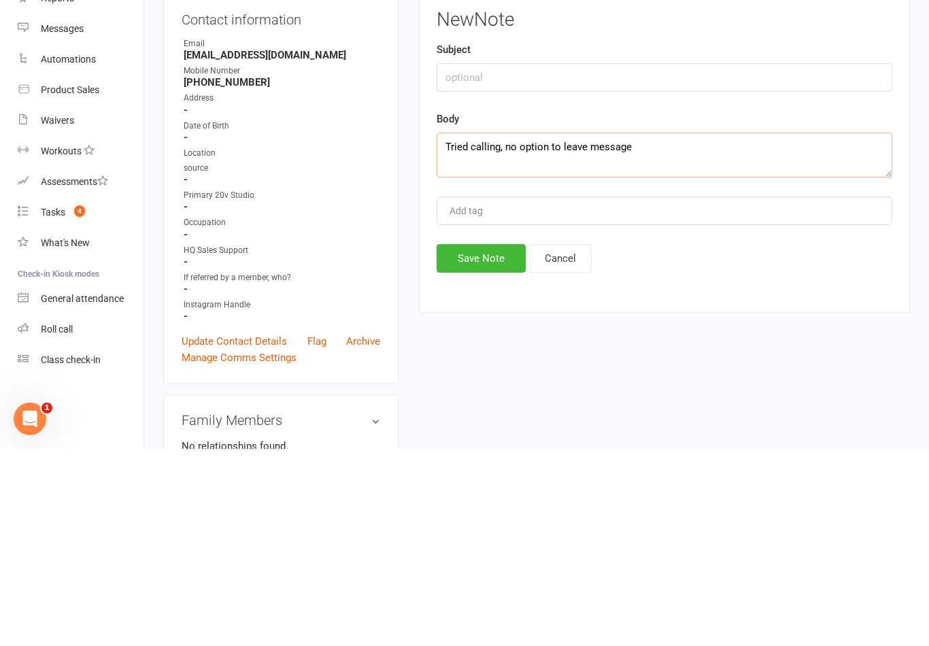
type textarea "Tried calling, no option to leave message"
click at [492, 441] on button "Save Note" at bounding box center [481, 455] width 89 height 29
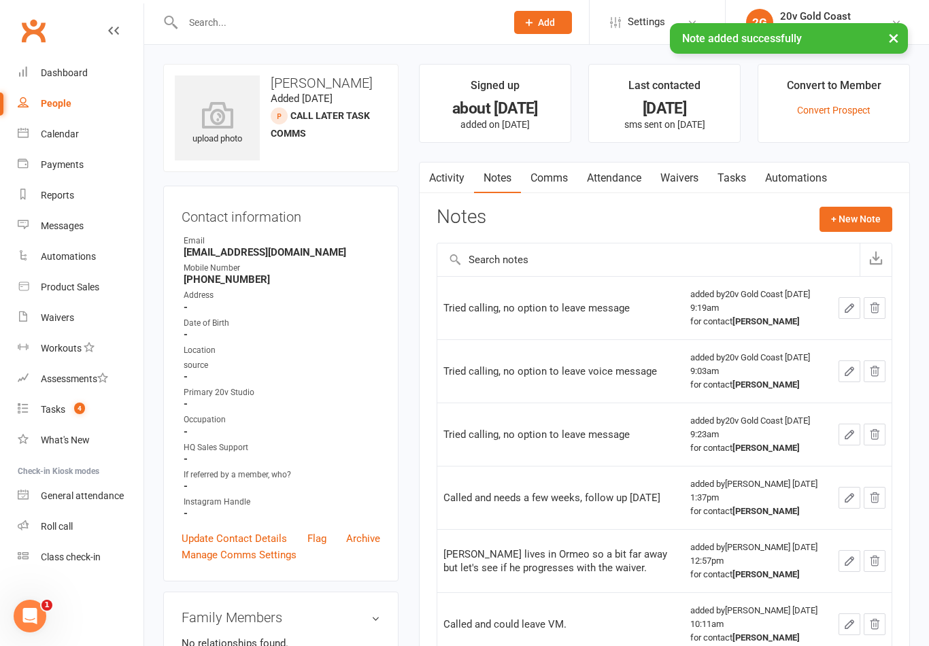
click at [73, 104] on link "People" at bounding box center [81, 103] width 126 height 31
select select "100"
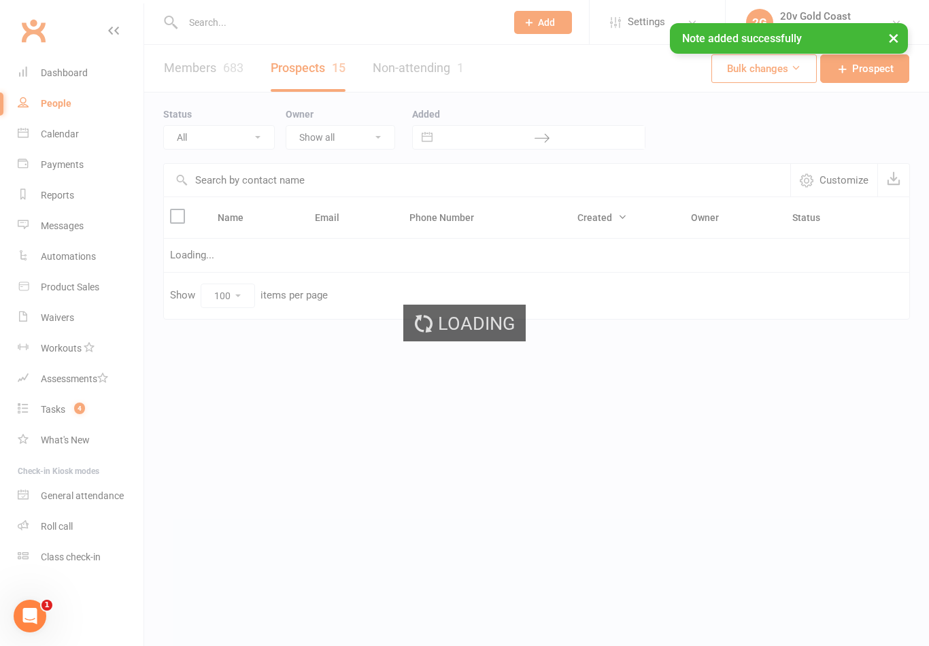
select select "Call Later Task Comms"
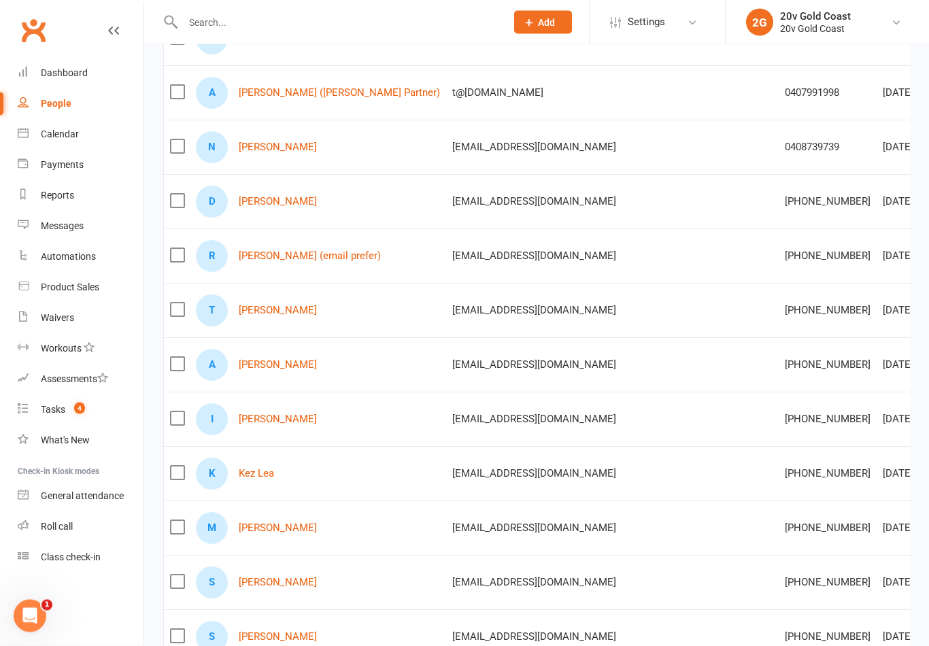
click at [874, 553] on link "Parachute" at bounding box center [905, 557] width 135 height 27
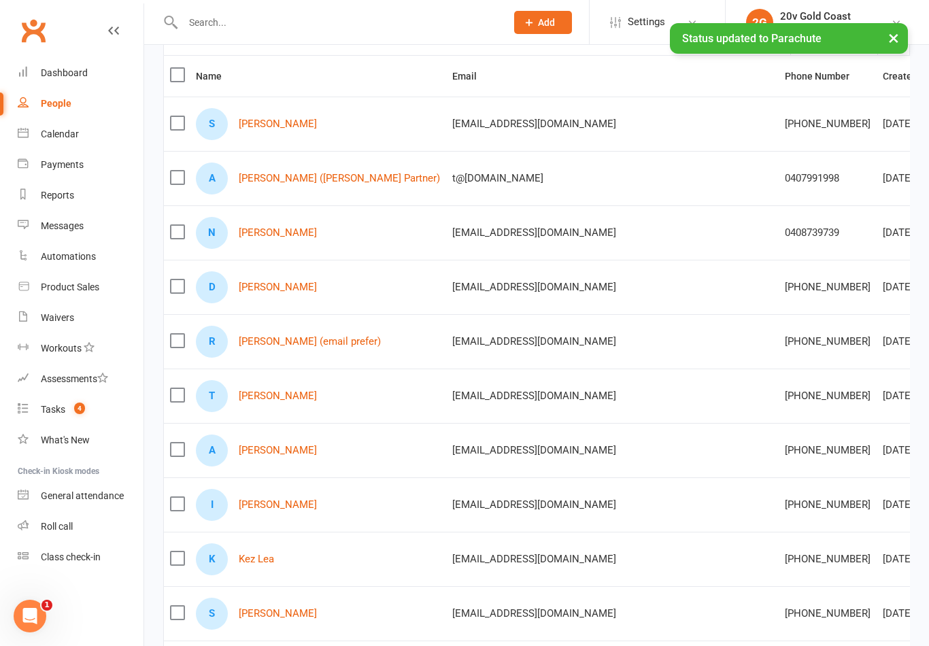
scroll to position [141, 0]
click at [258, 566] on link "Kez Lea" at bounding box center [256, 560] width 35 height 12
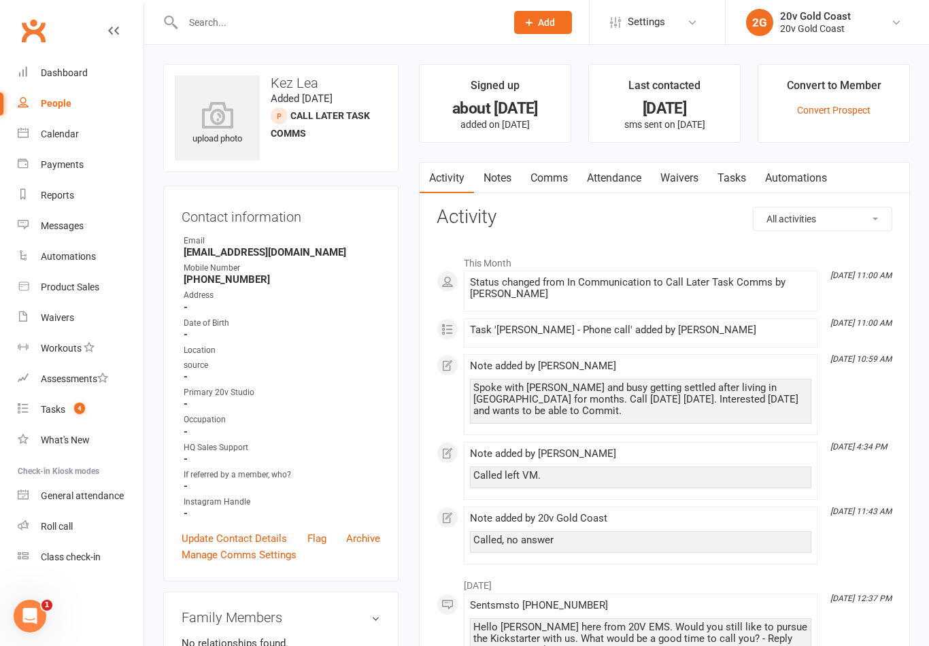
click at [745, 165] on link "Tasks" at bounding box center [732, 178] width 48 height 31
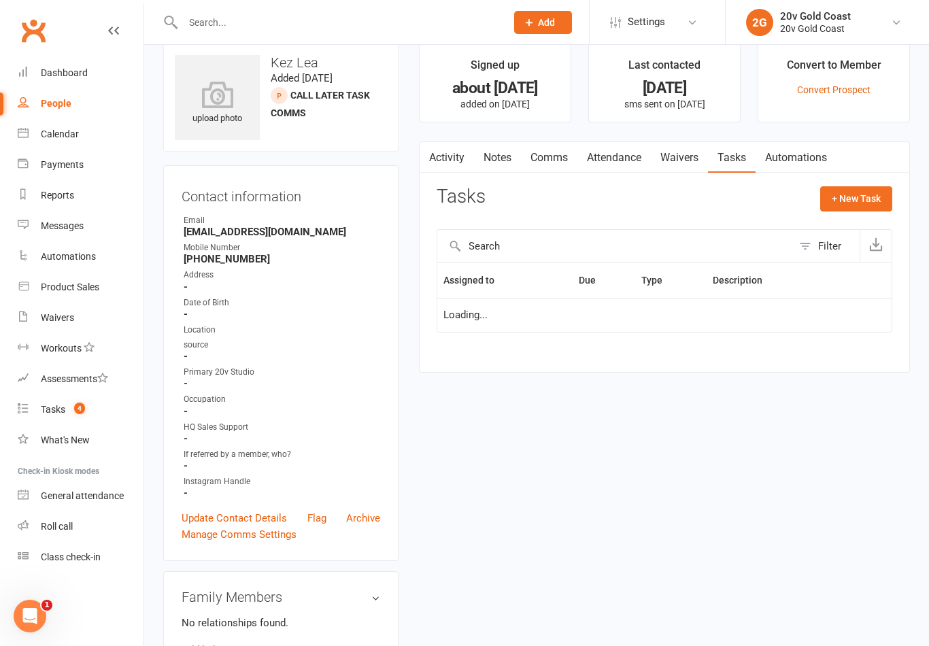
scroll to position [21, 0]
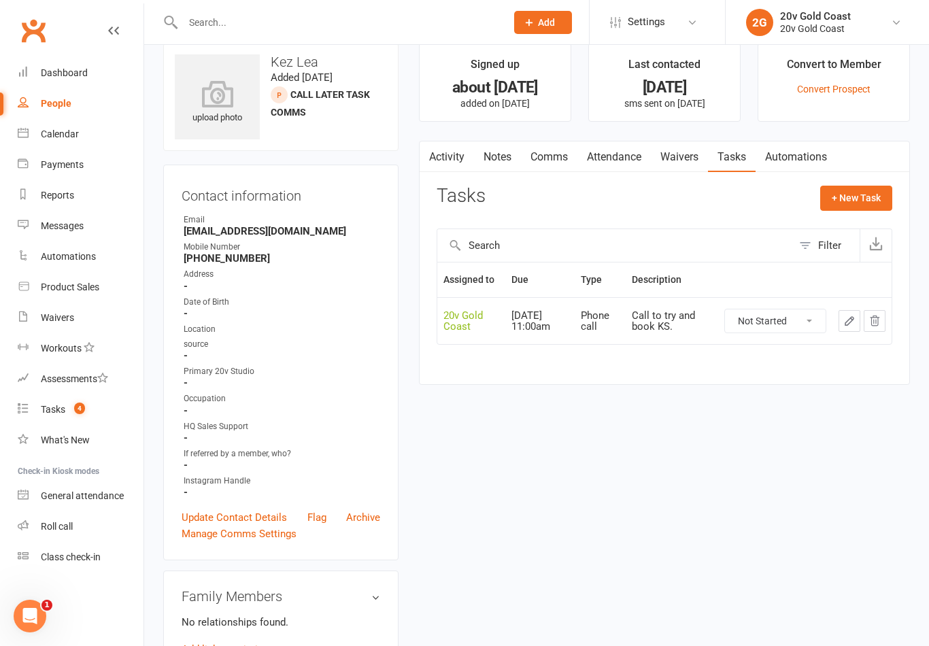
click at [698, 157] on link "Waivers" at bounding box center [679, 156] width 57 height 31
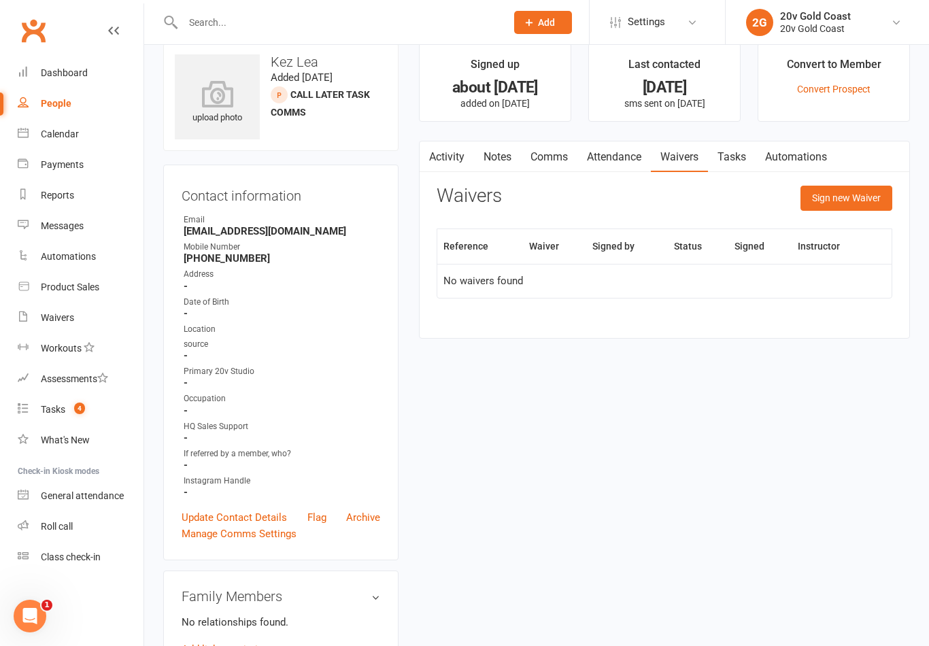
click at [643, 154] on link "Attendance" at bounding box center [613, 156] width 73 height 31
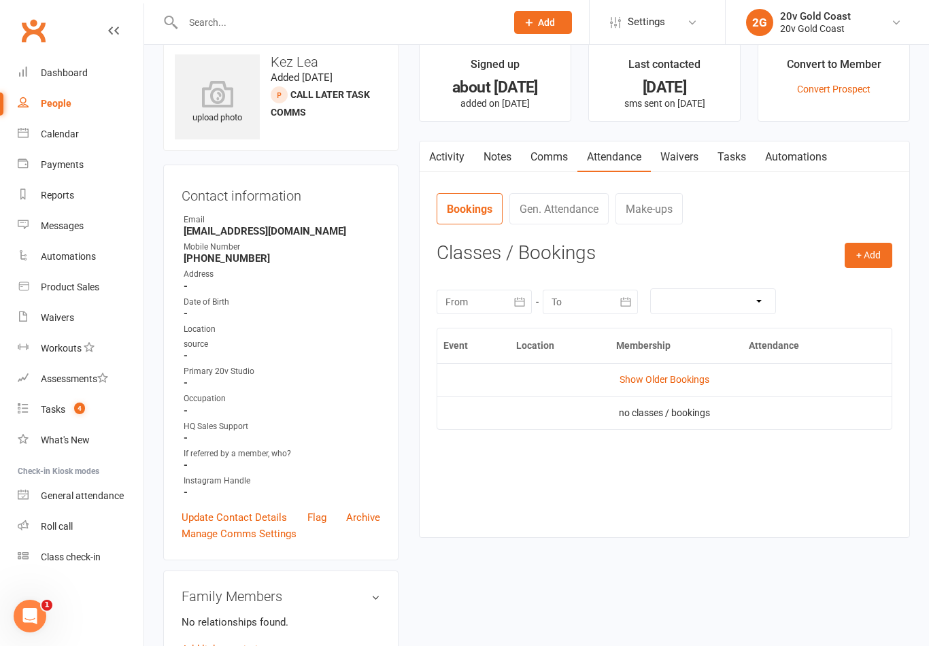
click at [743, 156] on link "Tasks" at bounding box center [732, 156] width 48 height 31
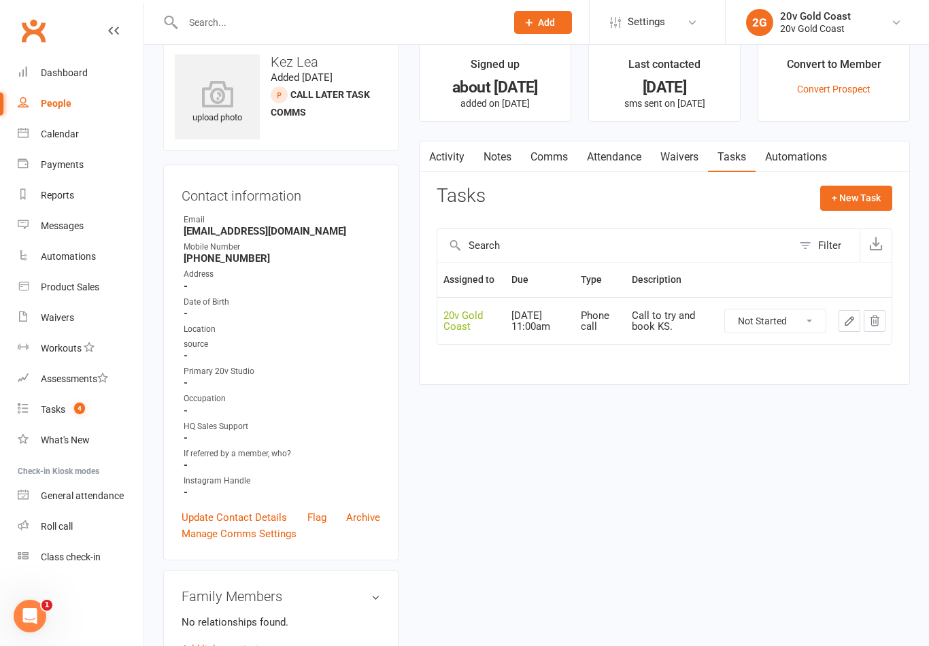
click at [108, 101] on link "People" at bounding box center [81, 103] width 126 height 31
select select "100"
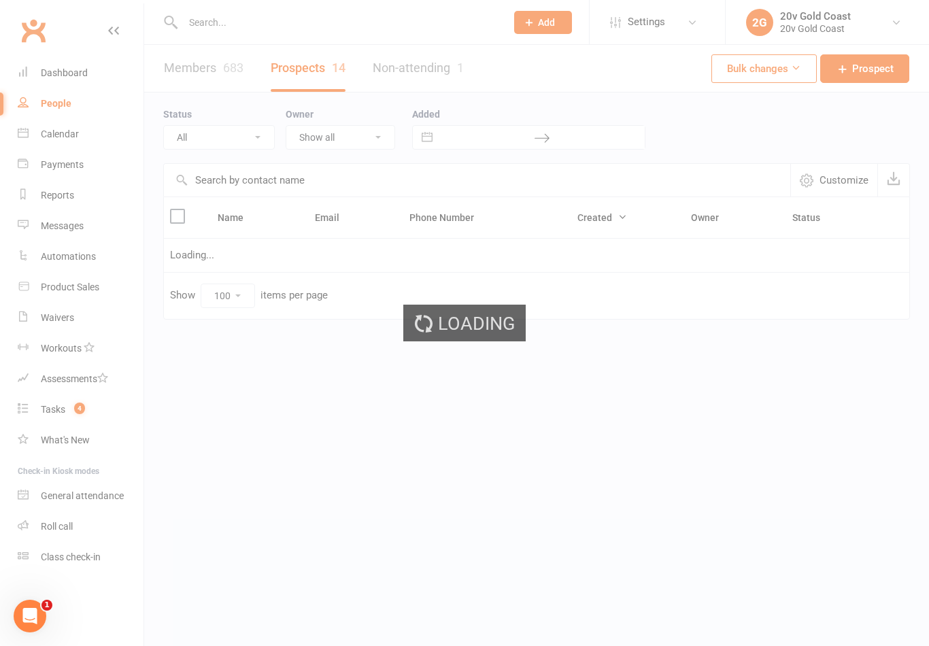
select select "Call Later Task Comms"
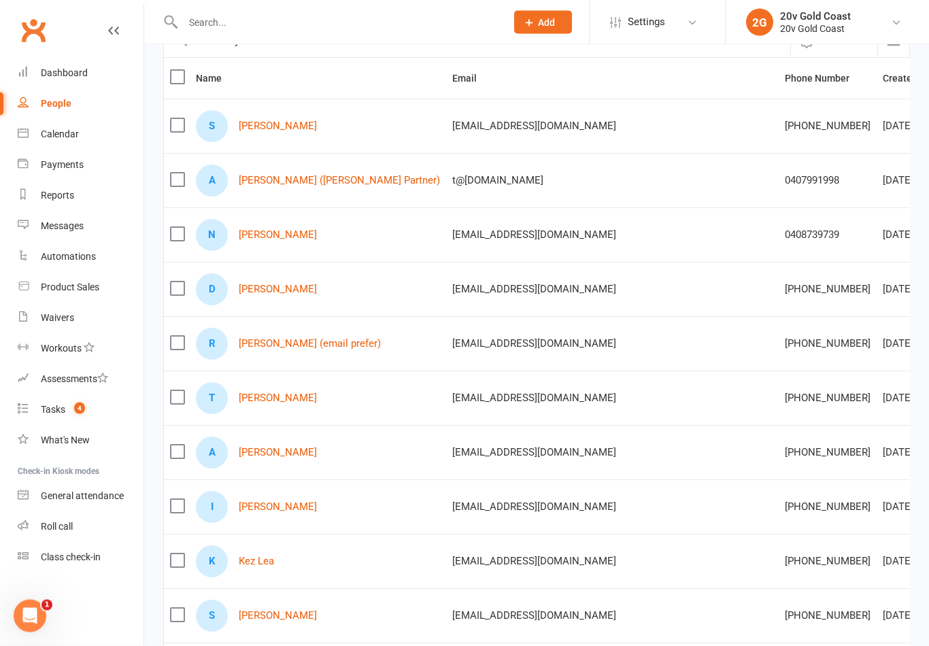
scroll to position [139, 0]
click at [279, 513] on link "Ian Grace" at bounding box center [278, 507] width 78 height 12
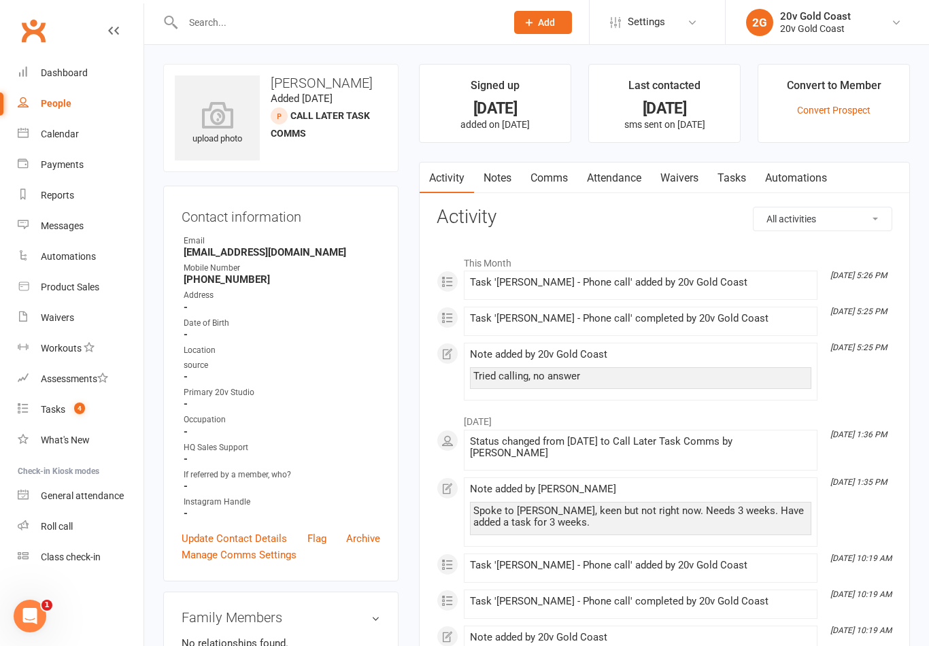
click at [743, 182] on link "Tasks" at bounding box center [732, 178] width 48 height 31
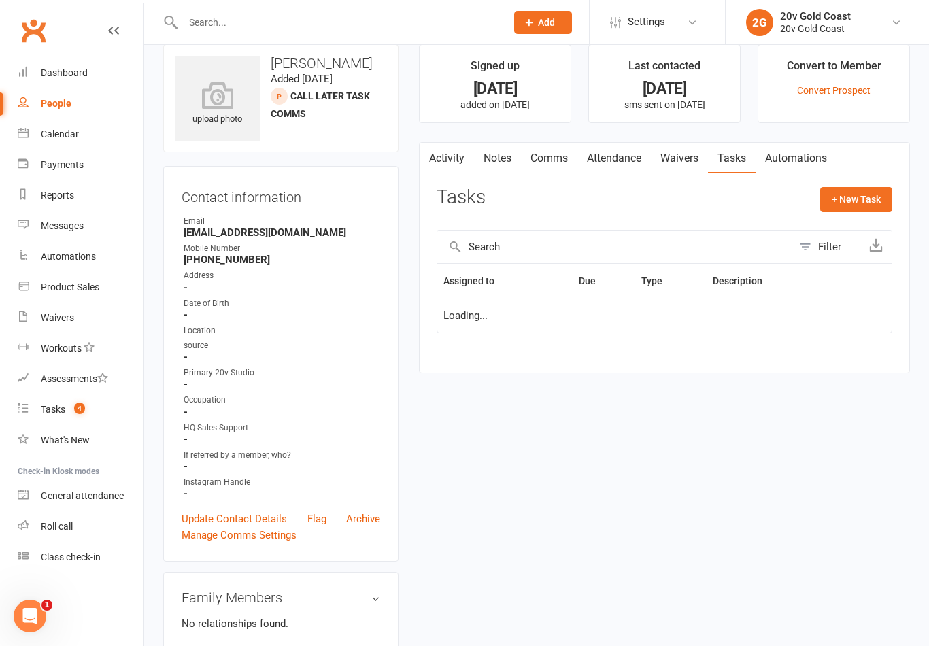
scroll to position [21, 0]
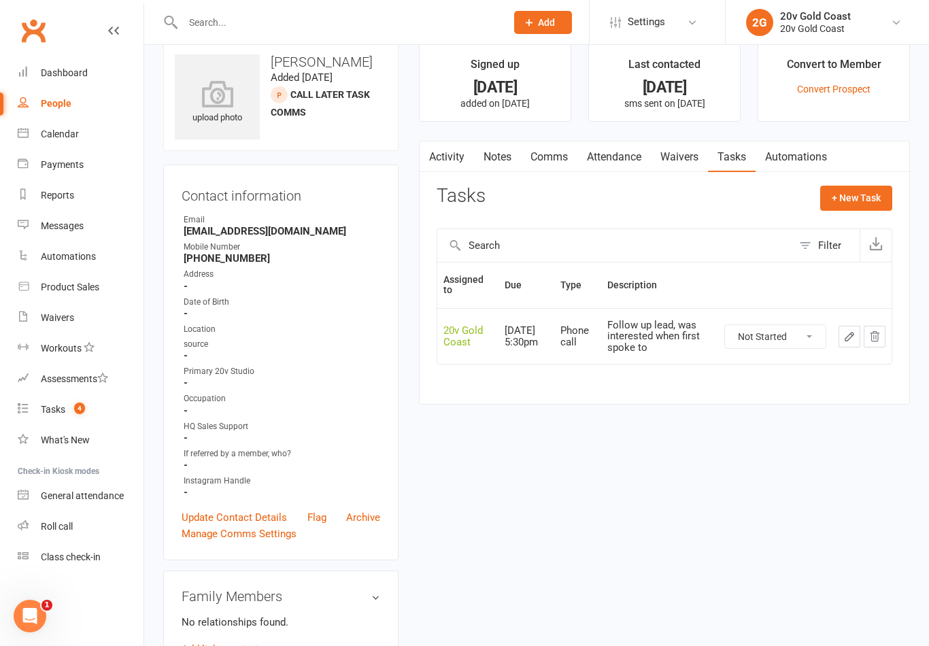
click at [97, 105] on link "People" at bounding box center [81, 103] width 126 height 31
select select "100"
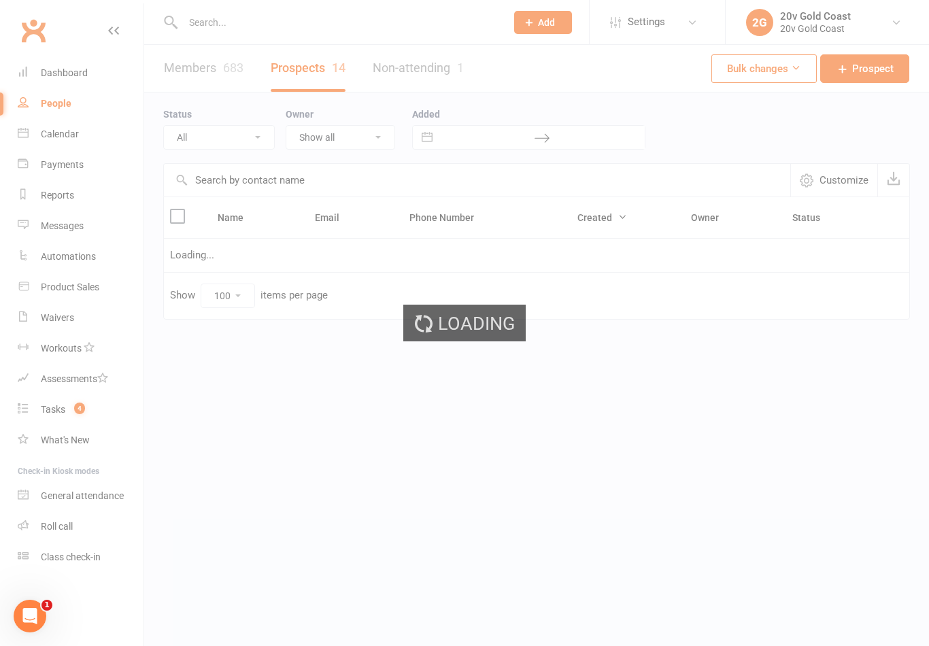
select select "Call Later Task Comms"
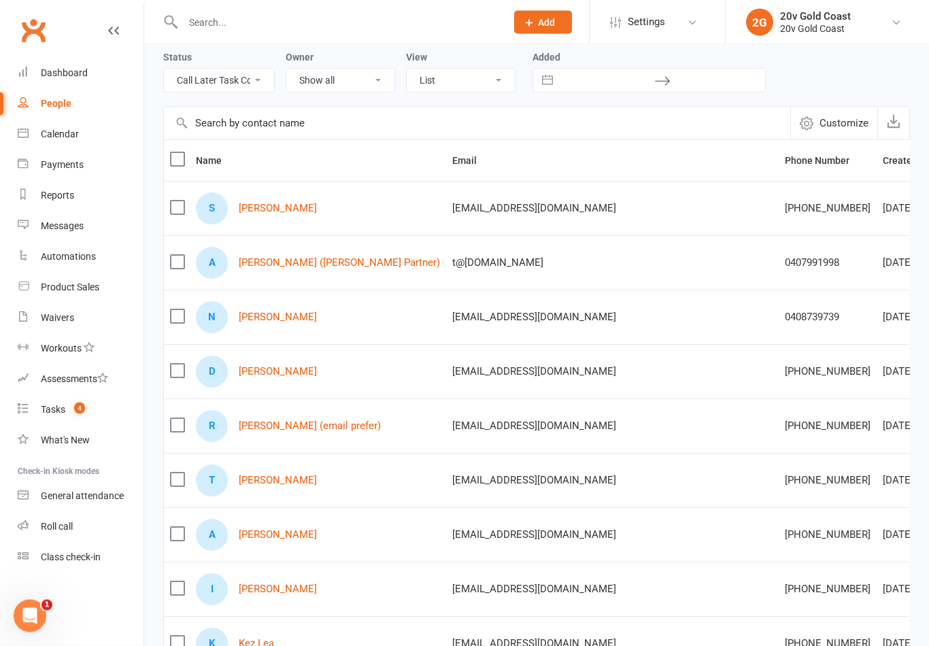
scroll to position [9, 0]
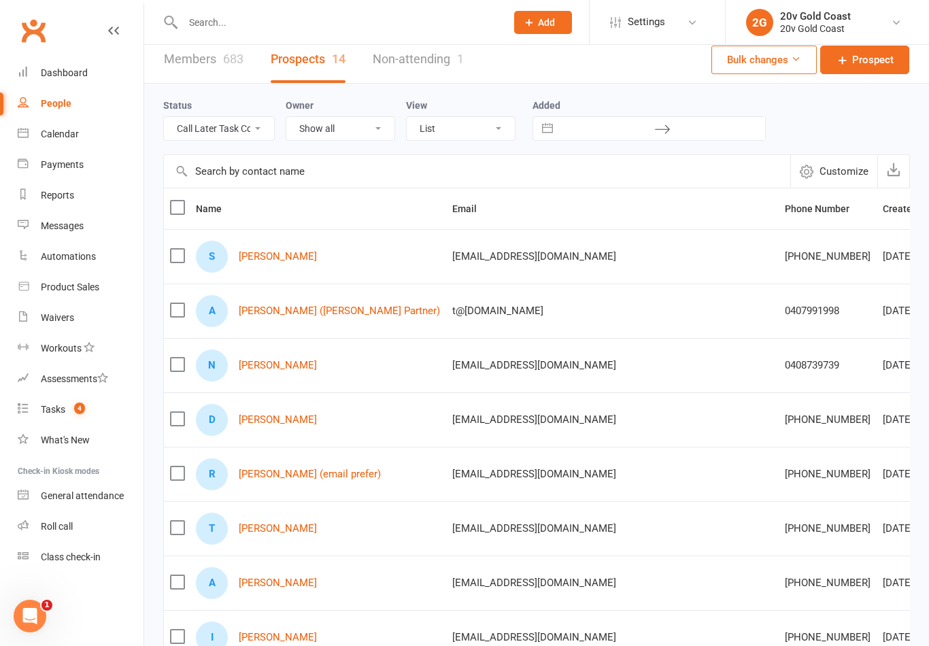
click at [284, 589] on link "Anya Dixon" at bounding box center [278, 583] width 78 height 12
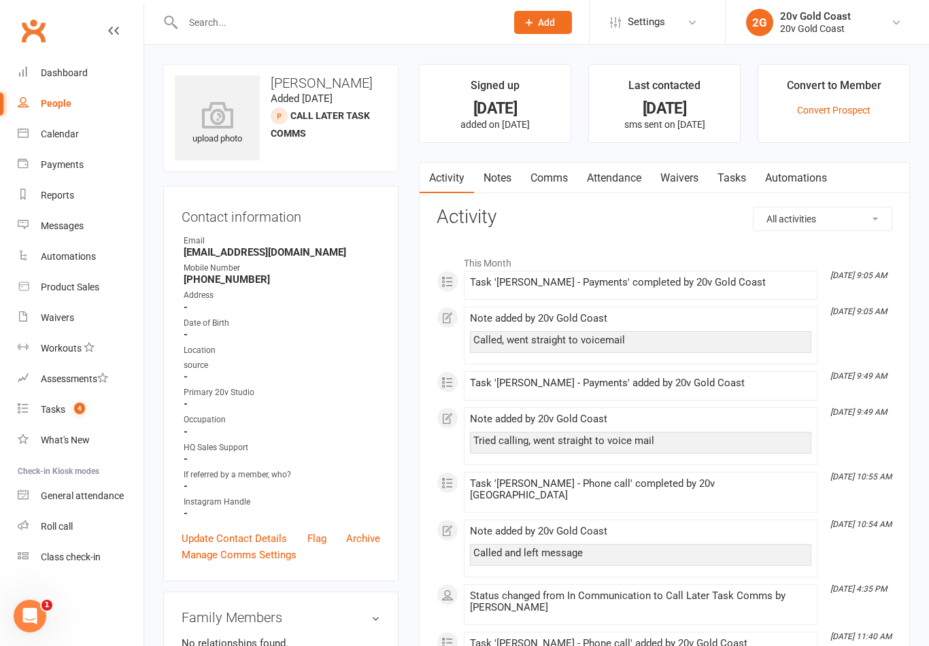
click at [755, 163] on link "Tasks" at bounding box center [732, 178] width 48 height 31
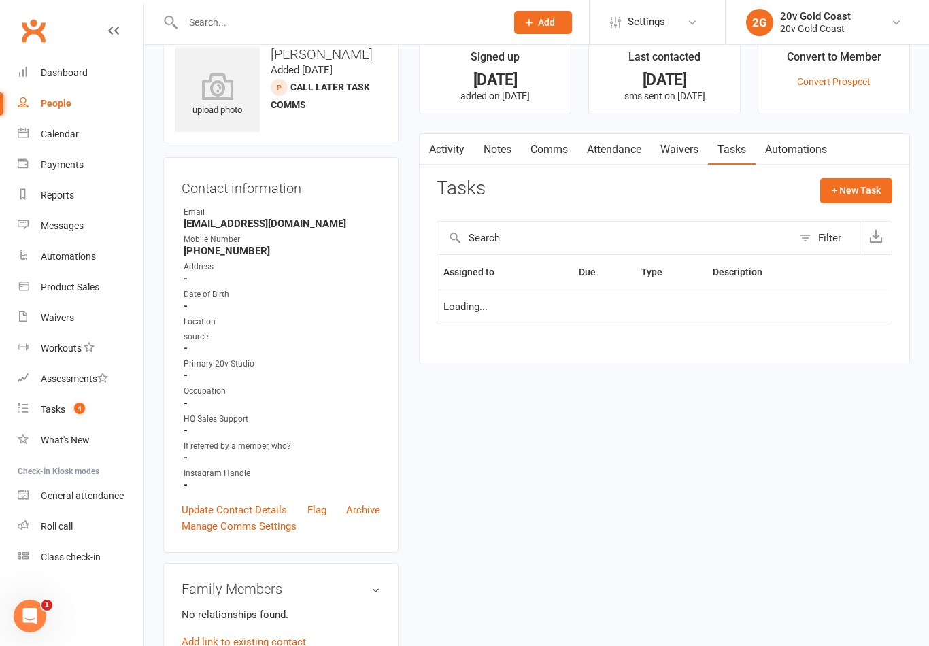
scroll to position [30, 0]
click at [478, 158] on link "Notes" at bounding box center [497, 148] width 47 height 31
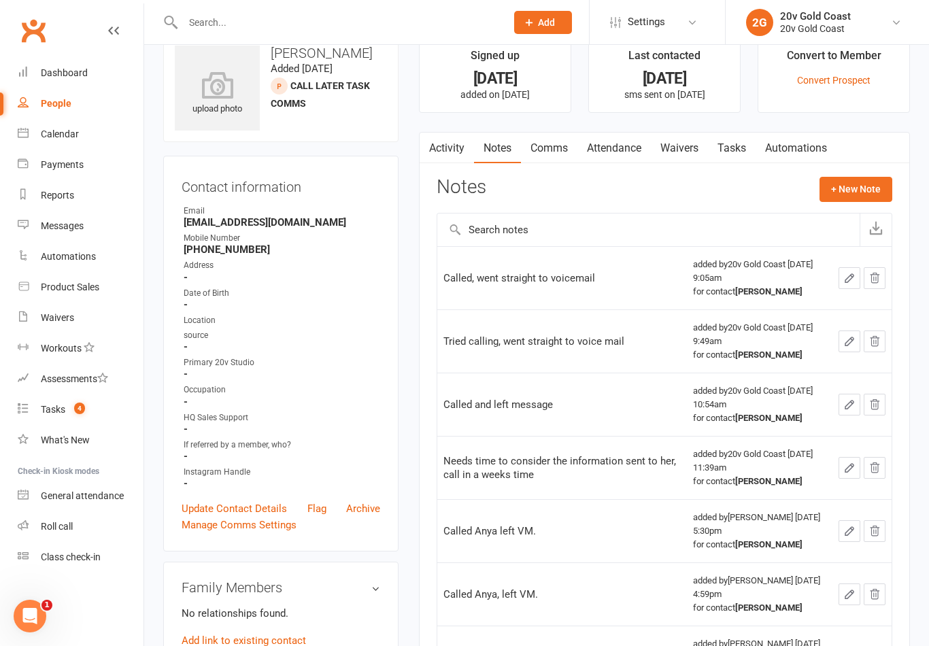
click at [454, 157] on link "Activity" at bounding box center [447, 148] width 54 height 31
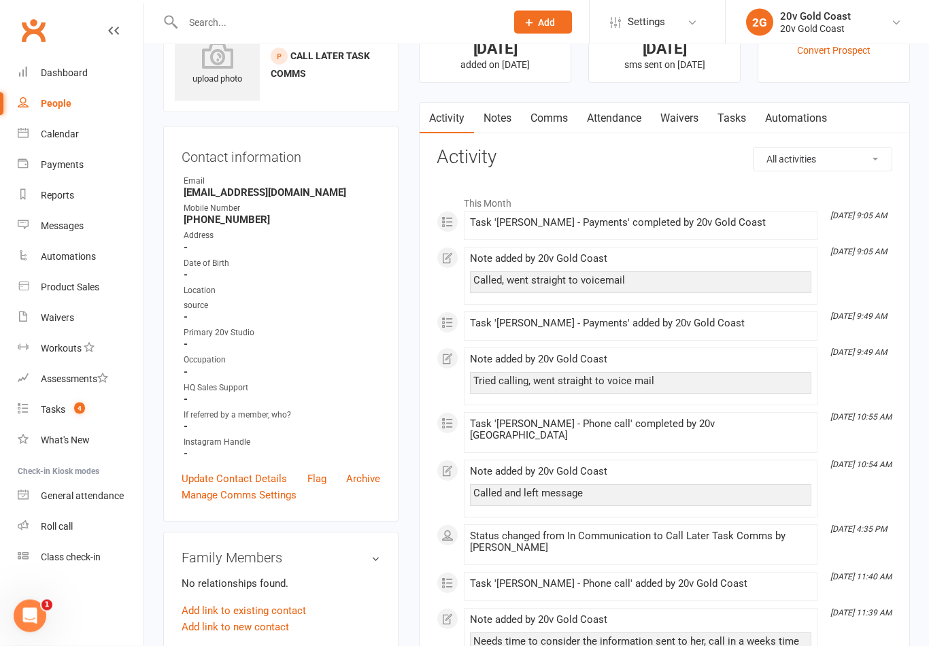
scroll to position [41, 0]
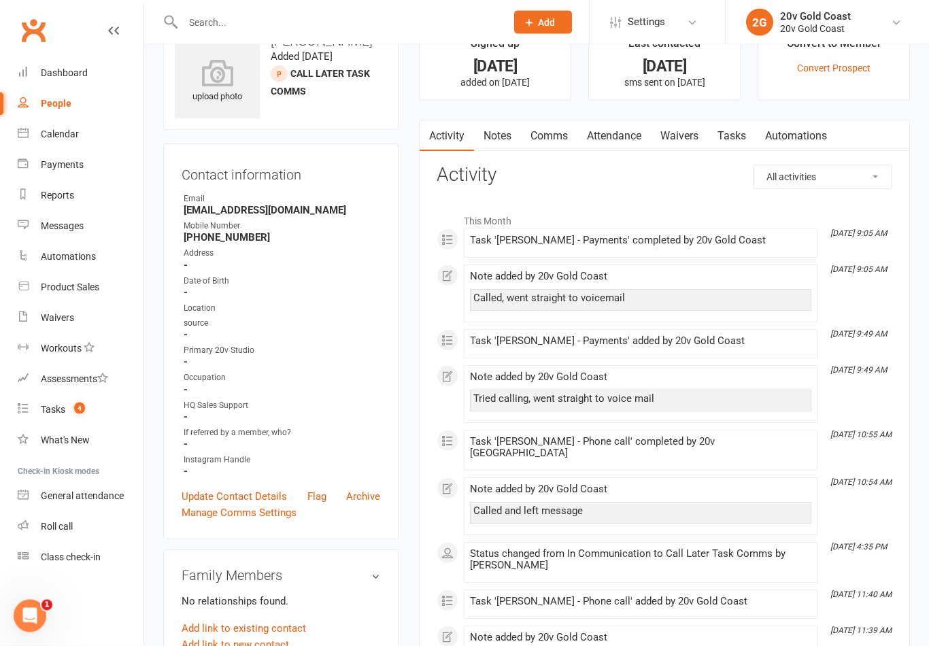
click at [495, 148] on link "Notes" at bounding box center [497, 136] width 47 height 31
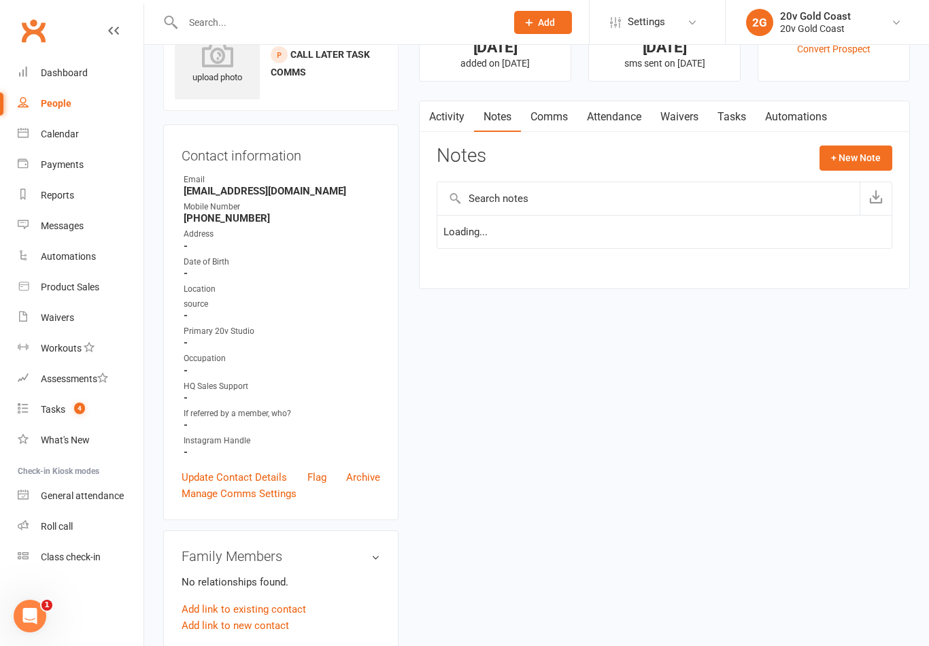
scroll to position [63, 0]
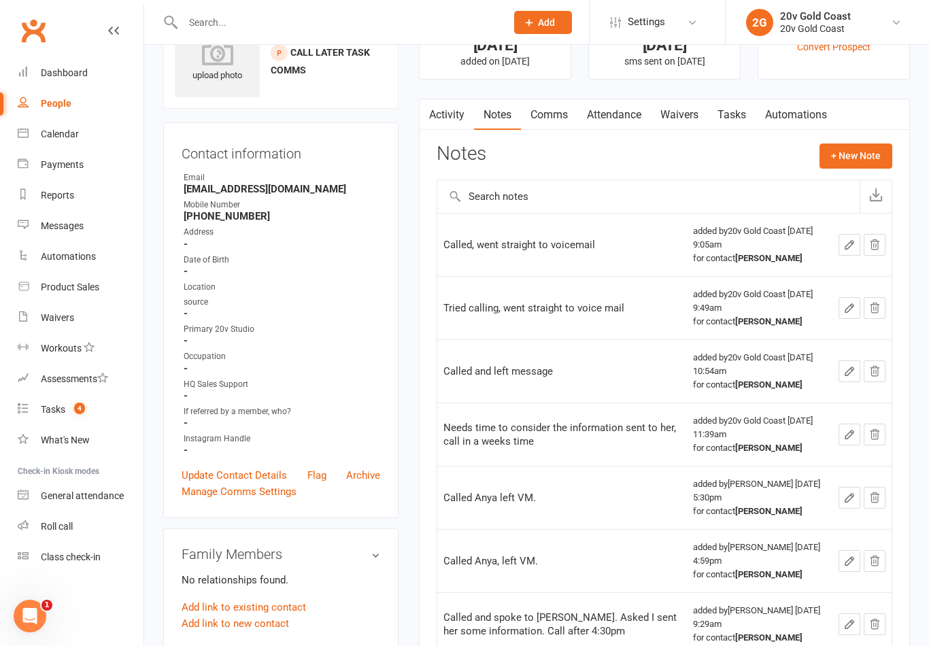
click at [874, 156] on button "+ New Note" at bounding box center [855, 155] width 73 height 24
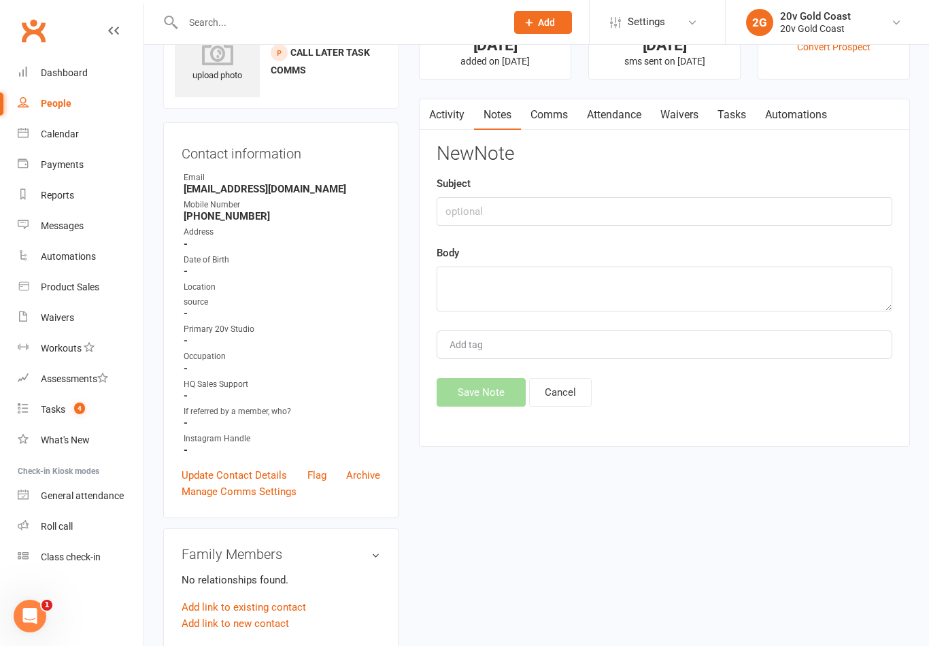
click at [619, 330] on div "Add tag" at bounding box center [665, 344] width 456 height 29
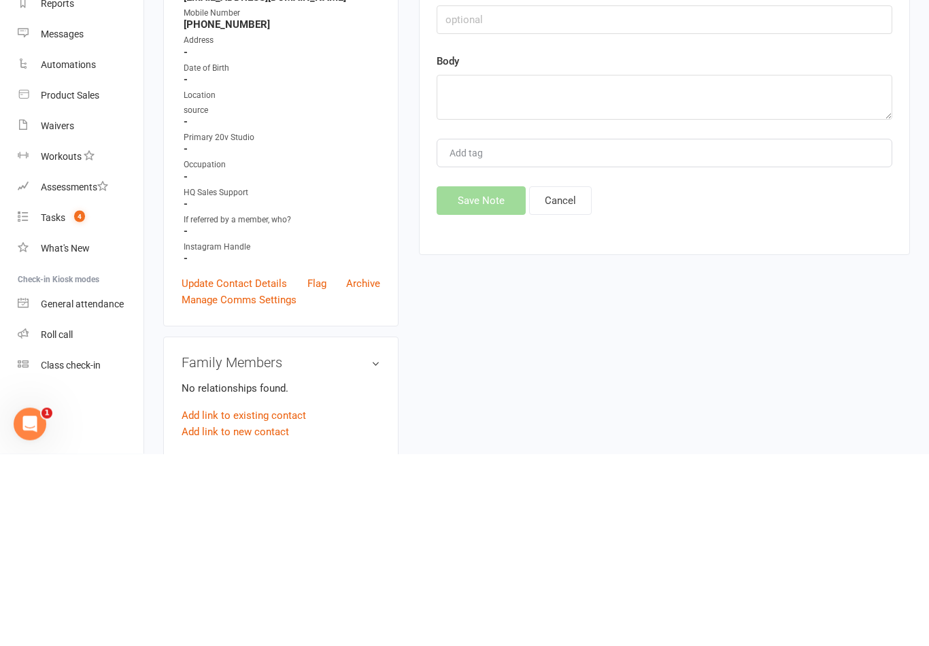
type input "V"
type input "Call went straight to voicemail"
click at [464, 379] on div "Save Note Cancel" at bounding box center [665, 393] width 456 height 29
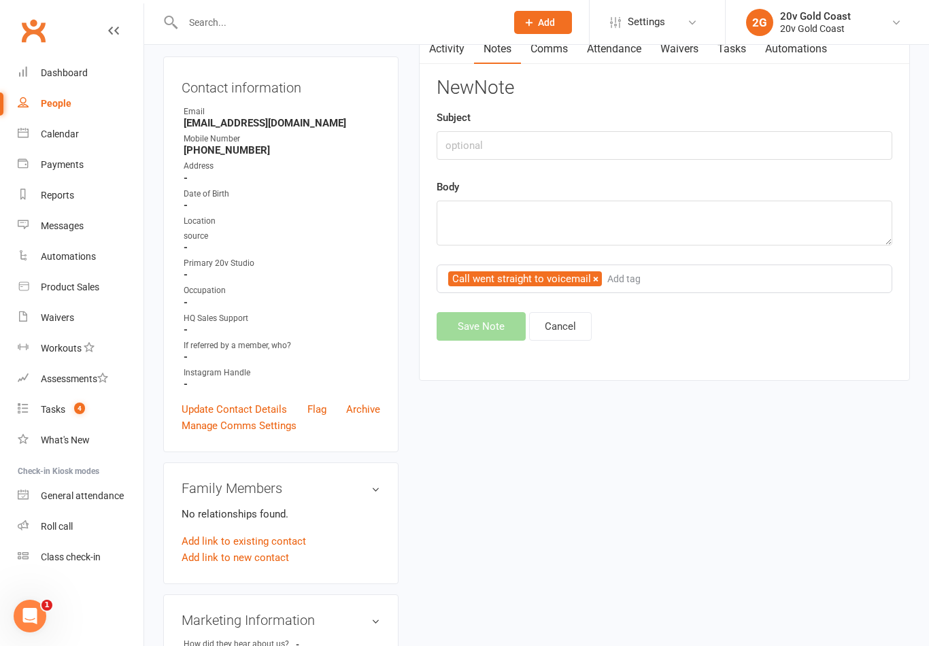
scroll to position [118, 0]
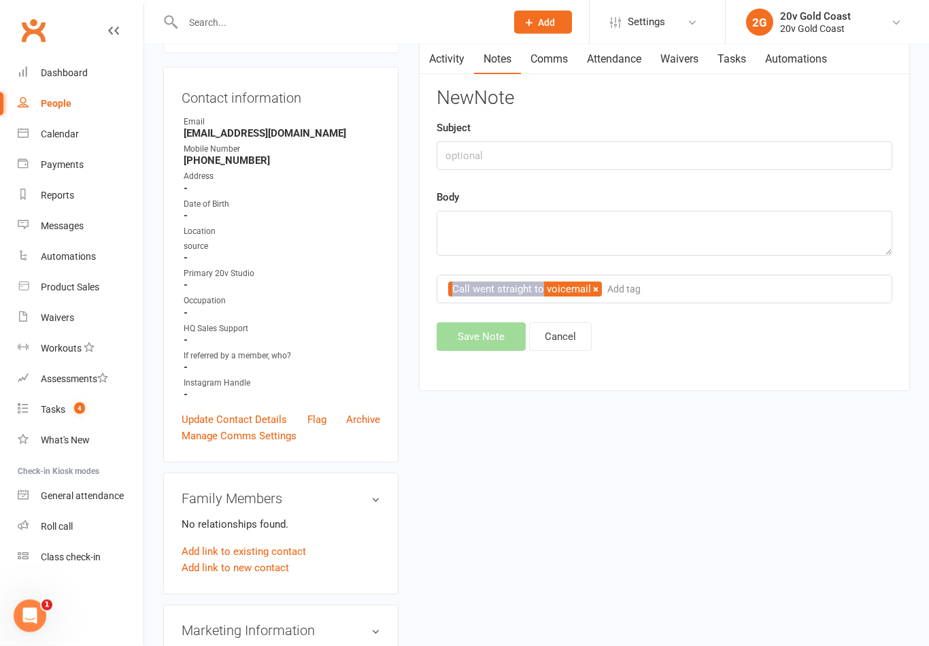
copy span "Call went straight to"
click at [706, 286] on div "Call went straight to voicemail Add tag" at bounding box center [665, 289] width 456 height 29
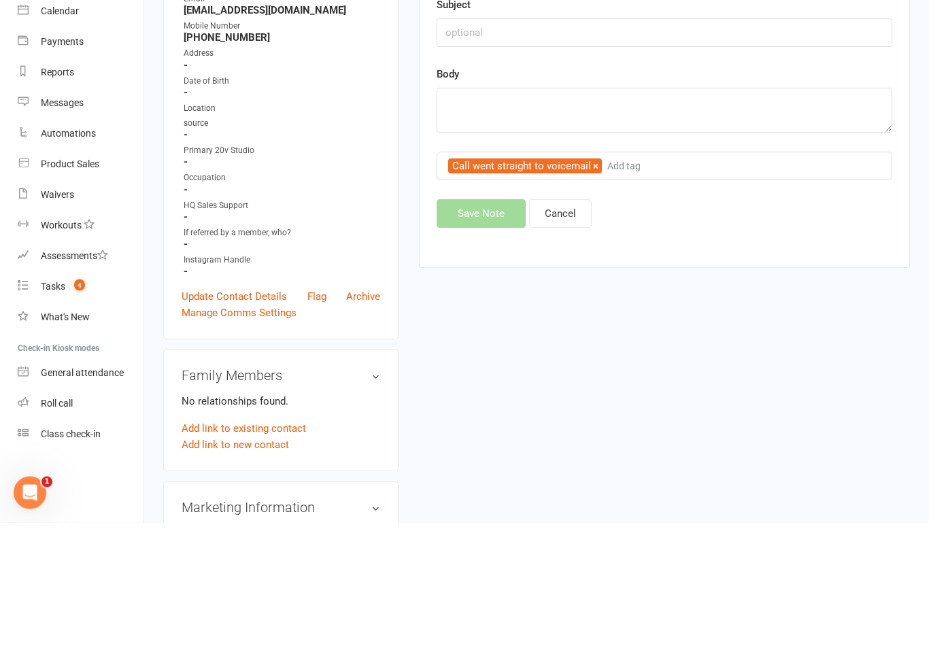
click at [554, 284] on span "Call went straight to voicemail" at bounding box center [521, 290] width 139 height 12
click at [617, 211] on textarea at bounding box center [665, 233] width 456 height 45
click at [626, 211] on textarea at bounding box center [665, 233] width 456 height 45
paste textarea "Call went straight to"
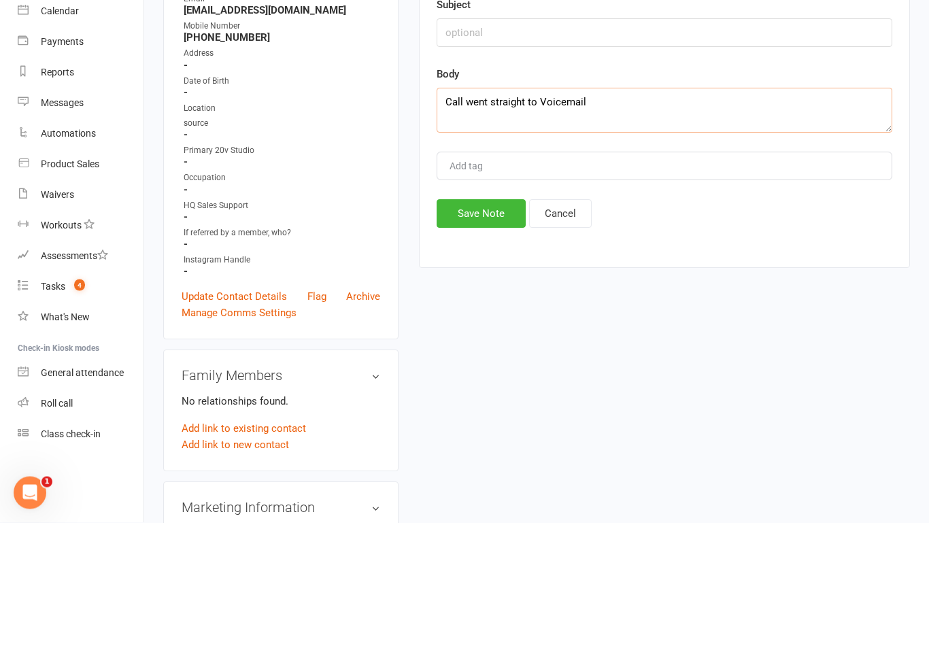
type textarea "Call went straight to Voicemail"
click at [476, 323] on button "Save Note" at bounding box center [481, 337] width 89 height 29
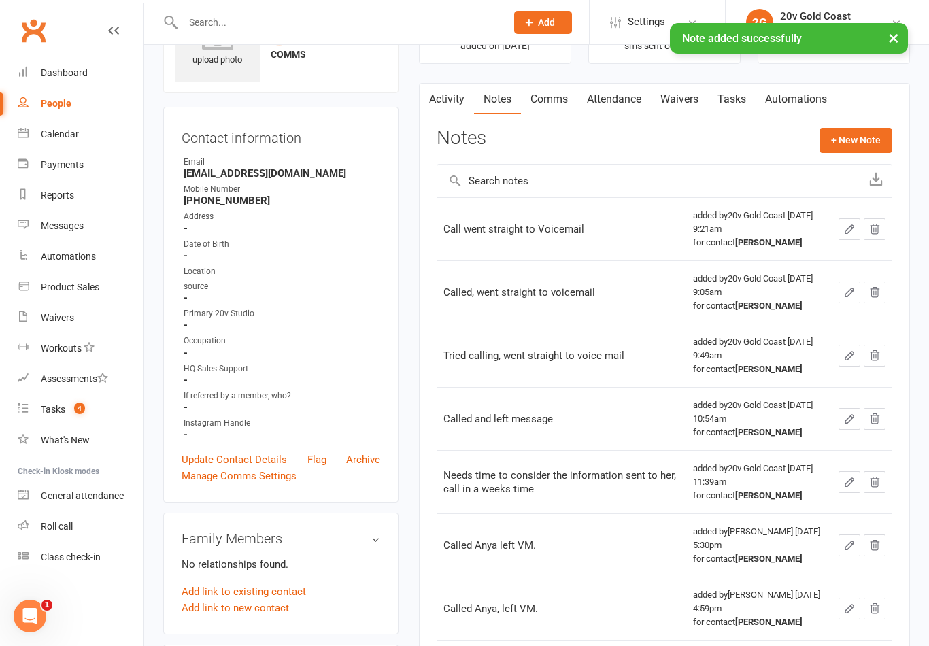
scroll to position [0, 0]
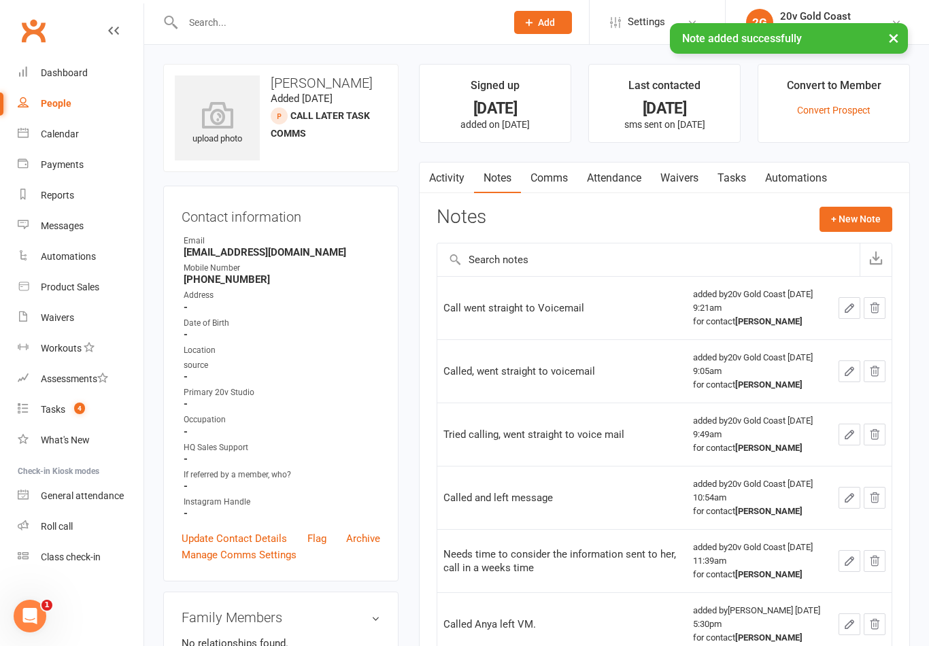
click at [68, 100] on div "People" at bounding box center [56, 103] width 31 height 11
select select "100"
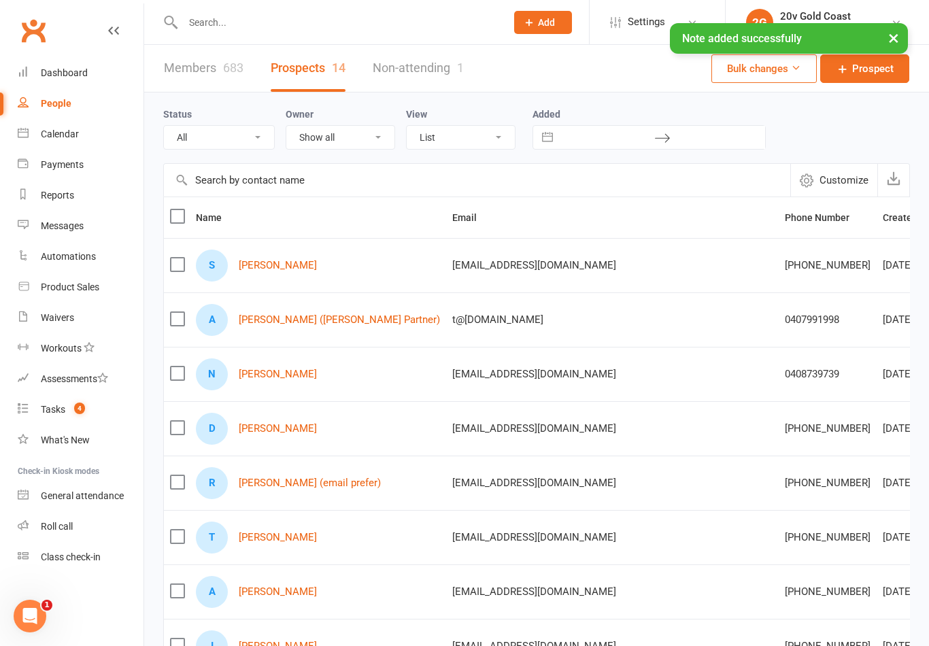
select select "Call Later Task Comms"
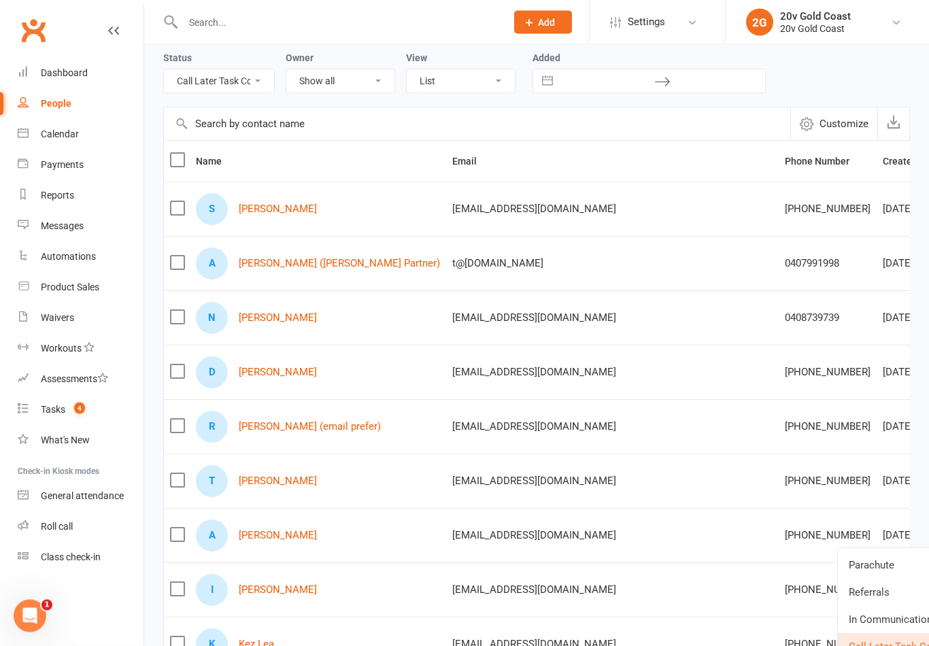
click at [872, 573] on link "Parachute" at bounding box center [905, 565] width 135 height 27
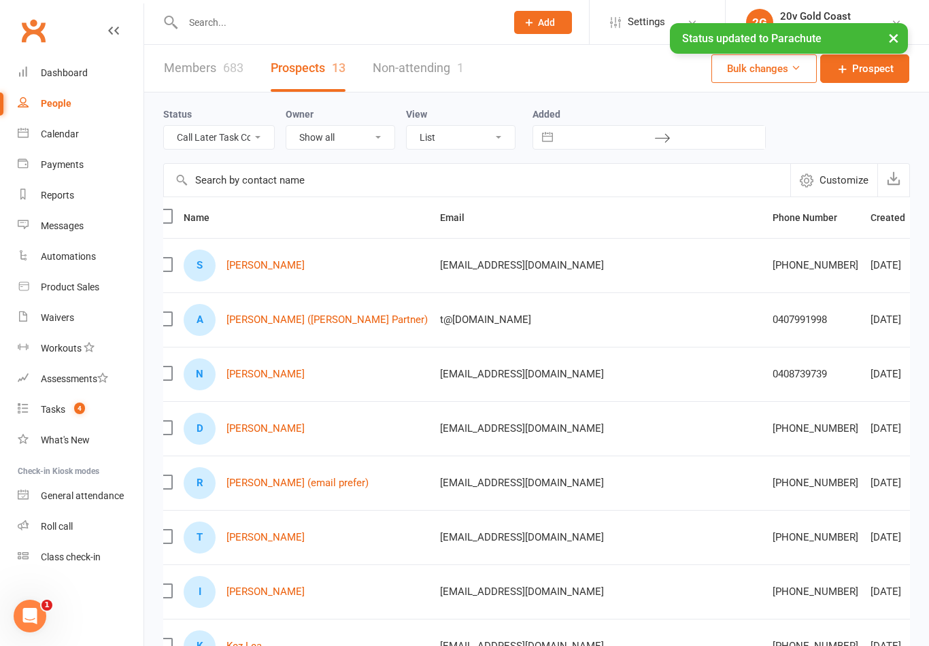
click at [258, 539] on link "Tania Turia" at bounding box center [265, 538] width 78 height 12
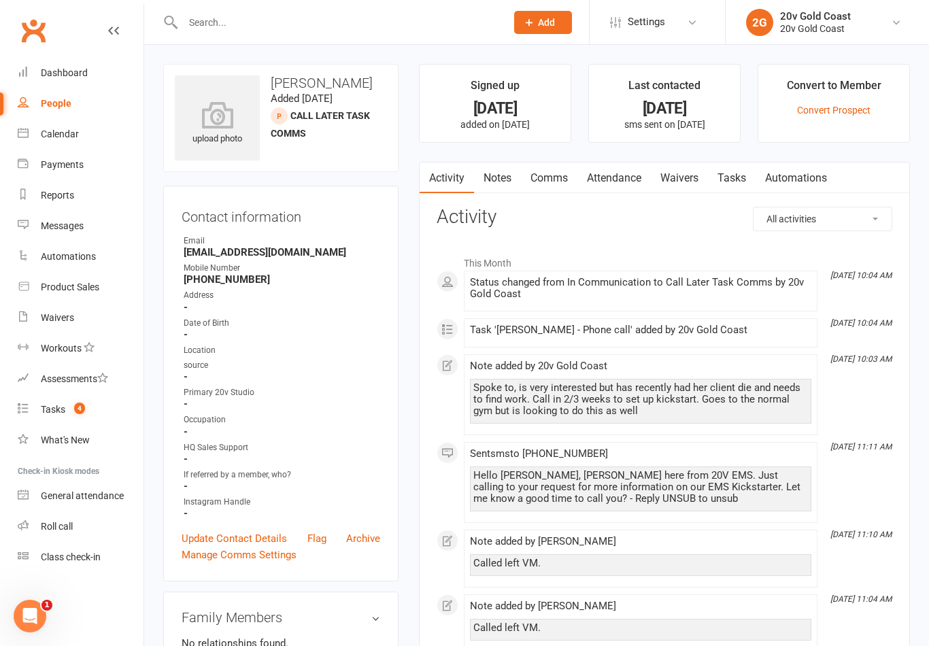
click at [66, 91] on link "People" at bounding box center [81, 103] width 126 height 31
select select "100"
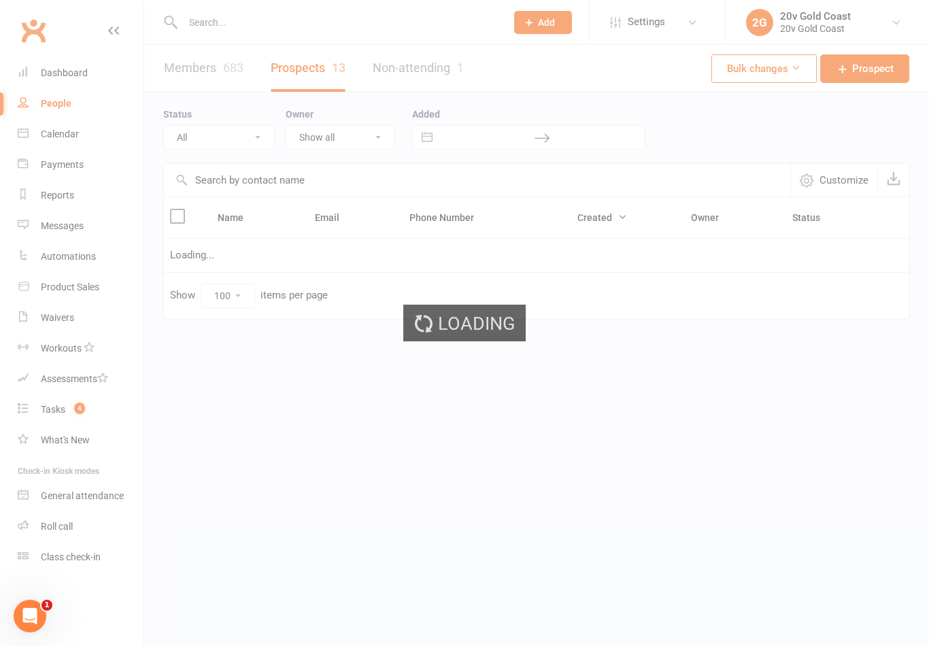
select select "Call Later Task Comms"
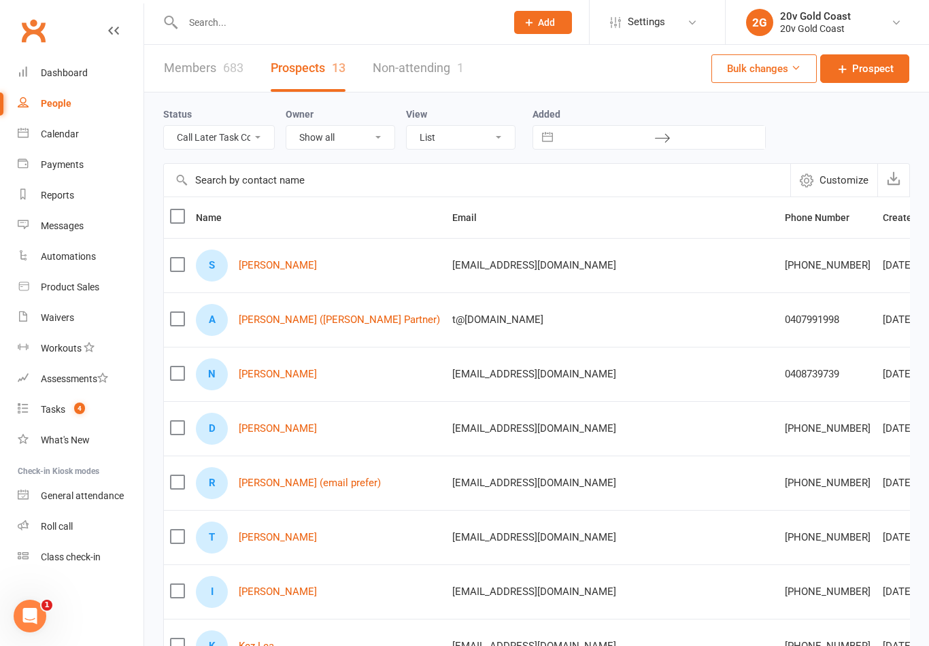
click at [326, 489] on link "Rick More (email prefer)" at bounding box center [310, 483] width 142 height 12
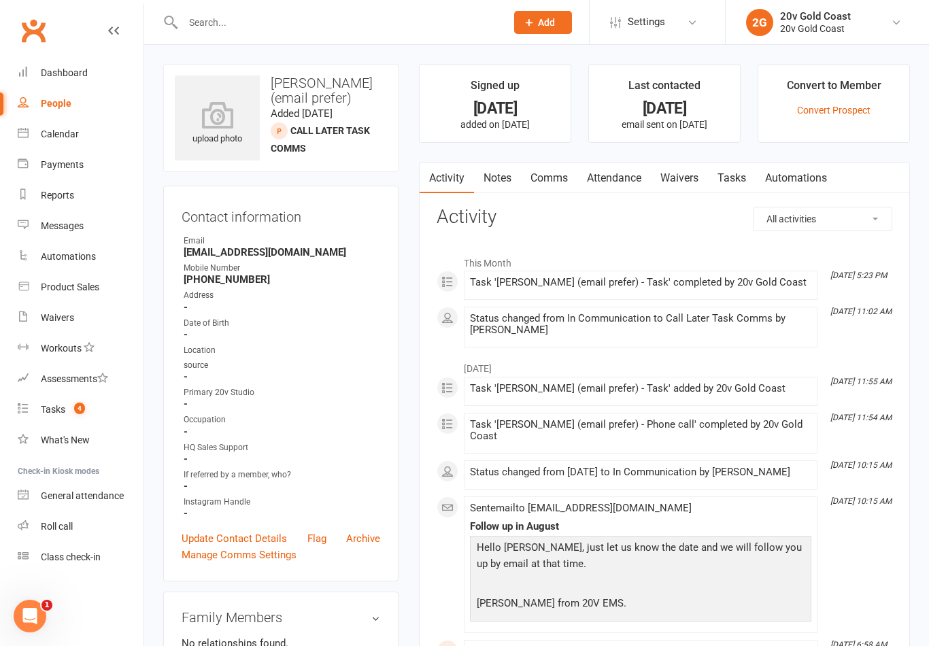
click at [732, 190] on link "Tasks" at bounding box center [732, 178] width 48 height 31
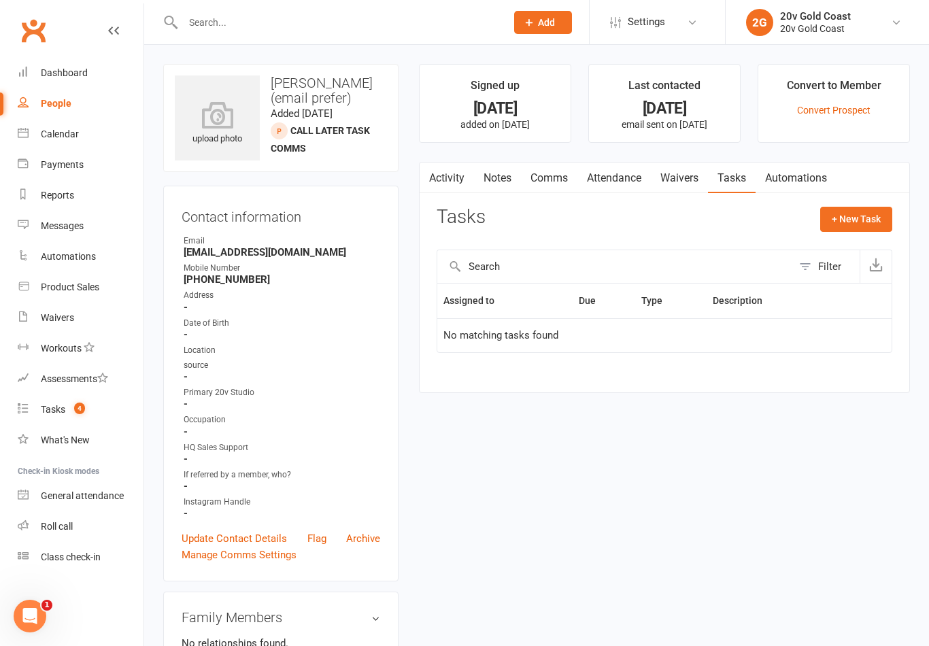
click at [454, 171] on link "Activity" at bounding box center [447, 178] width 54 height 31
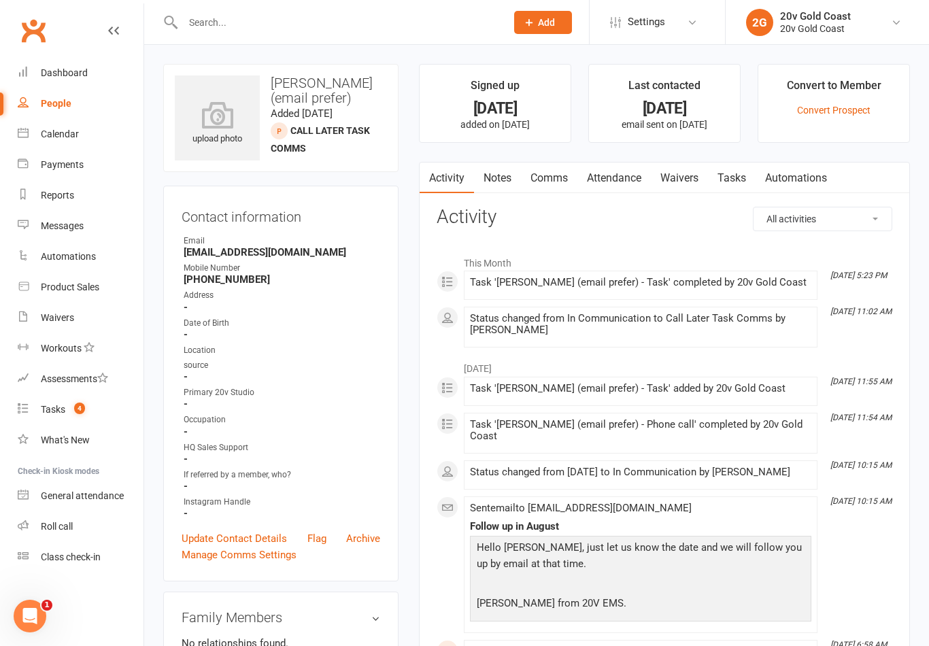
click at [512, 188] on link "Notes" at bounding box center [497, 178] width 47 height 31
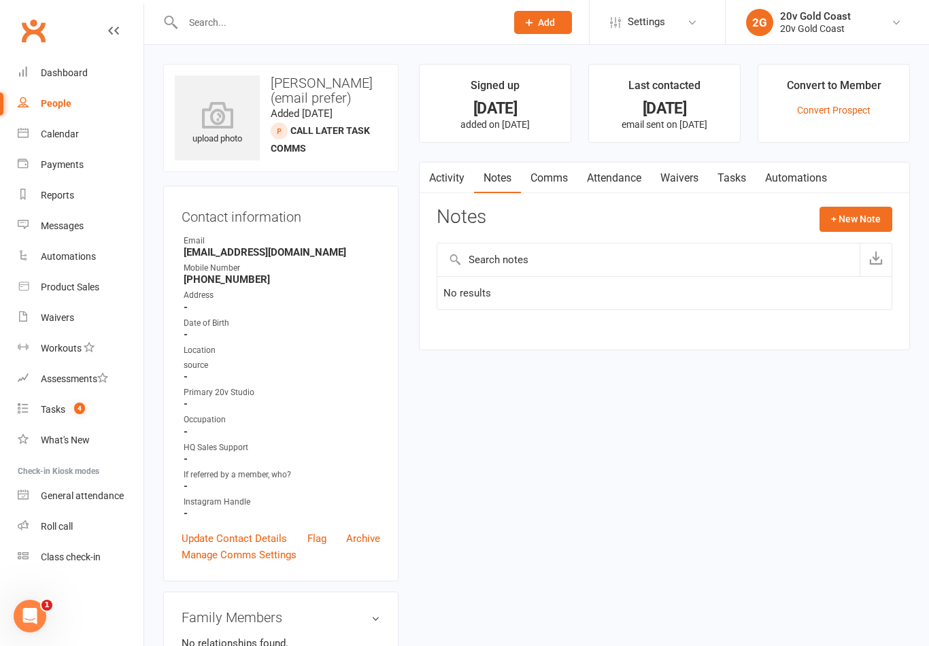
click at [858, 219] on button "+ New Note" at bounding box center [855, 219] width 73 height 24
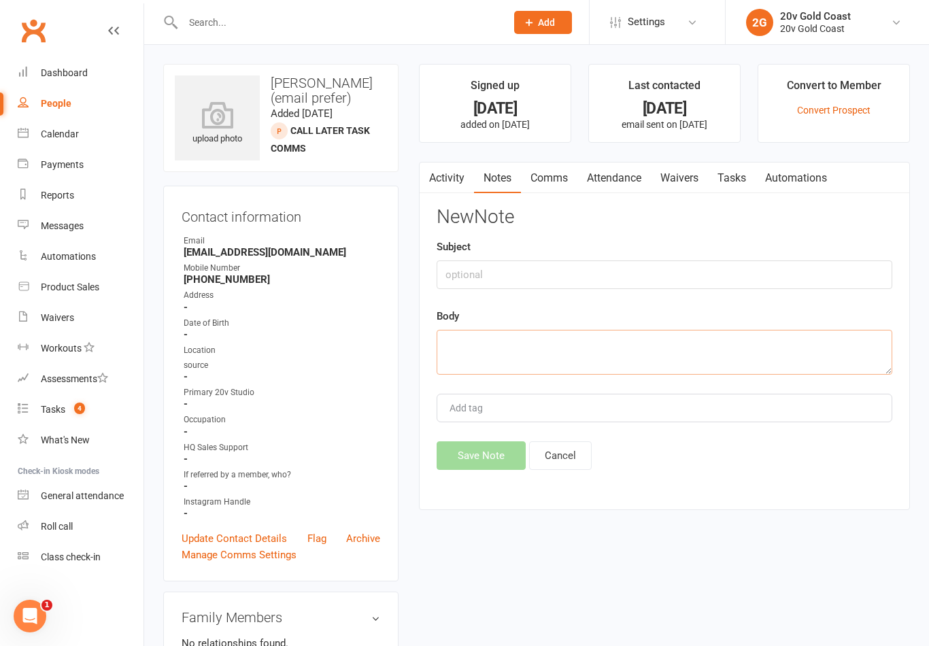
click at [703, 351] on textarea at bounding box center [665, 352] width 456 height 45
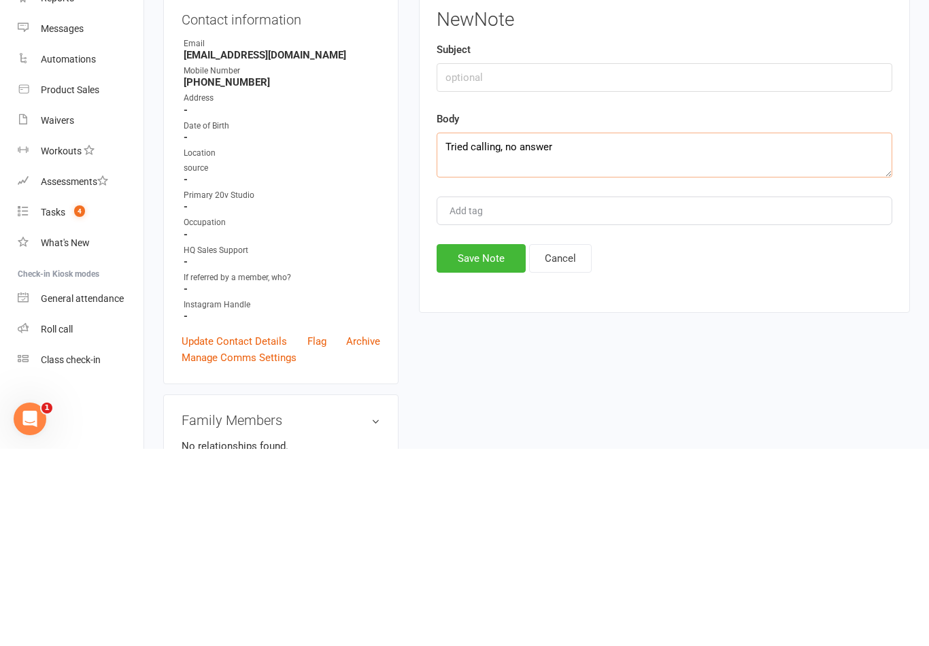
type textarea "Tried calling, no answer"
click at [505, 441] on button "Save Note" at bounding box center [481, 455] width 89 height 29
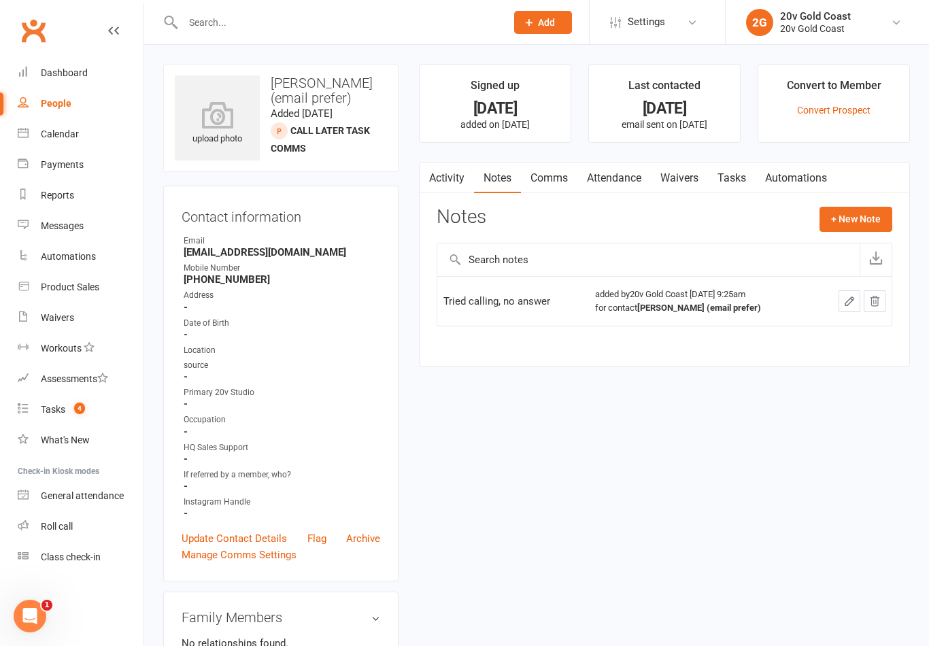
click at [67, 107] on div "People" at bounding box center [56, 103] width 31 height 11
select select "100"
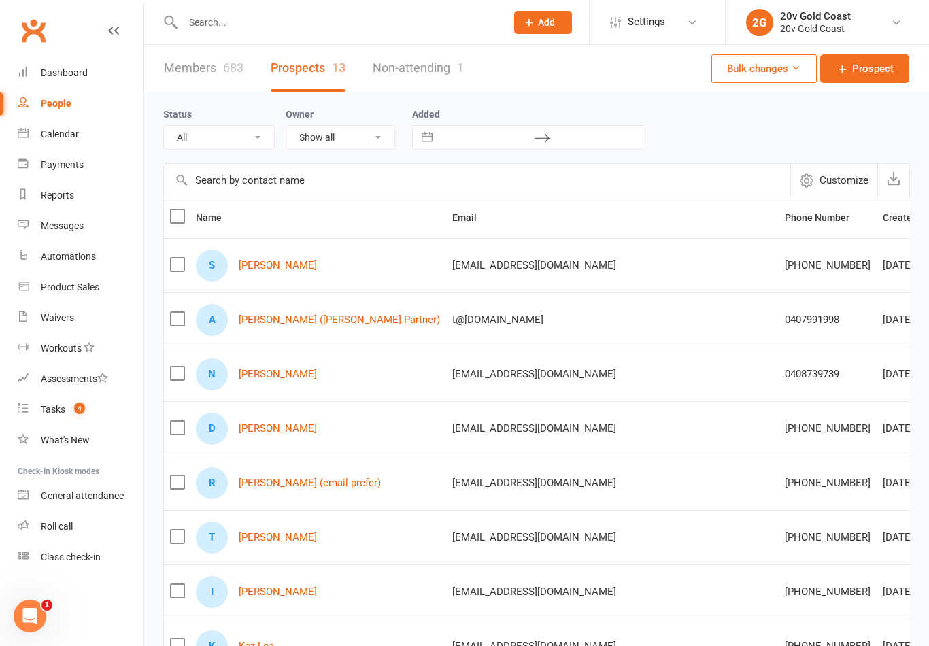
select select "Call Later Task Comms"
click at [262, 432] on link "Dean Jones" at bounding box center [278, 429] width 78 height 12
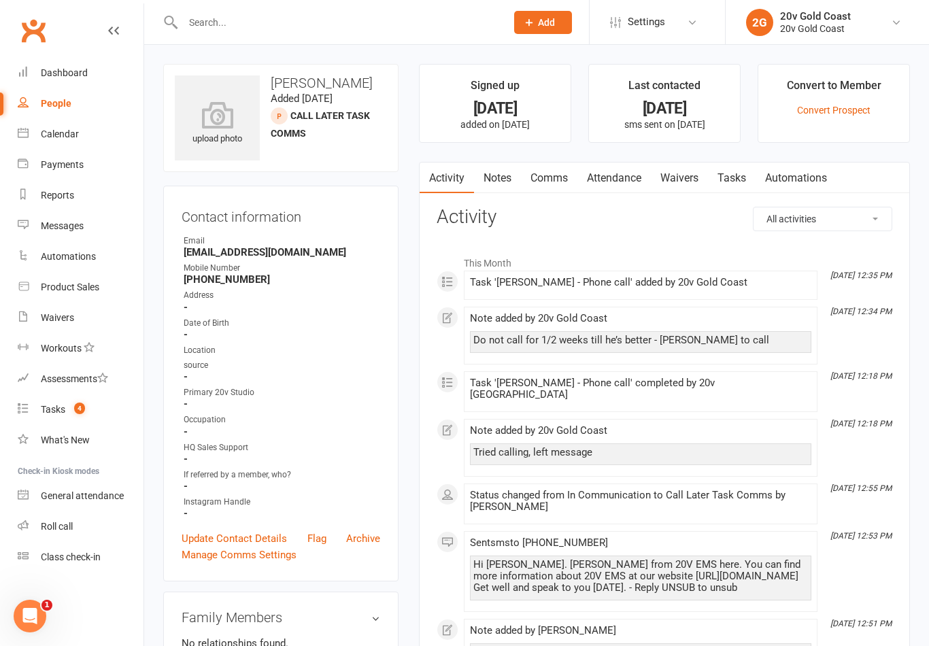
click at [57, 93] on link "People" at bounding box center [81, 103] width 126 height 31
select select "100"
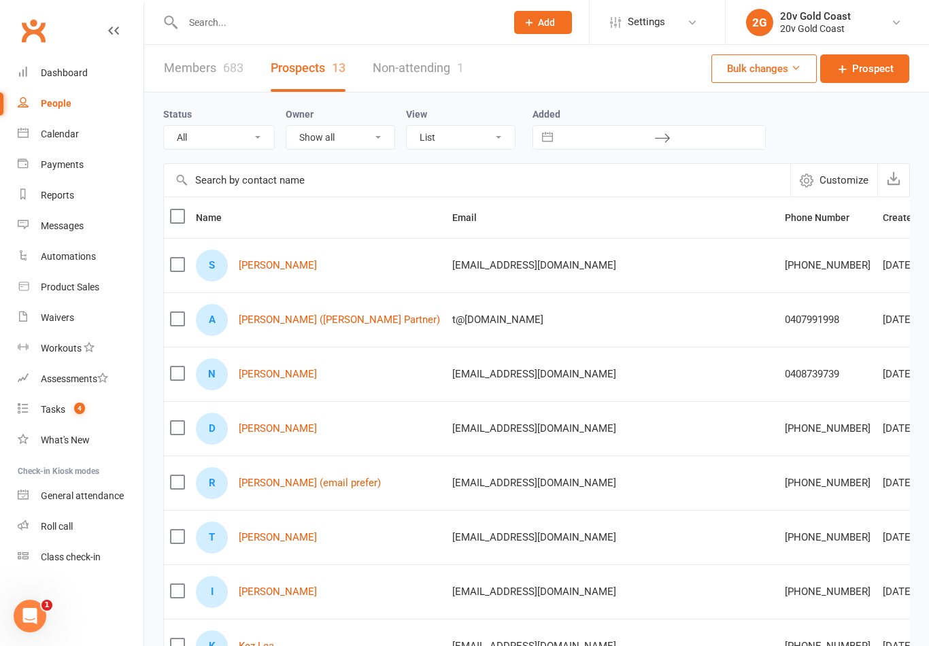
select select "Call Later Task Comms"
click at [267, 380] on link "Nitin Kashid" at bounding box center [278, 375] width 78 height 12
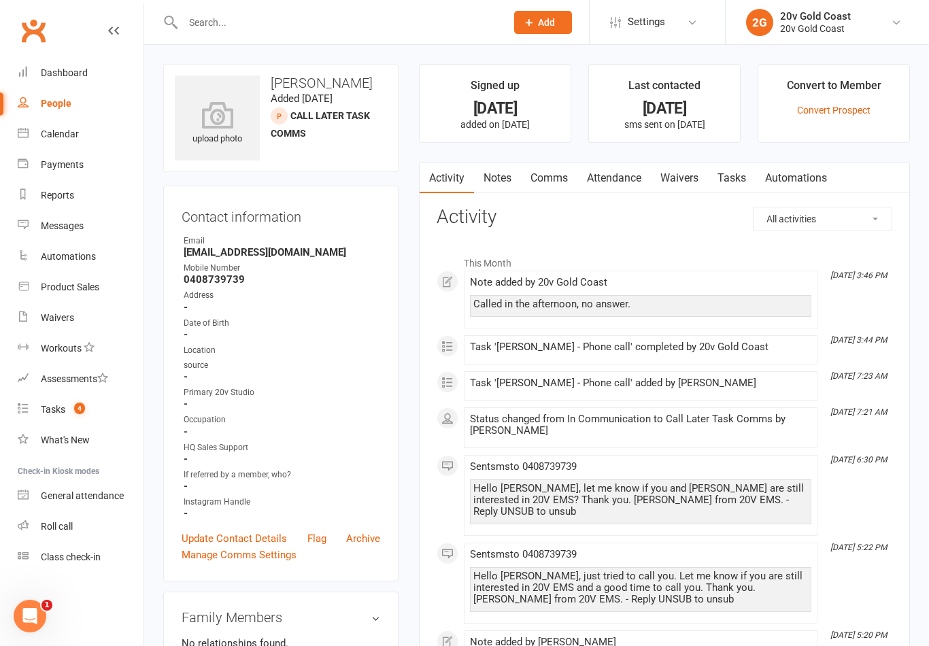
click at [726, 180] on link "Tasks" at bounding box center [732, 178] width 48 height 31
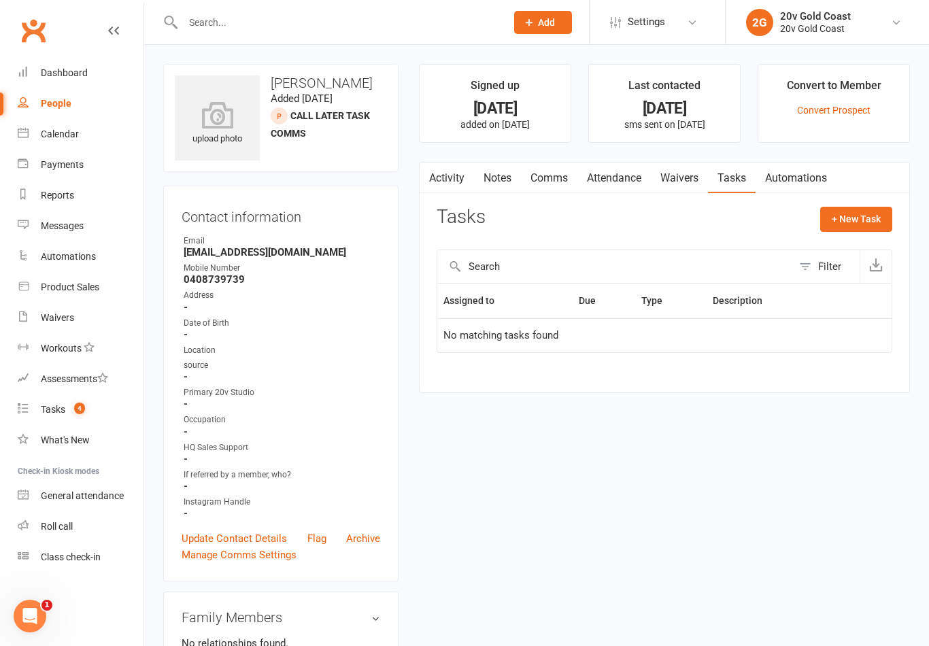
click at [445, 173] on link "Activity" at bounding box center [447, 178] width 54 height 31
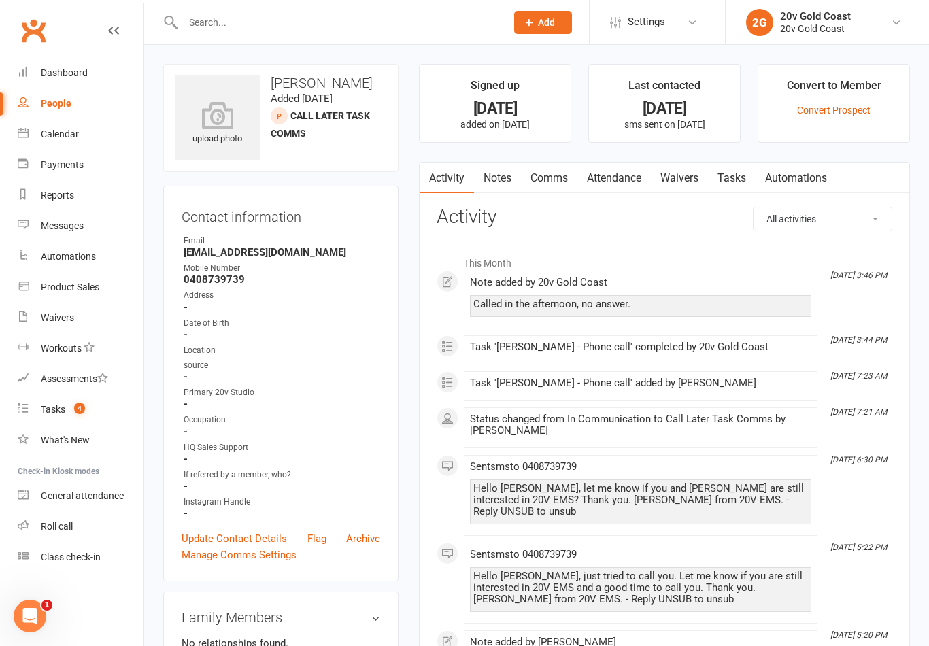
click at [78, 112] on link "People" at bounding box center [81, 103] width 126 height 31
select select "100"
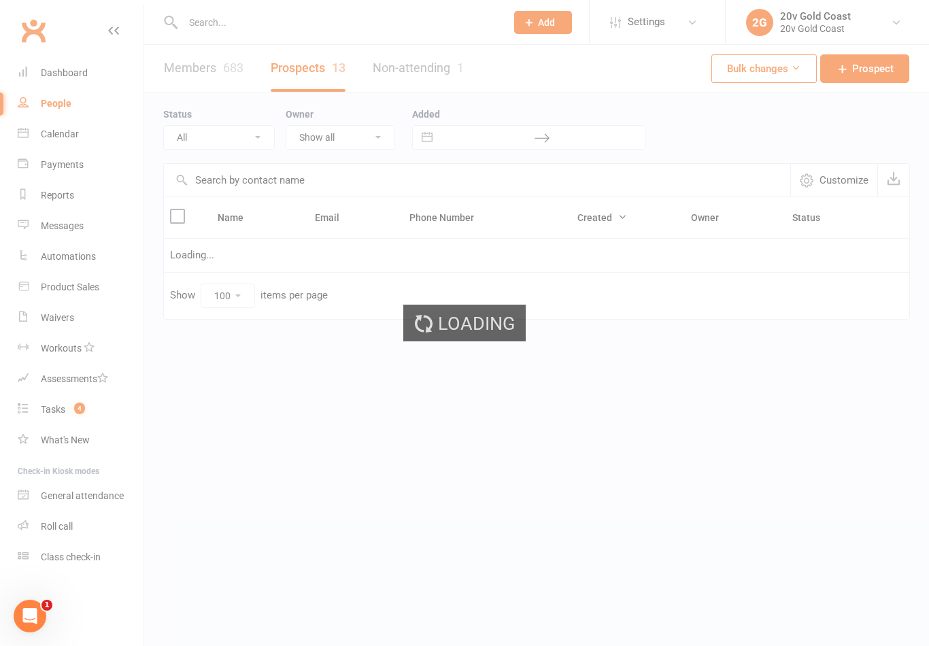
select select "Call Later Task Comms"
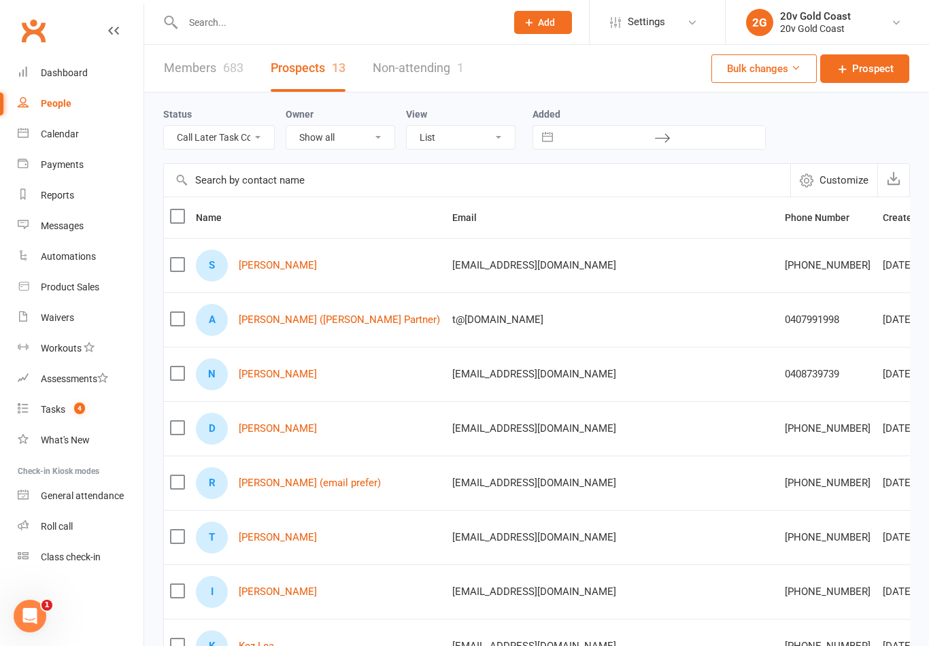
click at [301, 265] on link "Suzanne McGee" at bounding box center [278, 266] width 78 height 12
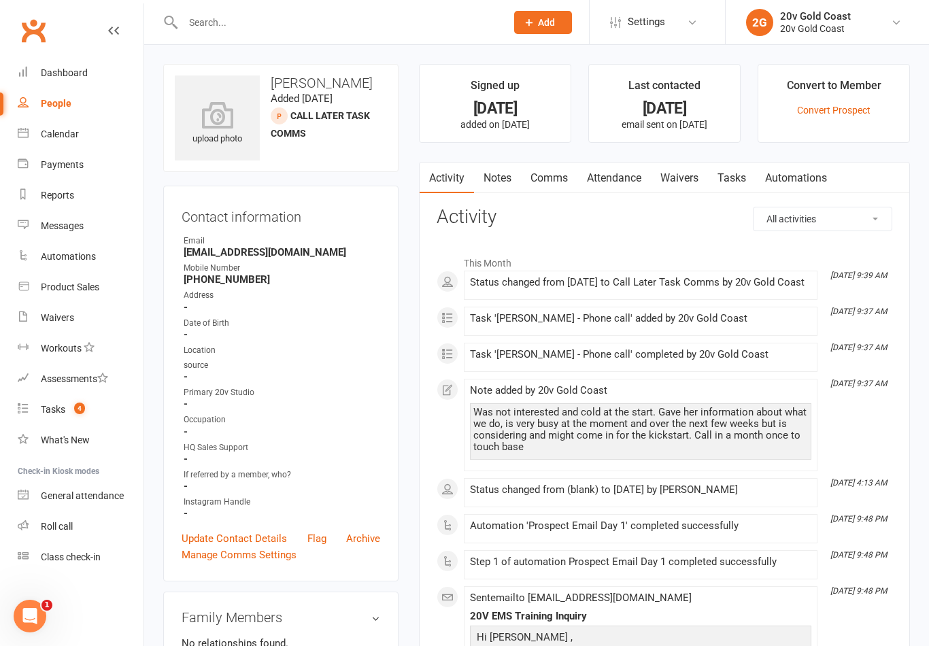
click at [92, 111] on link "People" at bounding box center [81, 103] width 126 height 31
select select "100"
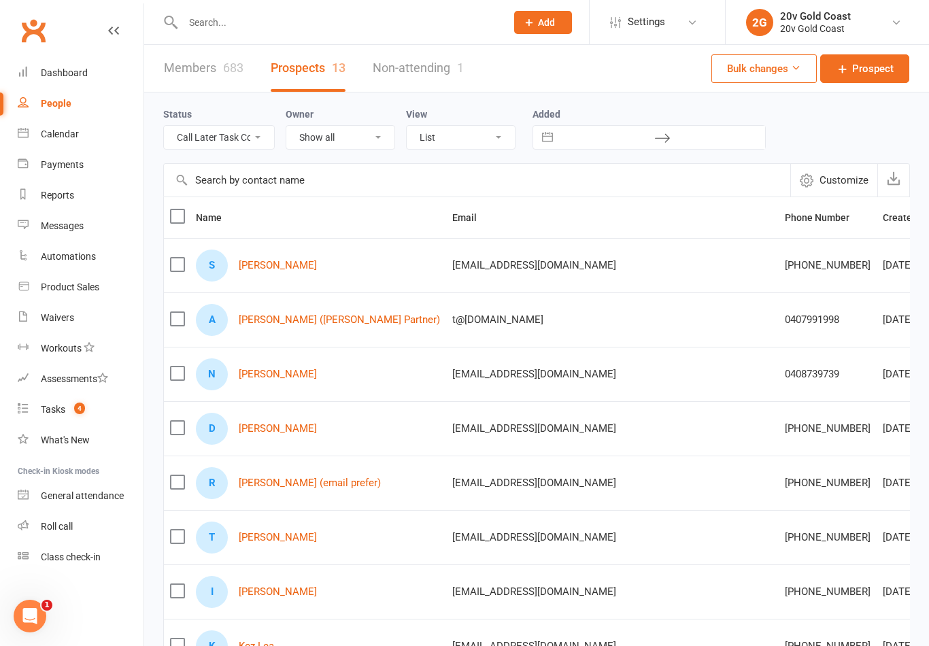
click at [242, 141] on select "All (No status set) (Invalid status) Parachute Referrals In Communication Call …" at bounding box center [219, 137] width 110 height 23
select select "In Communication"
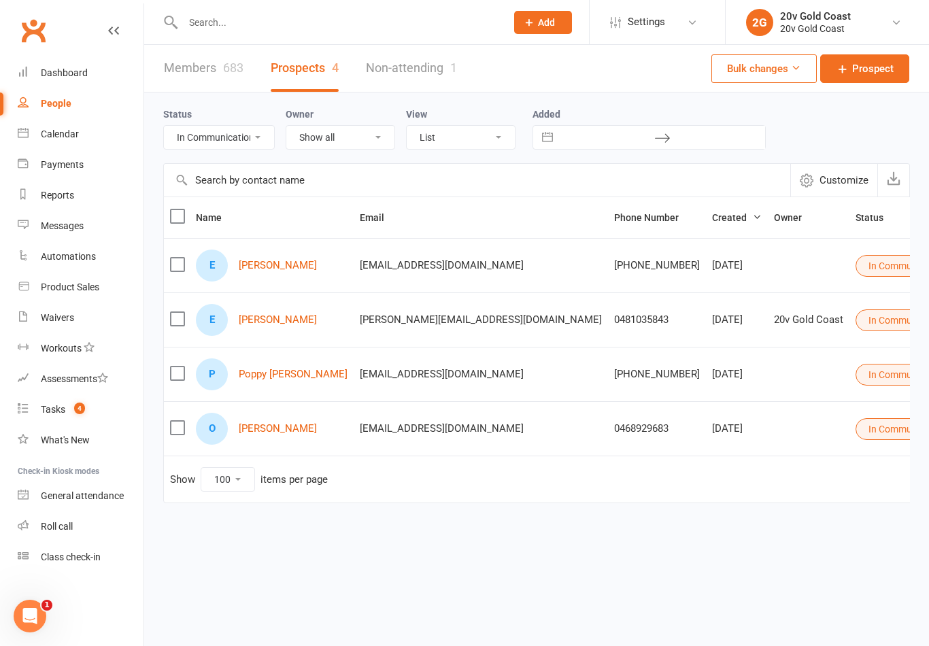
click at [288, 267] on link "Elise Frances" at bounding box center [278, 266] width 78 height 12
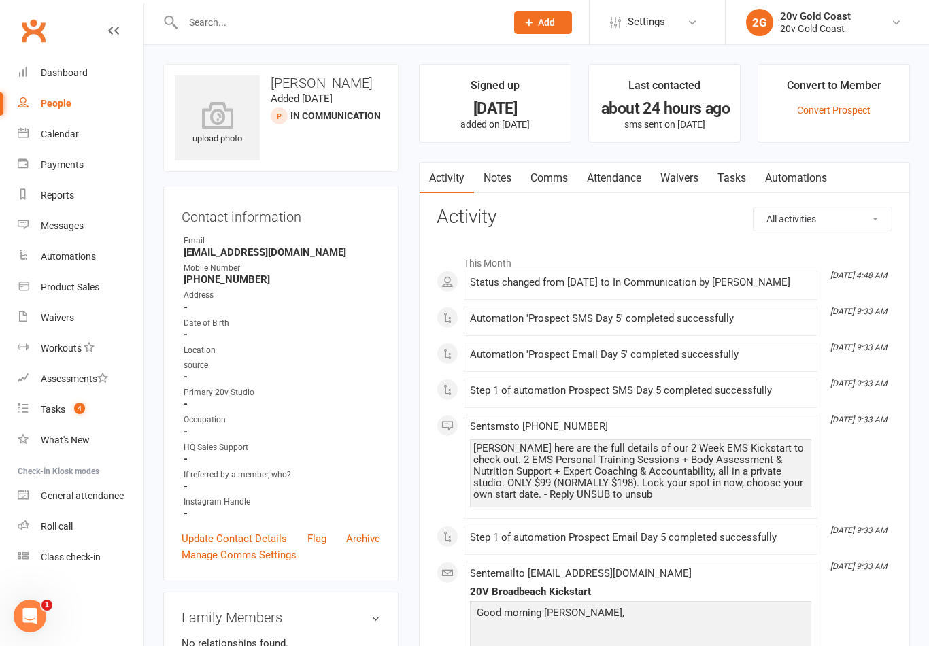
click at [747, 191] on link "Tasks" at bounding box center [732, 178] width 48 height 31
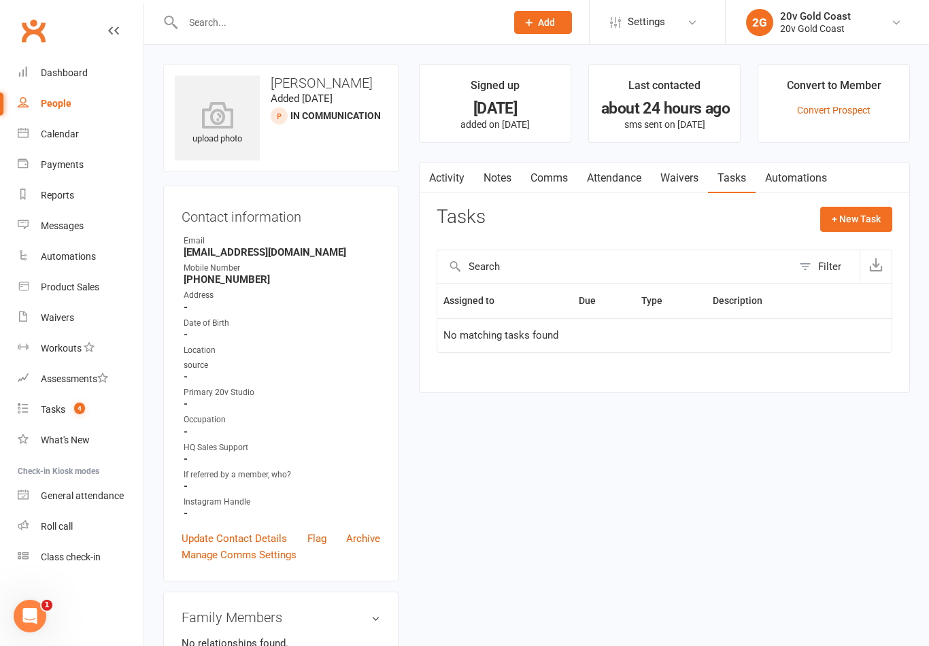
click at [447, 177] on link "Activity" at bounding box center [447, 178] width 54 height 31
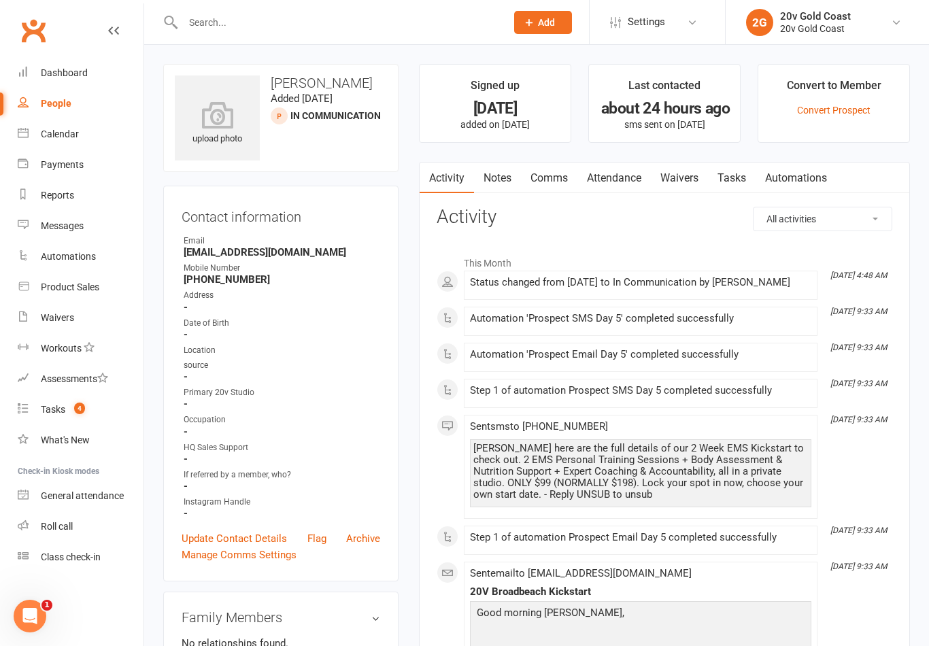
click at [498, 184] on link "Notes" at bounding box center [497, 178] width 47 height 31
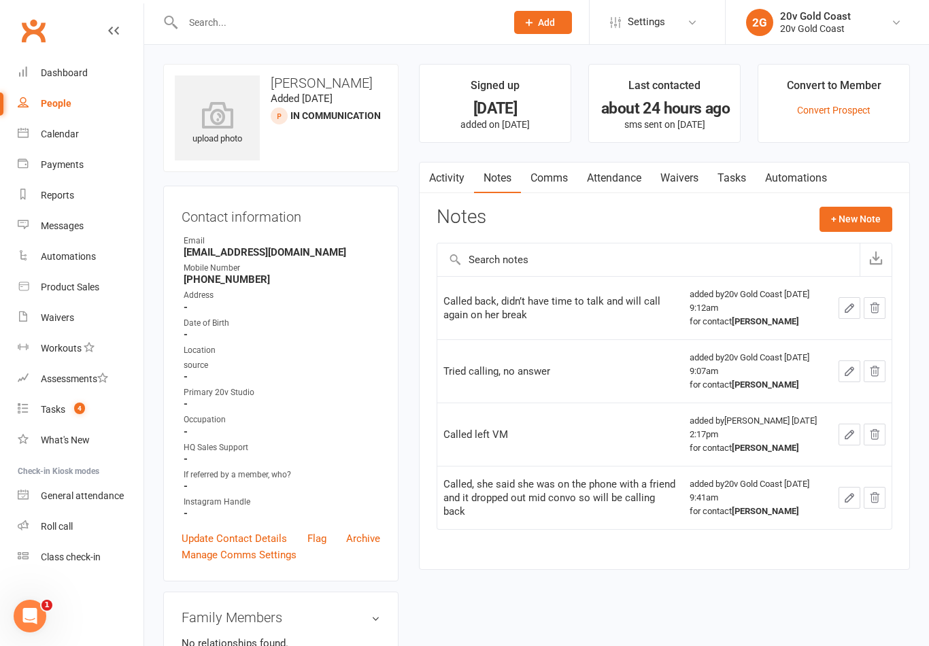
click at [747, 182] on link "Tasks" at bounding box center [732, 178] width 48 height 31
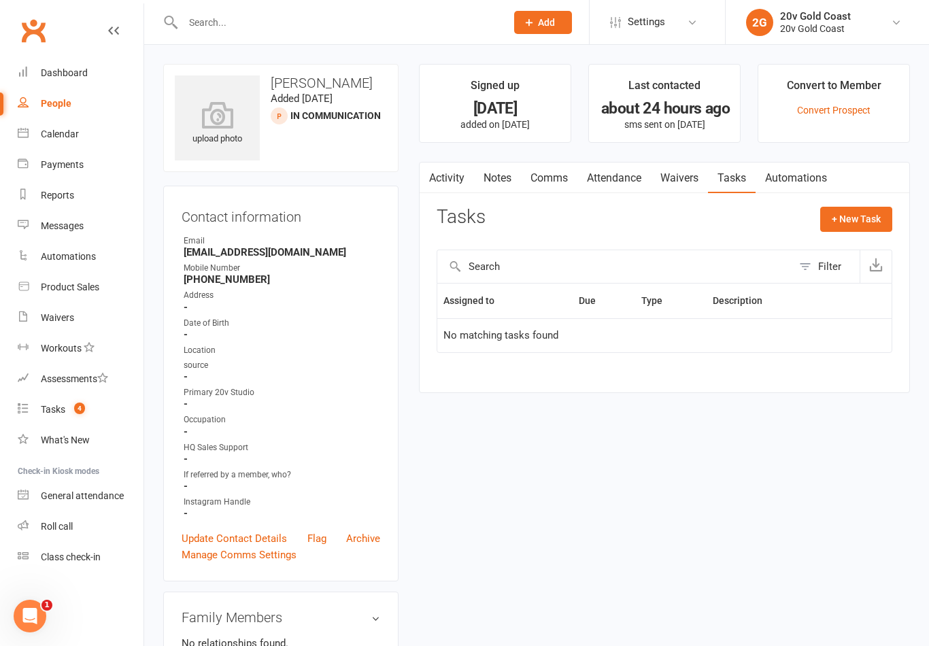
click at [859, 202] on div "Activity Notes Comms Attendance Waivers Tasks Automations Tasks + New Task Filt…" at bounding box center [664, 277] width 491 height 231
click at [843, 209] on button "+ New Task" at bounding box center [856, 219] width 72 height 24
select select "45734"
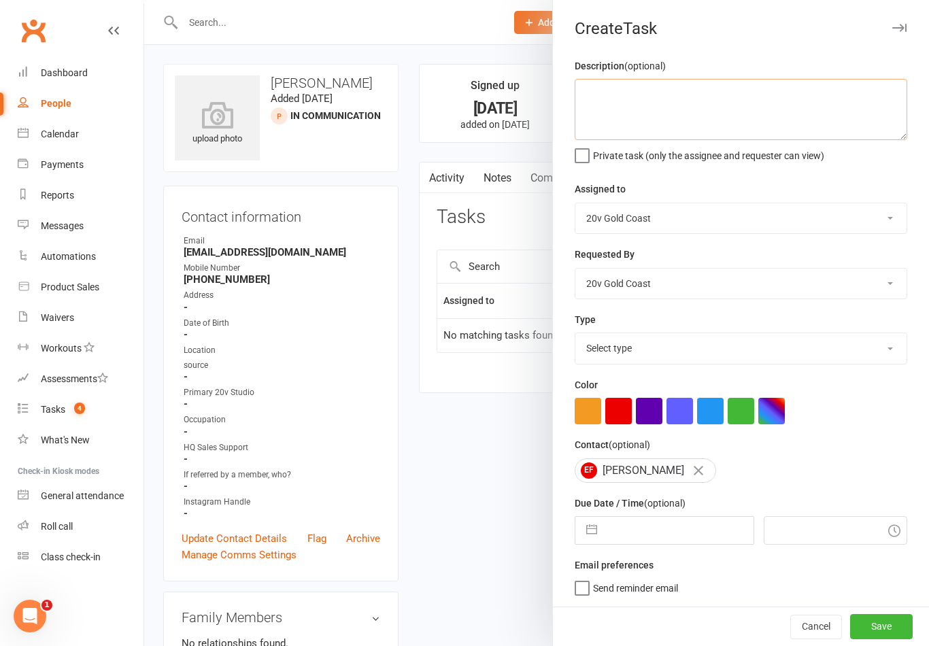
click at [778, 131] on textarea at bounding box center [741, 109] width 333 height 61
type textarea "Call lead"
click at [801, 205] on select "Daniel Pearson Eds Rabelleza 20v Gold Coast Graham Pearson 20v HQ Yu Wang Byron…" at bounding box center [740, 218] width 331 height 30
click at [849, 347] on select "Select type Call to confirm trial Cancel down Cancel down natasha and brent jam…" at bounding box center [740, 348] width 331 height 30
click at [743, 339] on select "Select type Call to confirm trial Cancel down Cancel down natasha and brent jam…" at bounding box center [740, 348] width 331 height 30
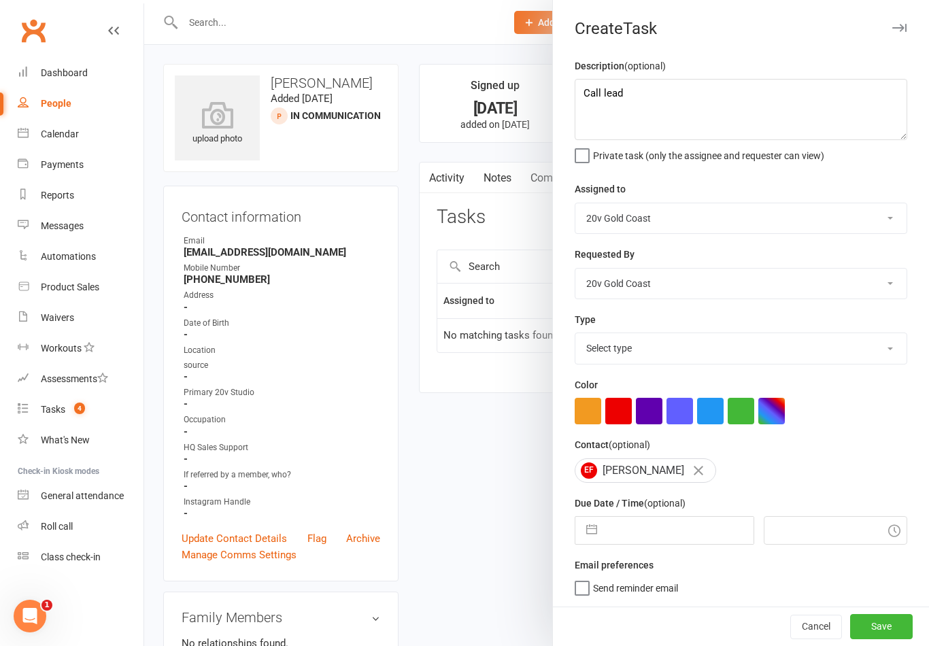
select select "22375"
click at [646, 544] on input "text" at bounding box center [678, 530] width 149 height 27
select select "6"
select select "2025"
select select "7"
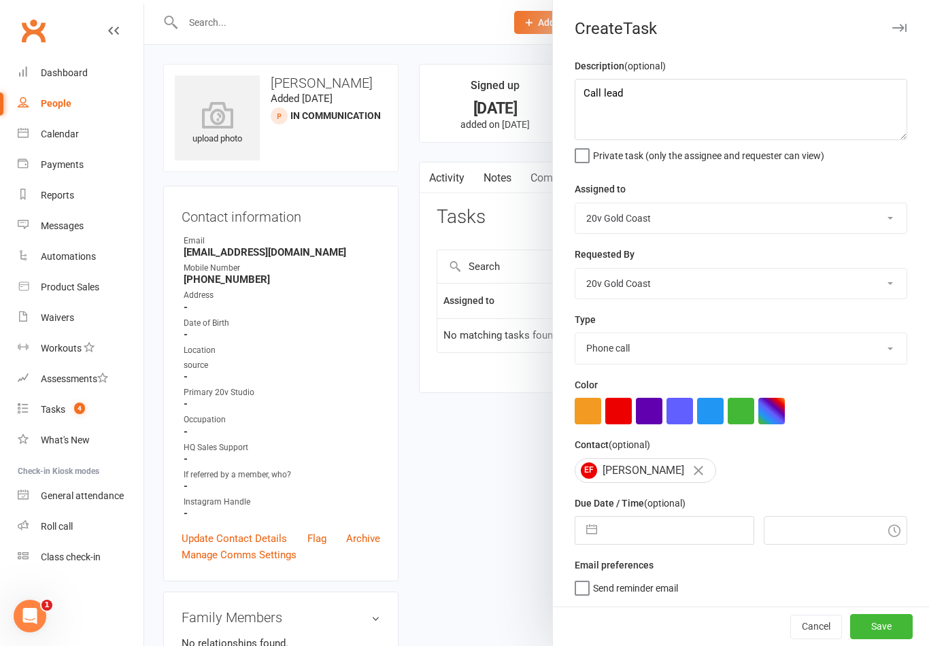
select select "2025"
select select "8"
select select "2025"
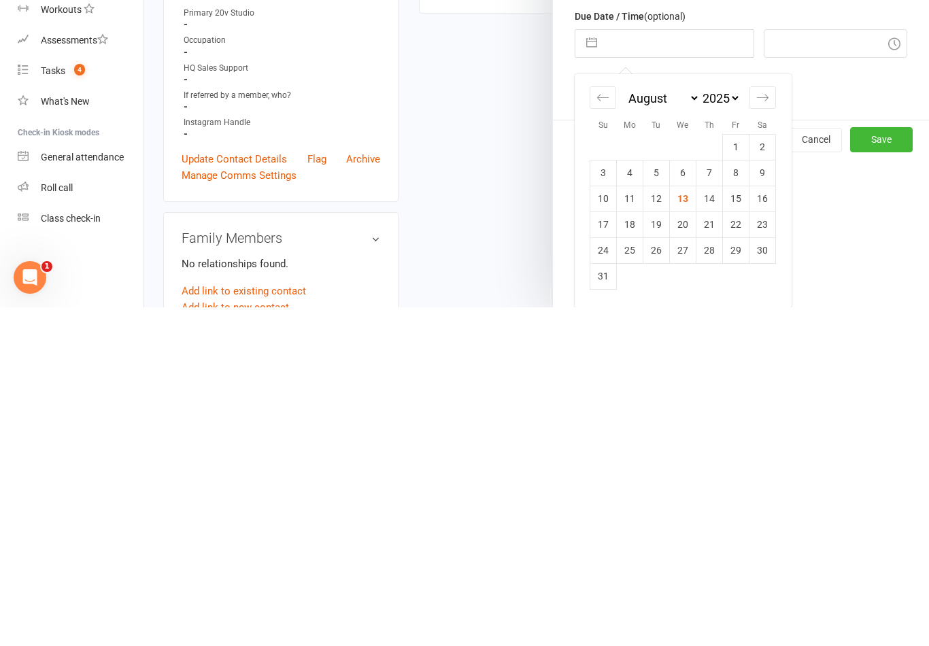
scroll to position [151, 0]
click at [711, 524] on td "14" at bounding box center [709, 537] width 27 height 26
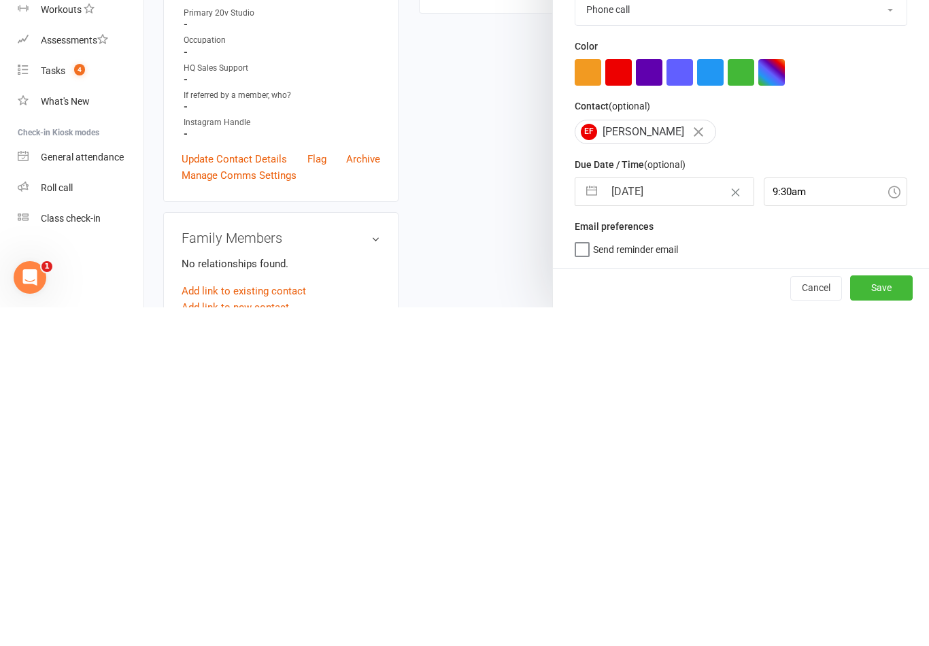
type input "14 Aug 2025"
type input "9:30am"
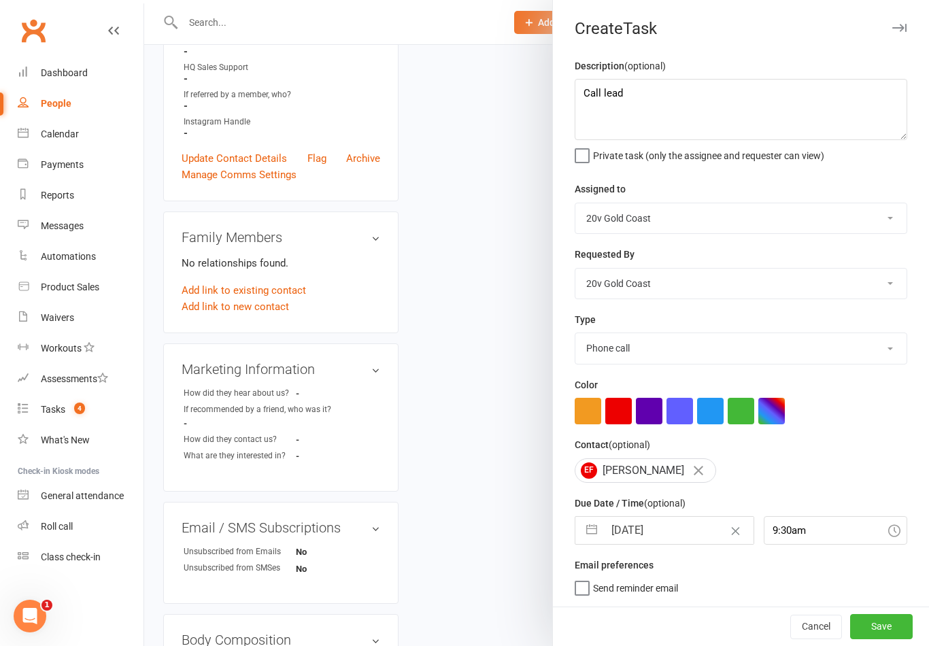
scroll to position [3, 0]
click at [902, 621] on button "Save" at bounding box center [881, 626] width 63 height 24
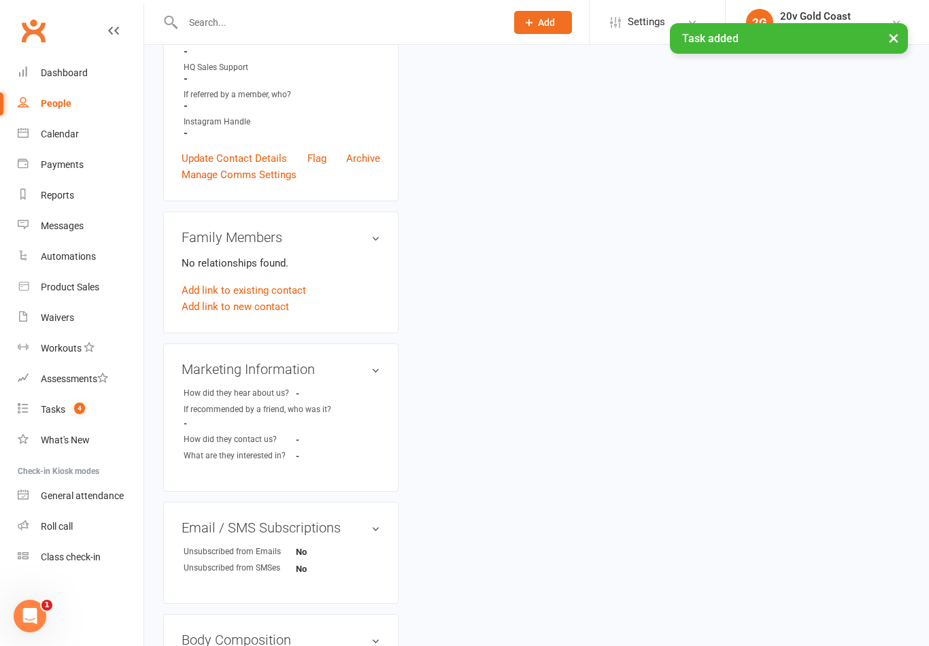
click at [84, 95] on link "People" at bounding box center [81, 103] width 126 height 31
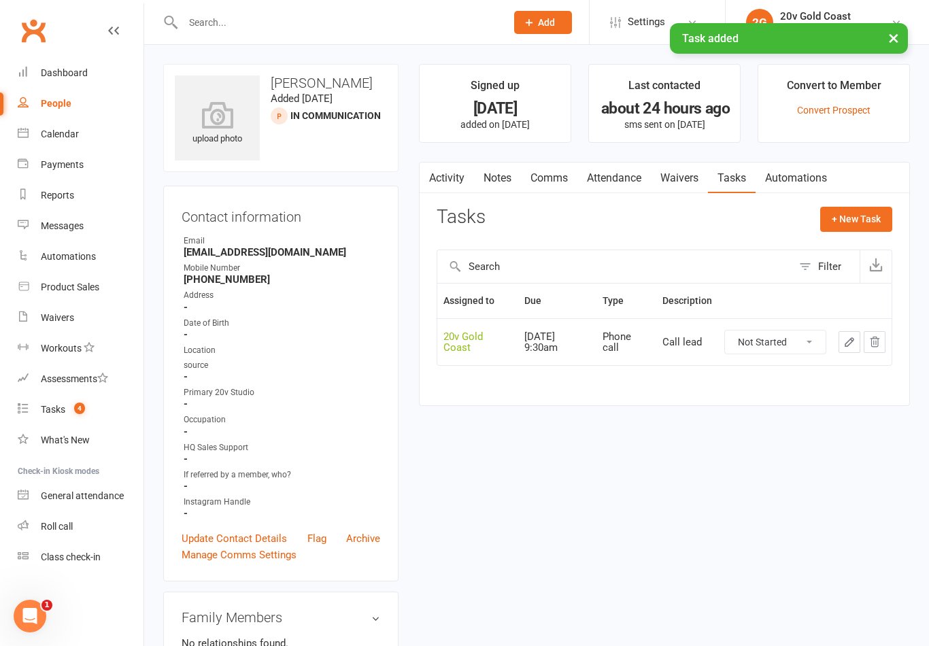
select select "100"
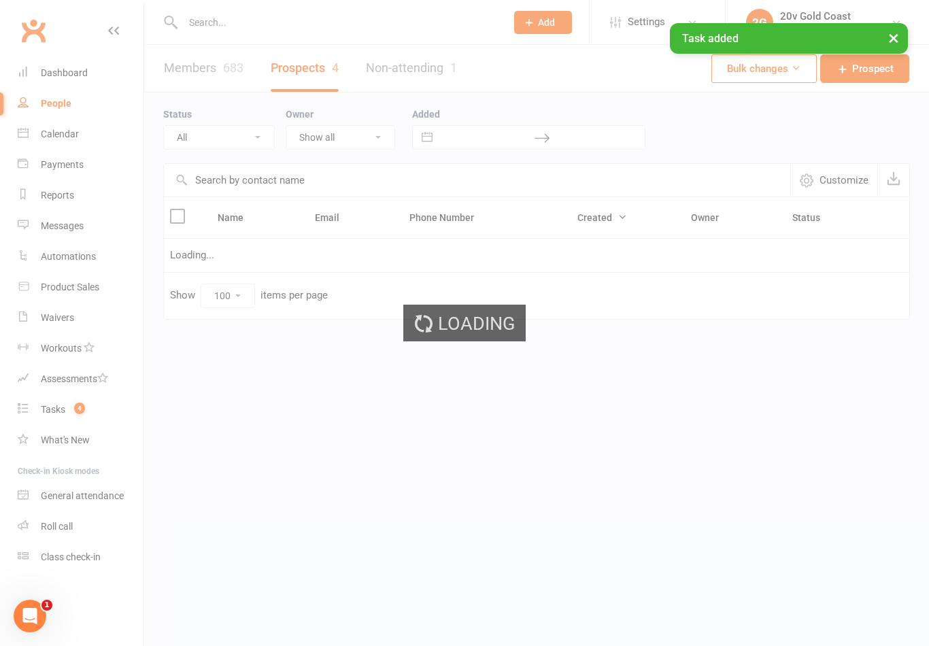
select select "In Communication"
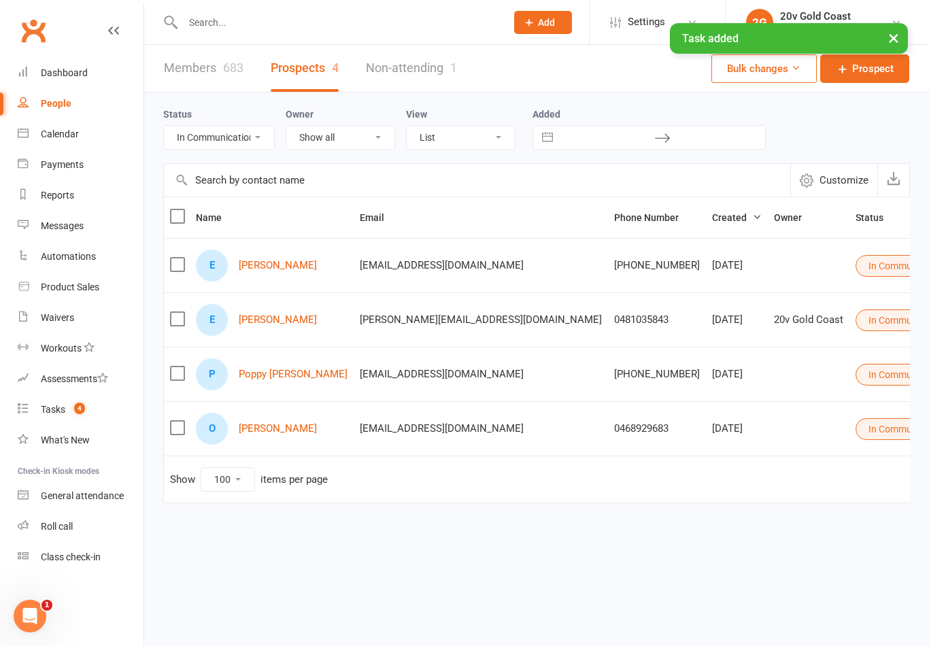
click at [294, 326] on link "Emily Rainbows" at bounding box center [278, 320] width 78 height 12
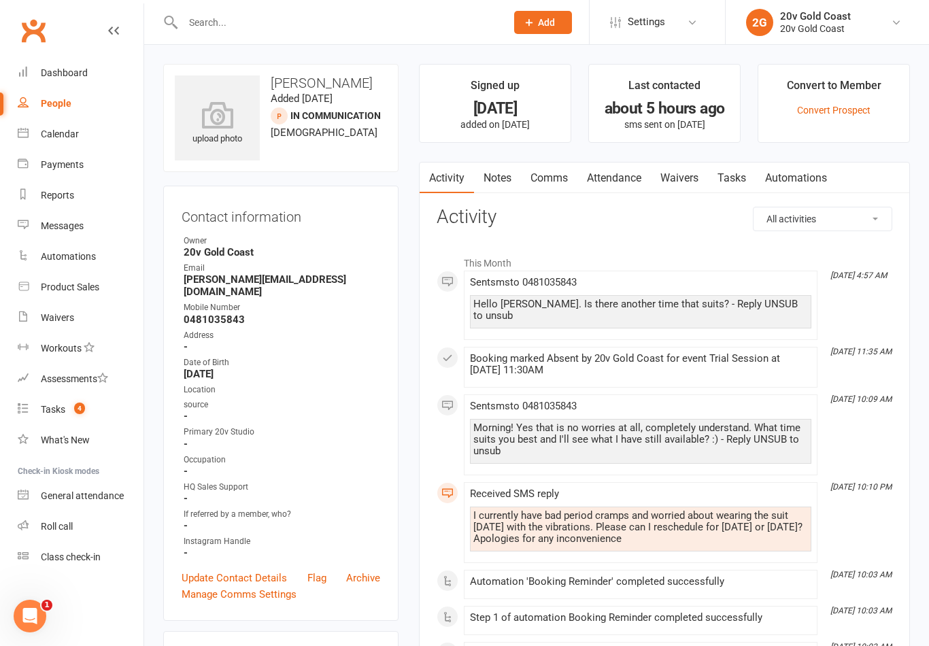
click at [67, 101] on div "People" at bounding box center [56, 103] width 31 height 11
select select "100"
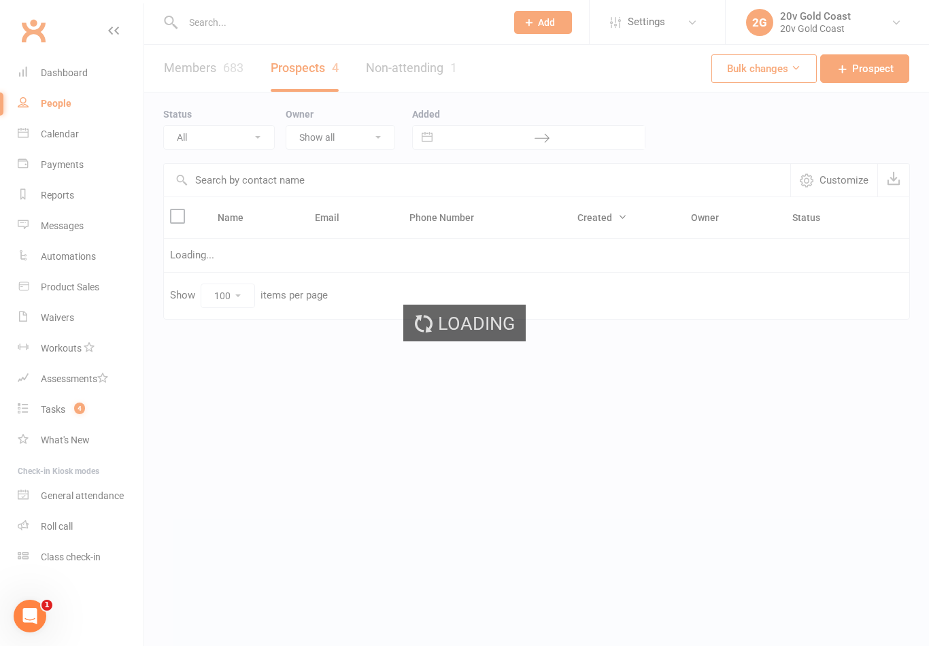
select select "In Communication"
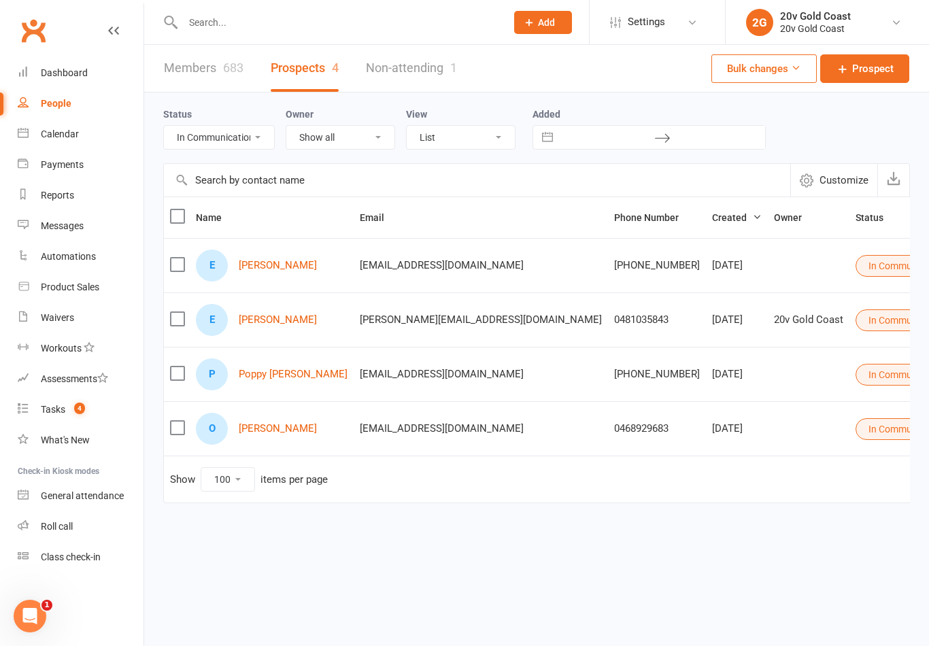
click at [250, 379] on link "Poppy Lally" at bounding box center [293, 375] width 109 height 12
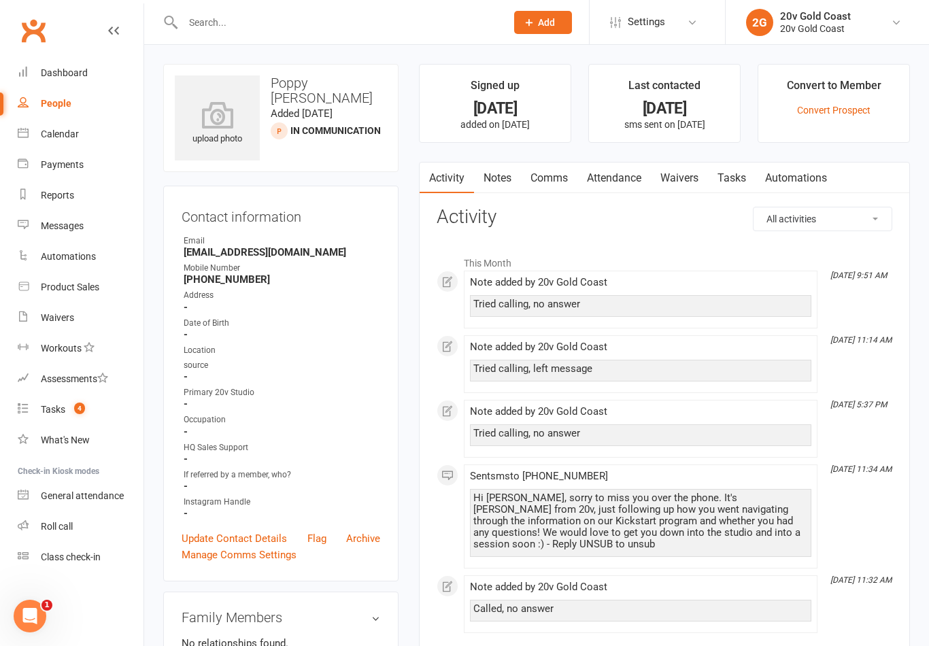
click at [495, 177] on link "Notes" at bounding box center [497, 178] width 47 height 31
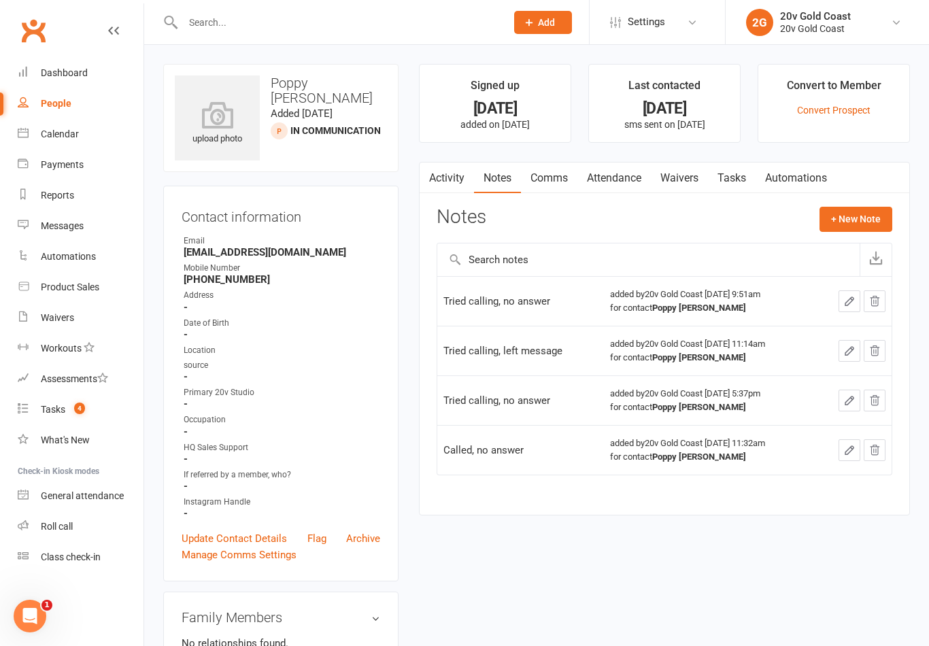
click at [845, 229] on button "+ New Note" at bounding box center [855, 219] width 73 height 24
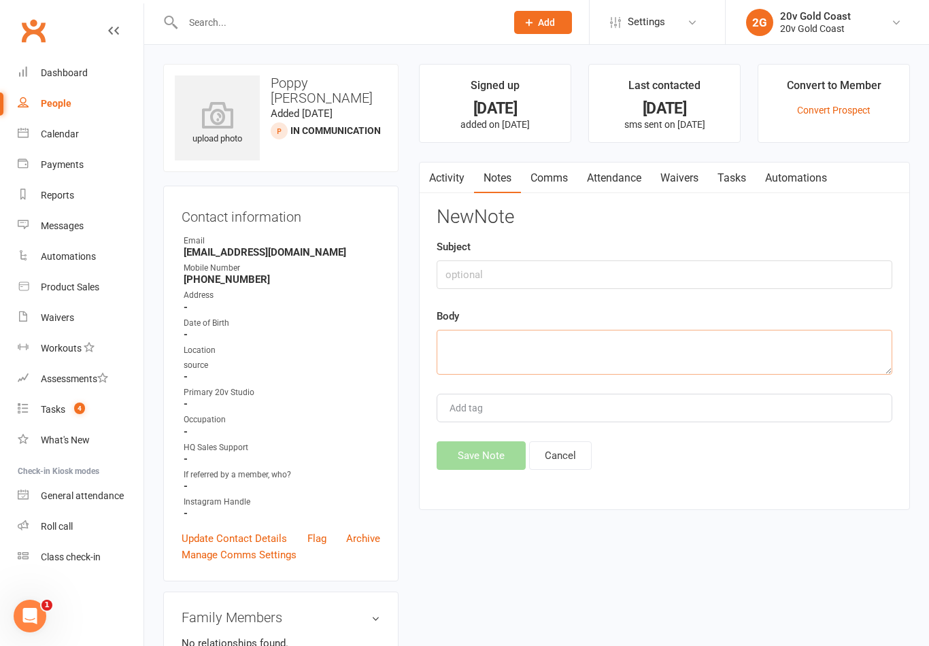
click at [688, 354] on textarea at bounding box center [665, 352] width 456 height 45
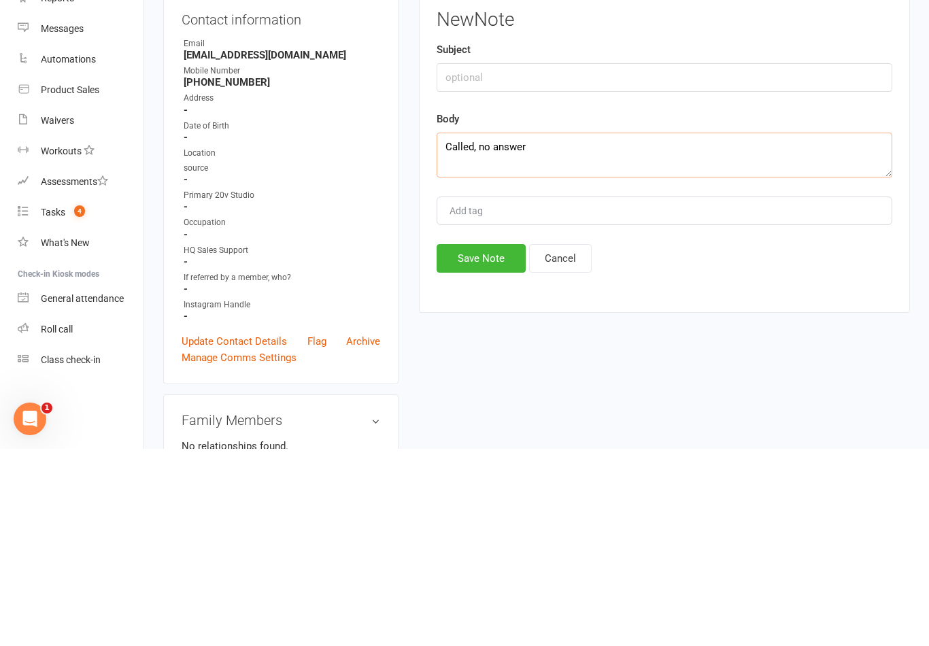
type textarea "Called, no answer"
click at [494, 441] on button "Save Note" at bounding box center [481, 455] width 89 height 29
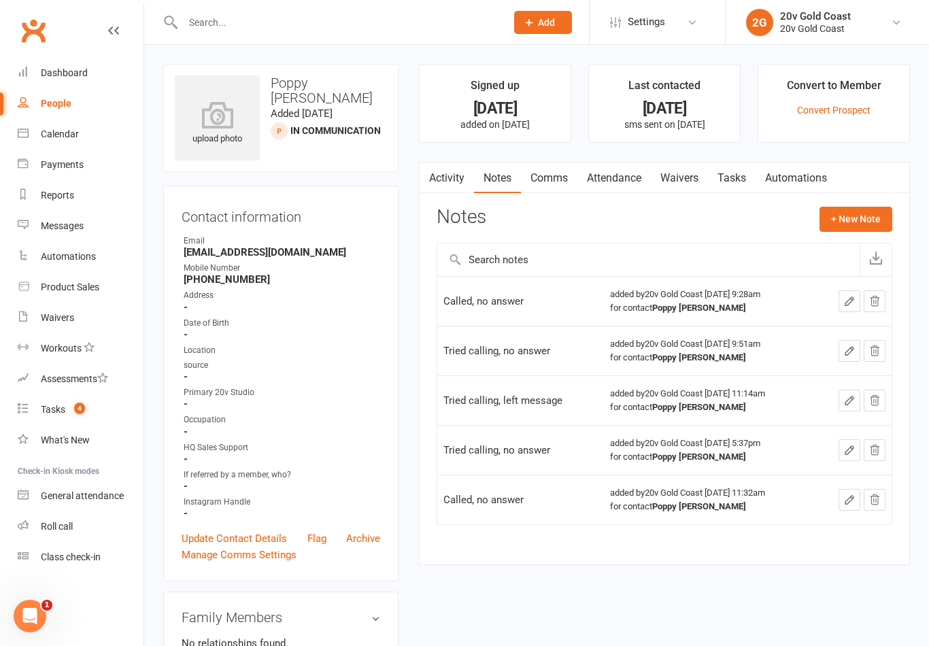
click at [557, 178] on link "Comms" at bounding box center [549, 178] width 56 height 31
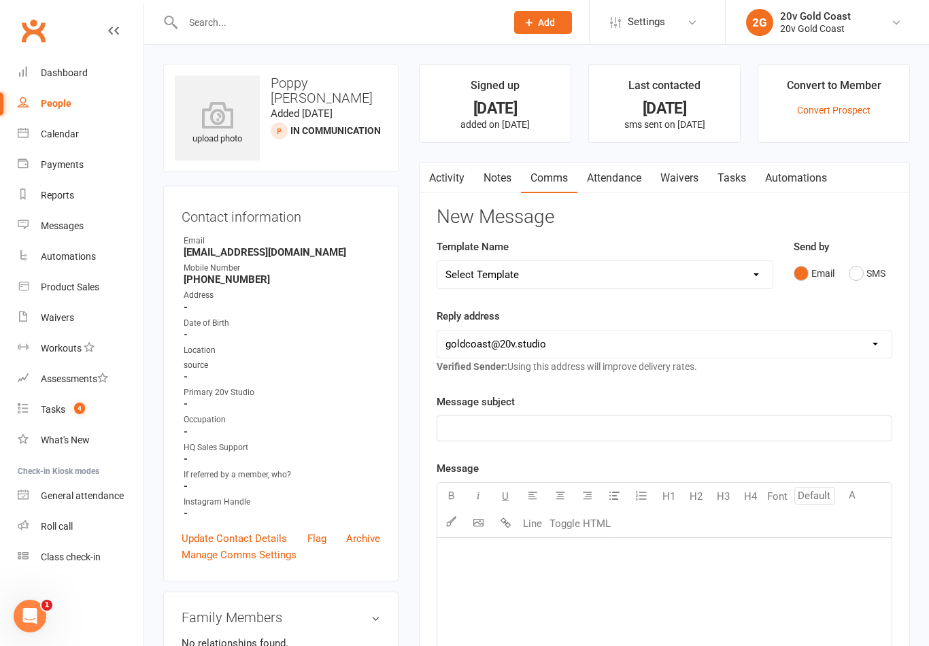
click at [845, 271] on div "Email SMS" at bounding box center [843, 273] width 99 height 26
click at [863, 284] on button "SMS" at bounding box center [867, 273] width 37 height 26
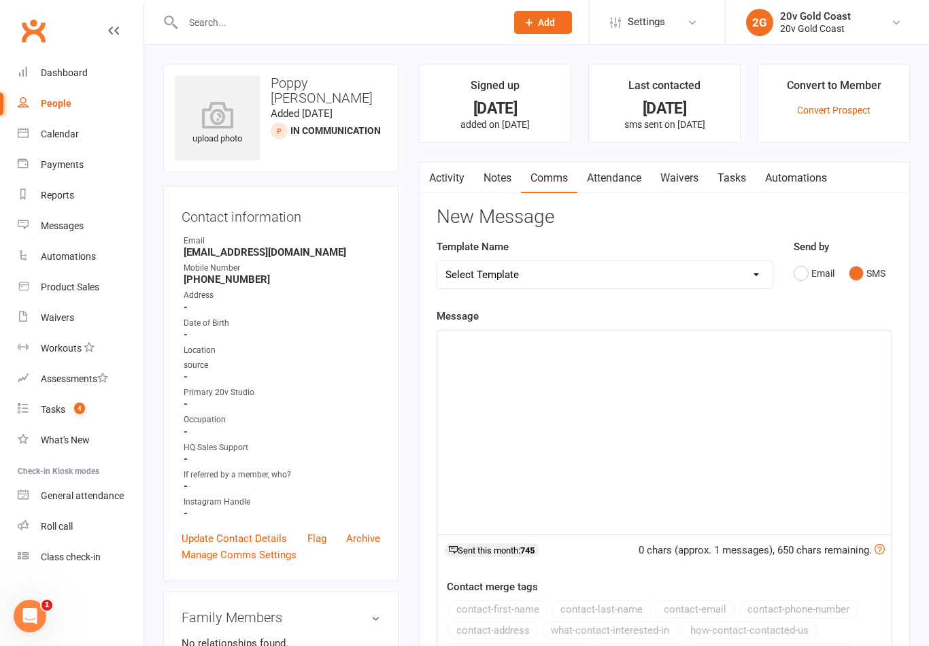
click at [747, 272] on select "Select Template [SMS] 1st Call - Free Trial [SMS] 2nd Call - Free Trial [SMS] F…" at bounding box center [604, 274] width 335 height 27
select select "7"
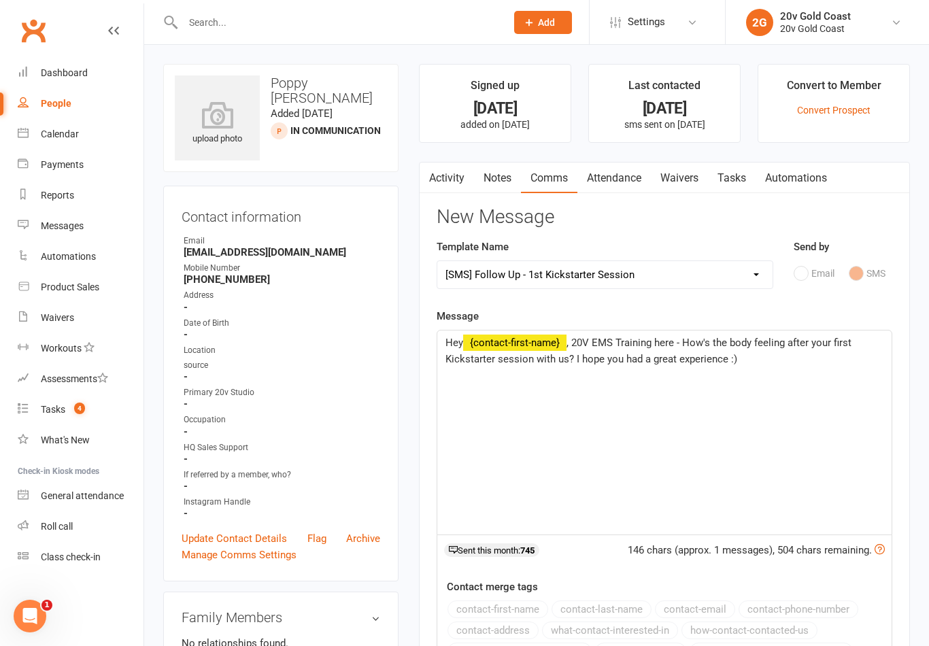
click at [739, 277] on select "Select Template [SMS] 1st Call - Free Trial [SMS] 2nd Call - Free Trial [SMS] F…" at bounding box center [604, 274] width 335 height 27
click at [811, 396] on div "Hey ﻿ {contact-first-name} , 20V EMS Training here - How's the body feeling aft…" at bounding box center [664, 432] width 454 height 204
